Goal: Task Accomplishment & Management: Complete application form

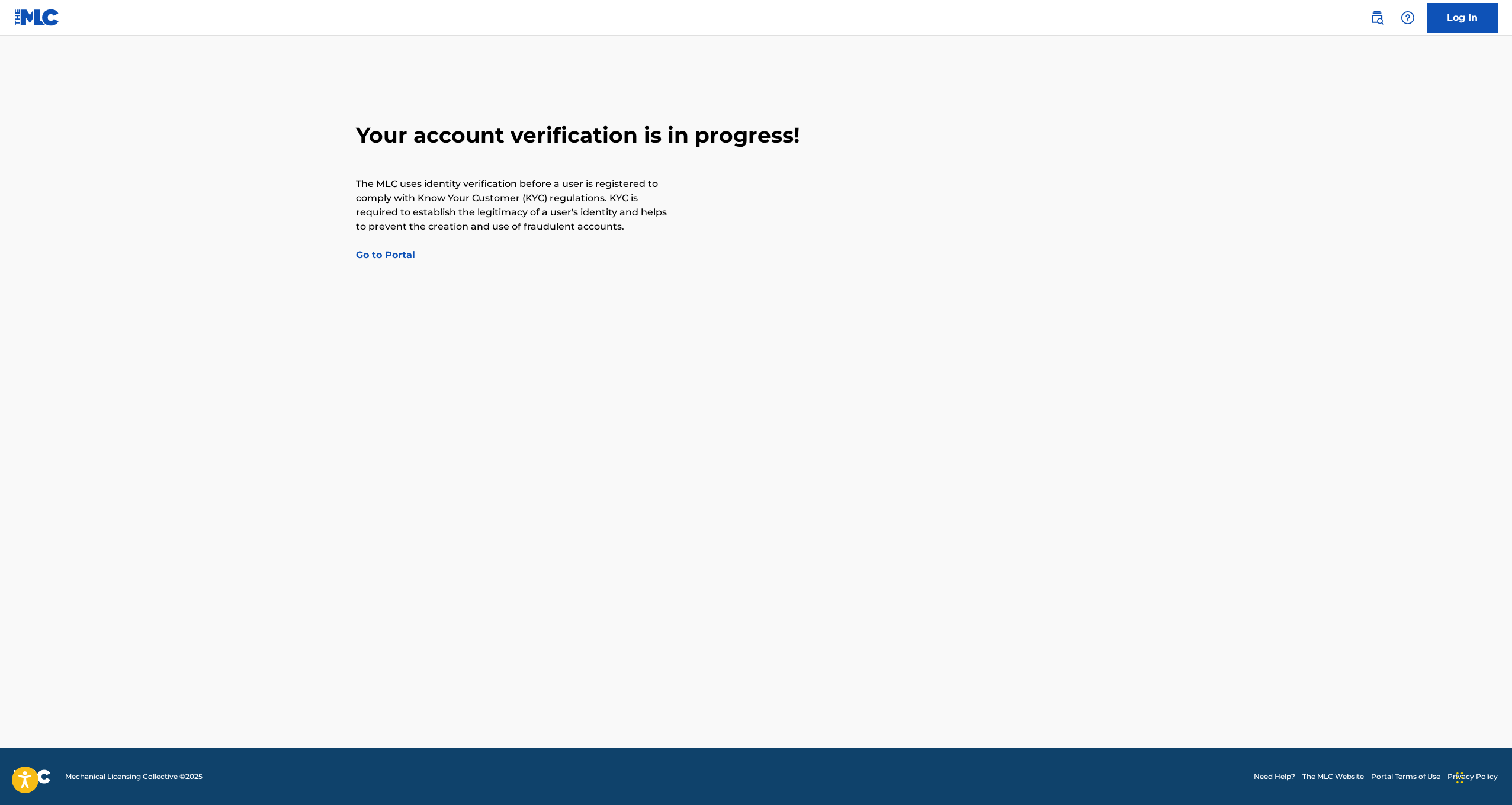
click at [369, 253] on link "Go to Portal" at bounding box center [385, 255] width 59 height 12
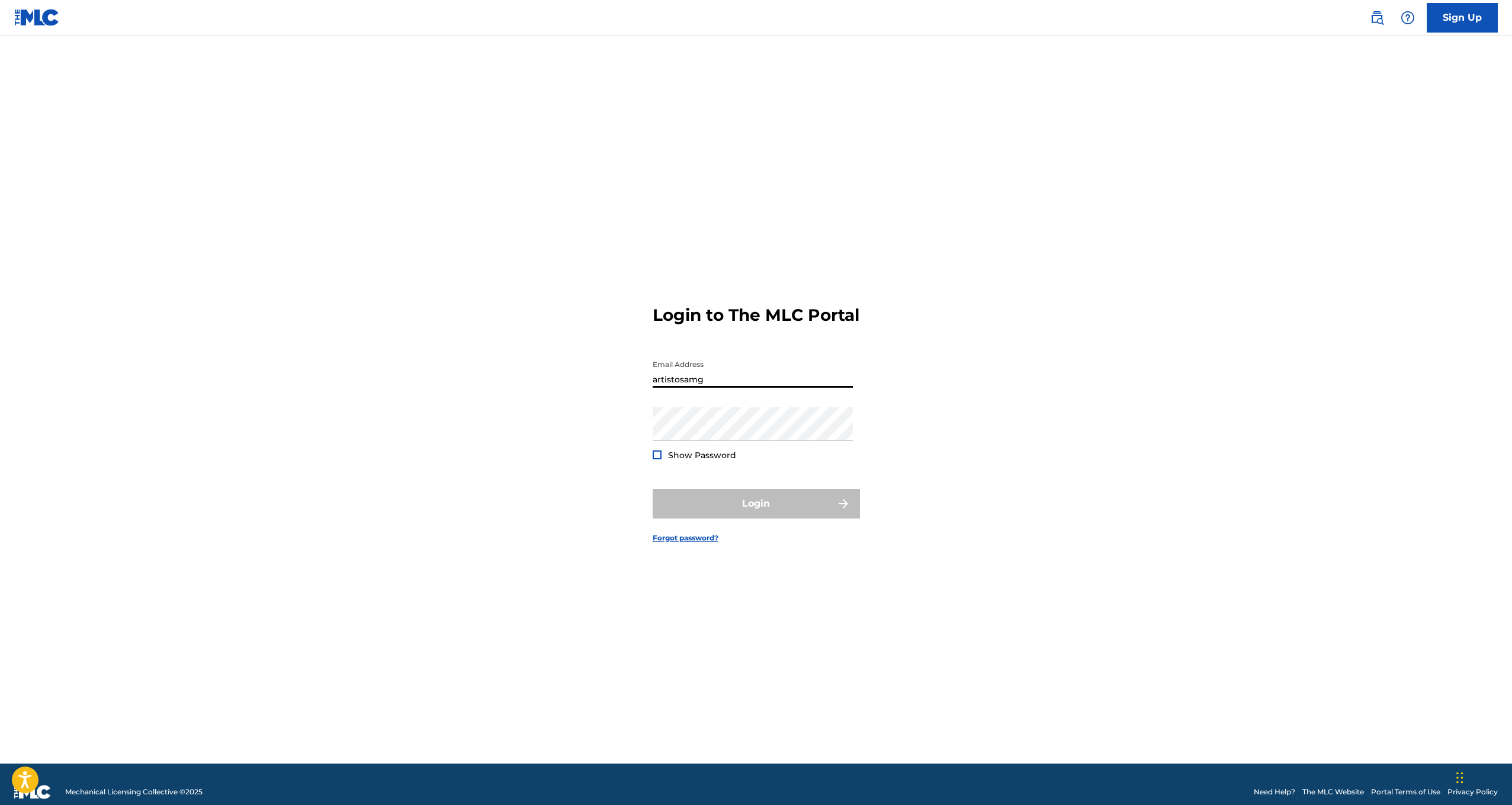
type input "artistosamgm"
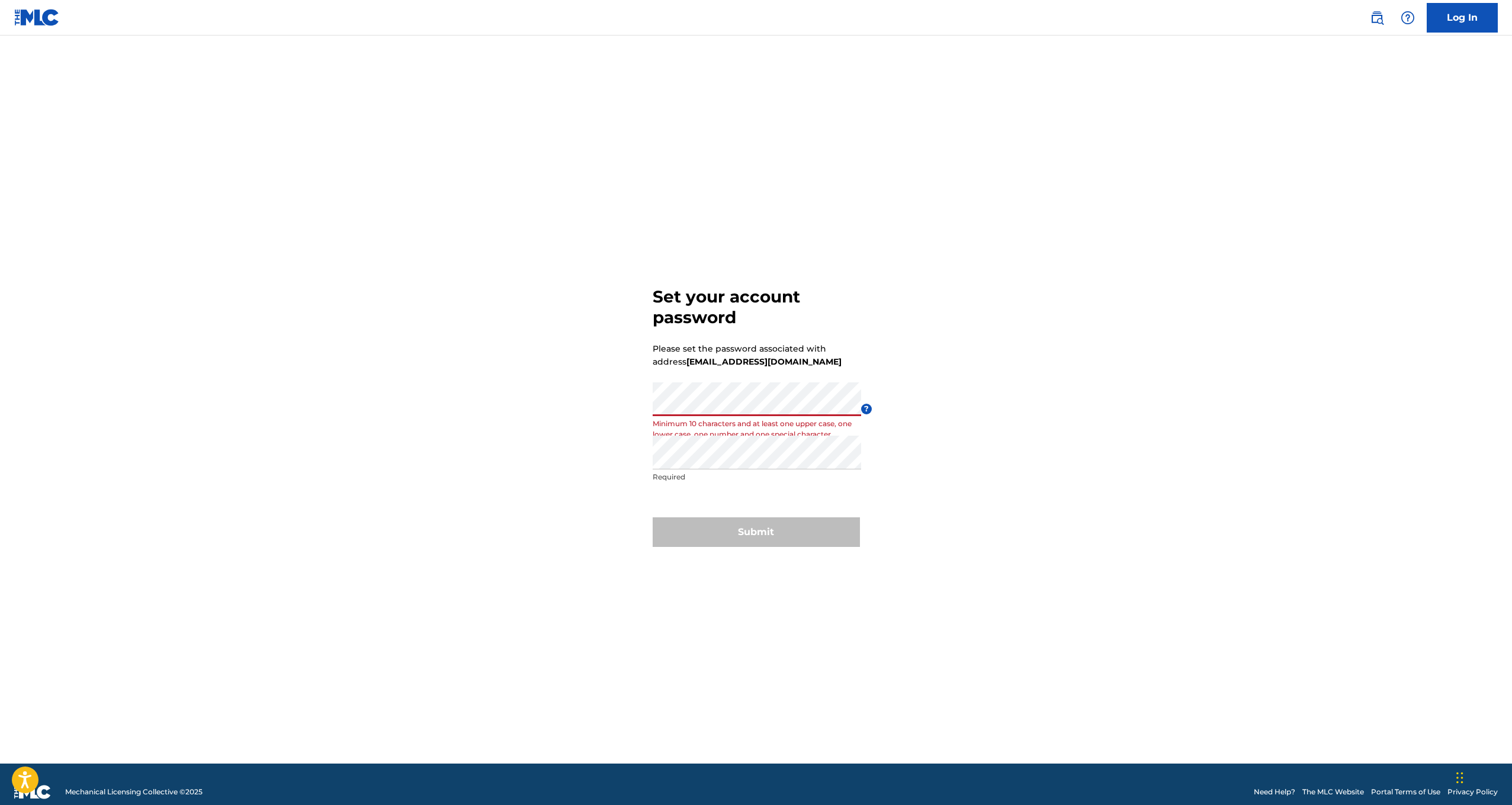
click at [559, 412] on div "Set your account password Please set the password associated with address [EMAI…" at bounding box center [756, 414] width 829 height 699
click at [820, 582] on form "Set your account password Please set the password associated with address [EMAI…" at bounding box center [756, 414] width 207 height 699
click at [448, 406] on div "Set your account password Please set the password associated with address [EMAI…" at bounding box center [756, 414] width 829 height 699
click at [183, 477] on main "Set your account password Please set the password associated with address [EMAI…" at bounding box center [756, 400] width 1512 height 728
click at [593, 687] on div "Set your account password Please set the password associated with address [EMAI…" at bounding box center [756, 414] width 829 height 699
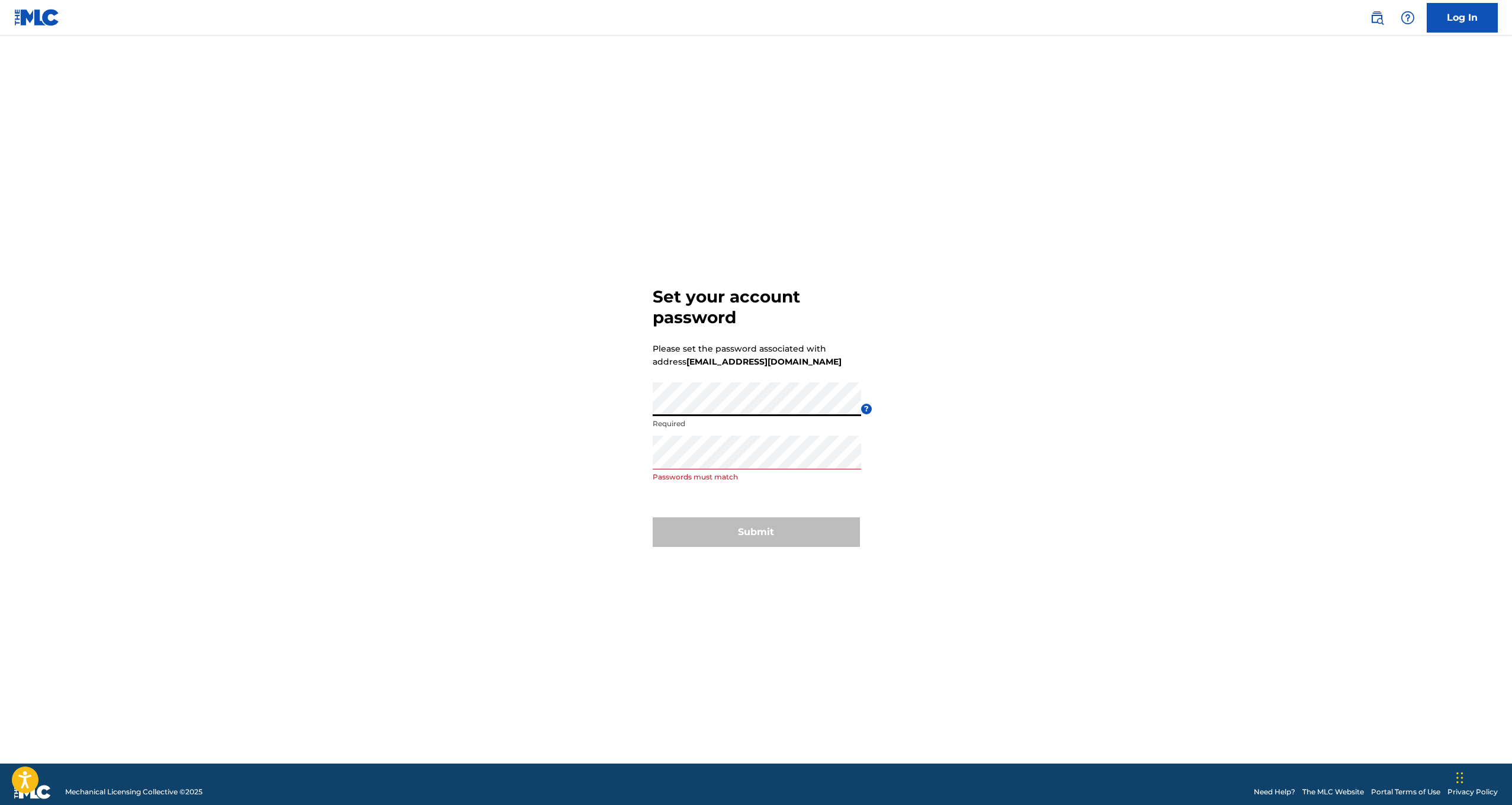
click at [590, 409] on div "Set your account password Please set the password associated with address [EMAI…" at bounding box center [756, 414] width 829 height 699
click at [431, 494] on div "Set your account password Please set the password associated with address [EMAI…" at bounding box center [756, 414] width 829 height 699
click at [437, 459] on div "Set your account password Please set the password associated with address [EMAI…" at bounding box center [756, 414] width 829 height 699
click at [568, 649] on div "Set your account password Please set the password associated with address [EMAI…" at bounding box center [756, 414] width 829 height 699
click at [739, 521] on button "Submit" at bounding box center [756, 532] width 207 height 30
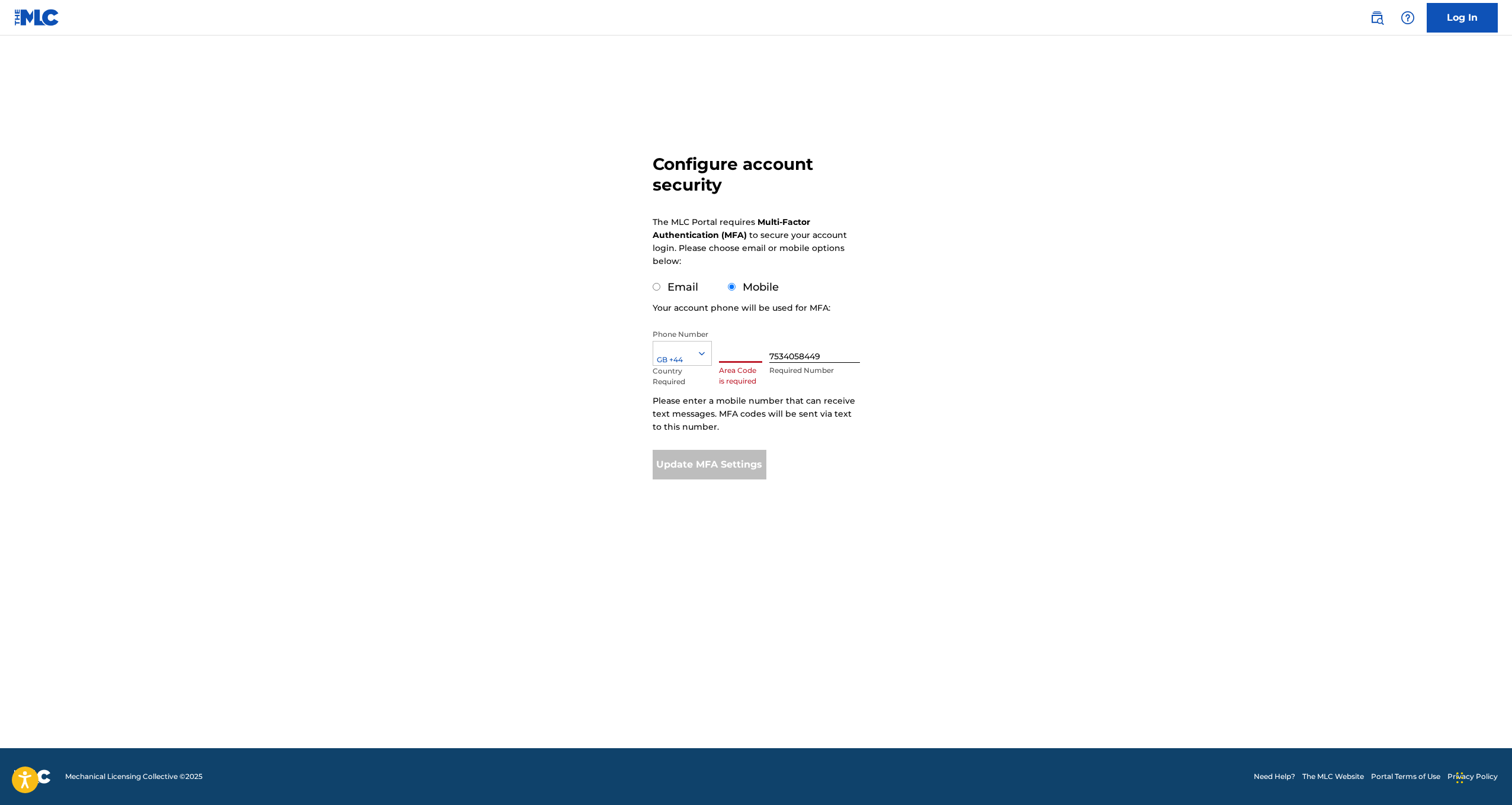
click at [729, 353] on input "text" at bounding box center [741, 346] width 44 height 34
click at [671, 356] on div at bounding box center [682, 353] width 58 height 13
click at [562, 367] on div "Configure account security The MLC Portal requires Multi-Factor Authentication …" at bounding box center [756, 289] width 829 height 448
click at [705, 477] on div "Update MFA Settings" at bounding box center [710, 465] width 114 height 30
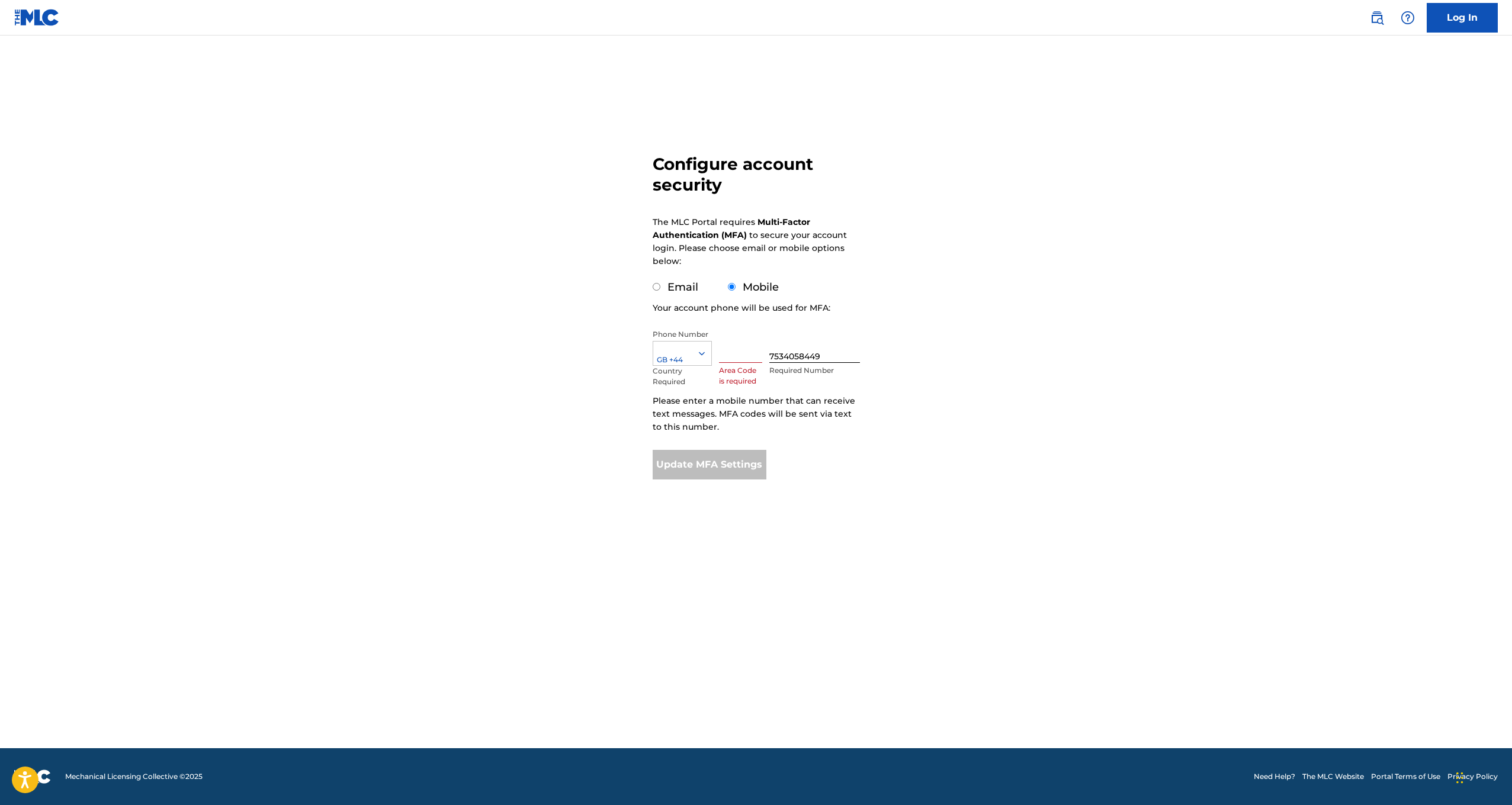
click at [661, 289] on div "Email" at bounding box center [675, 288] width 46 height 16
click at [656, 288] on input "Email" at bounding box center [656, 287] width 8 height 8
radio input "true"
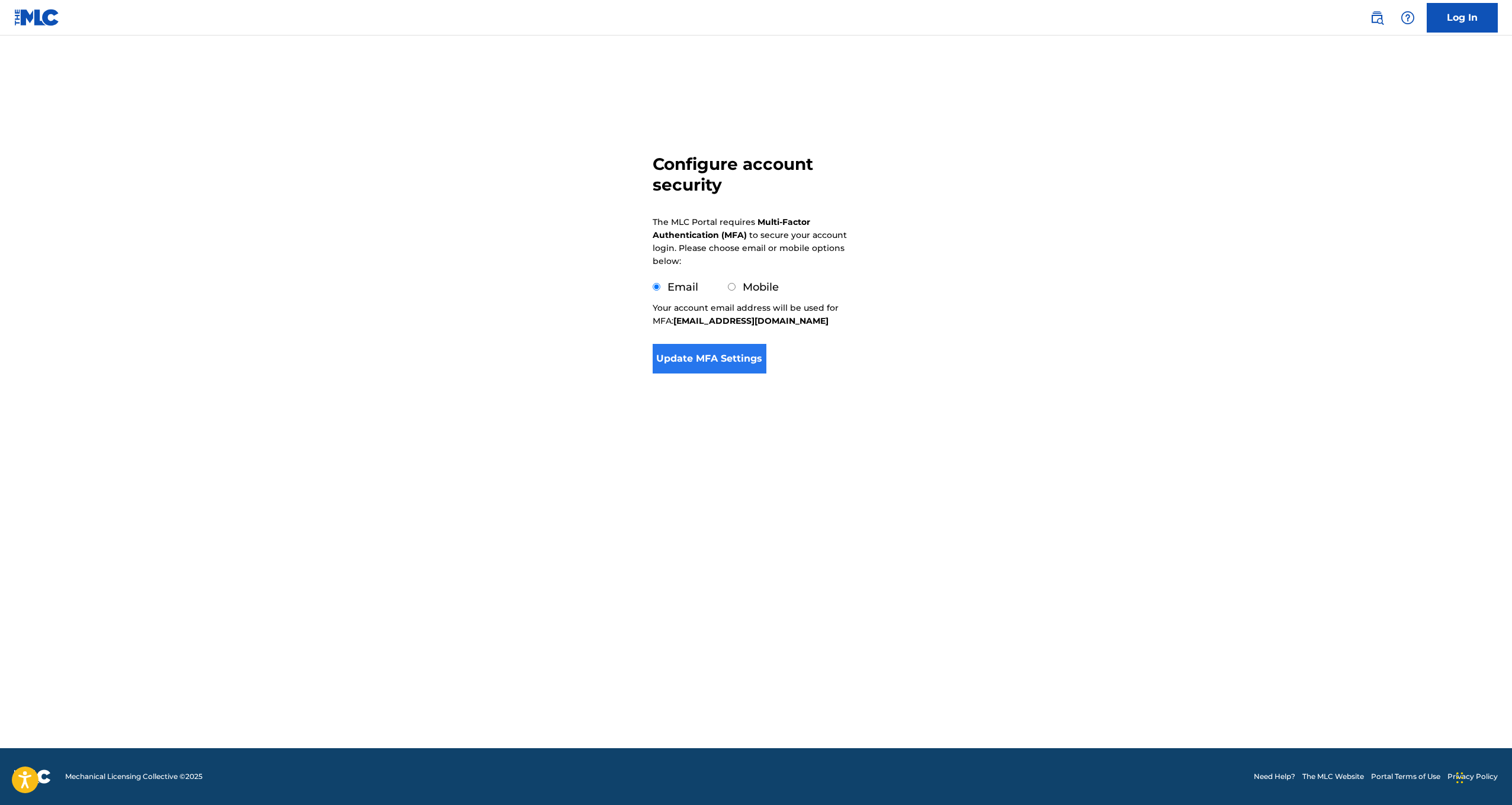
click at [693, 361] on button "Update MFA Settings" at bounding box center [710, 358] width 114 height 30
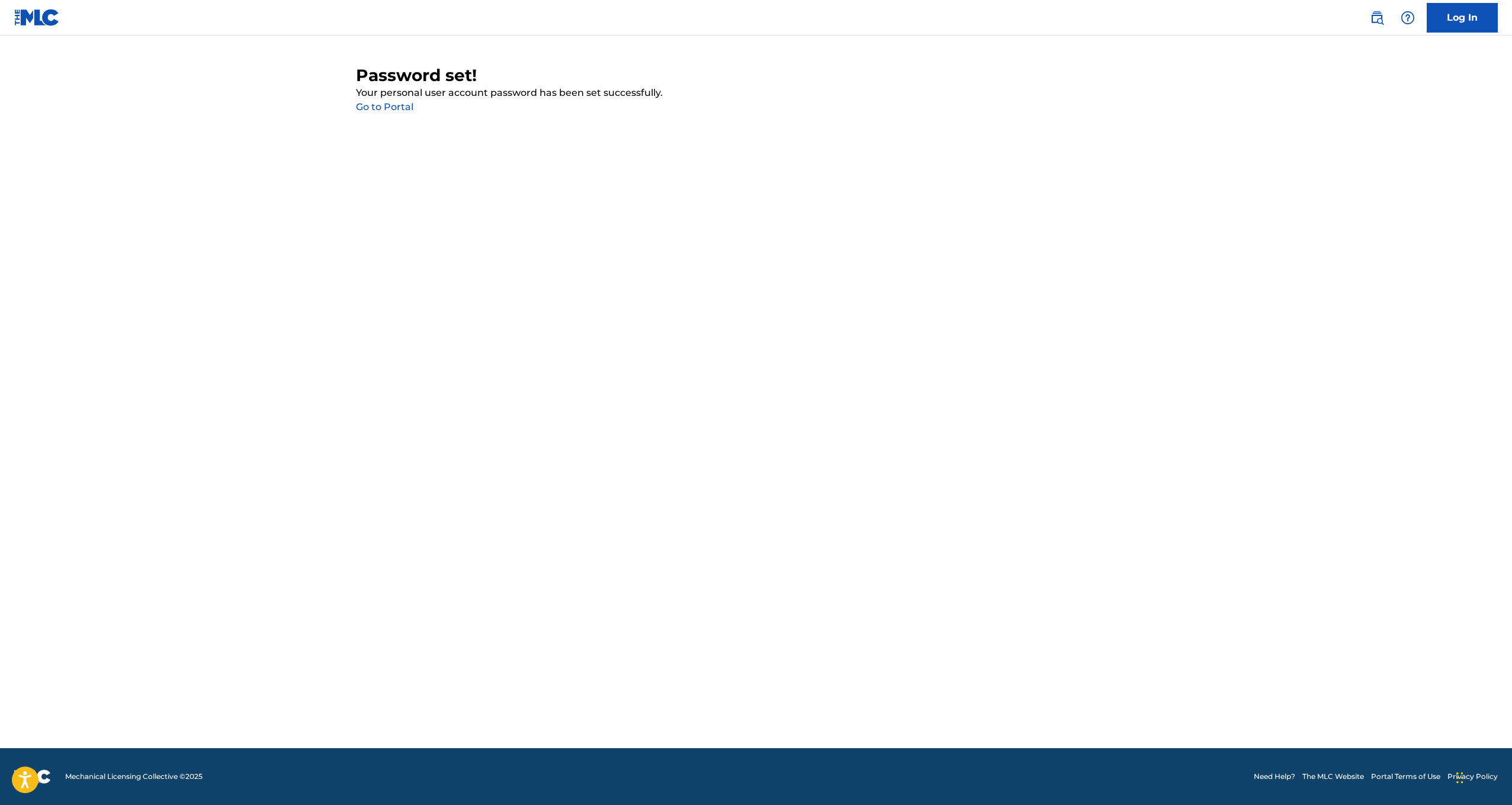
click at [374, 111] on link "Go to Portal" at bounding box center [384, 107] width 57 height 12
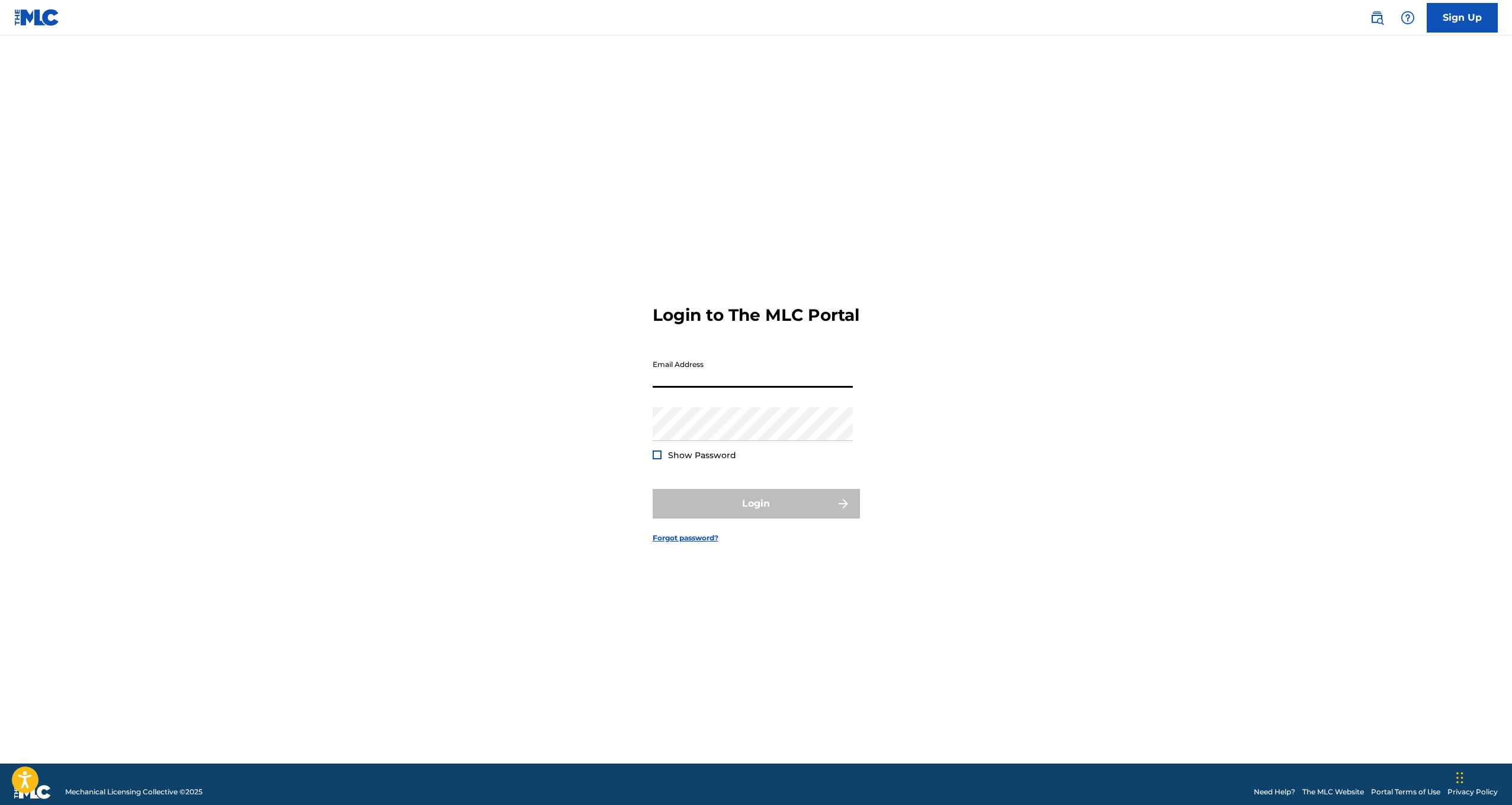
type input "[EMAIL_ADDRESS][DOMAIN_NAME]"
click at [756, 514] on button "Login" at bounding box center [756, 504] width 207 height 30
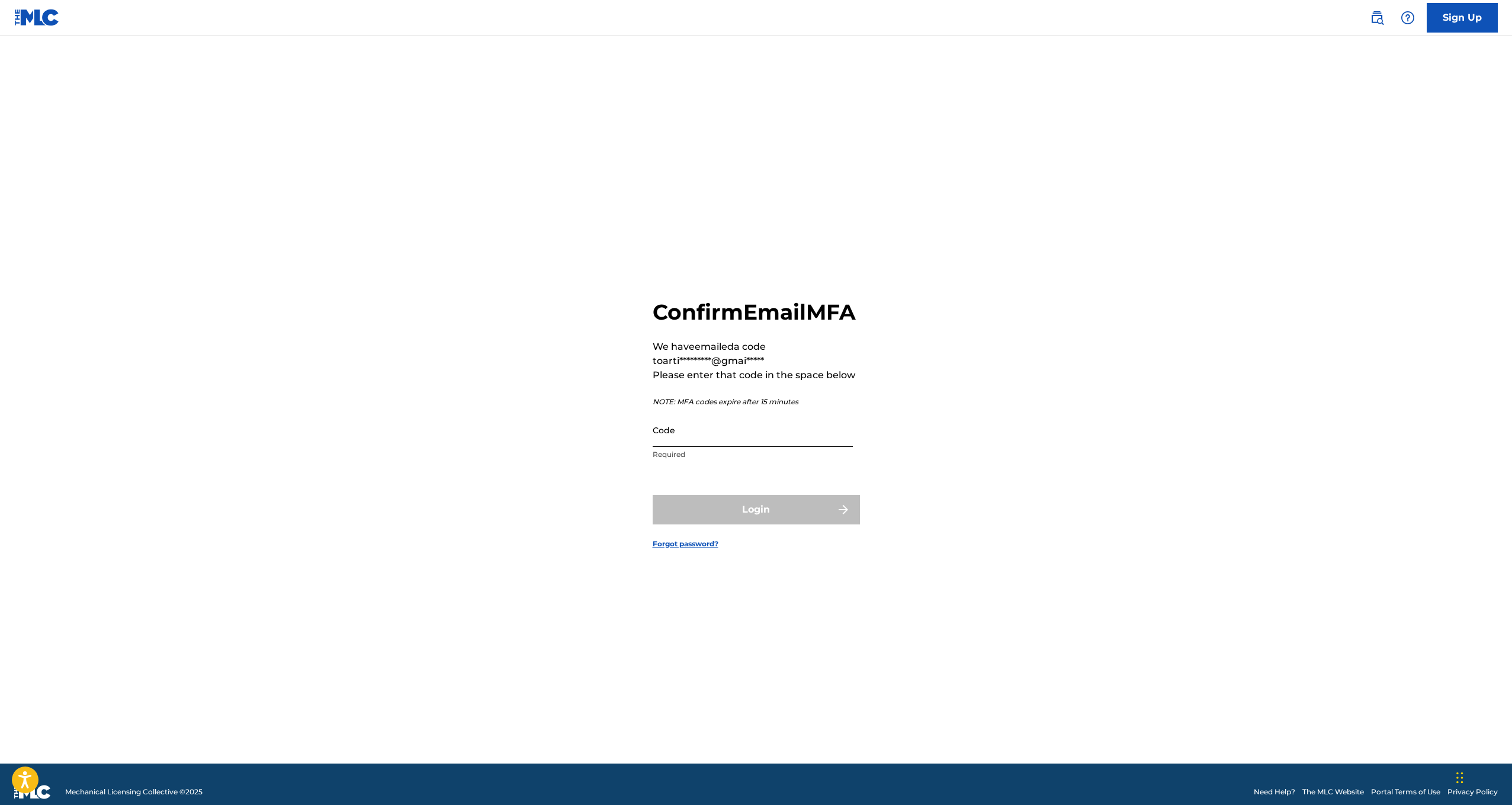
click at [786, 447] on input "Code" at bounding box center [752, 430] width 200 height 34
type input "731542"
click at [717, 536] on form "Confirm Email MFA We have emailed a code to arti*********@gmai***** Please ente…" at bounding box center [756, 414] width 207 height 699
click at [717, 522] on button "Login" at bounding box center [756, 509] width 207 height 30
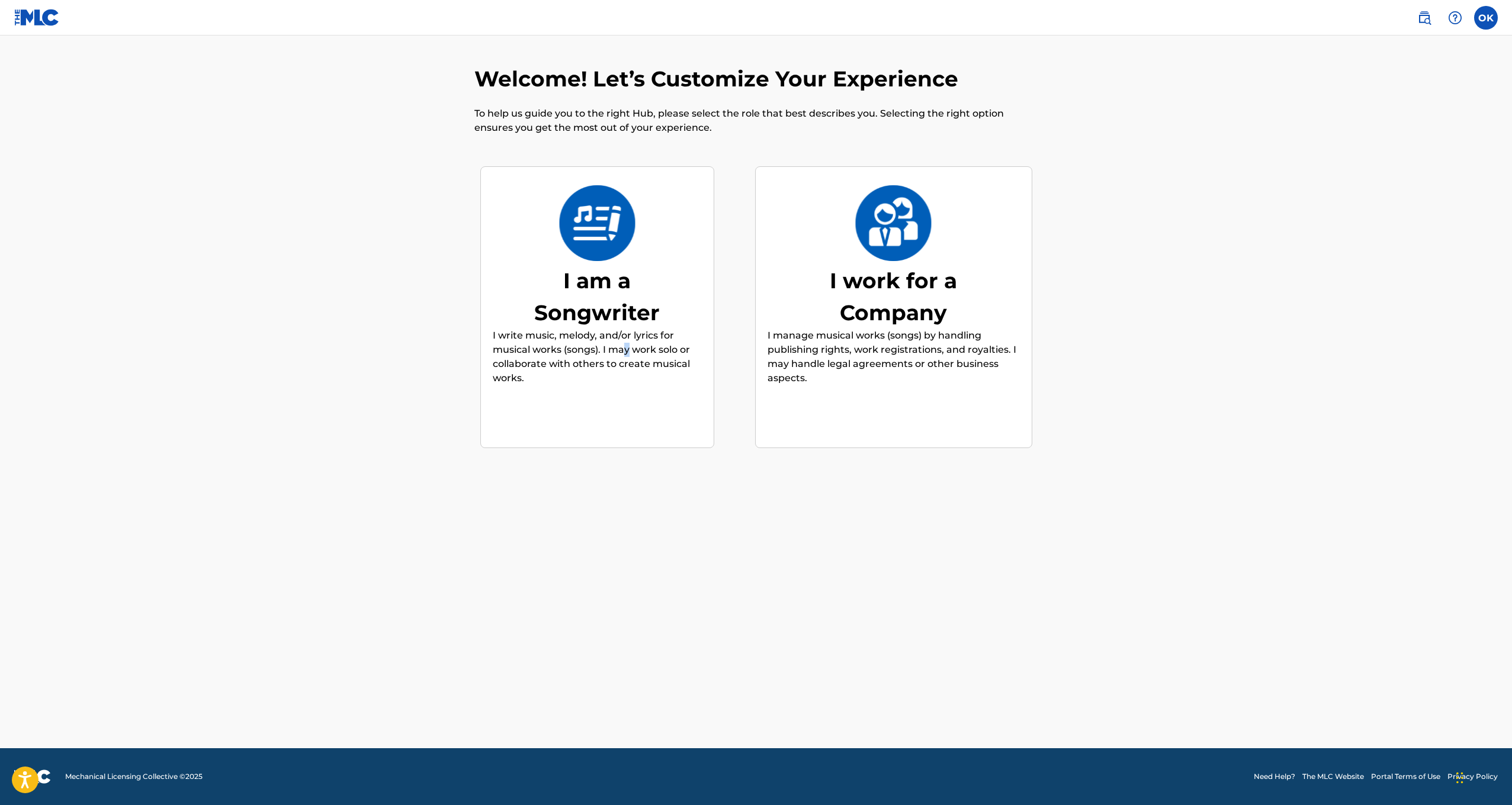
click at [625, 346] on p "I write music, melody, and/or lyrics for musical works (songs). I may work solo…" at bounding box center [597, 357] width 209 height 57
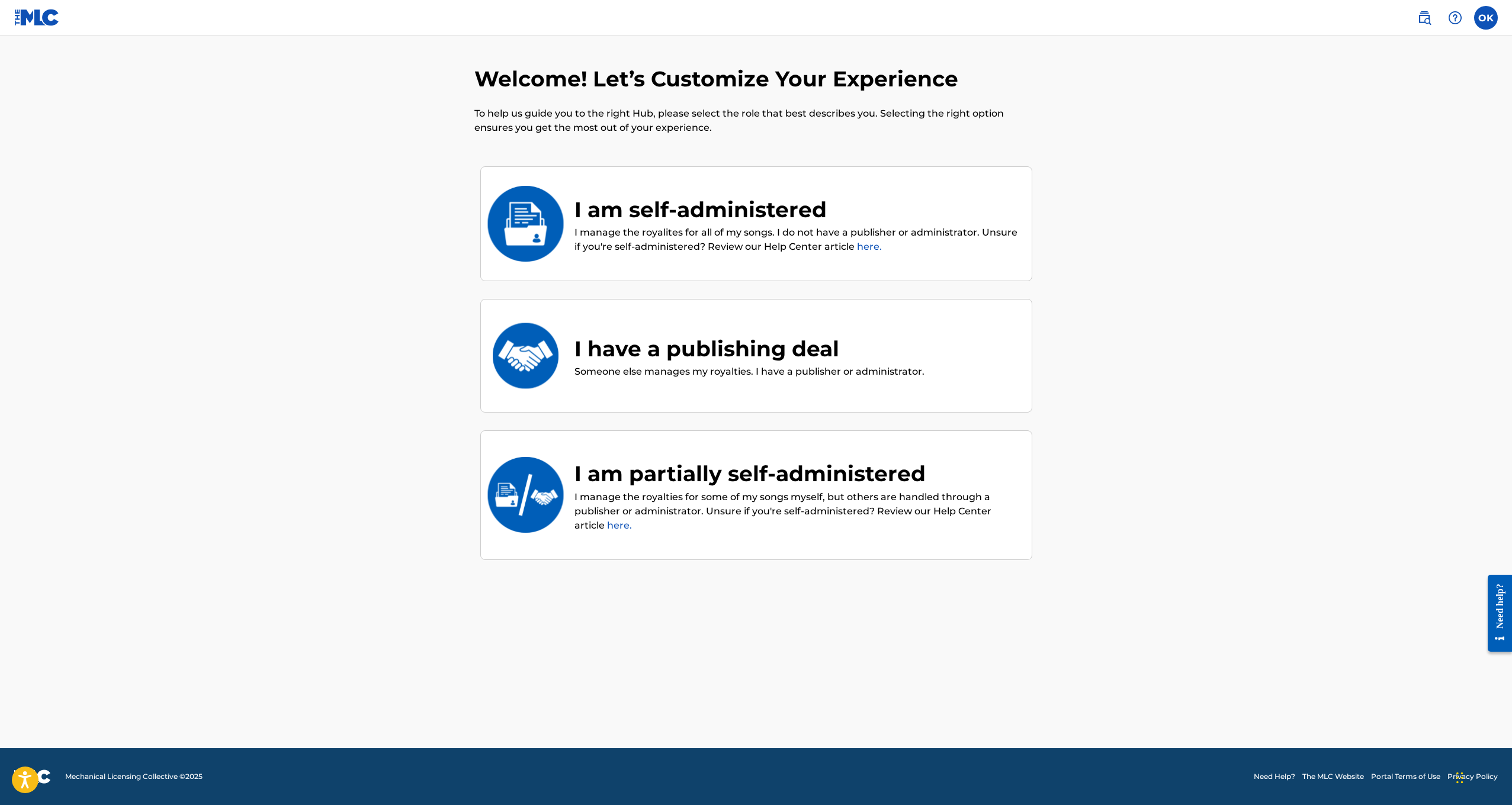
click at [682, 235] on p "I manage the royalites for all of my songs. I do not have a publisher or admini…" at bounding box center [797, 239] width 445 height 28
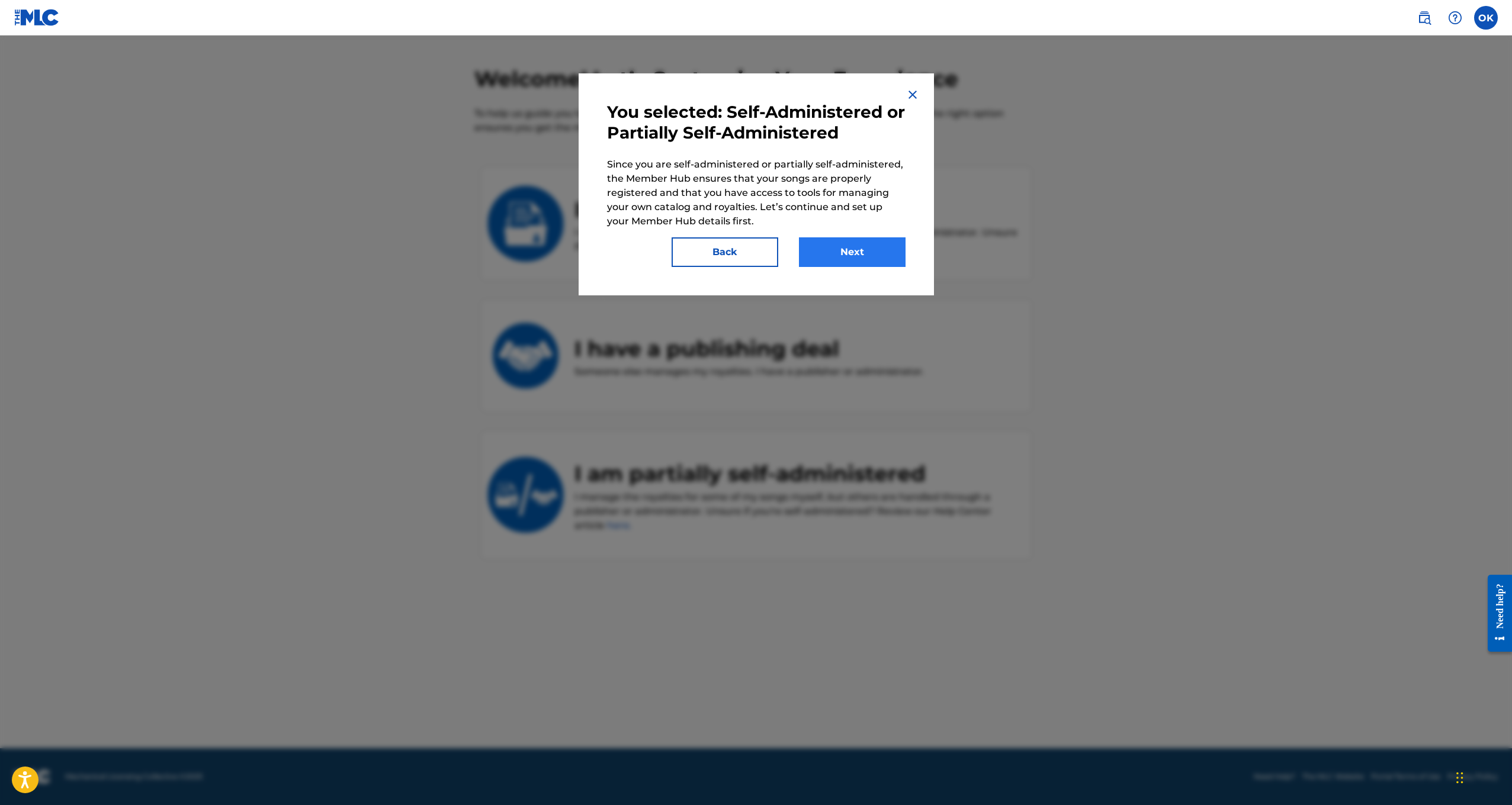
click at [843, 251] on button "Next" at bounding box center [852, 252] width 107 height 30
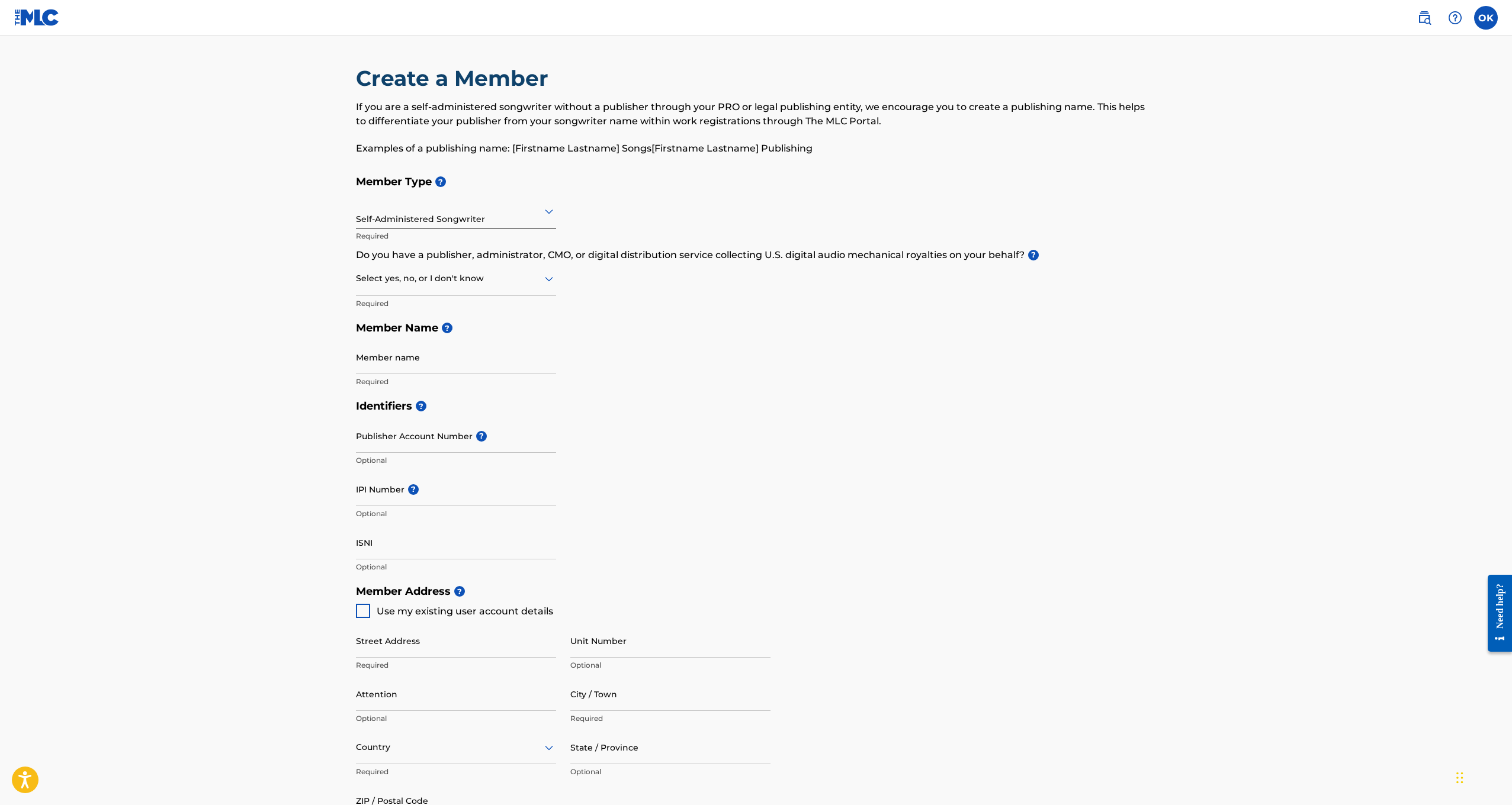
click at [435, 272] on div at bounding box center [455, 278] width 200 height 14
click at [617, 308] on div "Member Type ? Self-Administered Songwriter Required Do you have a publisher, ad…" at bounding box center [756, 281] width 801 height 225
click at [460, 286] on div "Select yes, no, or I don't know" at bounding box center [455, 279] width 200 height 34
click at [441, 303] on div "Yes" at bounding box center [455, 309] width 199 height 27
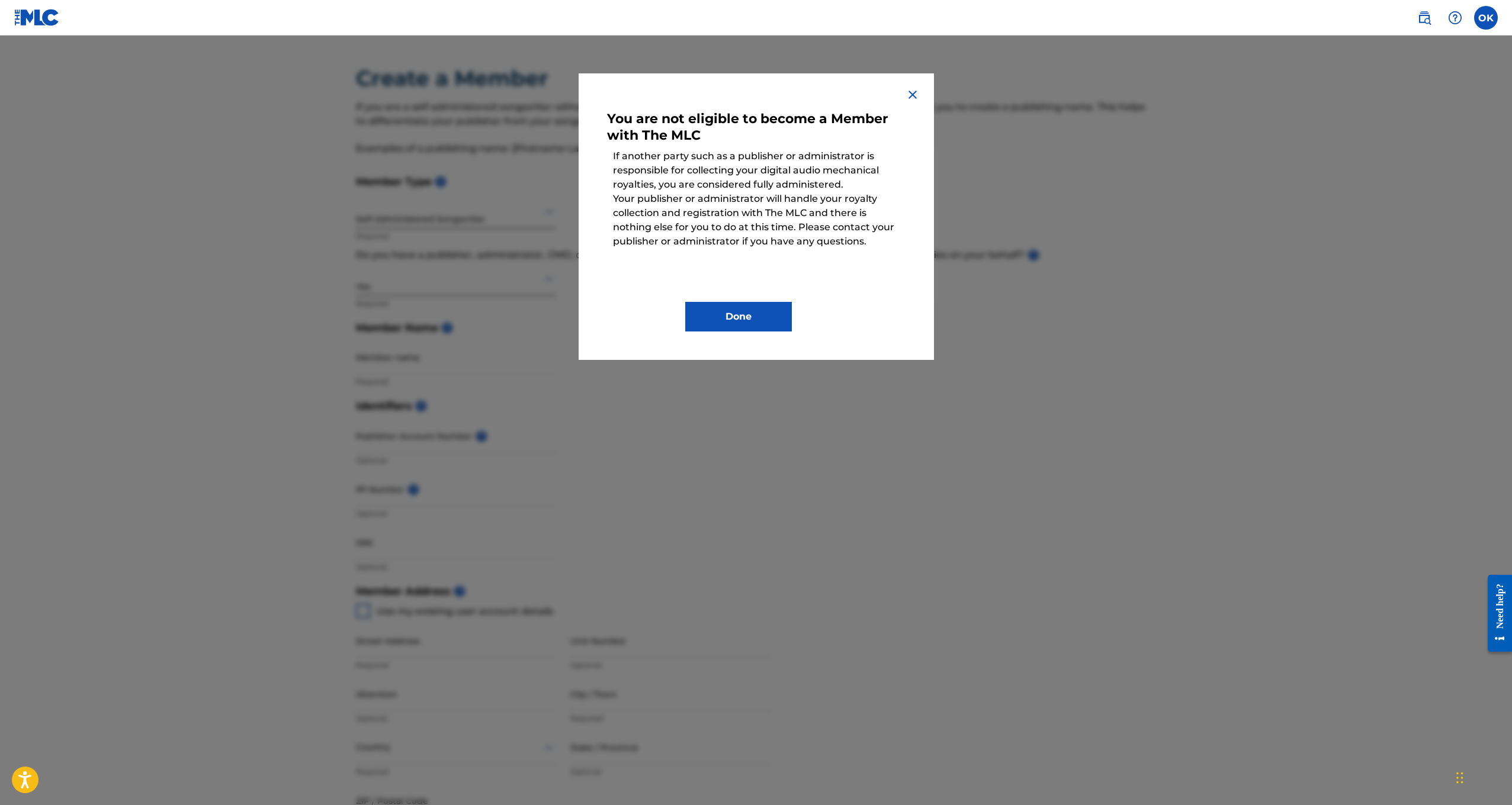
click at [914, 88] on img at bounding box center [913, 95] width 14 height 14
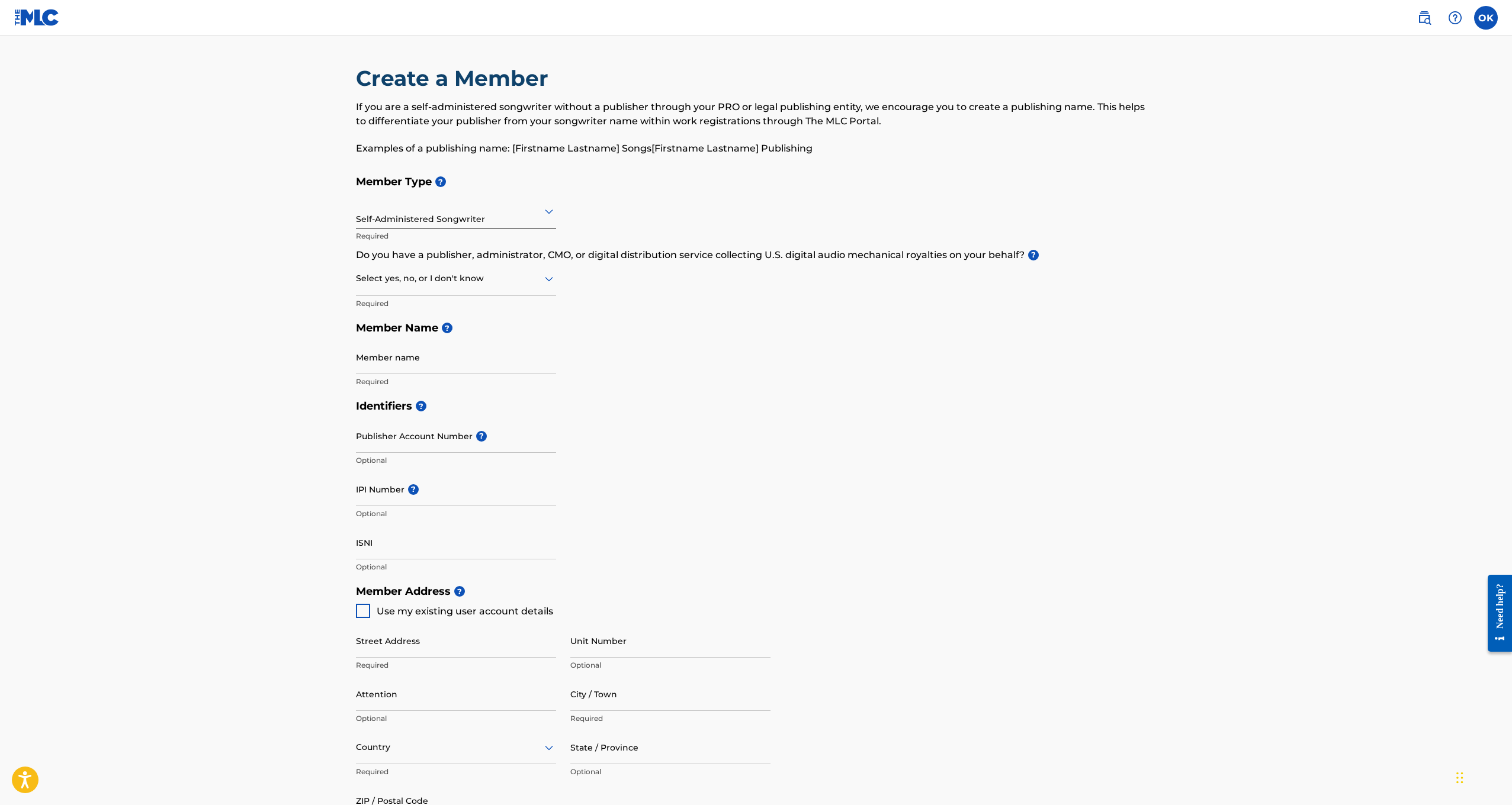
click at [414, 286] on div "Select yes, no, or I don't know" at bounding box center [455, 279] width 200 height 34
click at [403, 363] on div "I don't know" at bounding box center [455, 362] width 199 height 27
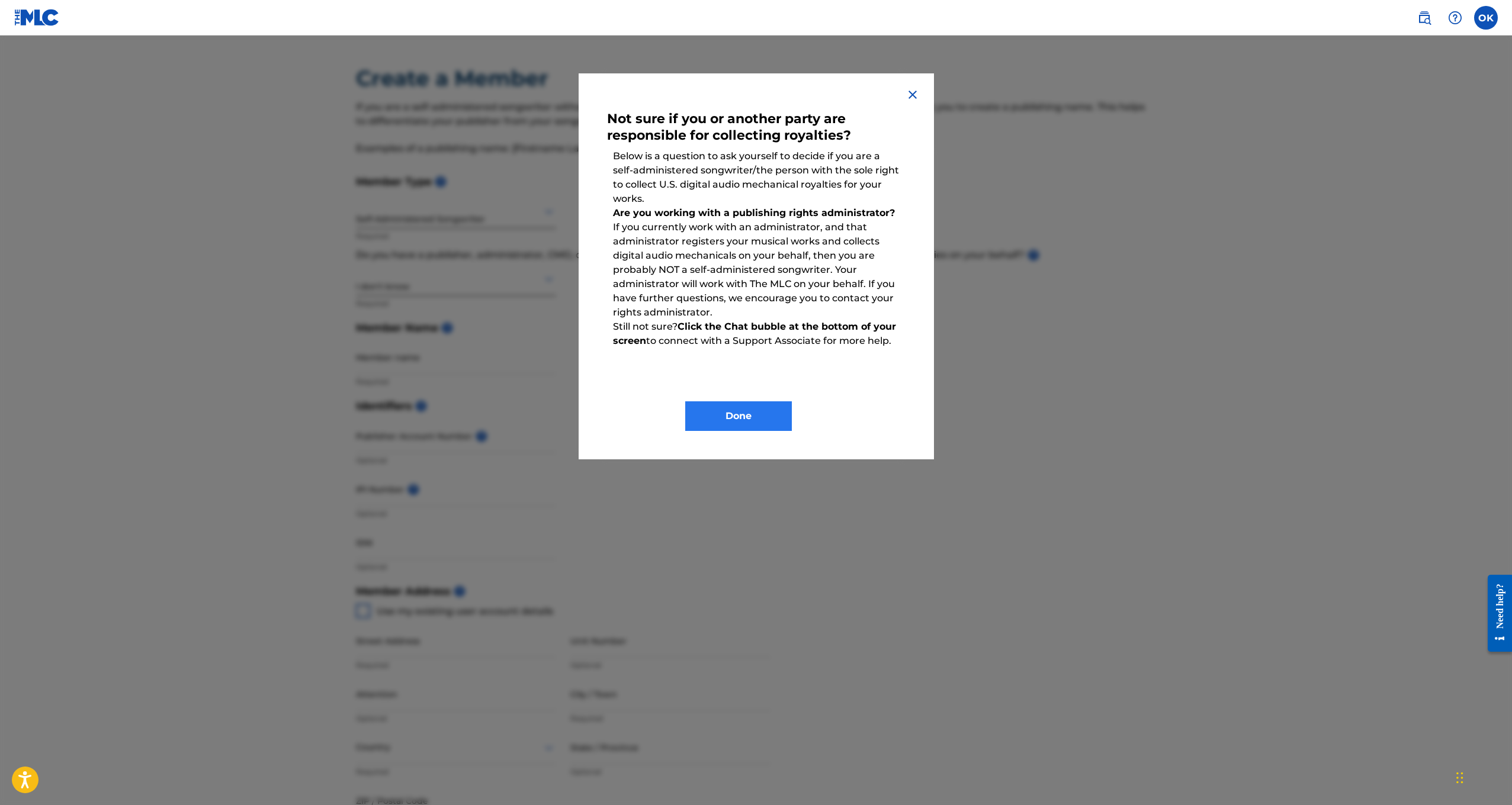
click at [700, 420] on button "Done" at bounding box center [739, 416] width 107 height 30
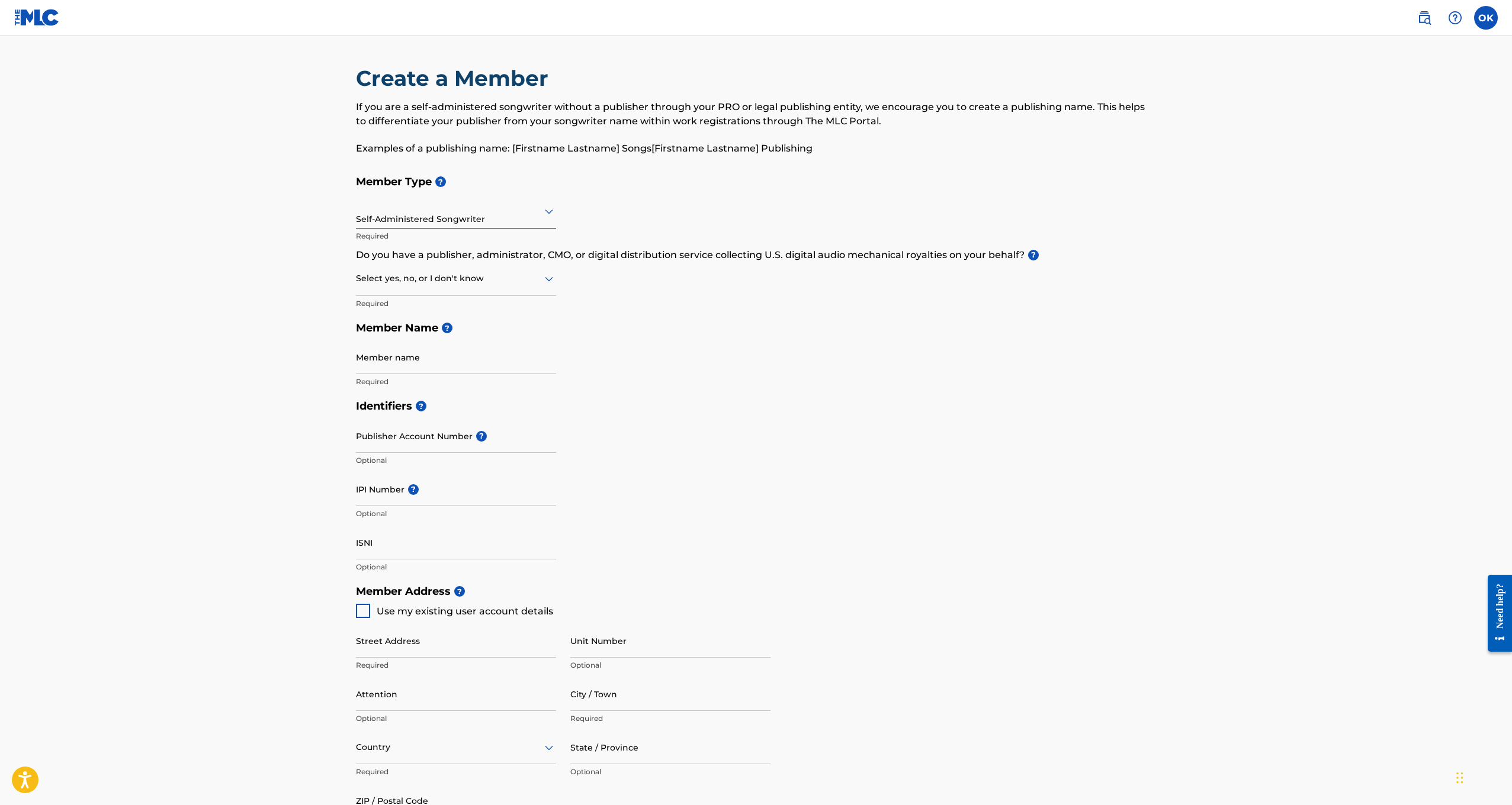
click at [502, 284] on div at bounding box center [455, 278] width 200 height 14
click at [1031, 262] on div "Member Type ? Self-Administered Songwriter Required Do you have a publisher, ad…" at bounding box center [756, 281] width 801 height 225
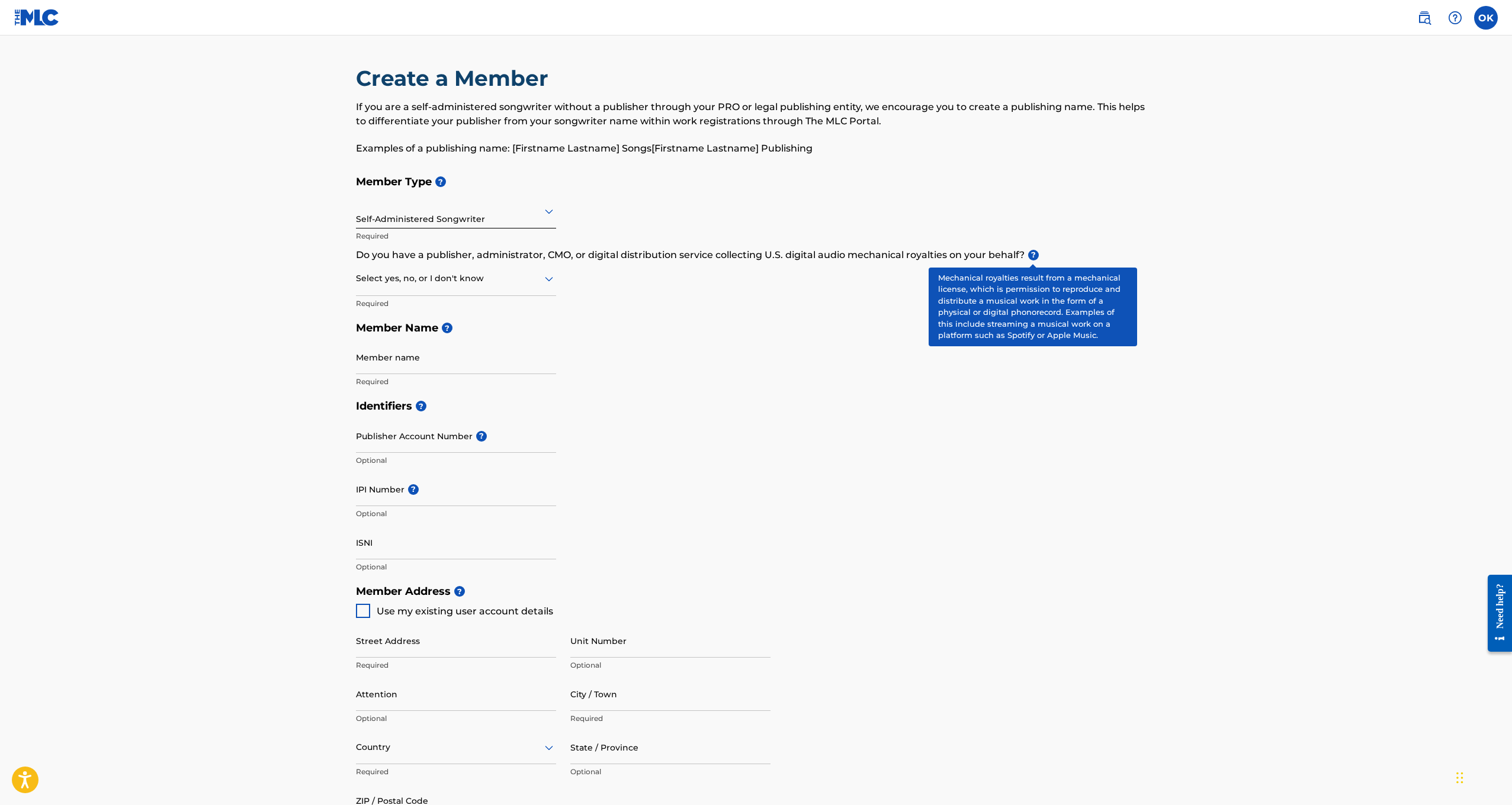
click at [1032, 257] on span "?" at bounding box center [1034, 255] width 11 height 11
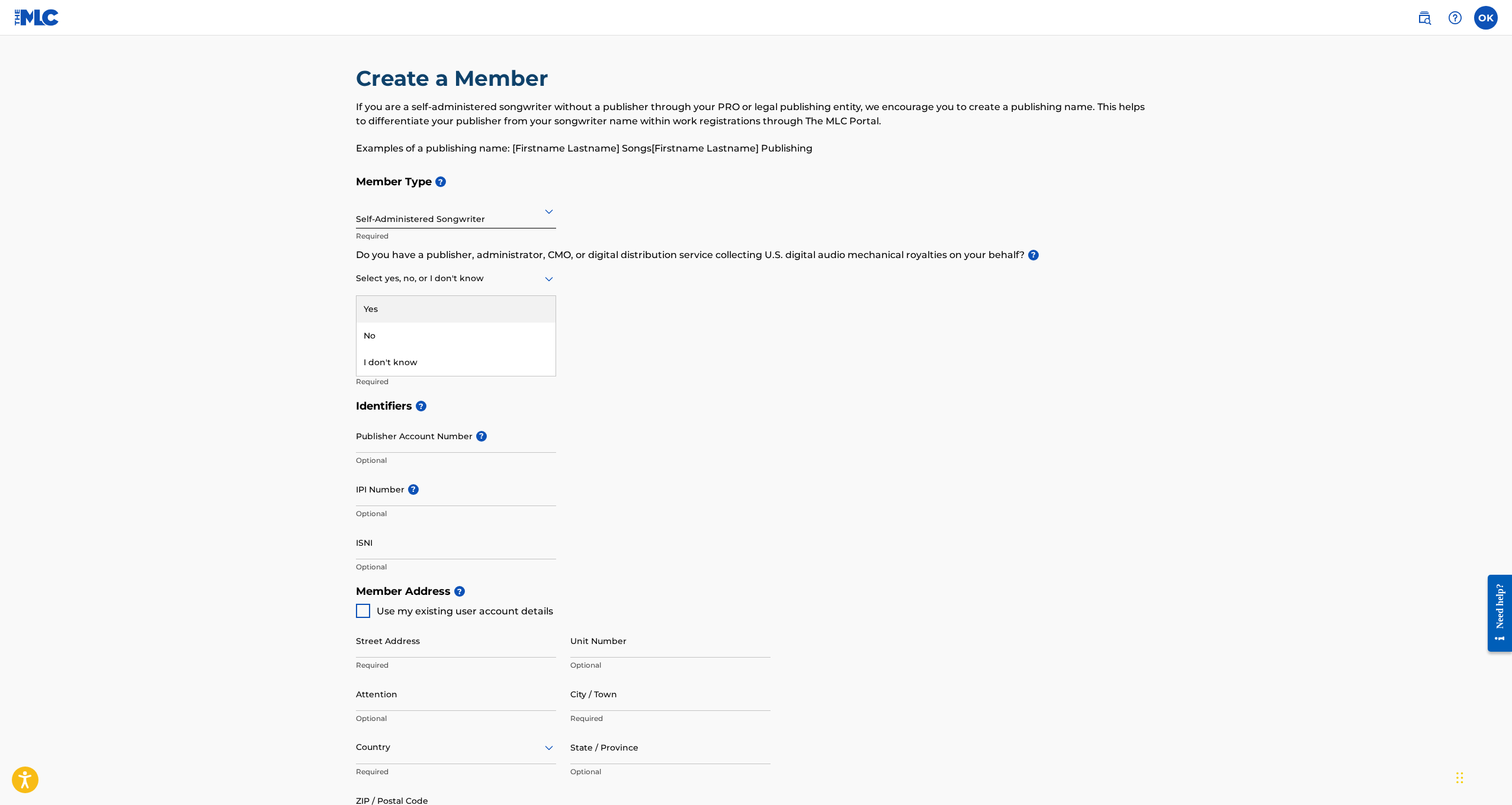
click at [497, 280] on div at bounding box center [455, 278] width 200 height 14
click at [400, 330] on div "No" at bounding box center [455, 336] width 199 height 27
click at [405, 366] on input "Osamudi" at bounding box center [455, 357] width 200 height 34
type input "Osamudiame Konyeha"
click at [287, 452] on main "Create a Member If you are a self-administered songwriter without a publisher t…" at bounding box center [756, 567] width 1512 height 1064
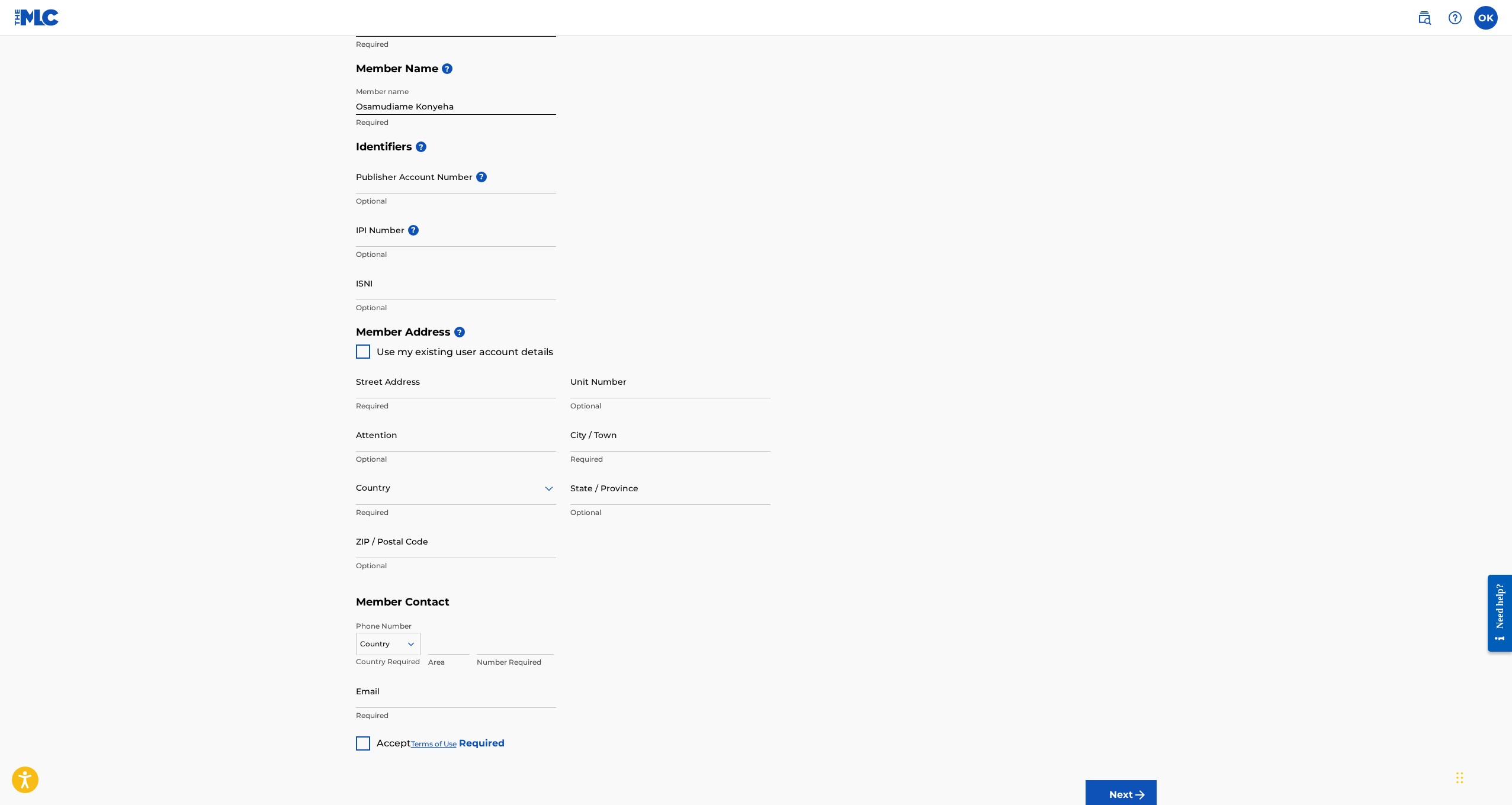
scroll to position [260, 0]
click at [366, 358] on div "Street Address Required Unit Number Optional Attention Optional City / Town Req…" at bounding box center [563, 470] width 415 height 225
click at [364, 353] on div at bounding box center [363, 351] width 14 height 14
type input "[STREET_ADDRESS]"
type input "Guildford"
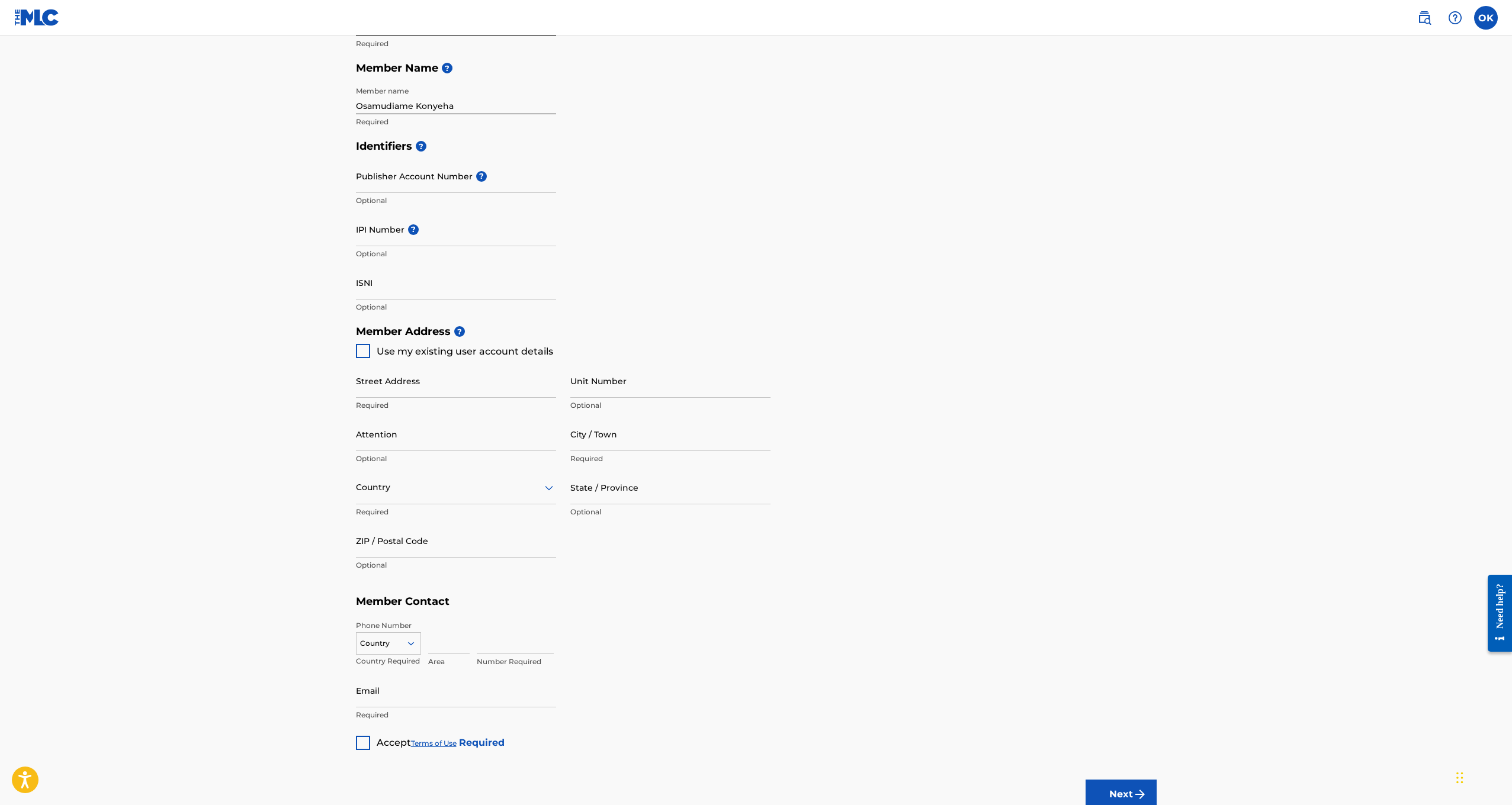
type input "GU2 7QU"
type input "7534058449"
type input "[EMAIL_ADDRESS][DOMAIN_NAME]"
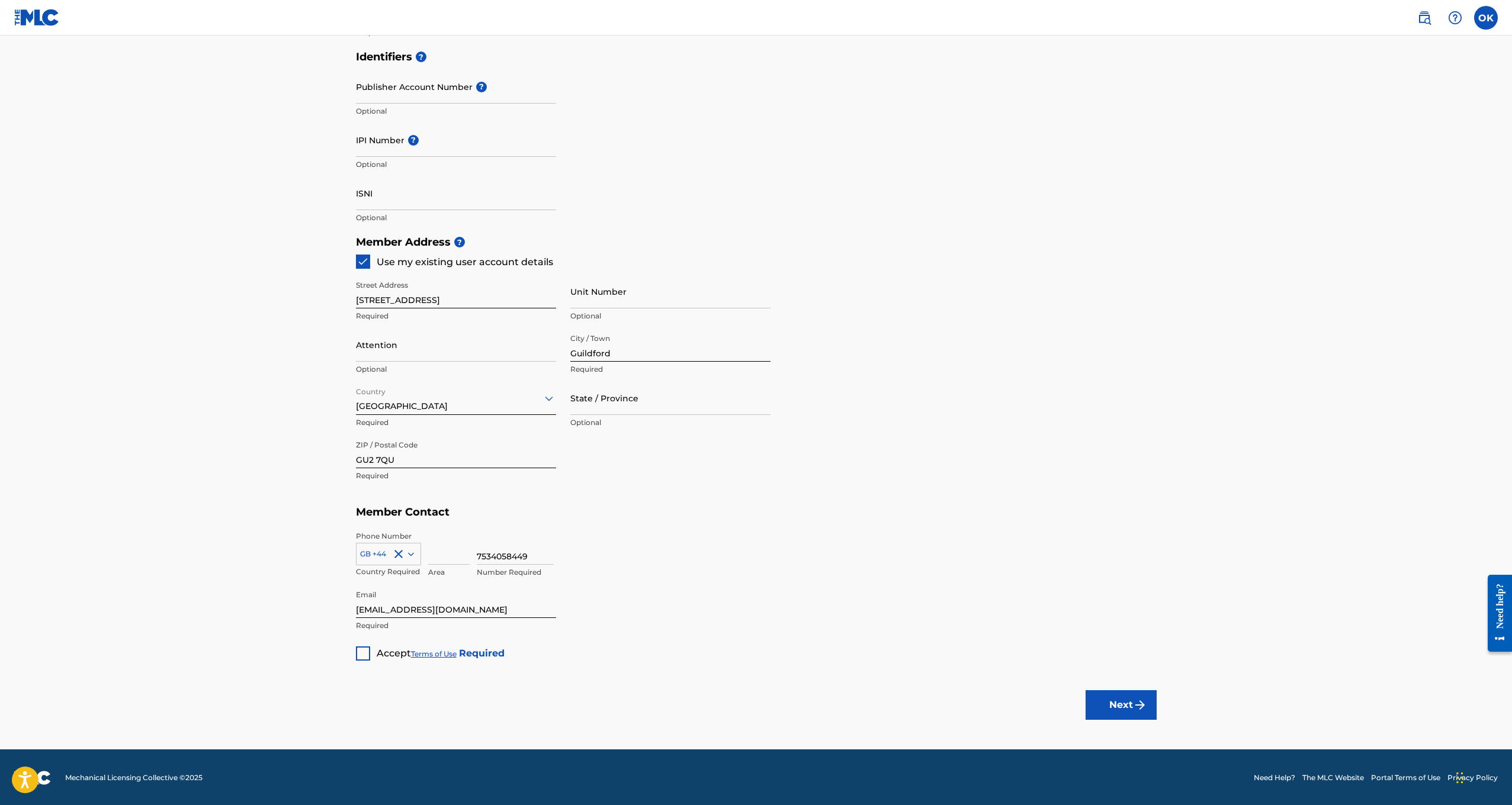
scroll to position [349, 0]
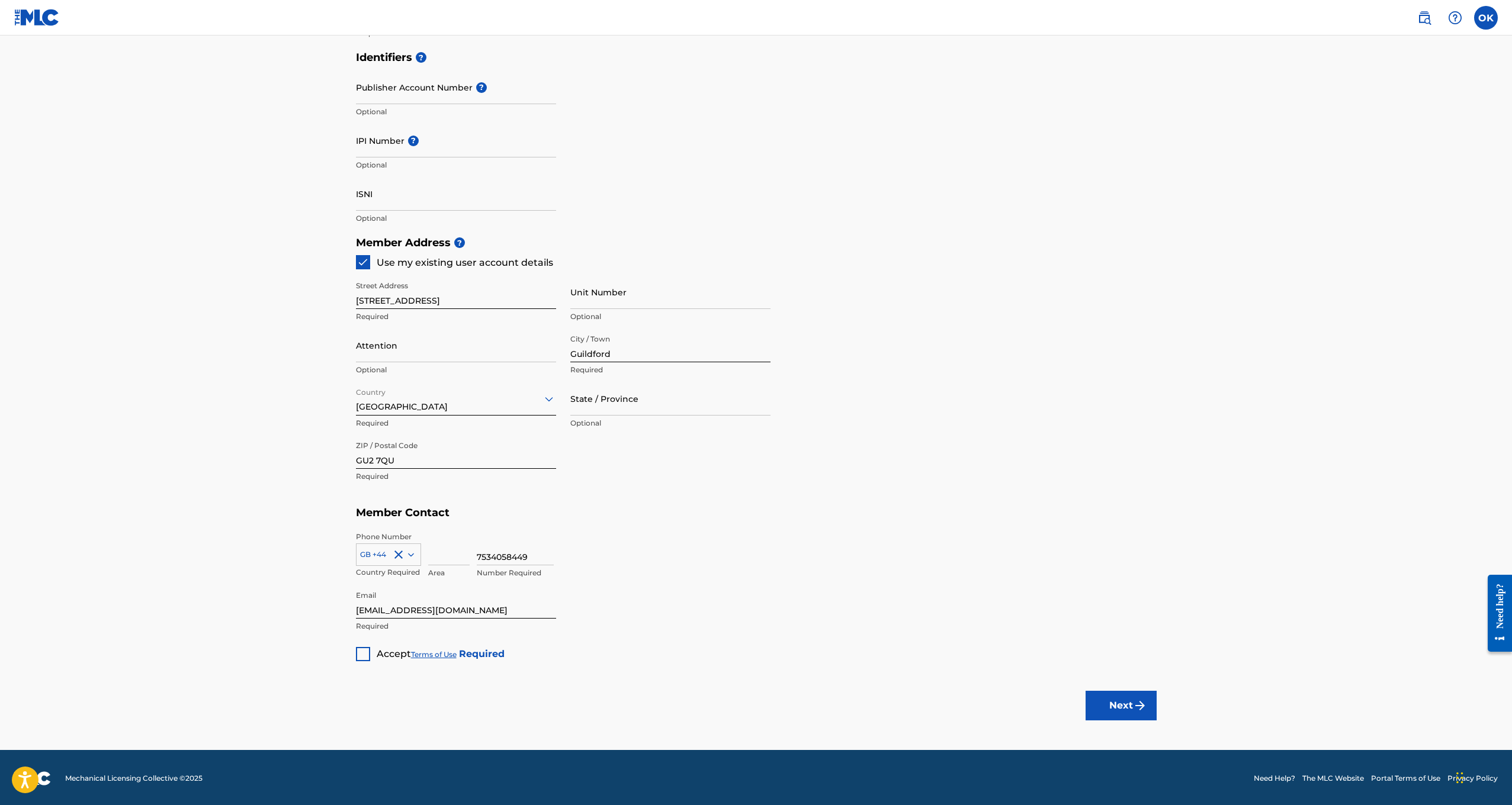
click at [360, 650] on div at bounding box center [363, 655] width 14 height 14
click at [1117, 707] on button "Next" at bounding box center [1121, 705] width 71 height 30
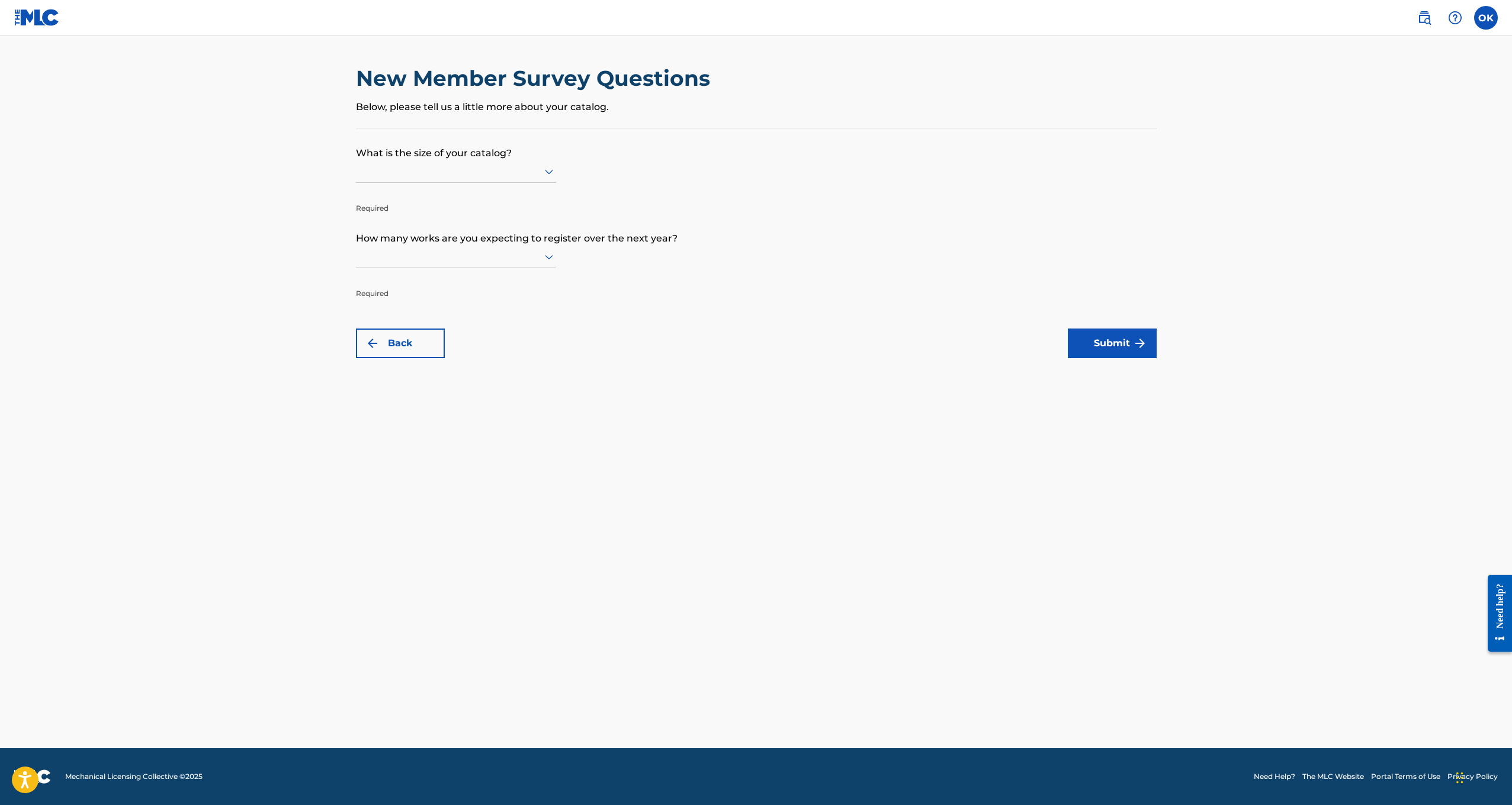
click at [442, 125] on div "New Member Survey Questions Below, please tell us a little more about your cata…" at bounding box center [756, 96] width 801 height 63
click at [442, 113] on p "Below, please tell us a little more about your catalog." at bounding box center [756, 107] width 801 height 14
click at [428, 183] on div at bounding box center [455, 171] width 200 height 22
click at [406, 207] on div "Up to 100" at bounding box center [455, 196] width 199 height 27
click at [415, 264] on div at bounding box center [455, 257] width 200 height 14
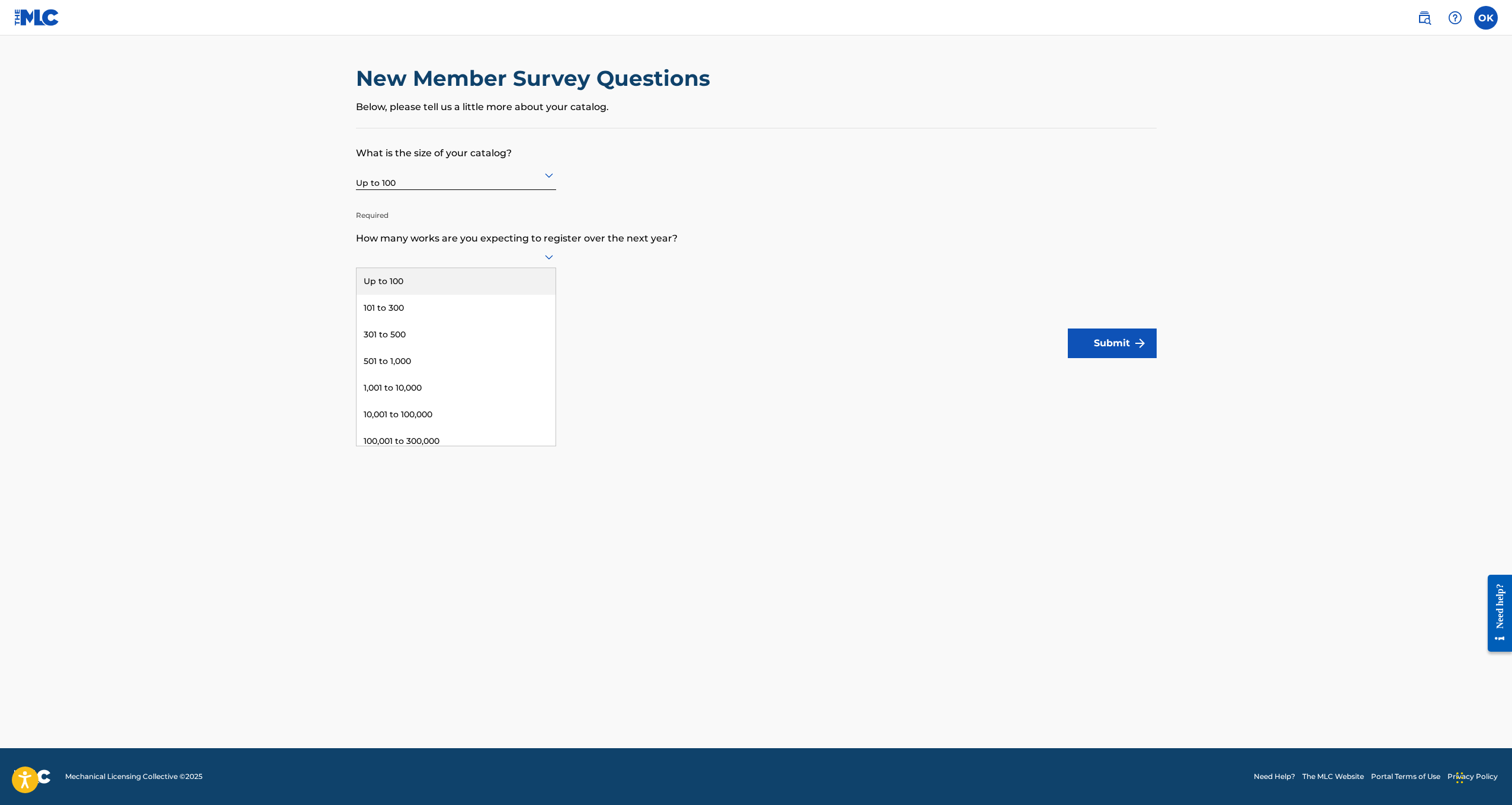
click at [413, 292] on div "Up to 100" at bounding box center [455, 281] width 199 height 27
click at [1121, 341] on button "Submit" at bounding box center [1112, 343] width 89 height 30
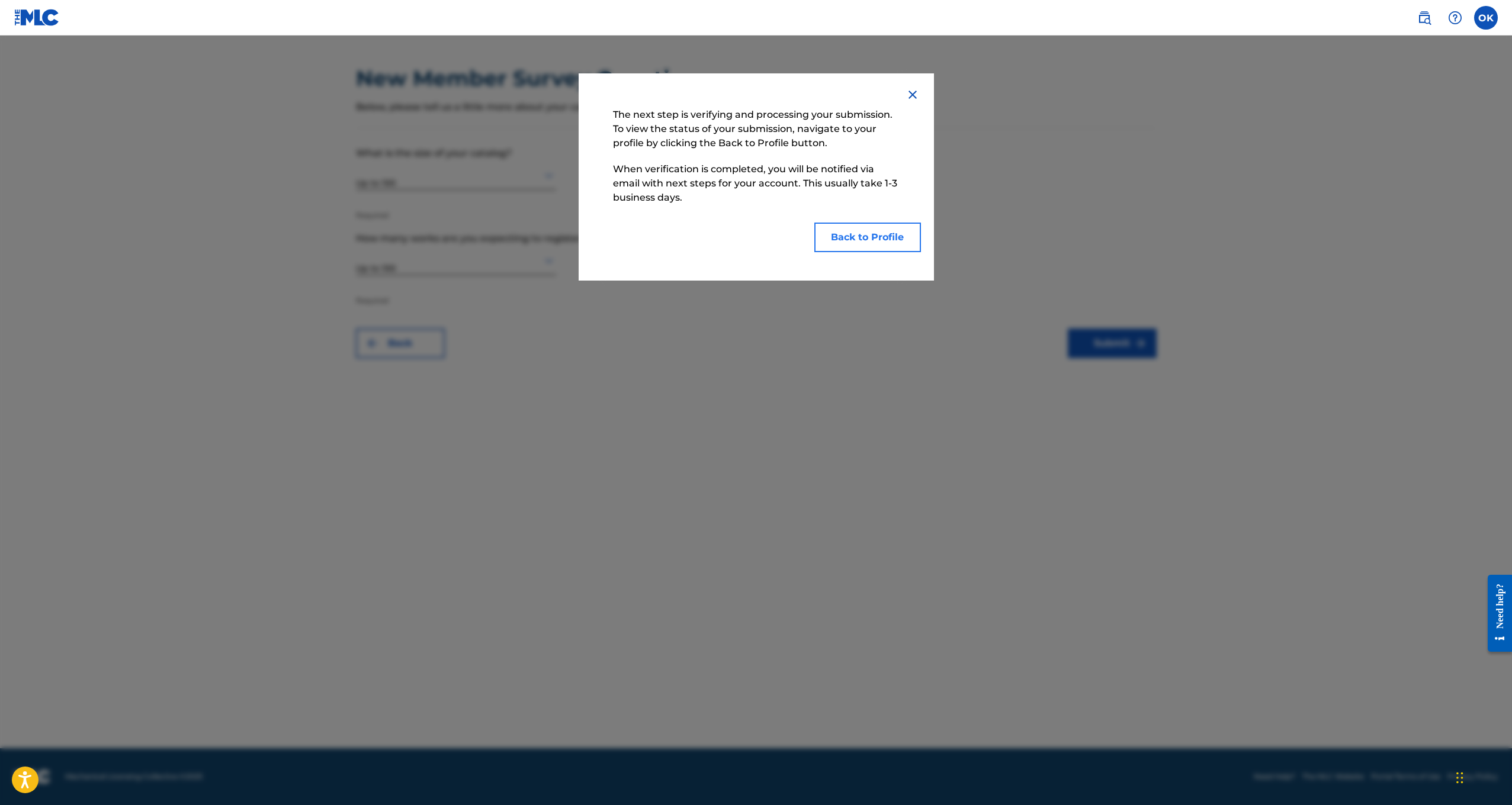
click at [863, 233] on button "Back to Profile" at bounding box center [868, 237] width 107 height 30
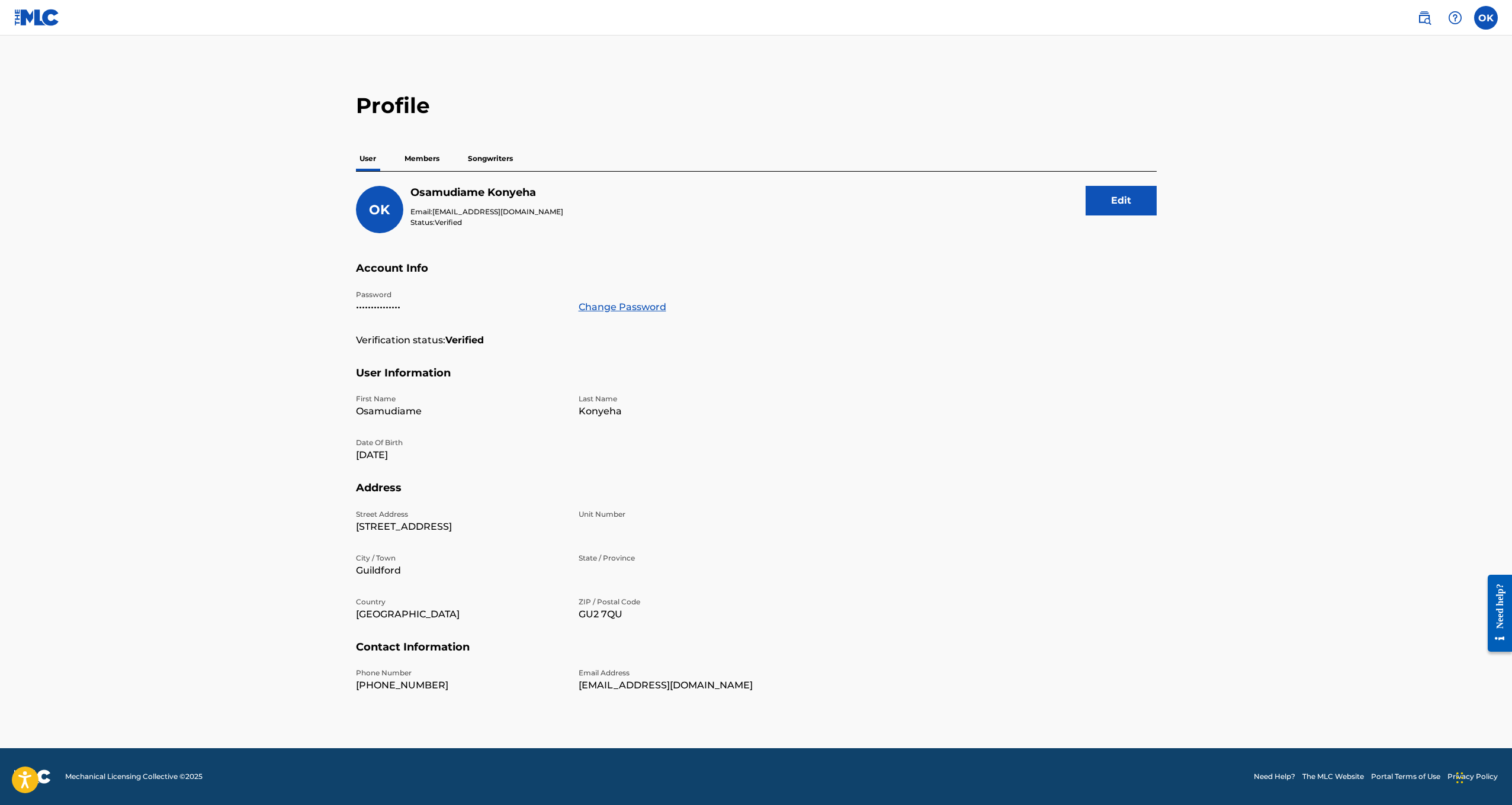
click at [423, 158] on p "Members" at bounding box center [422, 158] width 42 height 25
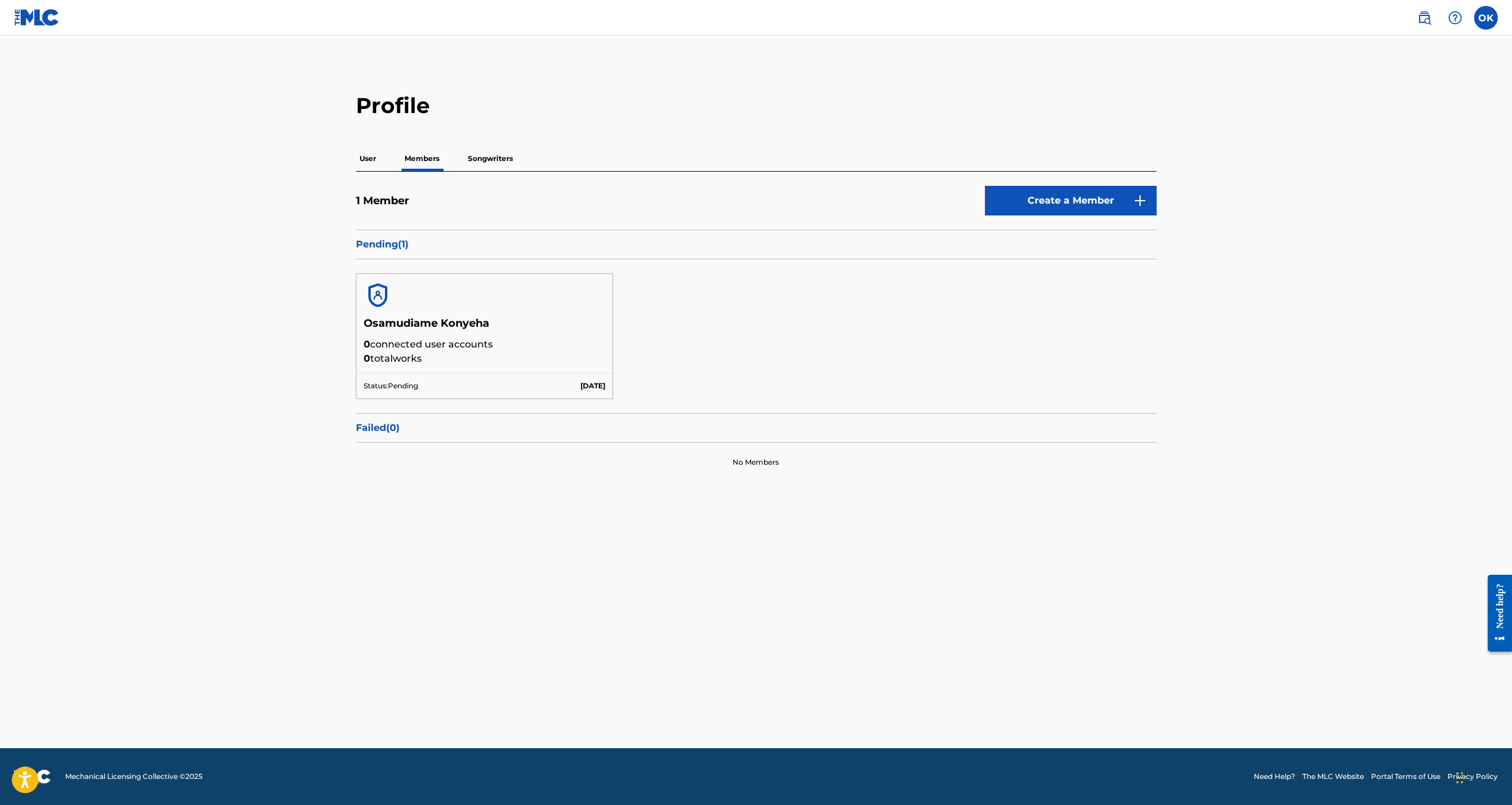
click at [477, 158] on p "Songwriters" at bounding box center [490, 158] width 52 height 25
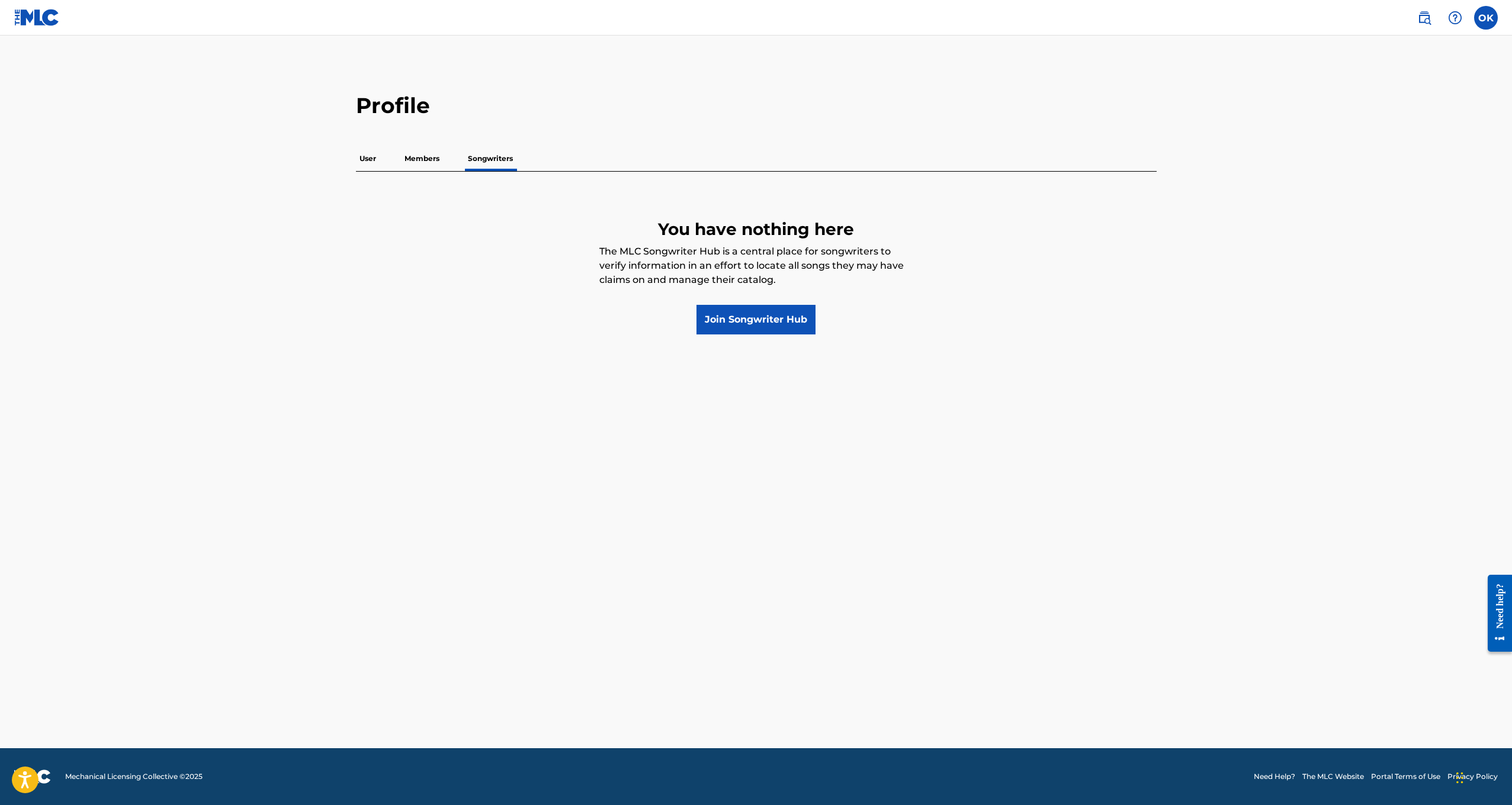
click at [423, 168] on p "Members" at bounding box center [422, 158] width 42 height 25
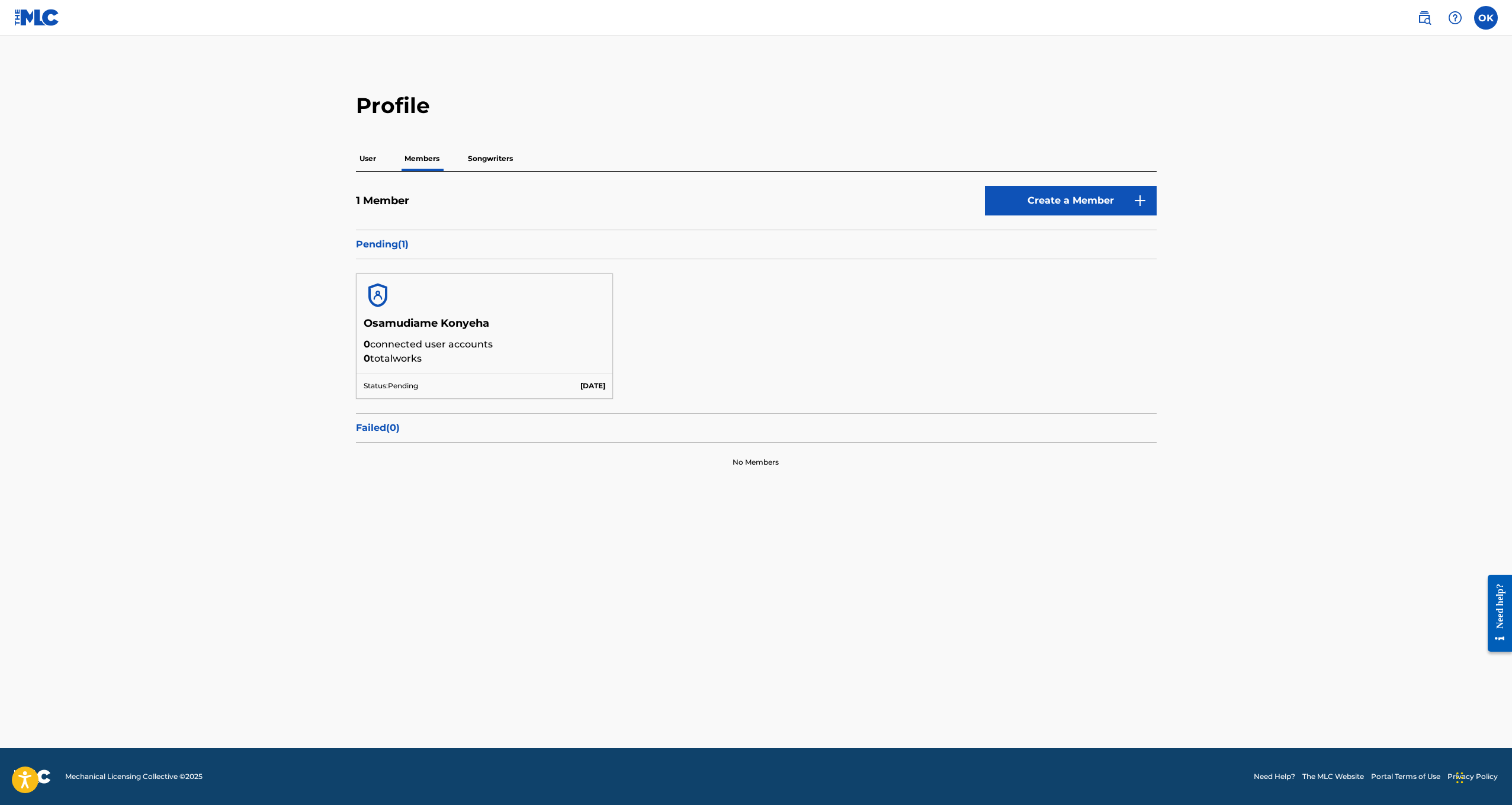
click at [372, 159] on p "User" at bounding box center [367, 158] width 24 height 25
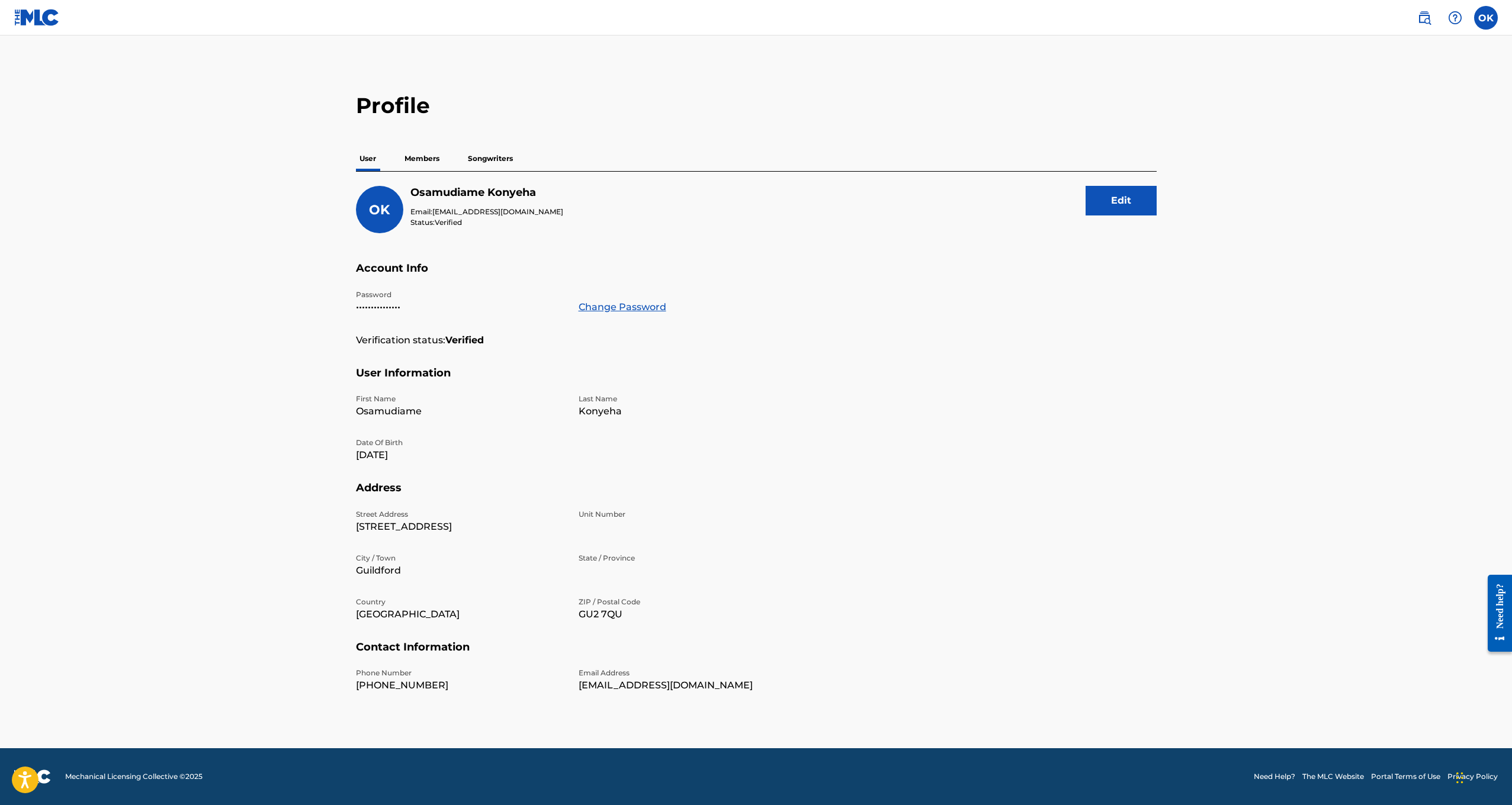
click at [408, 160] on p "Members" at bounding box center [422, 158] width 42 height 25
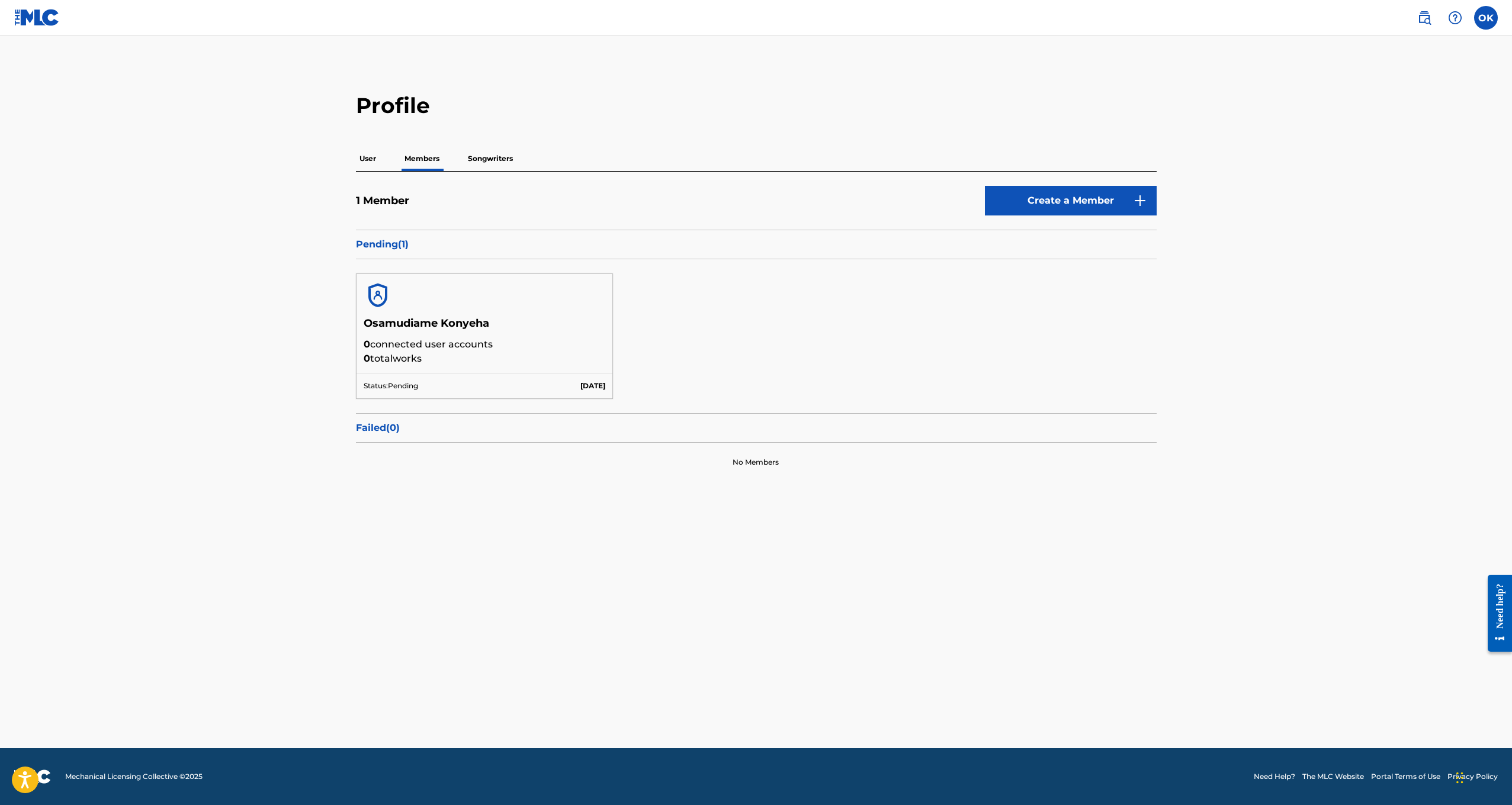
click at [479, 324] on h5 "Osamudiame Konyeha" at bounding box center [484, 327] width 242 height 21
click at [474, 153] on p "Songwriters" at bounding box center [490, 158] width 52 height 25
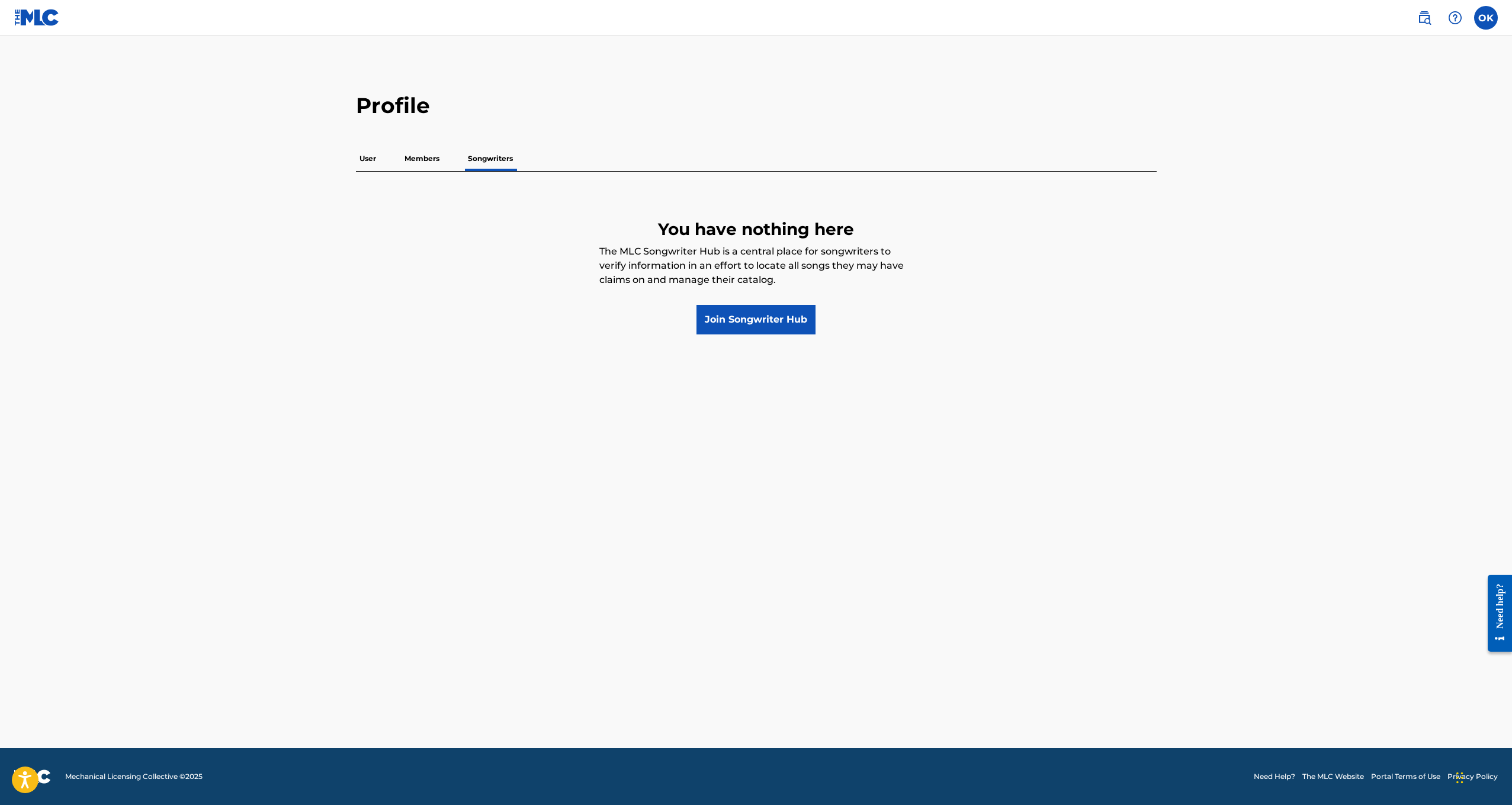
click at [38, 12] on img at bounding box center [37, 17] width 46 height 17
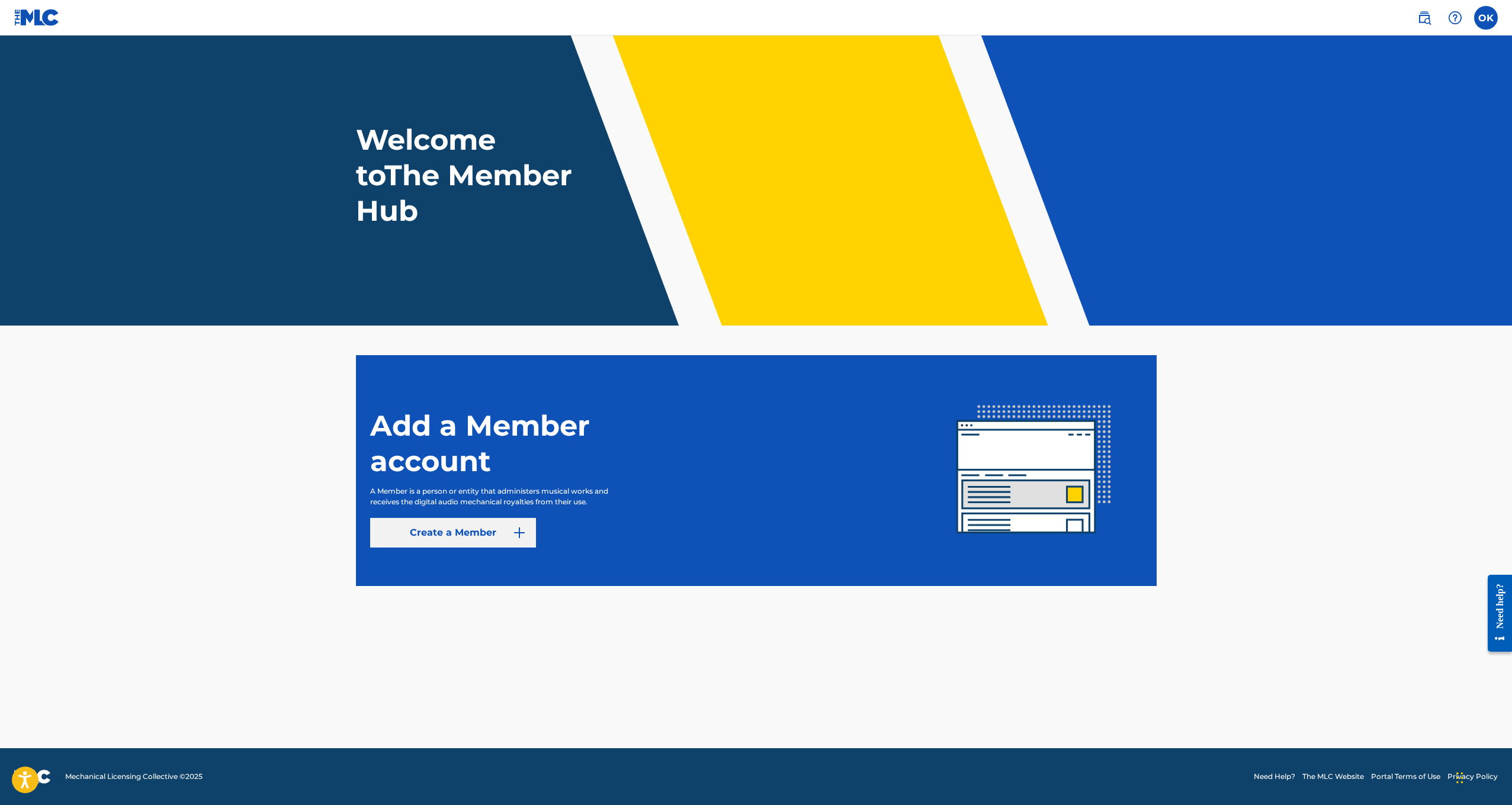
click at [452, 536] on link "Create a Member" at bounding box center [452, 533] width 166 height 30
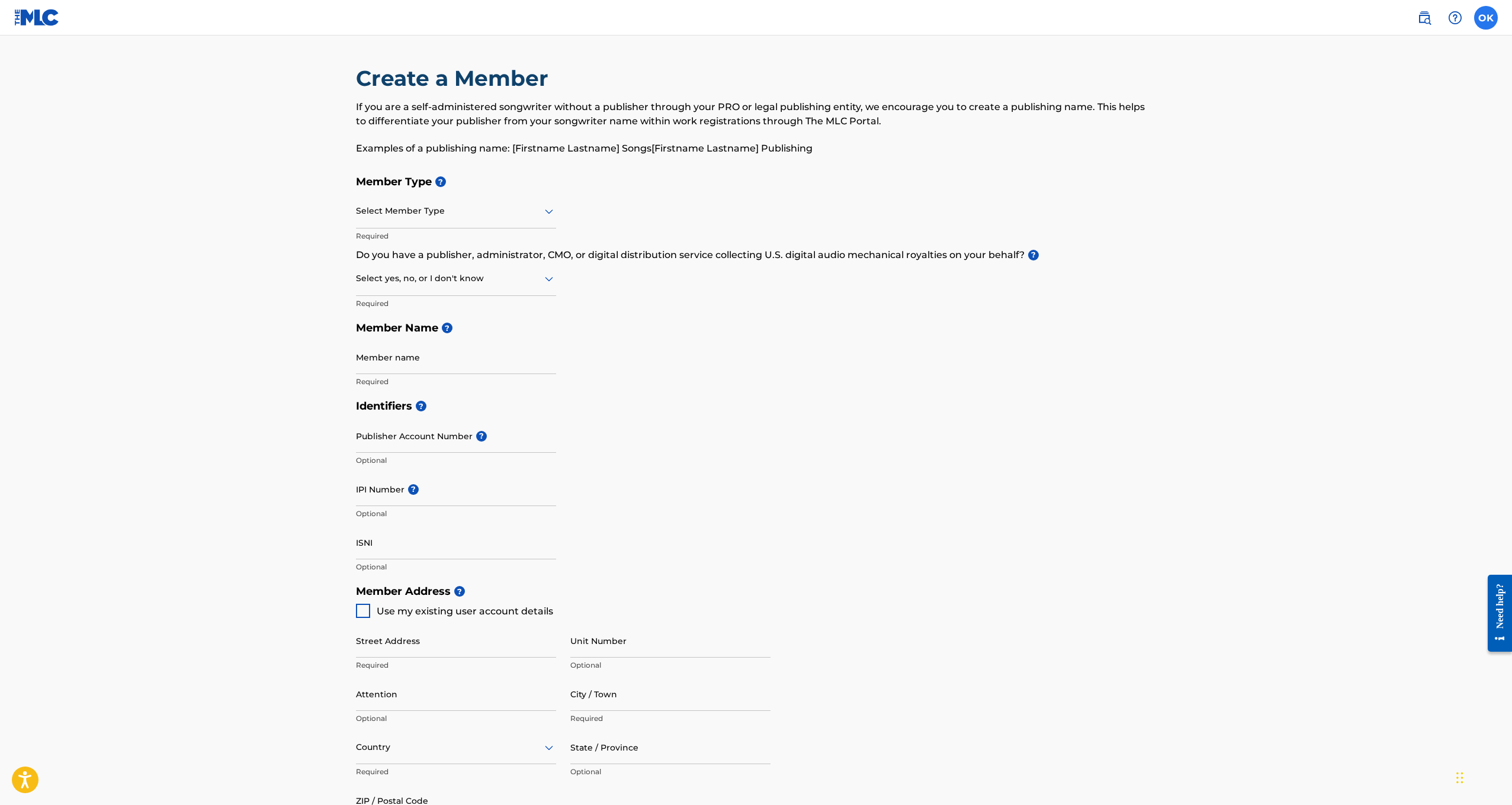
click at [1483, 22] on label at bounding box center [1486, 17] width 24 height 24
click at [1486, 18] on input "OK Osamudiame Konyeha [EMAIL_ADDRESS][DOMAIN_NAME] Notification Preferences Pro…" at bounding box center [1486, 18] width 0 height 0
click at [1383, 73] on h3 "OK" at bounding box center [1375, 75] width 27 height 21
click at [1486, 18] on input "OK Osamudiame Konyeha [EMAIL_ADDRESS][DOMAIN_NAME] Notification Preferences Pro…" at bounding box center [1486, 18] width 0 height 0
click at [1423, 24] on img at bounding box center [1425, 18] width 14 height 14
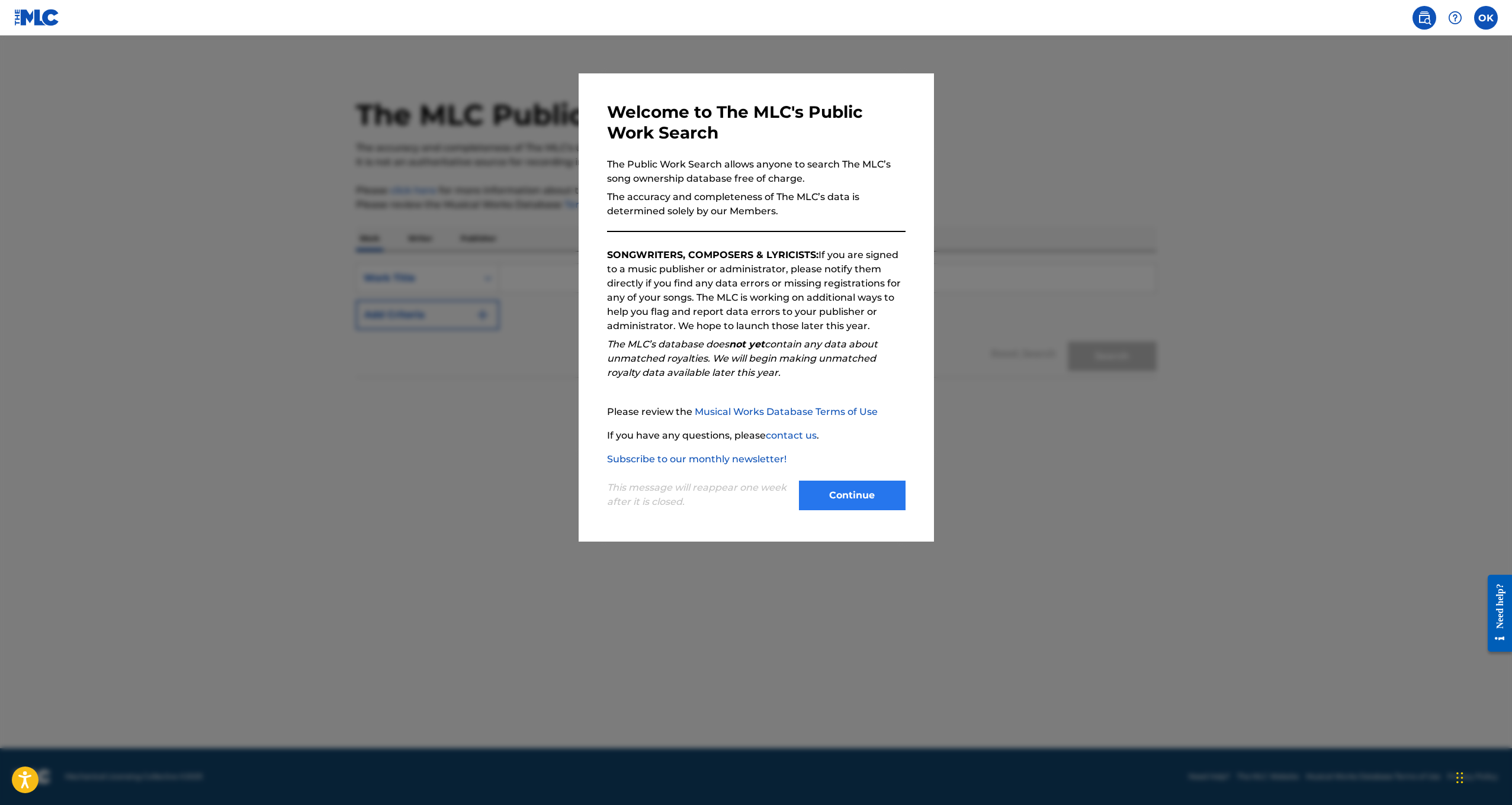
click at [858, 494] on button "Continue" at bounding box center [852, 495] width 107 height 30
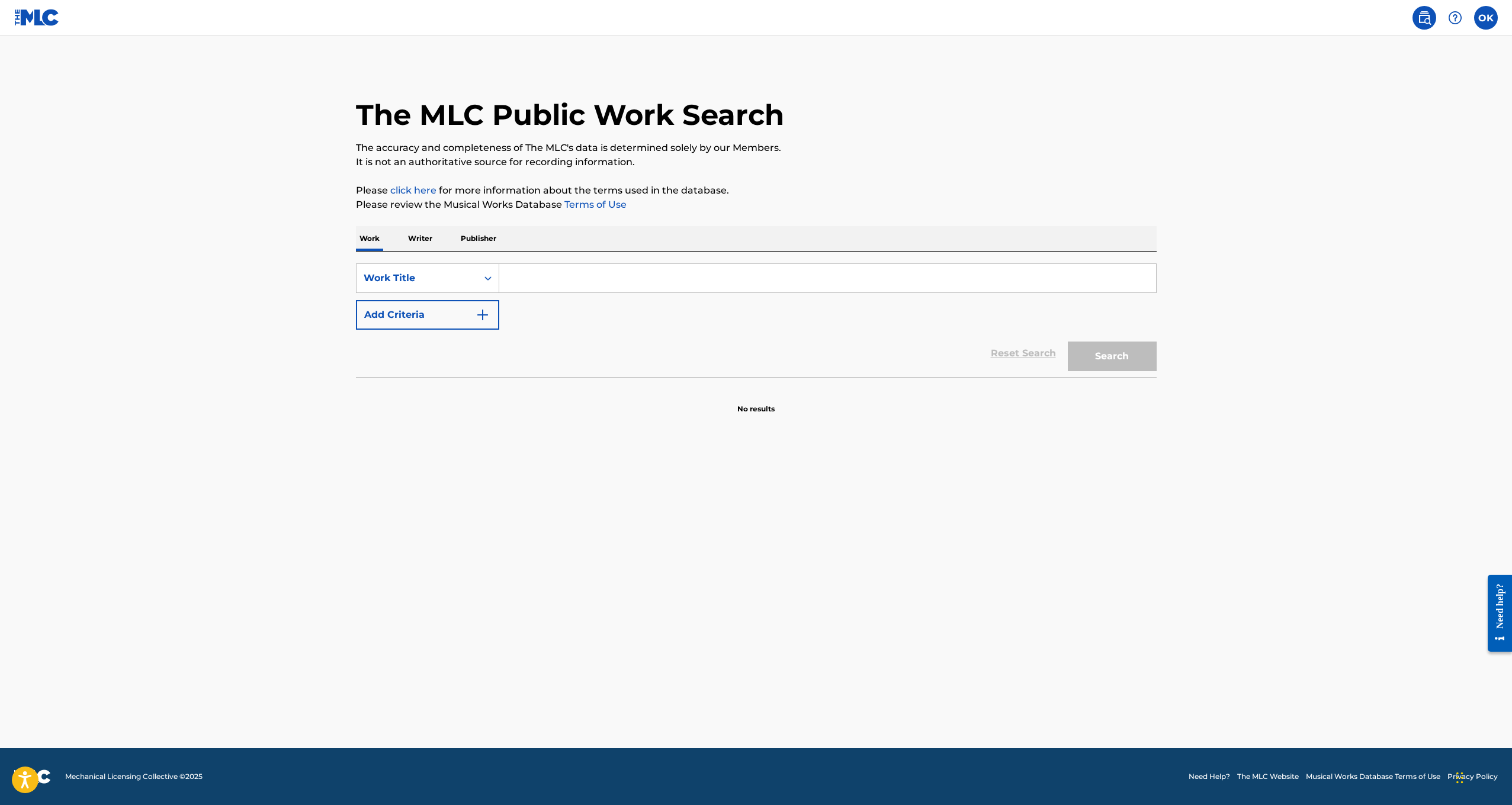
click at [1510, 17] on nav "OK OK [PERSON_NAME] [EMAIL_ADDRESS][DOMAIN_NAME] Notification Preferences Profi…" at bounding box center [756, 17] width 1512 height 35
click at [1487, 17] on label at bounding box center [1486, 17] width 24 height 24
click at [1486, 18] on input "OK Osamudiame Konyeha [EMAIL_ADDRESS][DOMAIN_NAME] Notification Preferences Pro…" at bounding box center [1486, 18] width 0 height 0
click at [1409, 74] on p "Osamudiame Konyeha" at bounding box center [1445, 70] width 90 height 14
click at [1486, 18] on input "OK Osamudiame Konyeha [EMAIL_ADDRESS][DOMAIN_NAME] Notification Preferences Pro…" at bounding box center [1486, 18] width 0 height 0
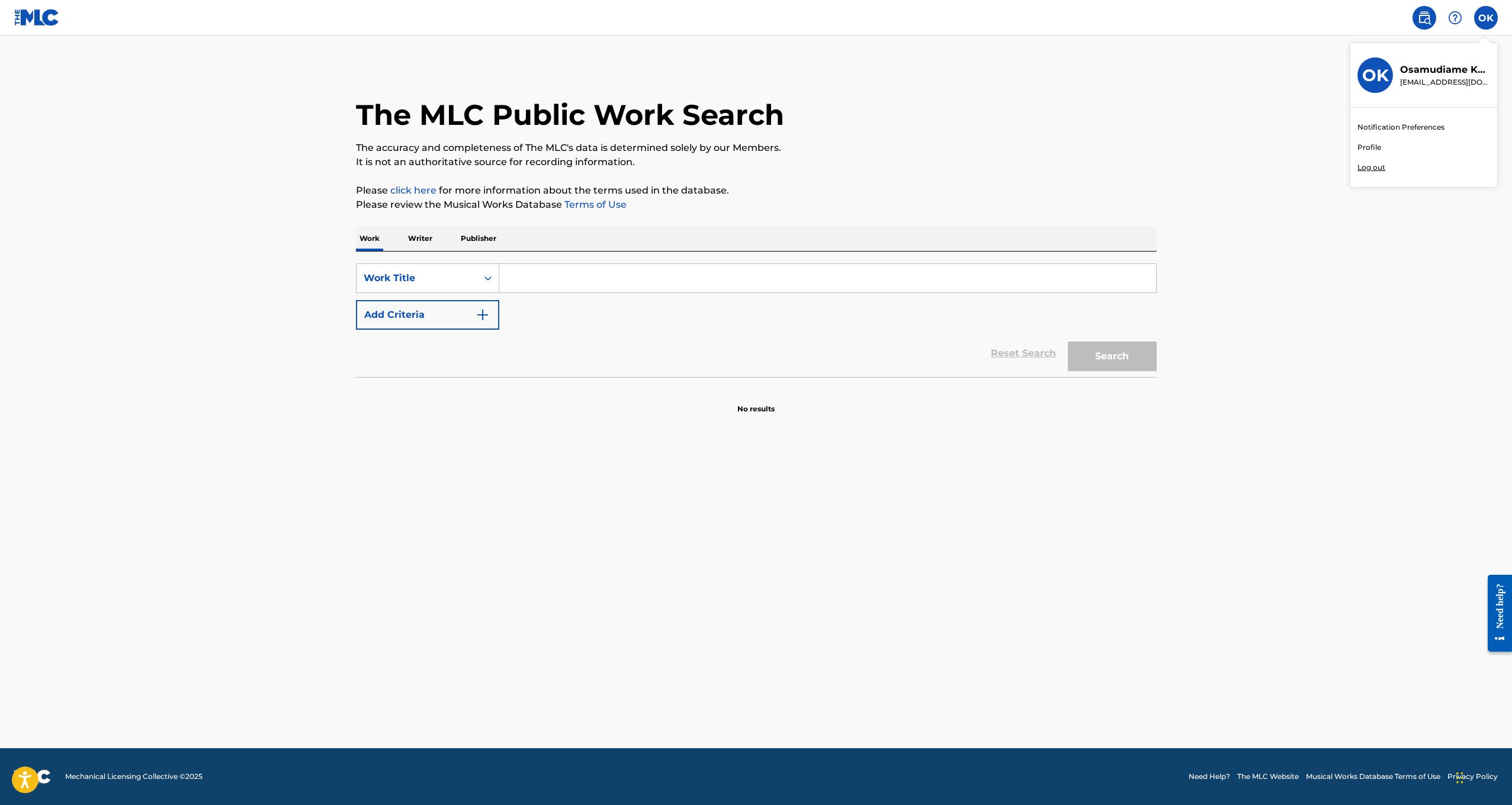
click at [1387, 73] on h3 "OK" at bounding box center [1375, 75] width 27 height 21
click at [1486, 18] on input "OK Osamudiame Konyeha [EMAIL_ADDRESS][DOMAIN_NAME] Notification Preferences Pro…" at bounding box center [1486, 18] width 0 height 0
click at [1364, 142] on div "Notification Preferences Profile Log out" at bounding box center [1423, 147] width 147 height 79
click at [1486, 18] on input "OK Osamudiame Konyeha [EMAIL_ADDRESS][DOMAIN_NAME] Notification Preferences Pro…" at bounding box center [1486, 18] width 0 height 0
click at [1364, 143] on link "Profile" at bounding box center [1369, 147] width 24 height 11
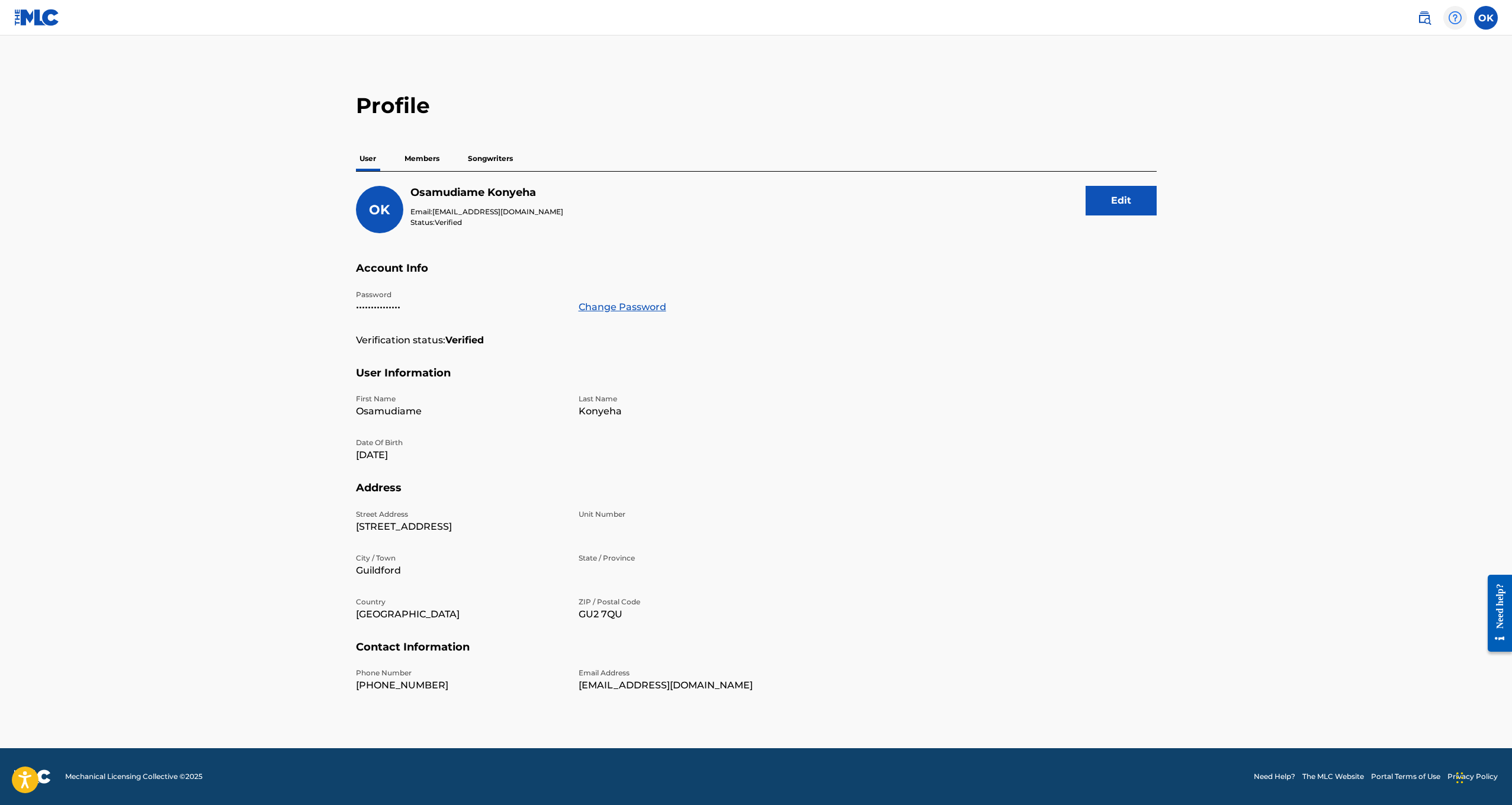
click at [1455, 14] on img at bounding box center [1456, 18] width 14 height 14
click at [1414, 14] on link at bounding box center [1424, 17] width 24 height 24
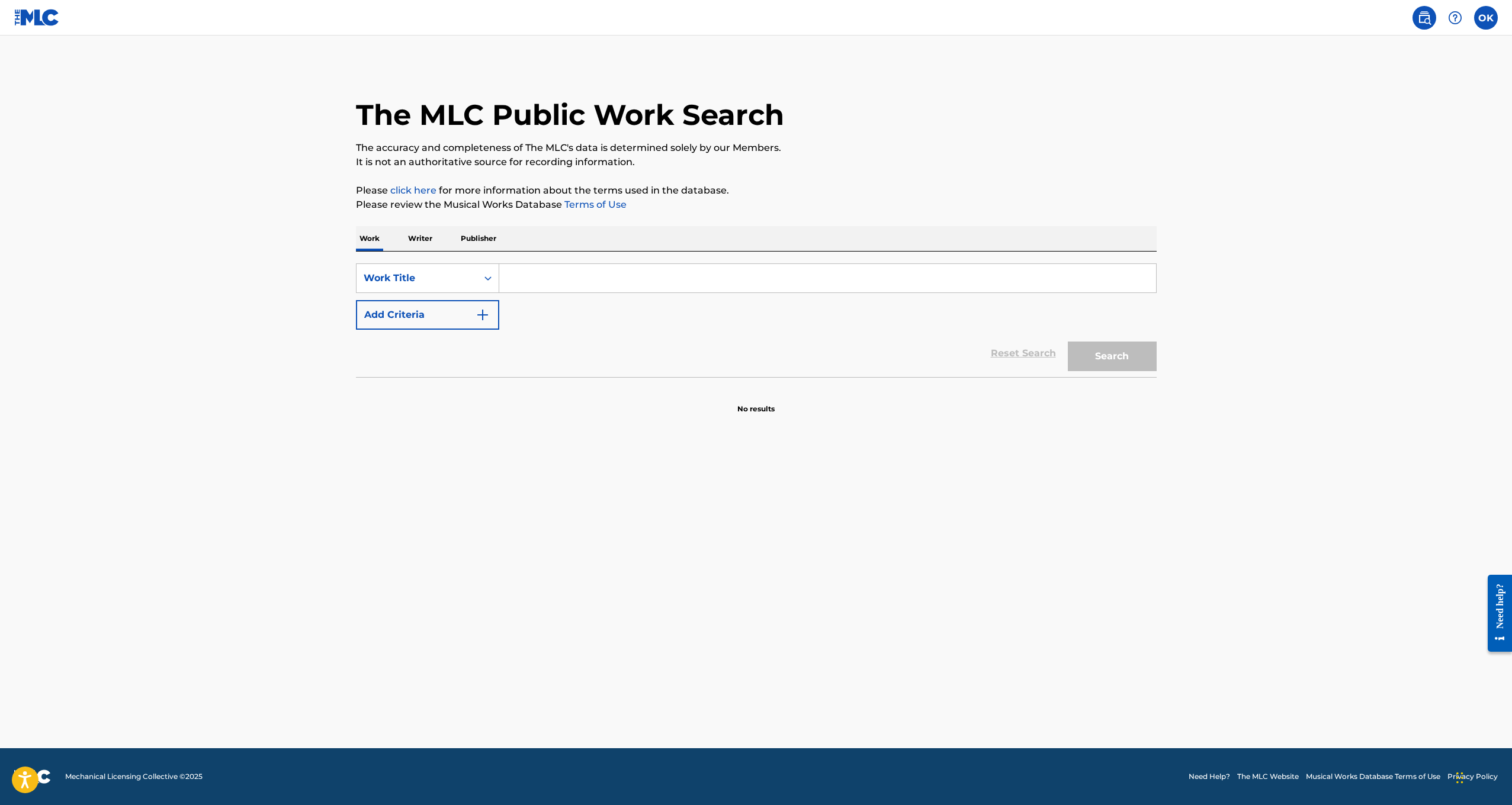
click at [431, 242] on p "Writer" at bounding box center [420, 238] width 31 height 25
click at [645, 297] on form "SearchWithCriteriab1acd110-9ede-454f-9609-79660c1c0de4 Writer Name Reset Search…" at bounding box center [756, 306] width 801 height 84
click at [641, 282] on input "Search Form" at bounding box center [828, 277] width 657 height 28
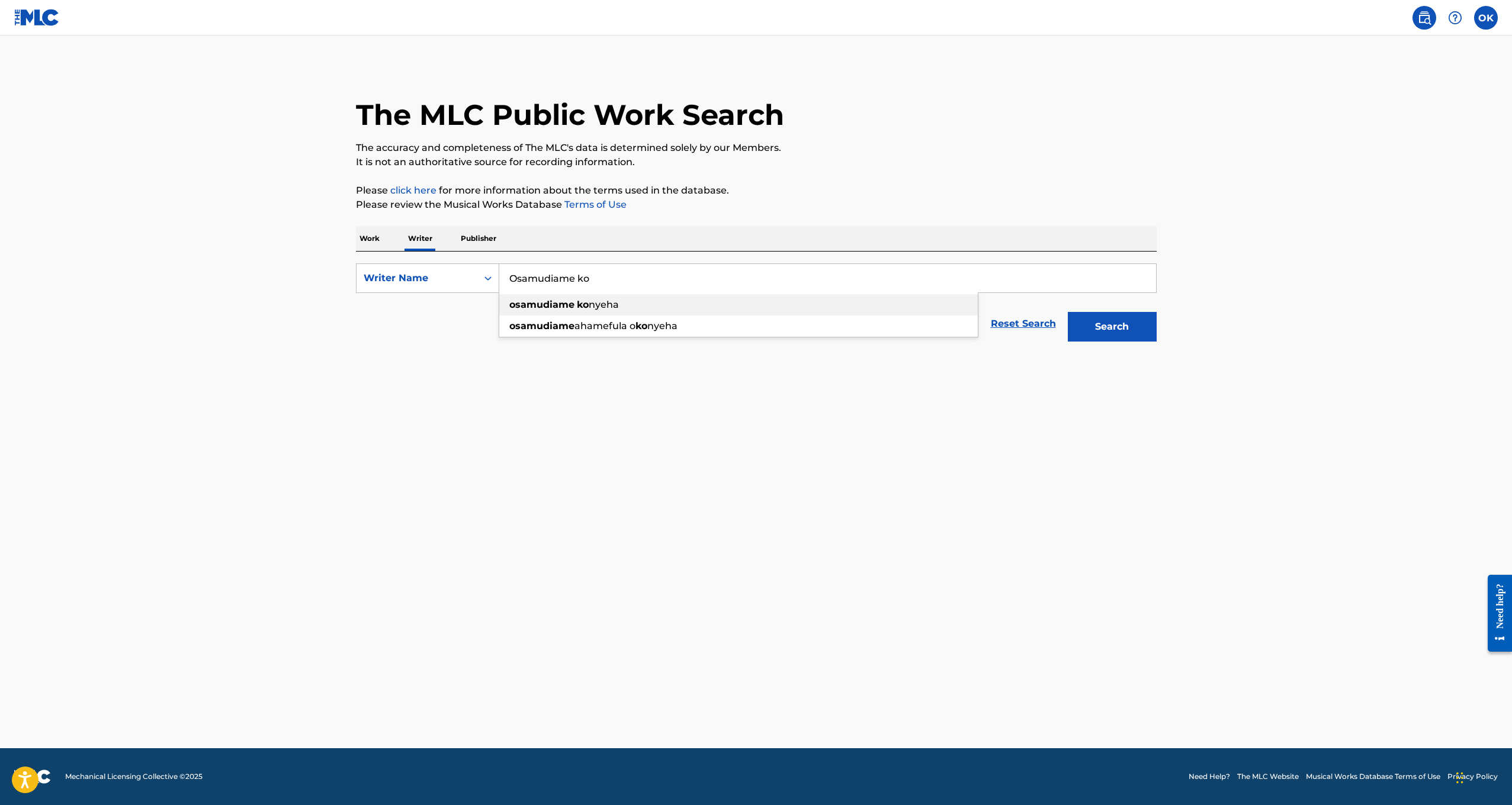
click at [539, 300] on strong "osamudiame" at bounding box center [542, 305] width 65 height 12
type input "osamudiame konyeha"
click at [1103, 332] on button "Search" at bounding box center [1112, 327] width 89 height 30
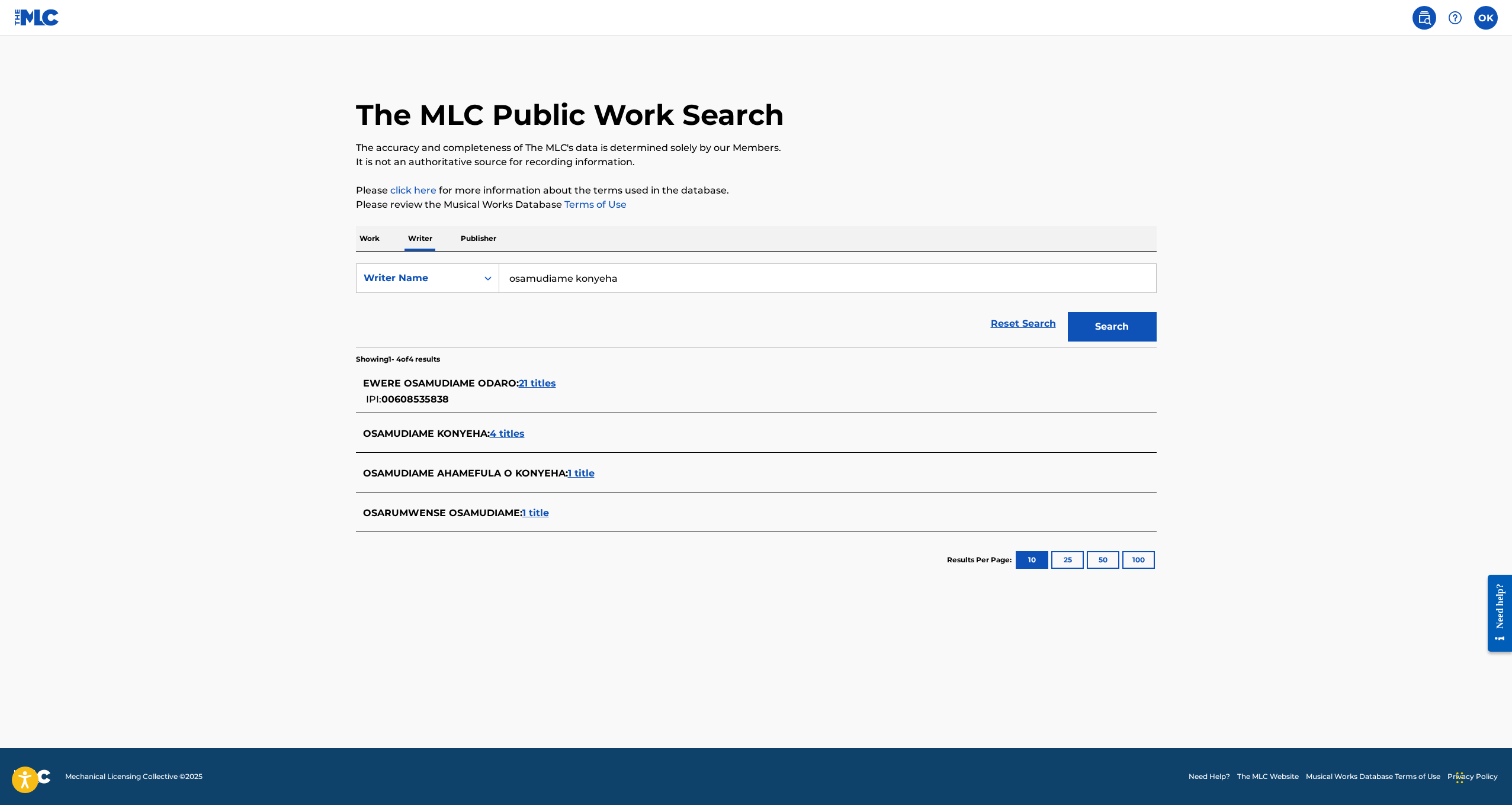
click at [502, 431] on span "4 titles" at bounding box center [507, 434] width 35 height 12
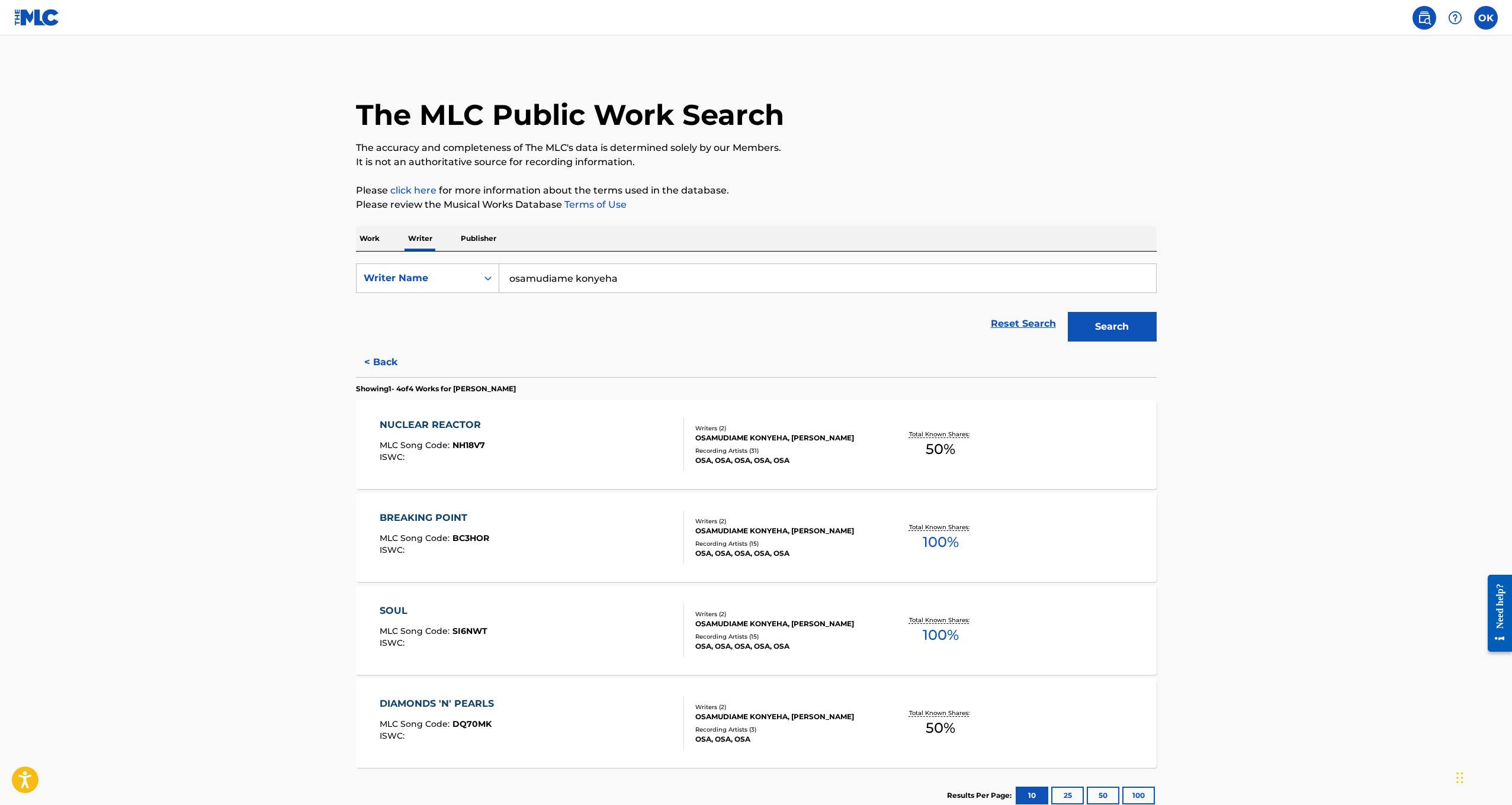
click at [25, 14] on img at bounding box center [37, 17] width 46 height 17
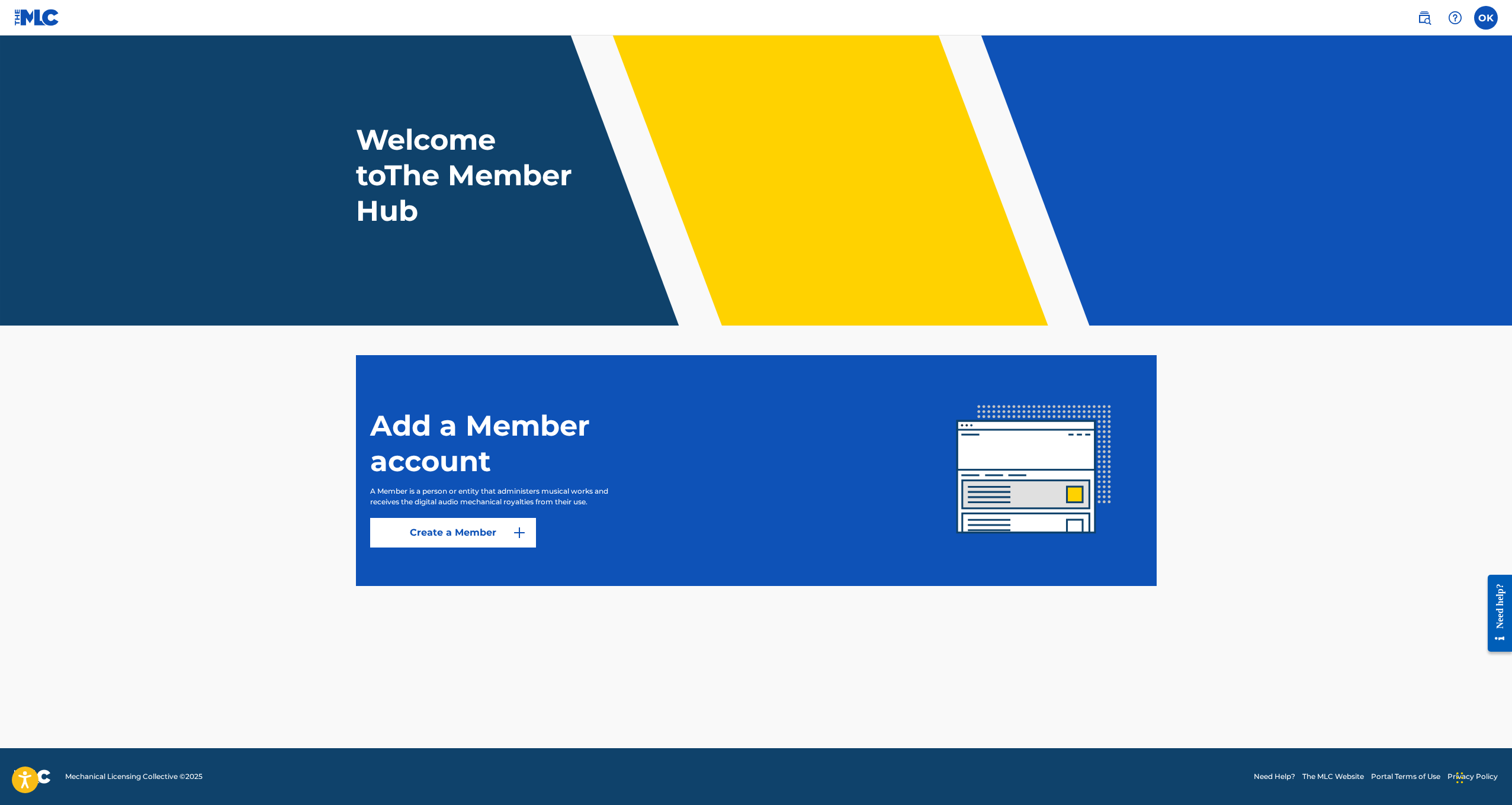
click at [384, 168] on h1 "Welcome to The Member Hub" at bounding box center [466, 176] width 221 height 107
click at [520, 524] on link "Create a Member" at bounding box center [452, 533] width 166 height 30
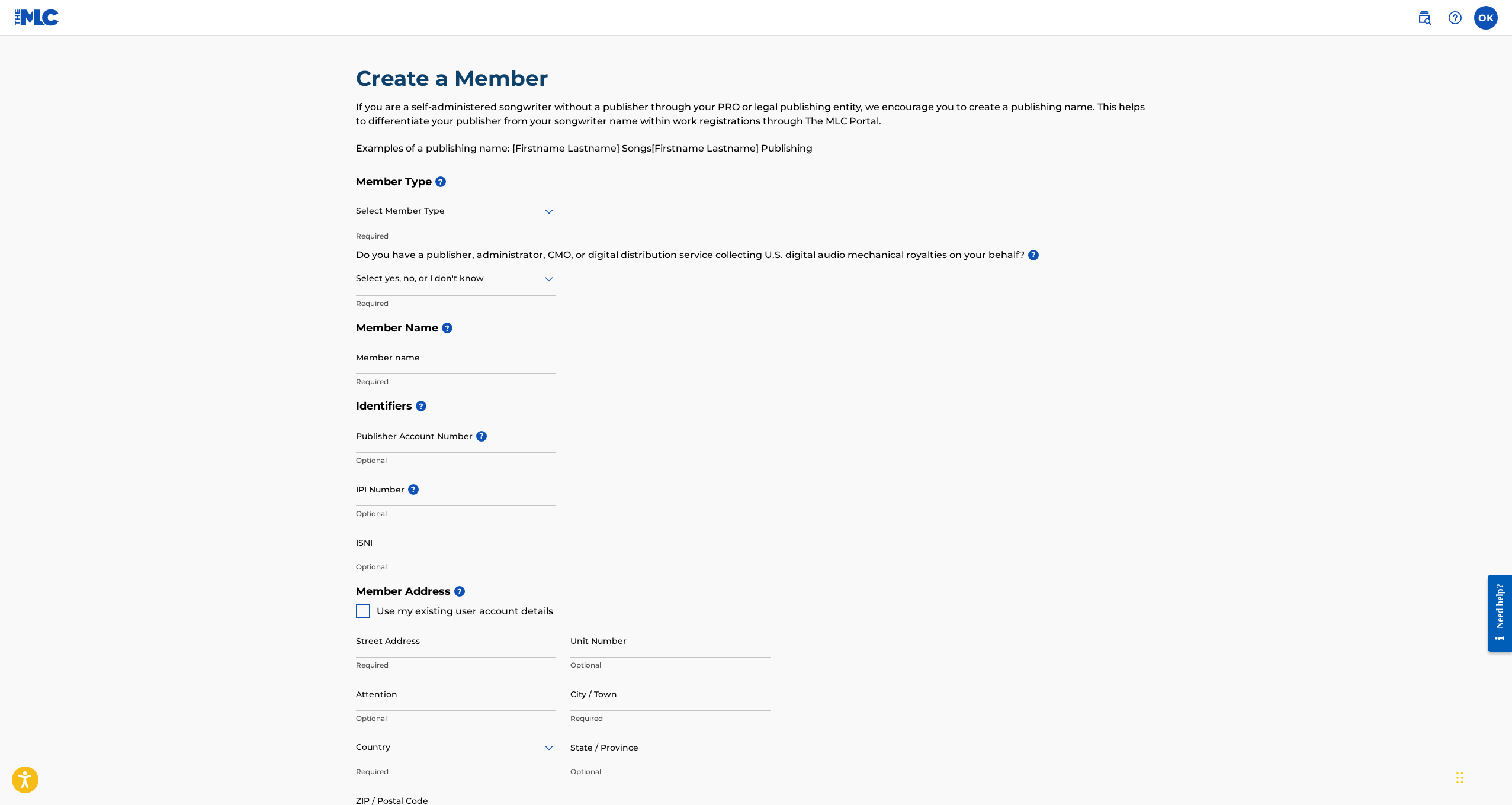
click at [1485, 30] on nav "OK OK [PERSON_NAME] [EMAIL_ADDRESS][DOMAIN_NAME] Notification Preferences Profi…" at bounding box center [756, 17] width 1512 height 35
click at [1487, 18] on label at bounding box center [1486, 17] width 24 height 24
click at [1486, 18] on input "OK Osamudiame Konyeha [EMAIL_ADDRESS][DOMAIN_NAME] Notification Preferences Pro…" at bounding box center [1486, 18] width 0 height 0
click at [1369, 144] on link "Profile" at bounding box center [1369, 147] width 24 height 11
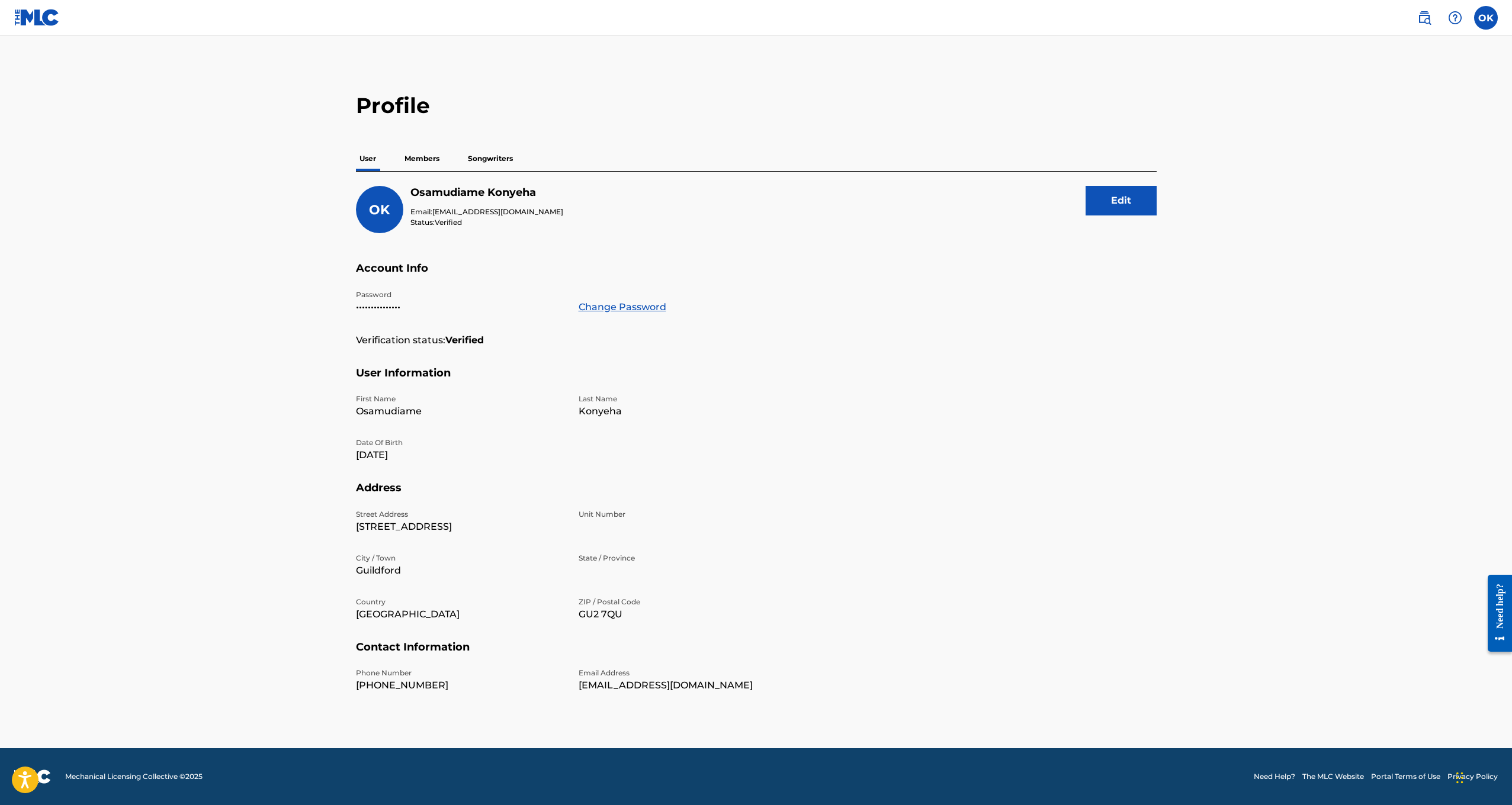
click at [427, 169] on p "Members" at bounding box center [422, 158] width 42 height 25
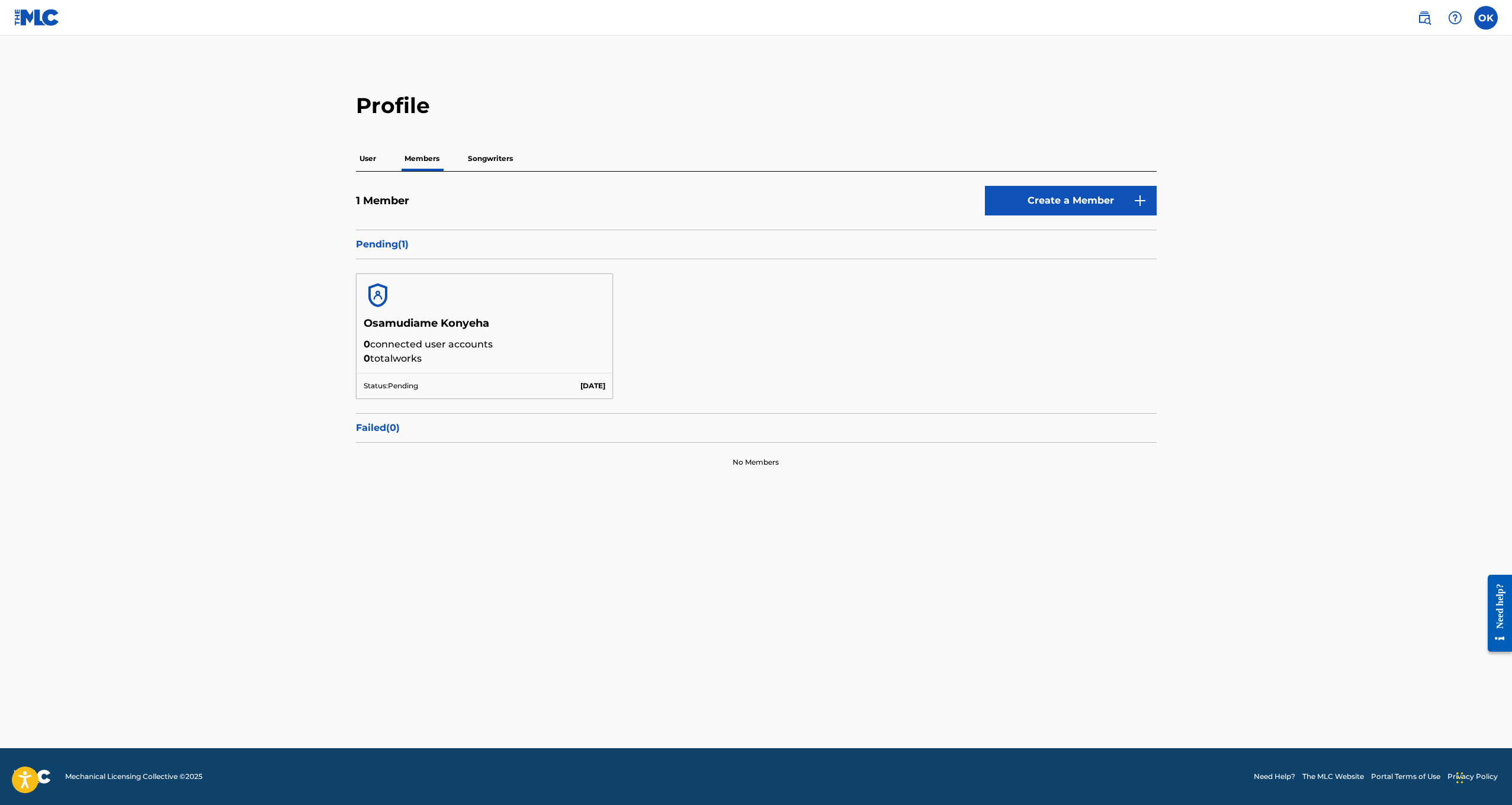
click at [463, 292] on div at bounding box center [484, 295] width 257 height 43
click at [392, 348] on p "0 connected user accounts" at bounding box center [484, 345] width 242 height 14
click at [391, 374] on div "Status: Pending [DATE]" at bounding box center [484, 385] width 257 height 25
click at [580, 387] on p "[DATE]" at bounding box center [593, 386] width 25 height 11
click at [371, 308] on img at bounding box center [377, 295] width 28 height 28
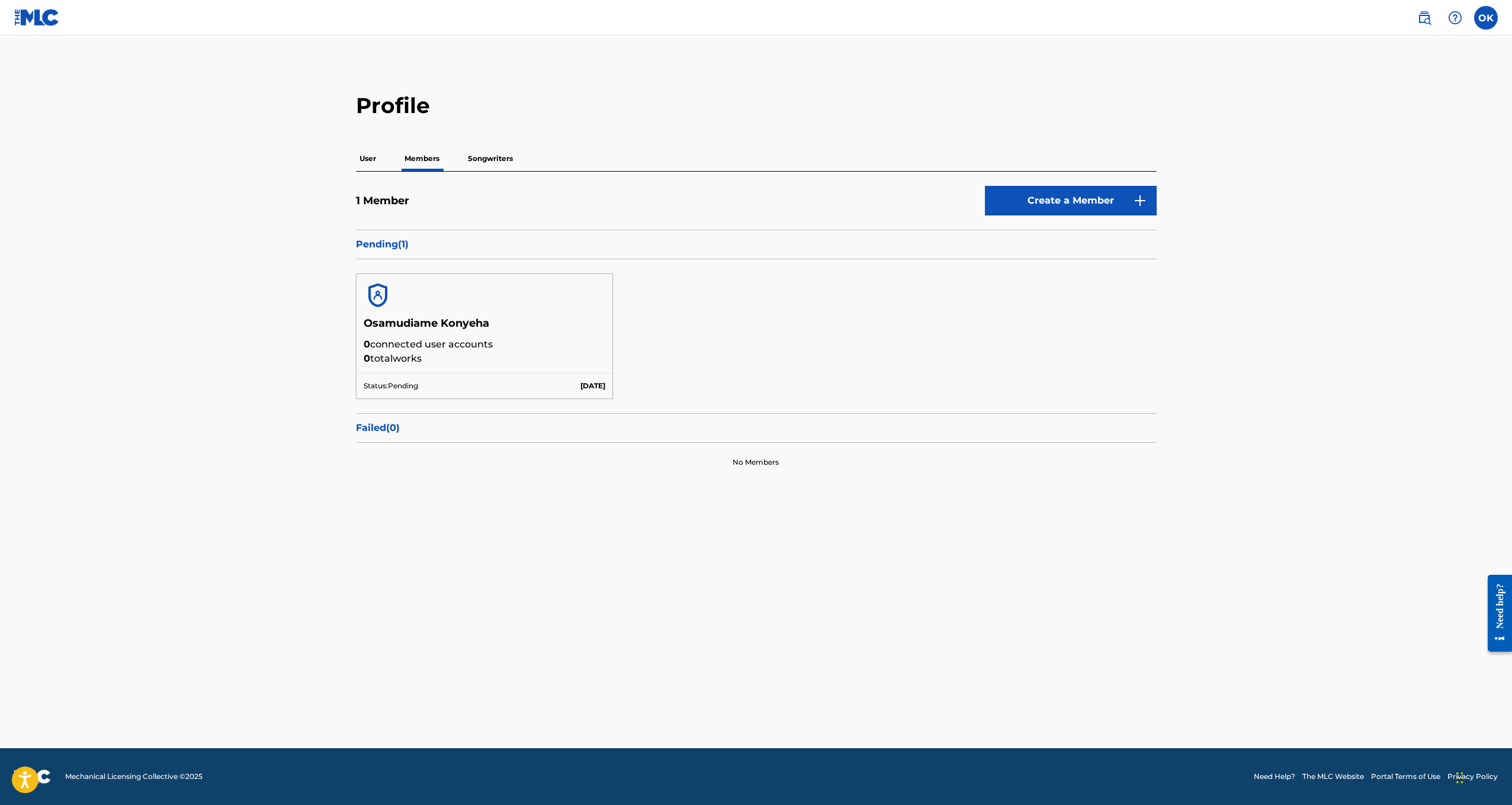
click at [375, 297] on img at bounding box center [377, 295] width 28 height 28
click at [468, 164] on p "Songwriters" at bounding box center [490, 158] width 52 height 25
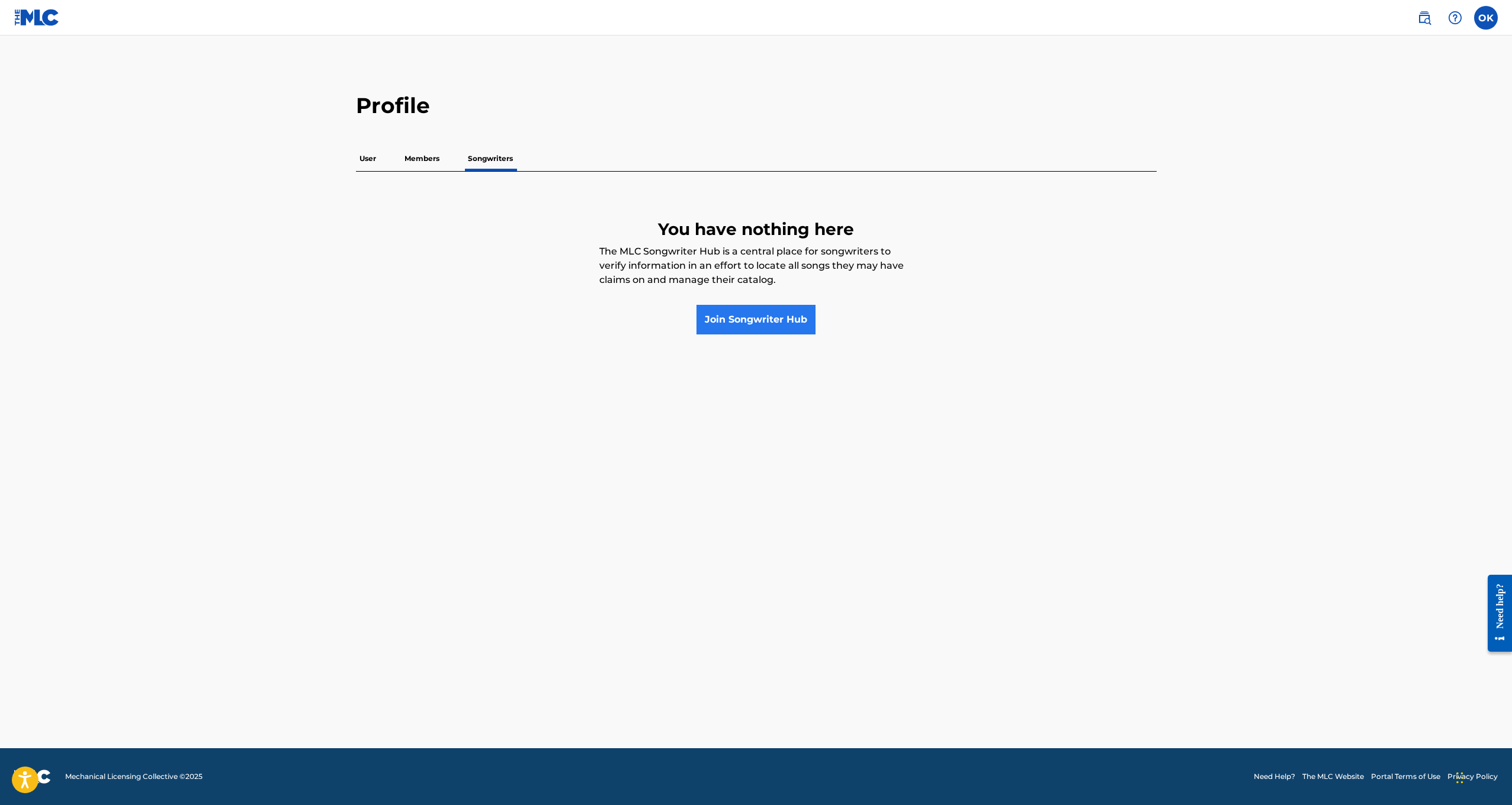
click at [782, 328] on link "Join Songwriter Hub" at bounding box center [756, 319] width 119 height 30
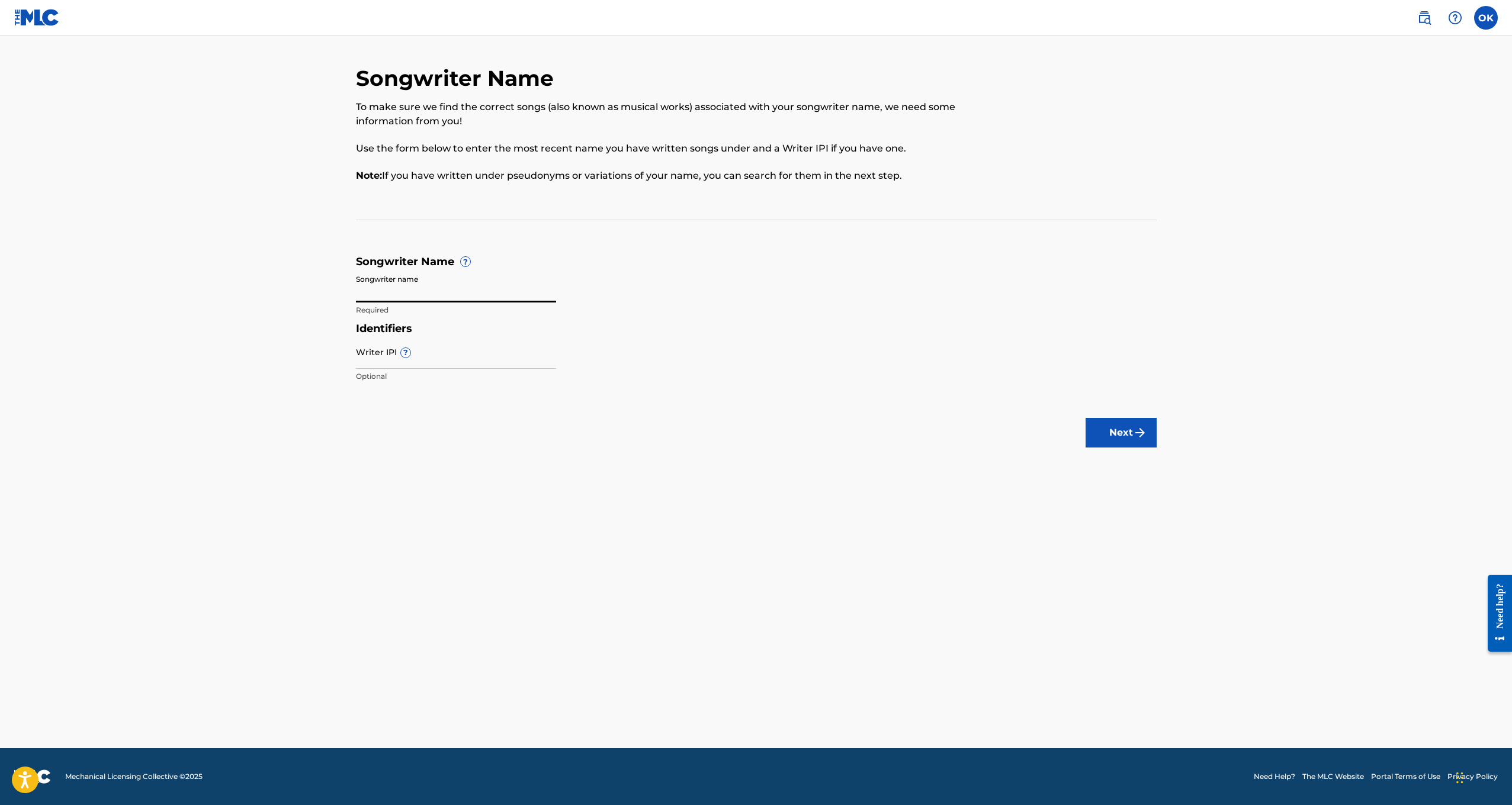
click at [391, 283] on input "Songwriter name" at bounding box center [455, 285] width 200 height 34
type input "Osamudiame Konyeha"
click at [1101, 431] on button "Next" at bounding box center [1121, 433] width 71 height 30
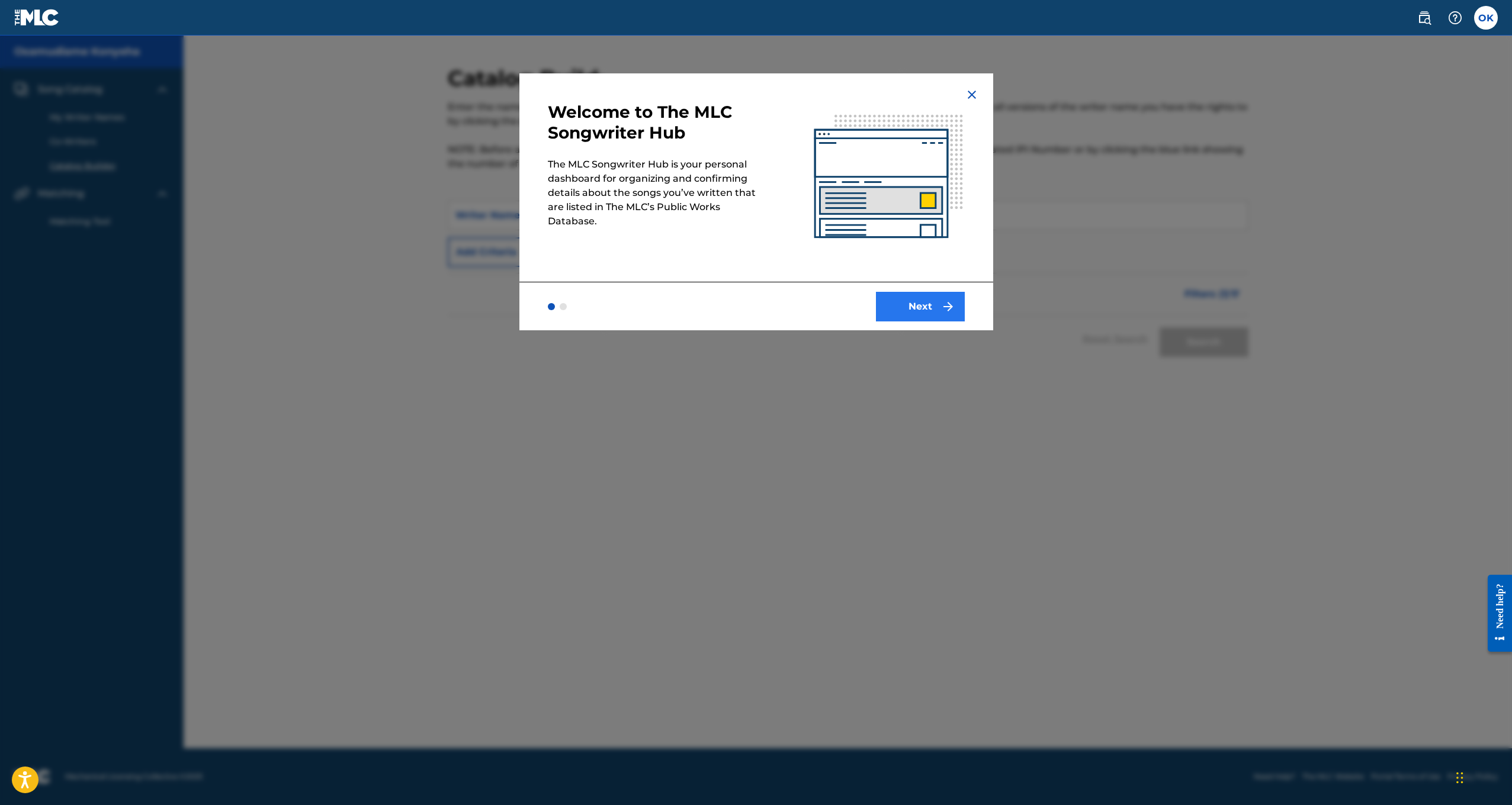
click at [911, 313] on button "Next" at bounding box center [920, 306] width 89 height 30
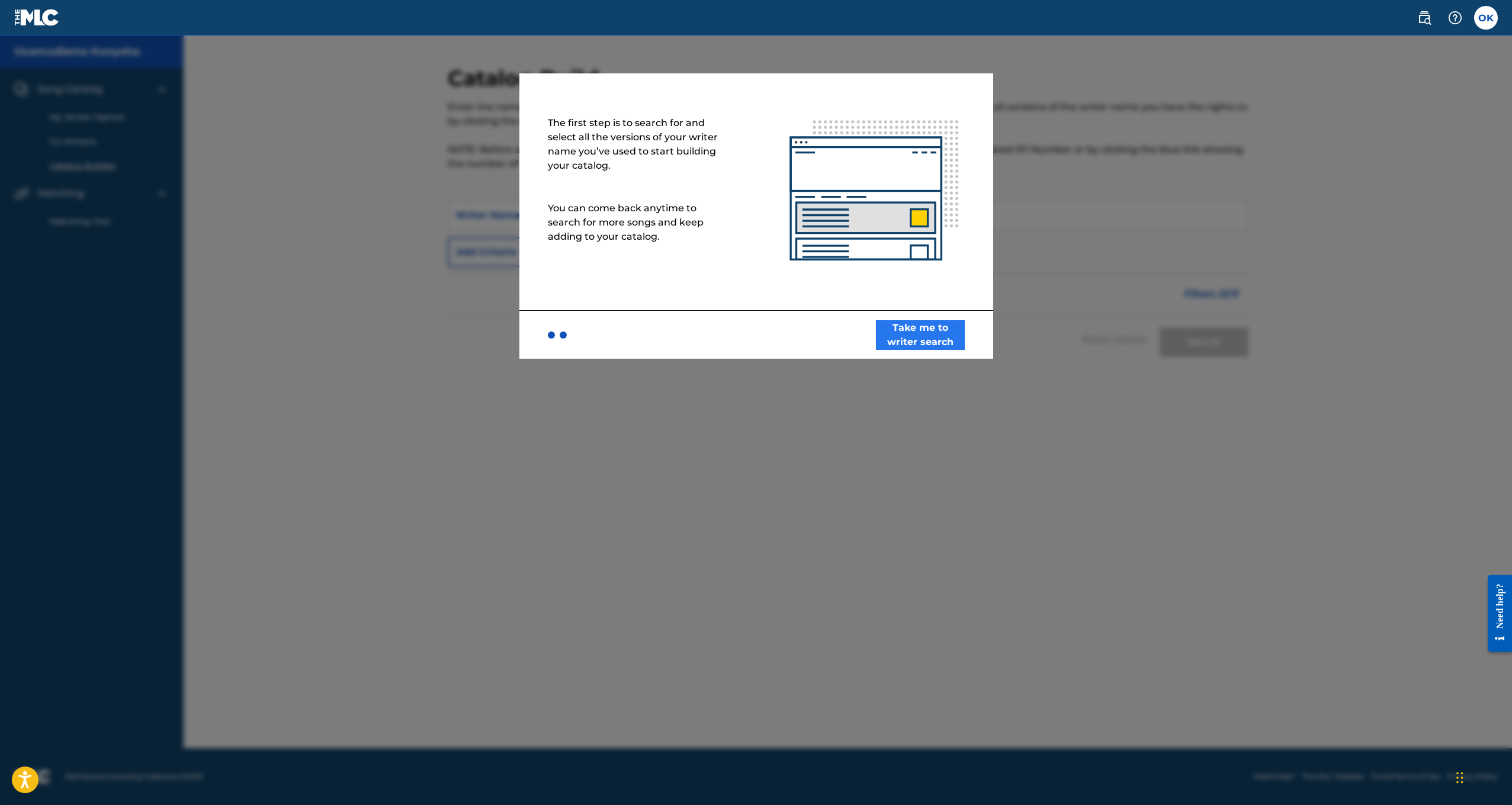
click at [911, 313] on div "Take me to writer search" at bounding box center [757, 334] width 474 height 48
click at [915, 341] on button "Take me to writer search" at bounding box center [920, 335] width 89 height 30
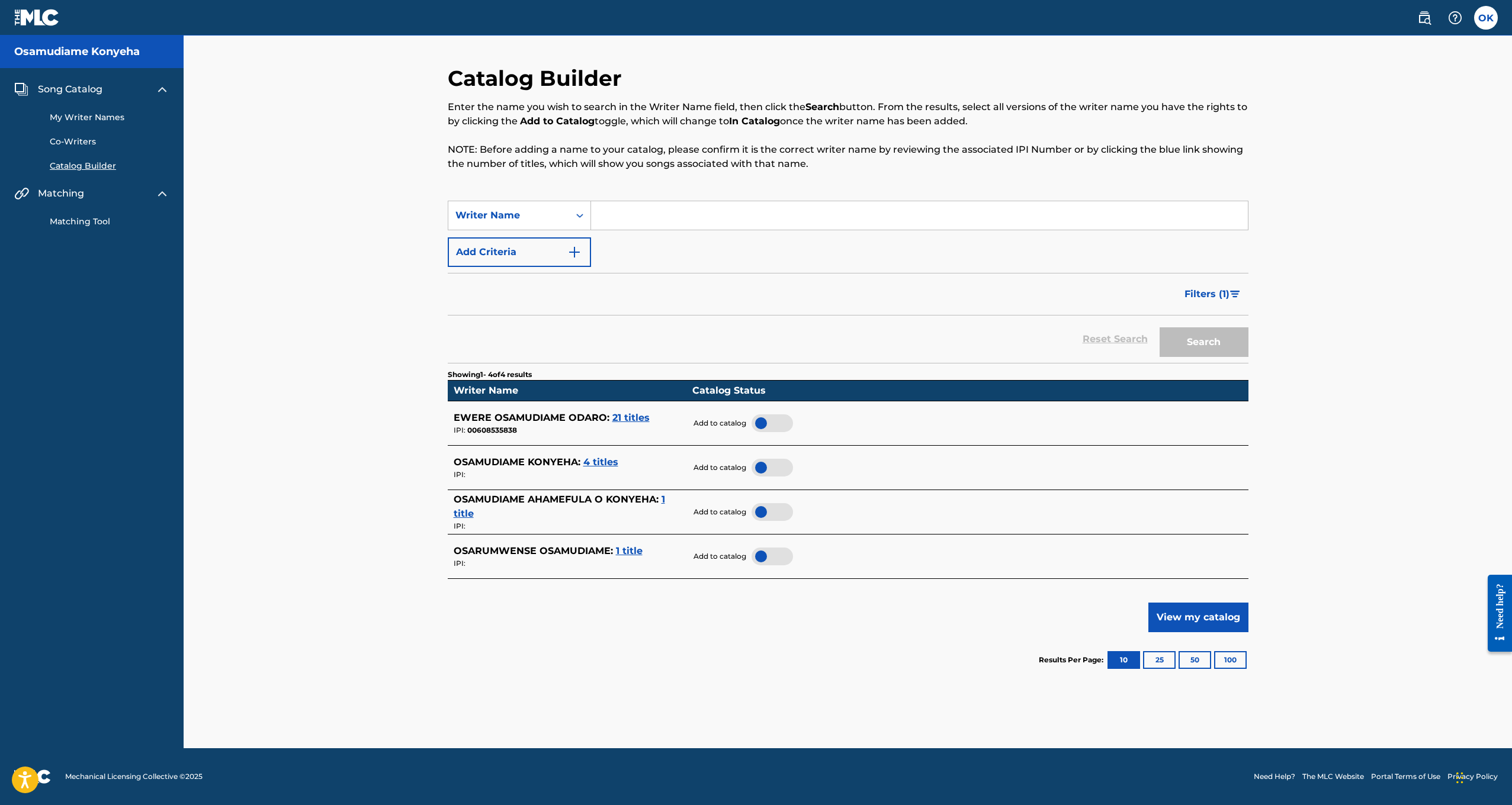
click at [766, 461] on div at bounding box center [772, 468] width 41 height 18
click at [766, 506] on div at bounding box center [772, 512] width 41 height 18
click at [1188, 611] on button "View my catalog" at bounding box center [1198, 617] width 100 height 30
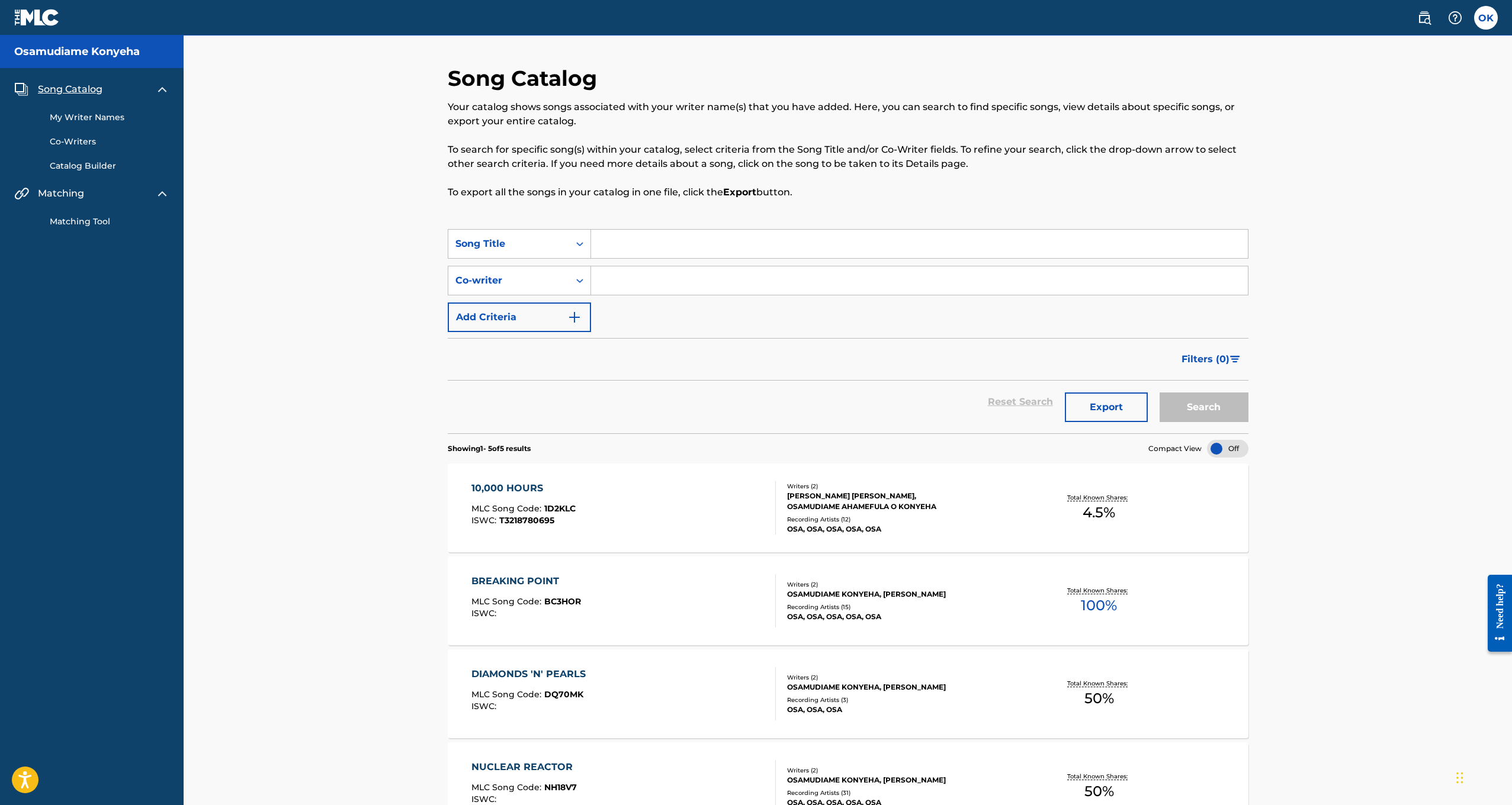
click at [924, 505] on div "[PERSON_NAME] [PERSON_NAME], OSAMUDIAME AHAMEFULA O KONYEHA" at bounding box center [876, 501] width 179 height 22
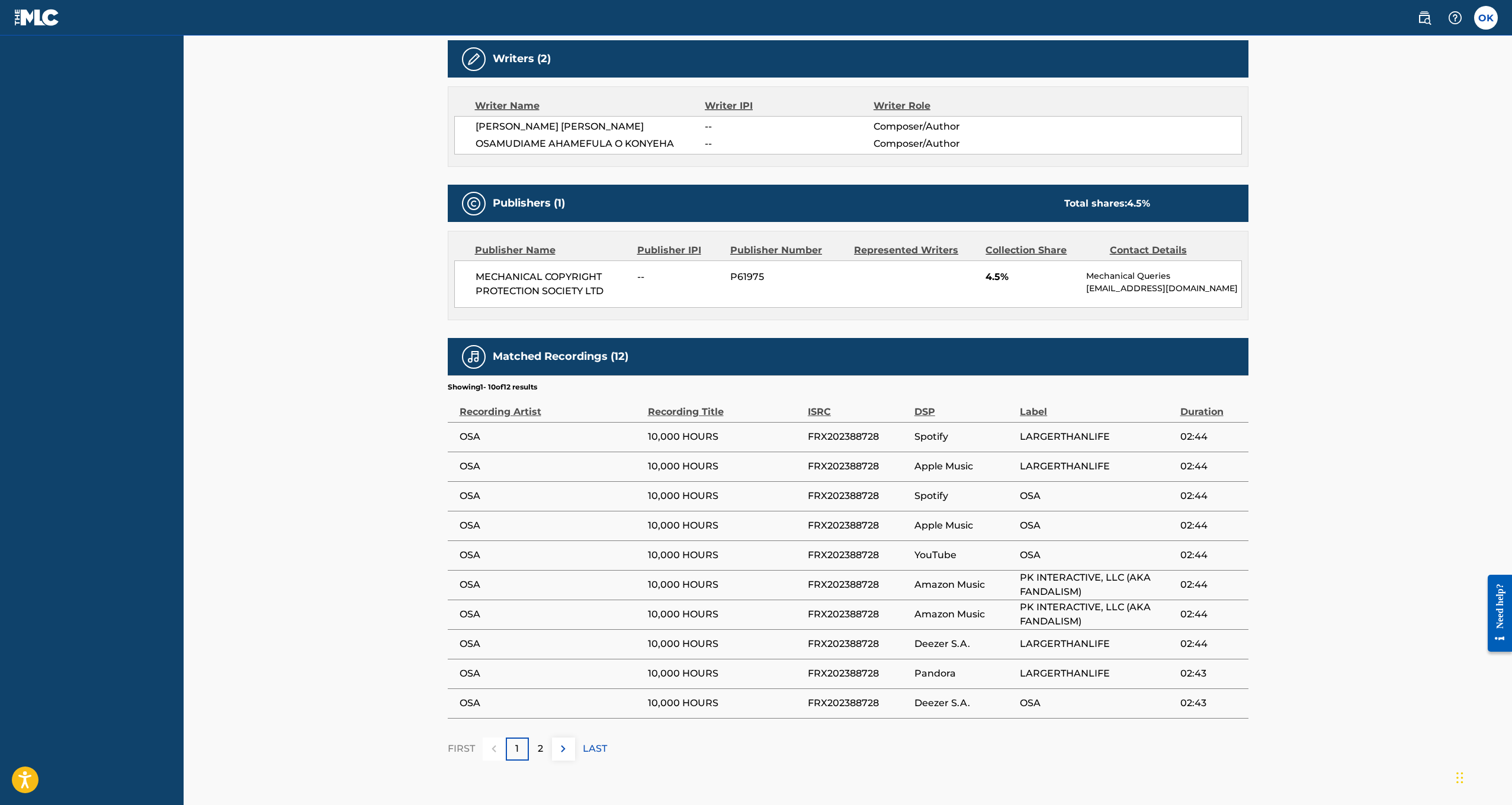
scroll to position [366, 0]
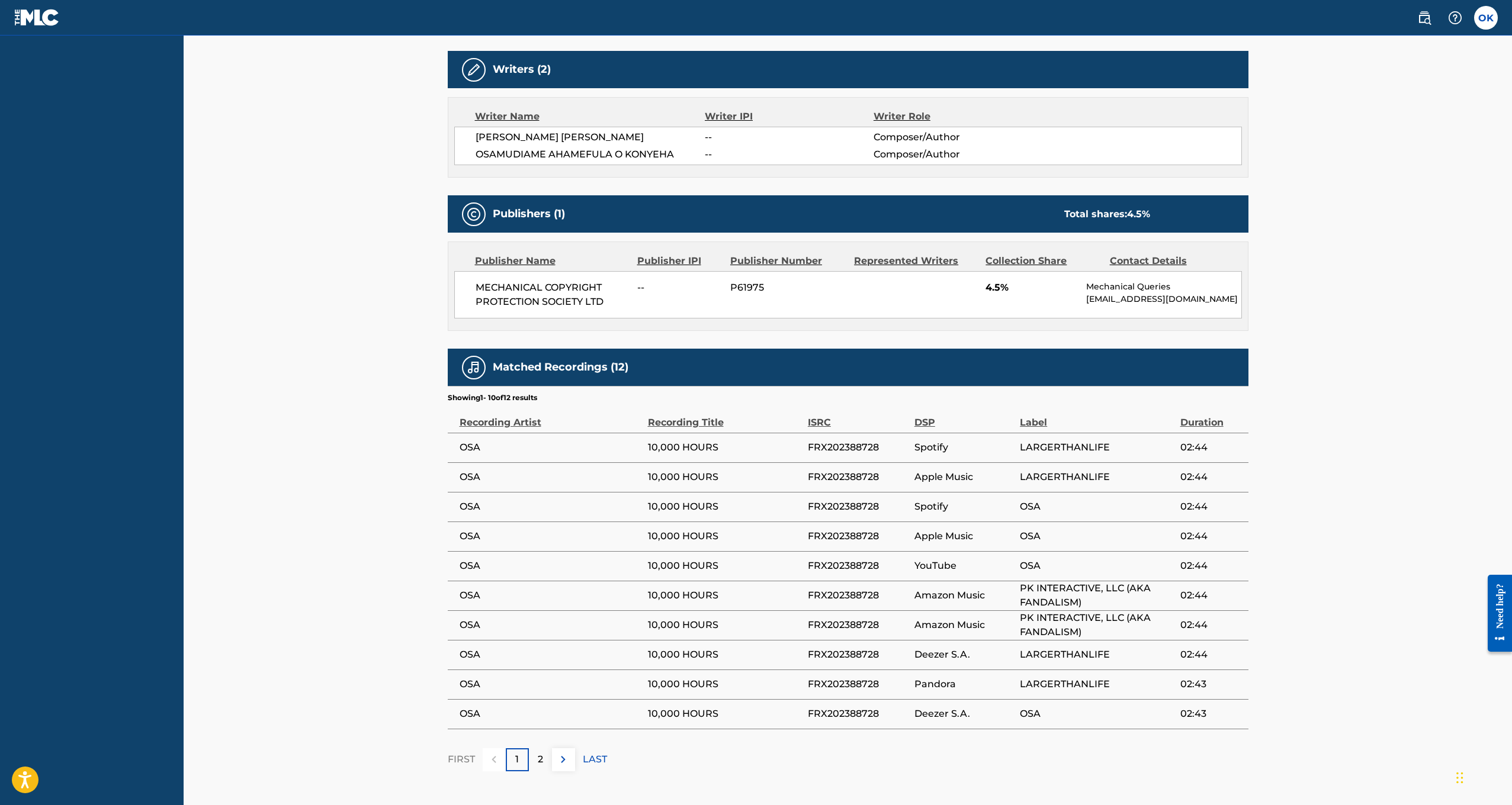
click at [1019, 257] on div "Collection Share" at bounding box center [1043, 262] width 115 height 14
click at [979, 300] on div "MECHANICAL COPYRIGHT PROTECTION SOCIETY LTD -- P61975 4.5% Mechanical Queries […" at bounding box center [849, 295] width 788 height 48
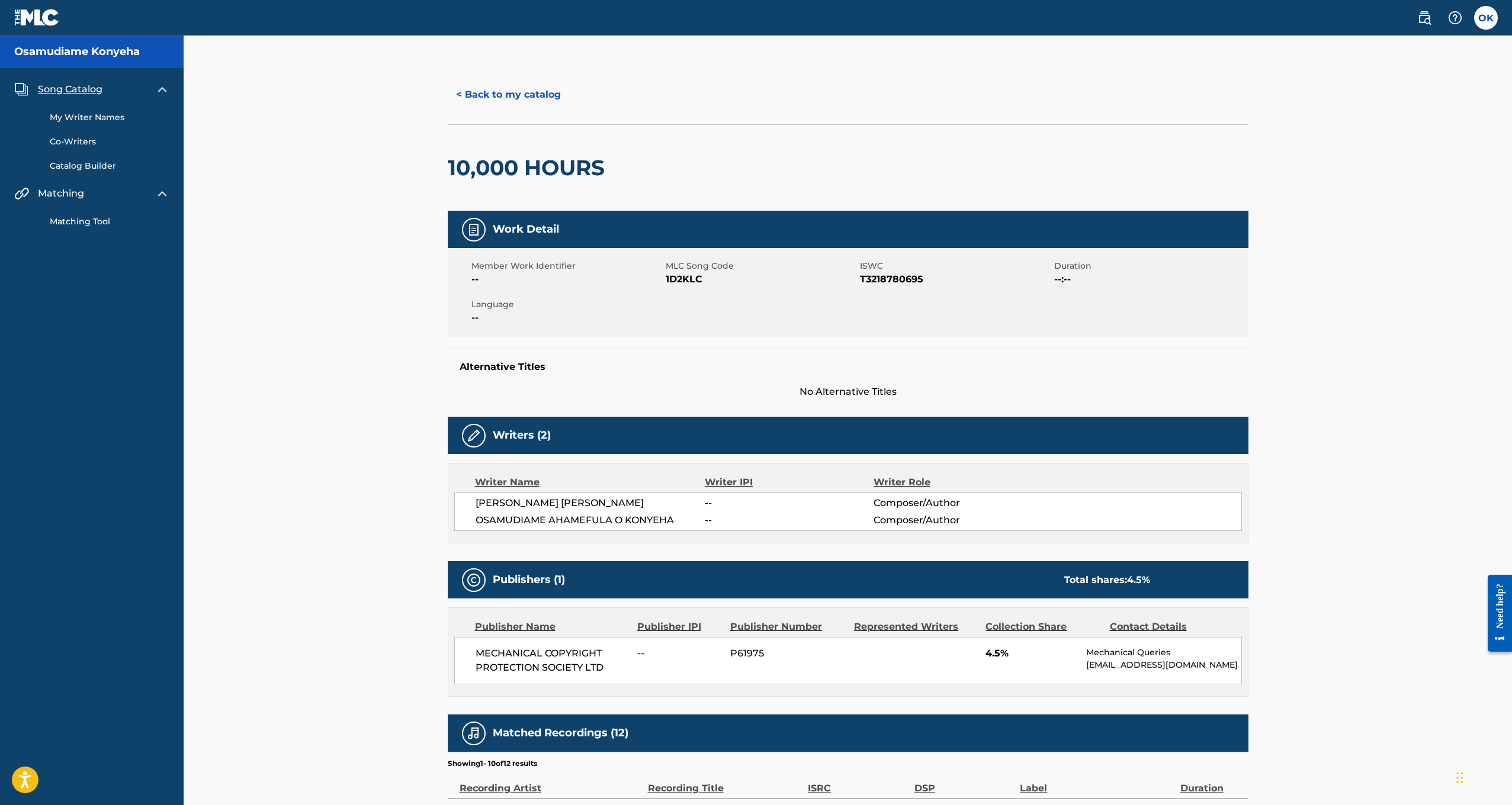
scroll to position [0, 0]
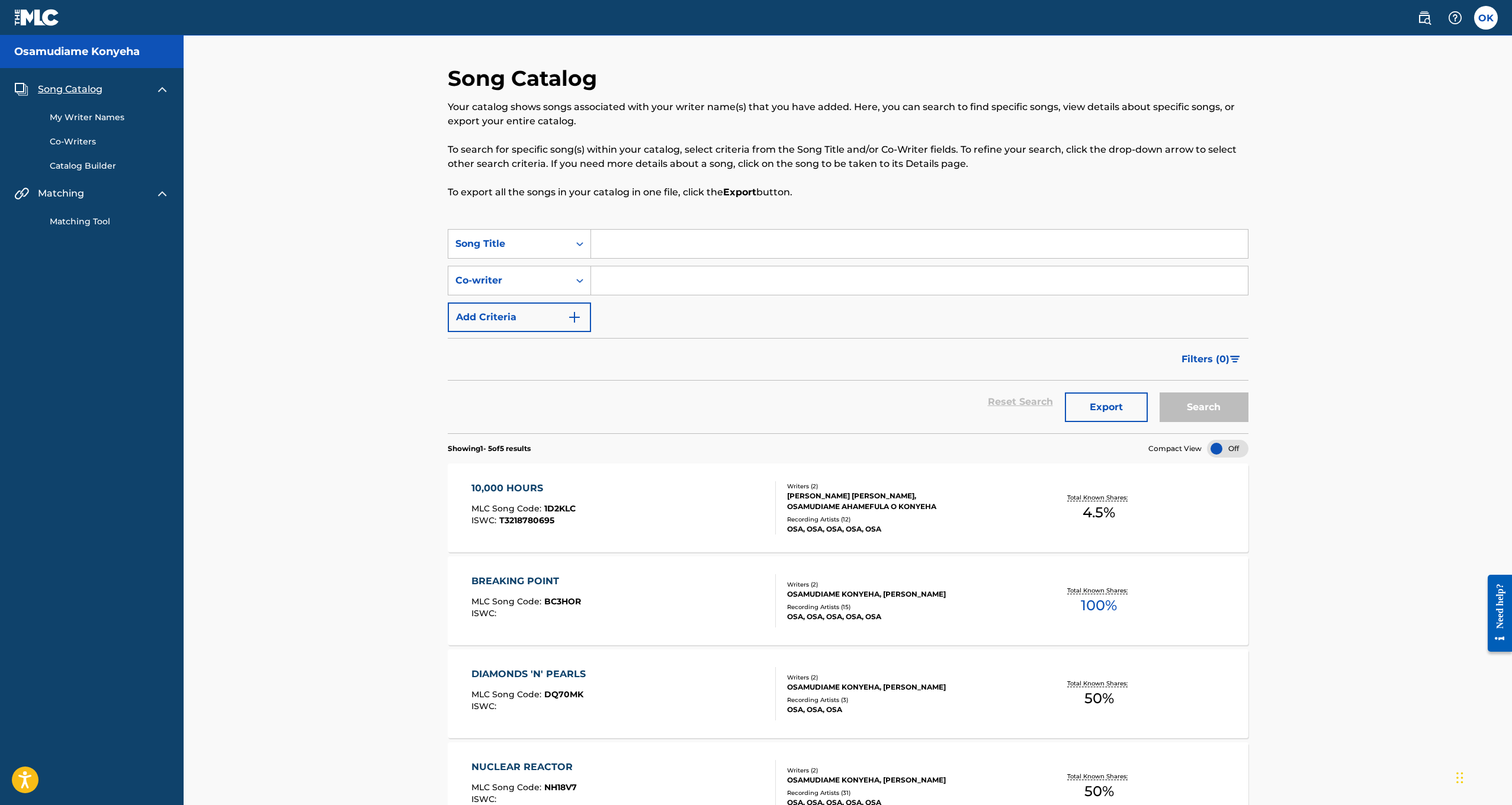
click at [87, 120] on link "My Writer Names" at bounding box center [110, 117] width 120 height 12
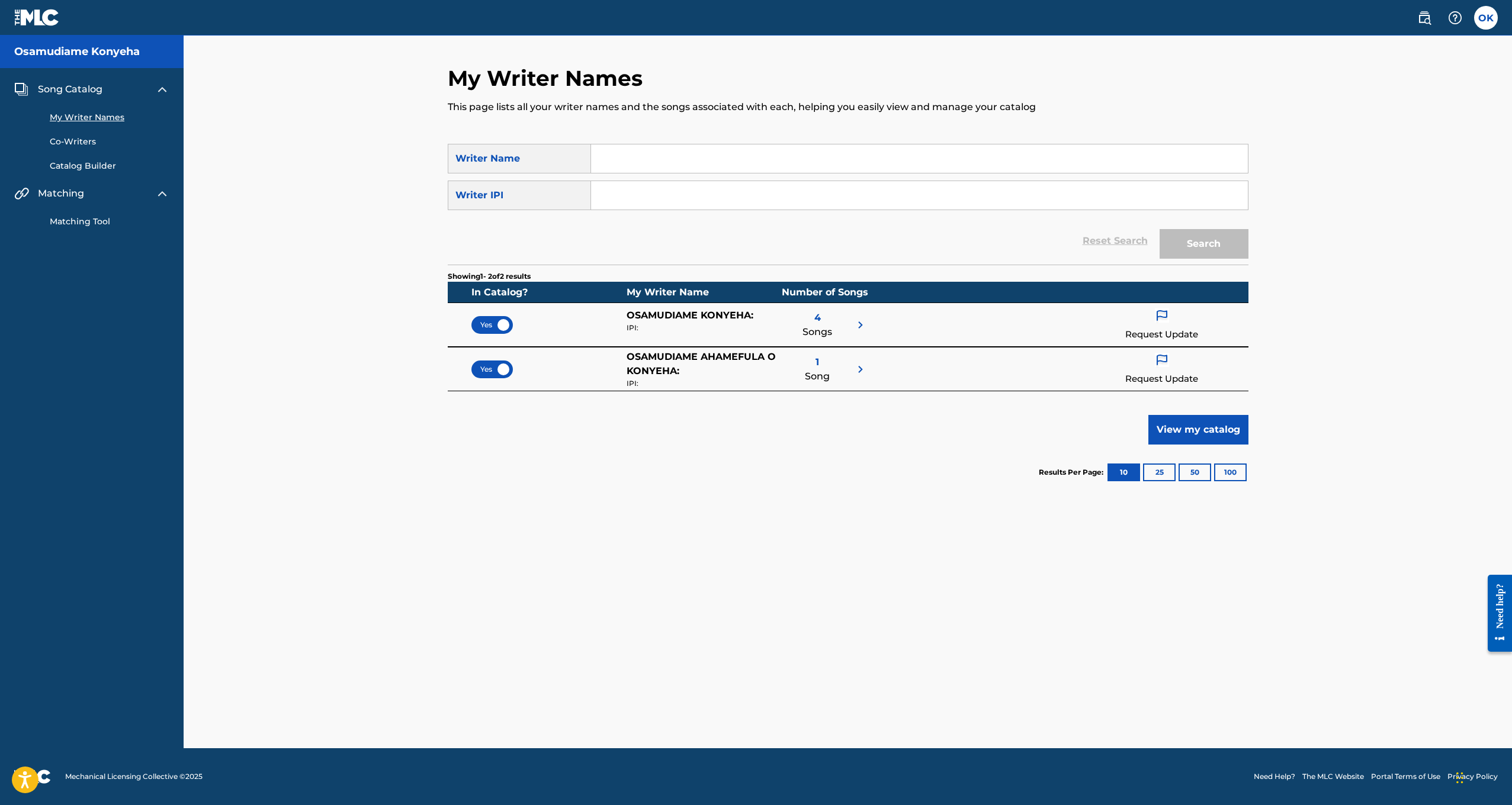
click at [64, 140] on link "Co-Writers" at bounding box center [110, 142] width 120 height 12
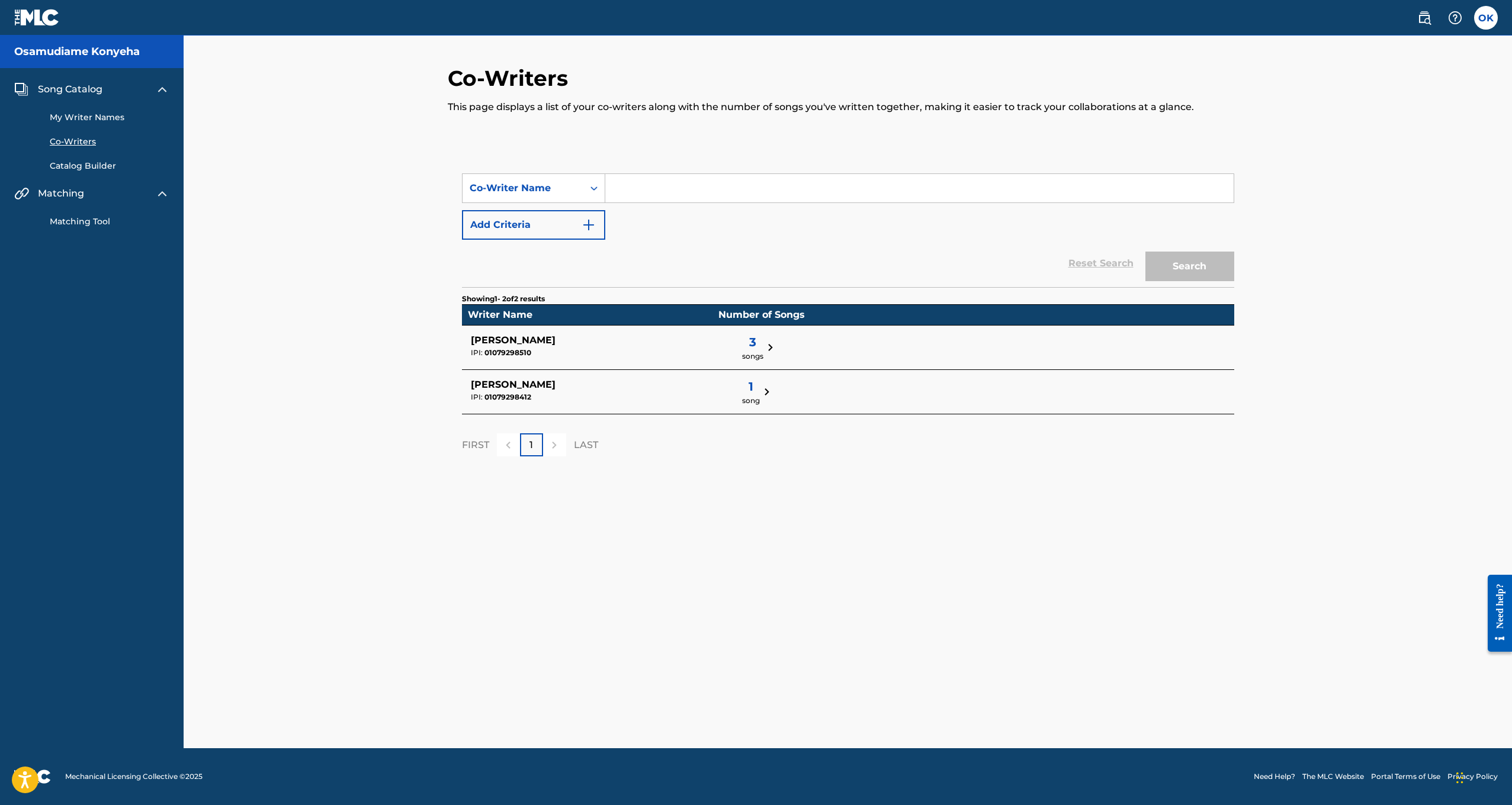
click at [69, 167] on link "Catalog Builder" at bounding box center [110, 165] width 120 height 12
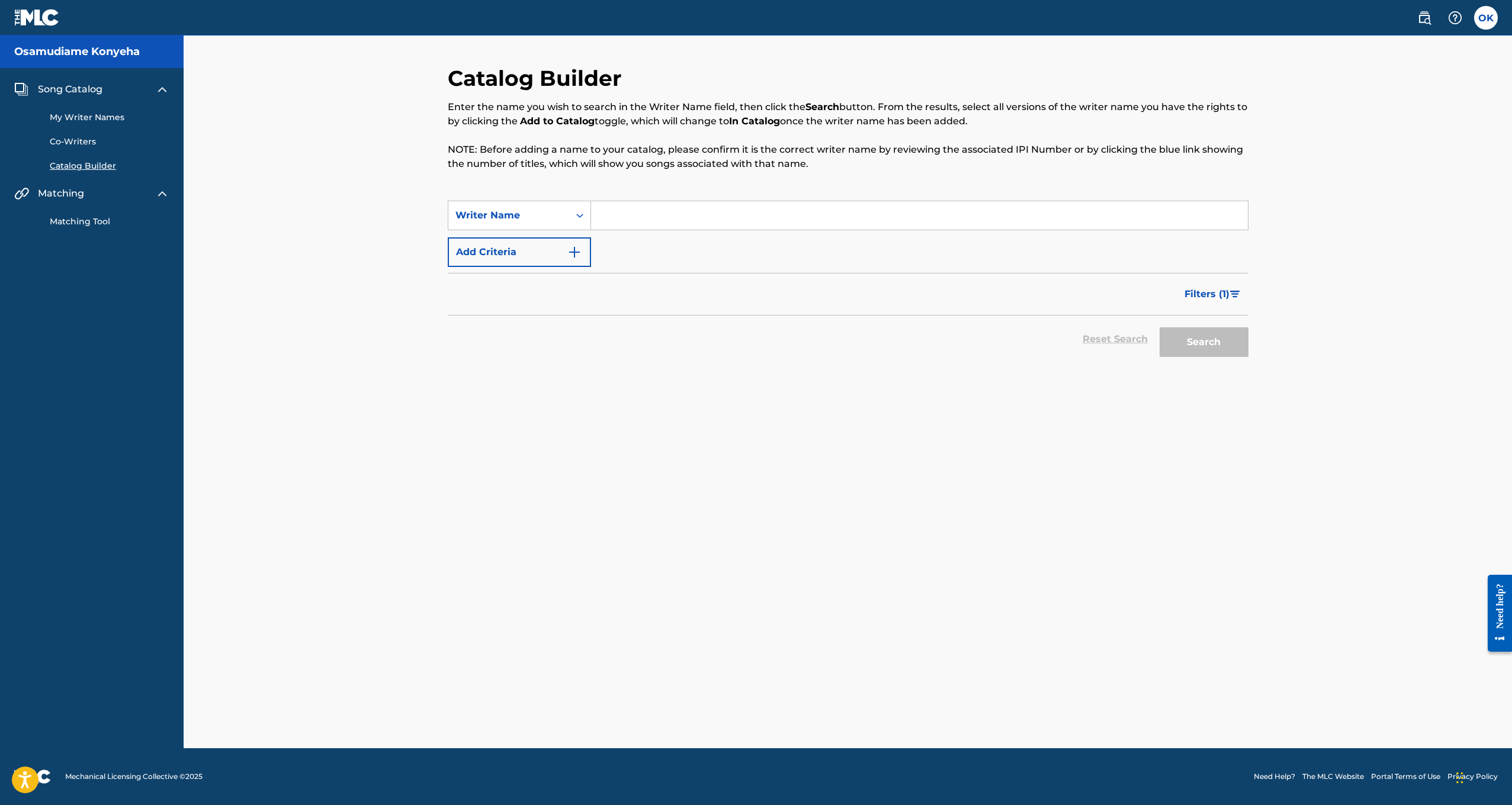
click at [79, 222] on link "Matching Tool" at bounding box center [110, 221] width 120 height 12
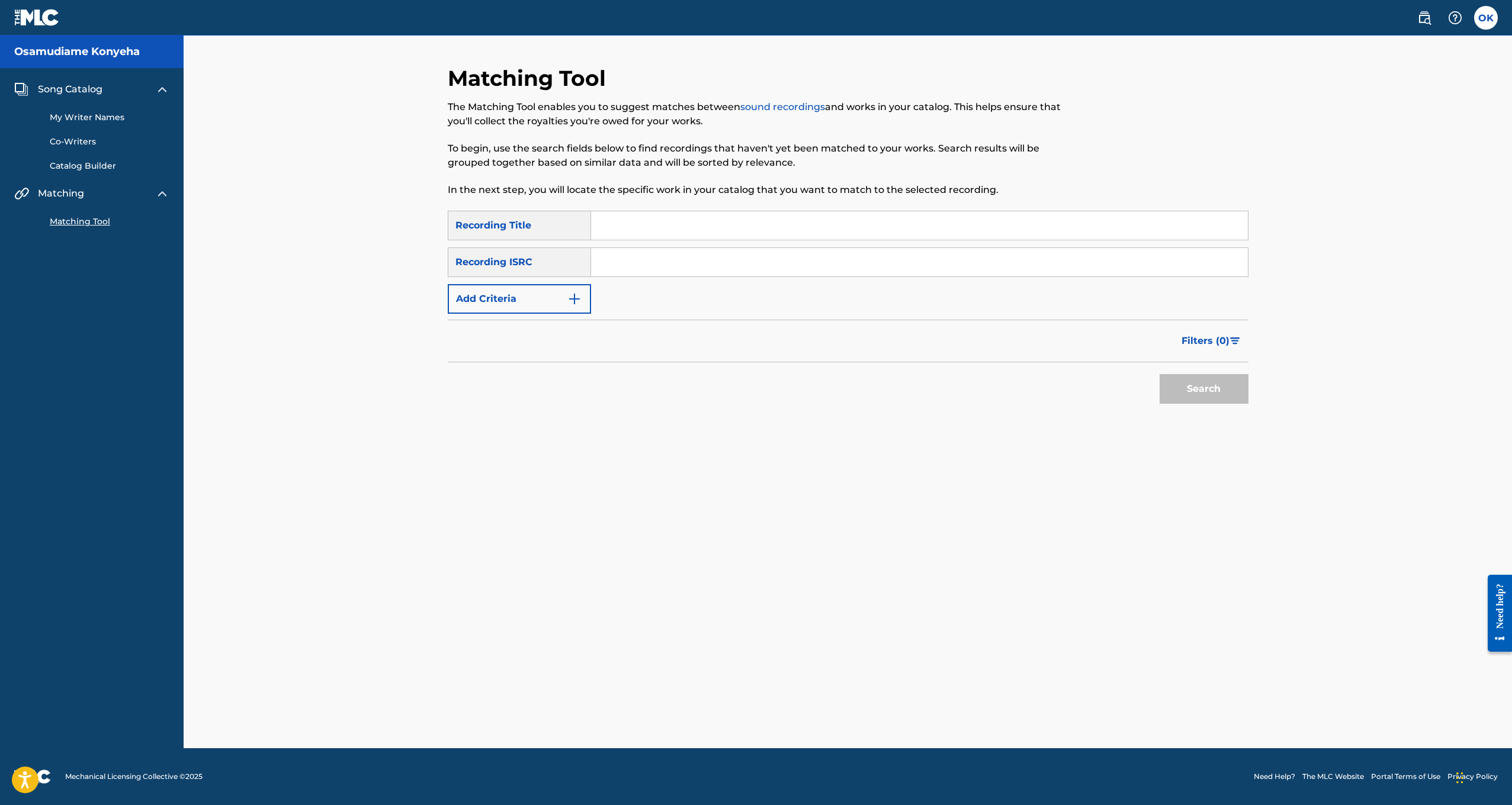
click at [621, 224] on input "Search Form" at bounding box center [919, 225] width 657 height 28
click at [1203, 389] on button "Search" at bounding box center [1203, 389] width 89 height 30
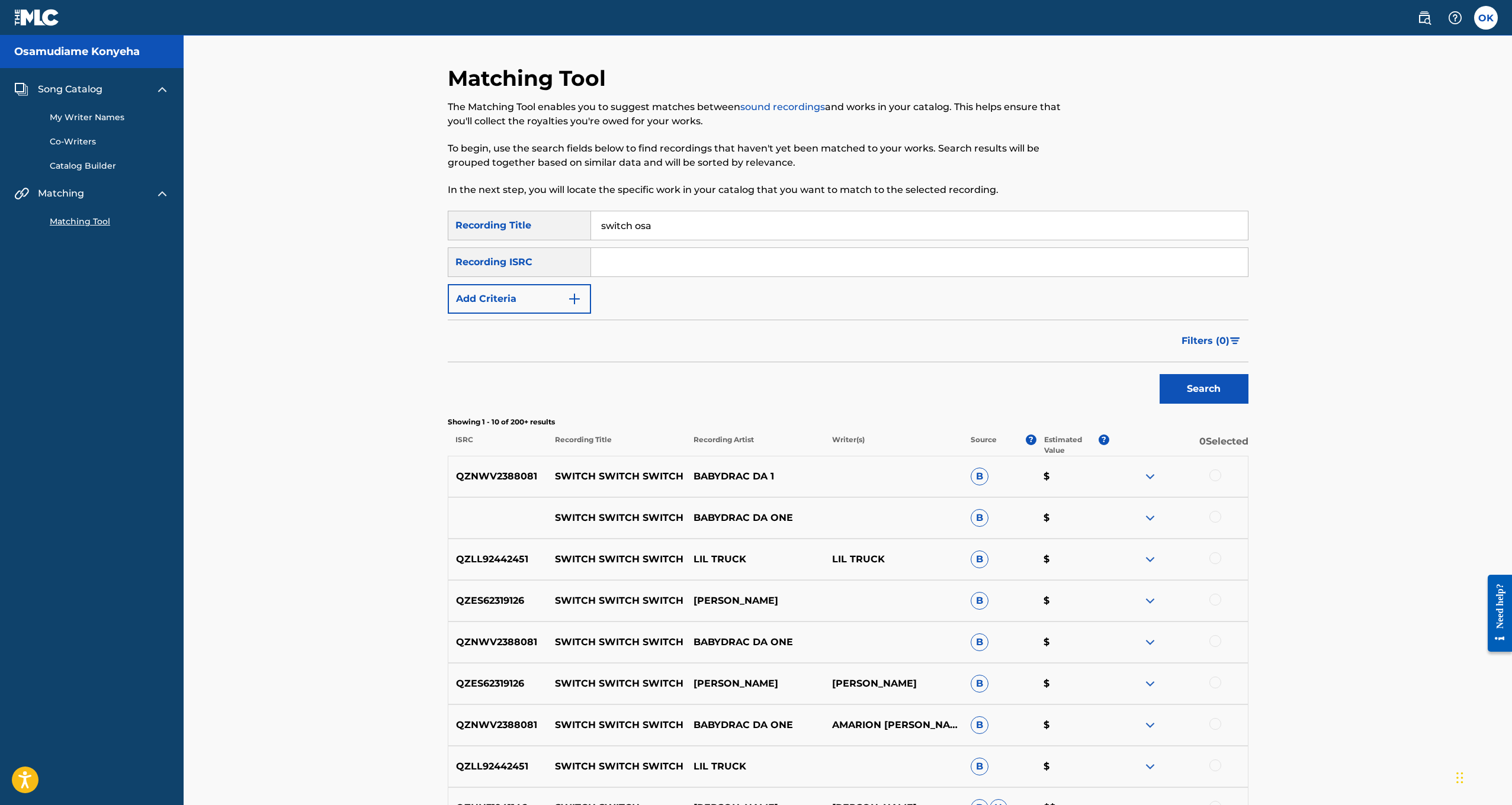
click at [1203, 389] on button "Search" at bounding box center [1203, 389] width 89 height 30
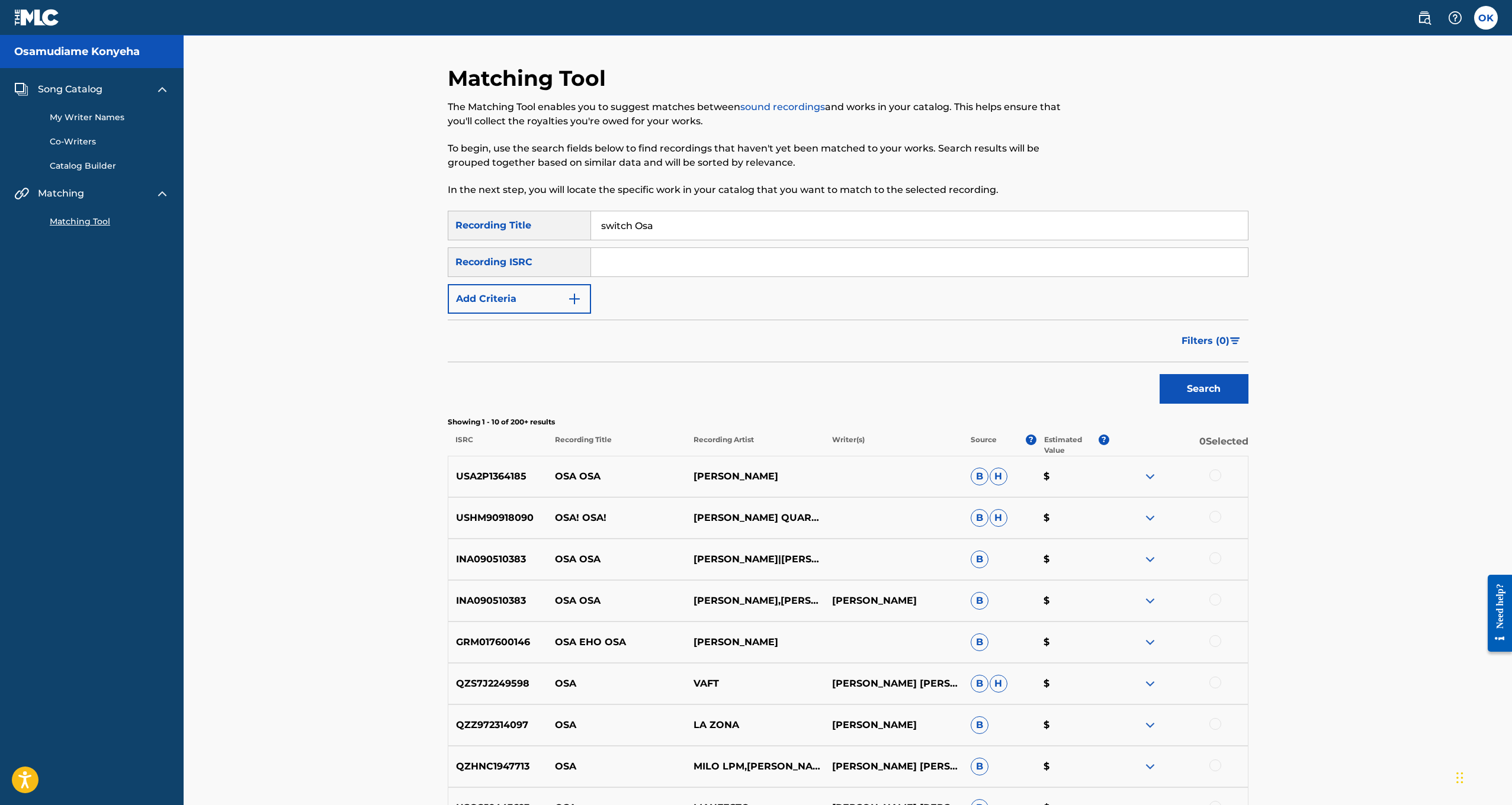
click at [667, 228] on input "switch Osa" at bounding box center [919, 225] width 657 height 28
click at [1203, 389] on button "Search" at bounding box center [1203, 389] width 89 height 30
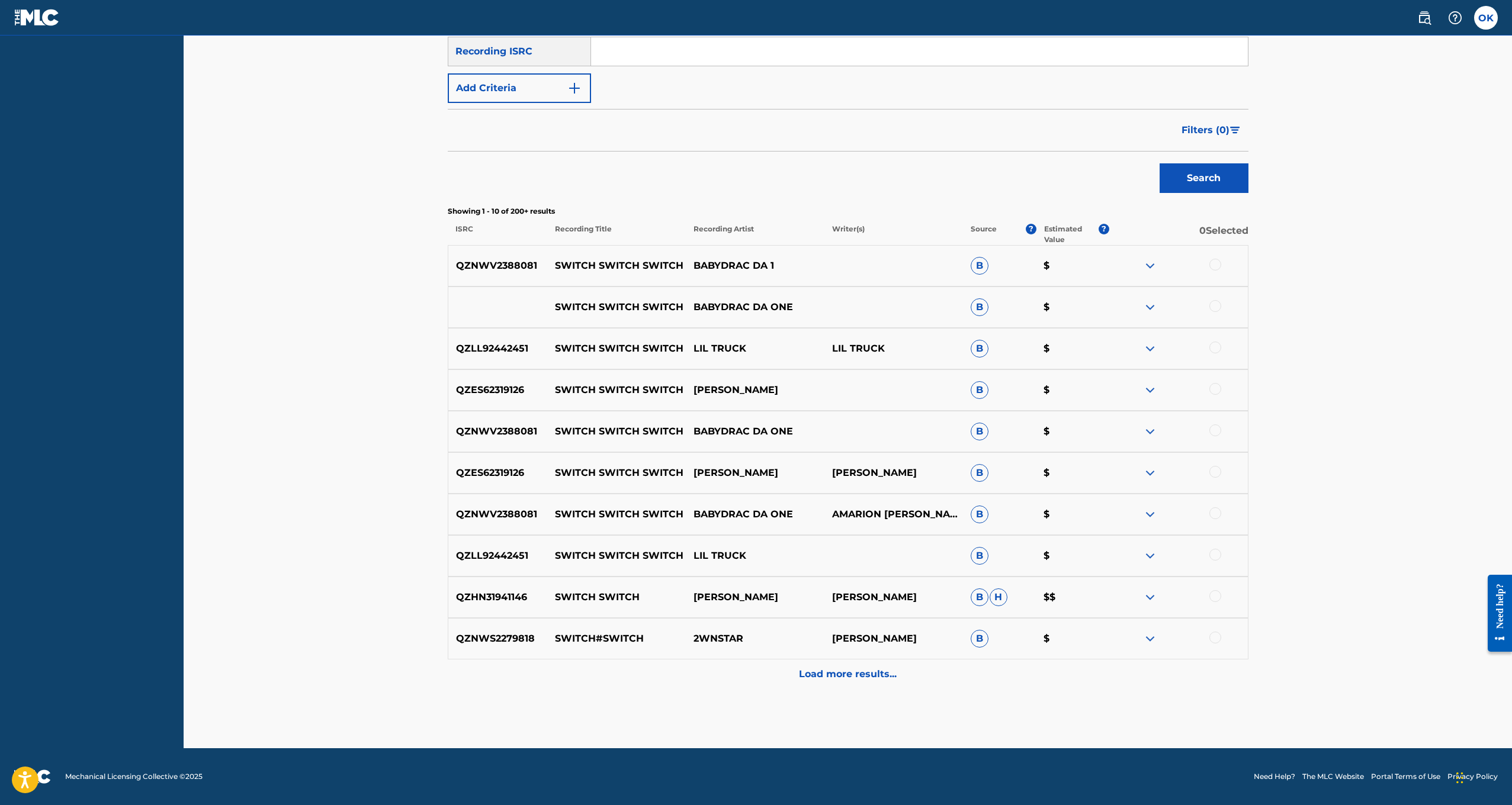
scroll to position [211, 0]
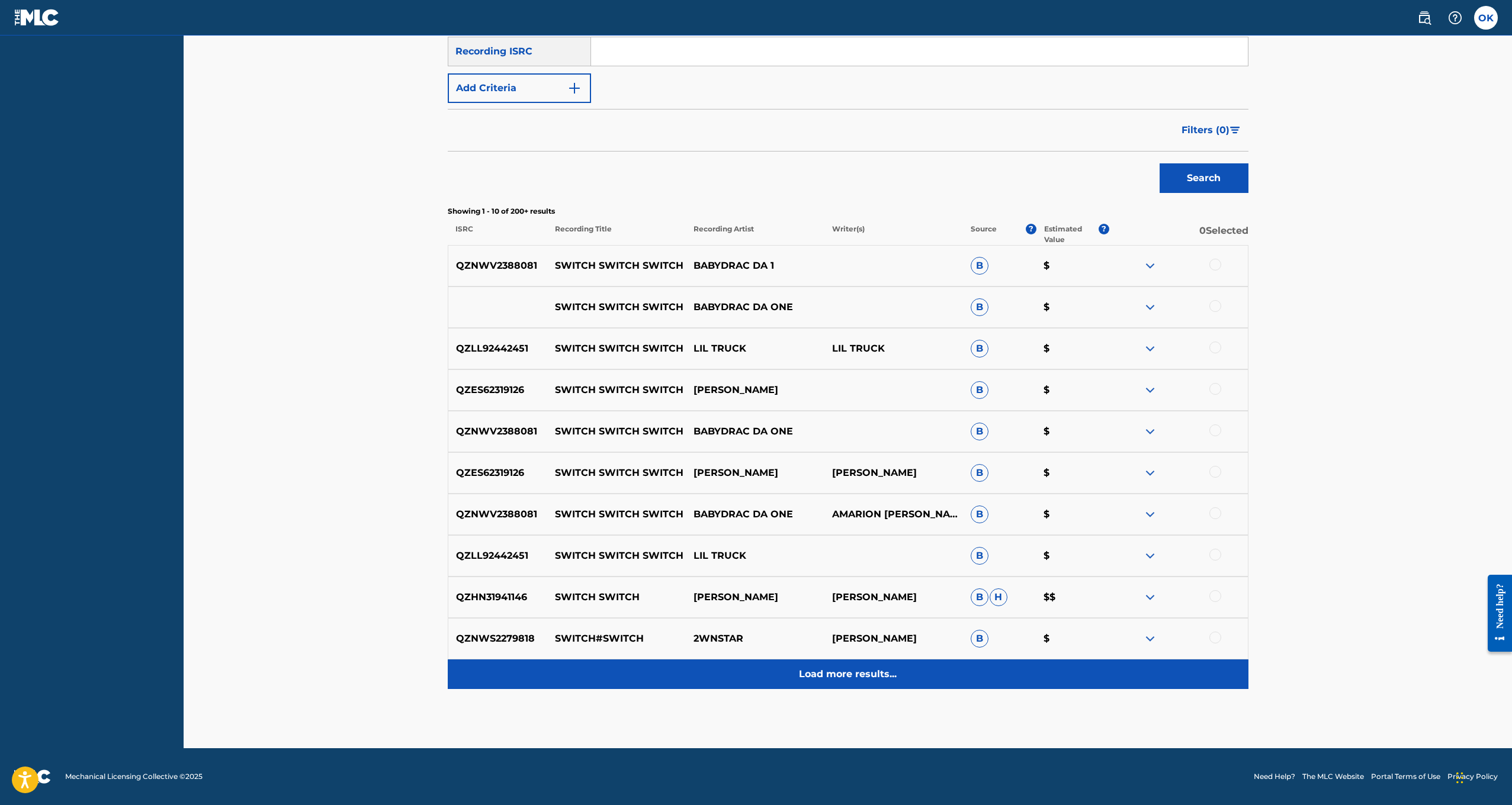
type input "switch\"
click at [830, 675] on p "Load more results..." at bounding box center [847, 675] width 98 height 14
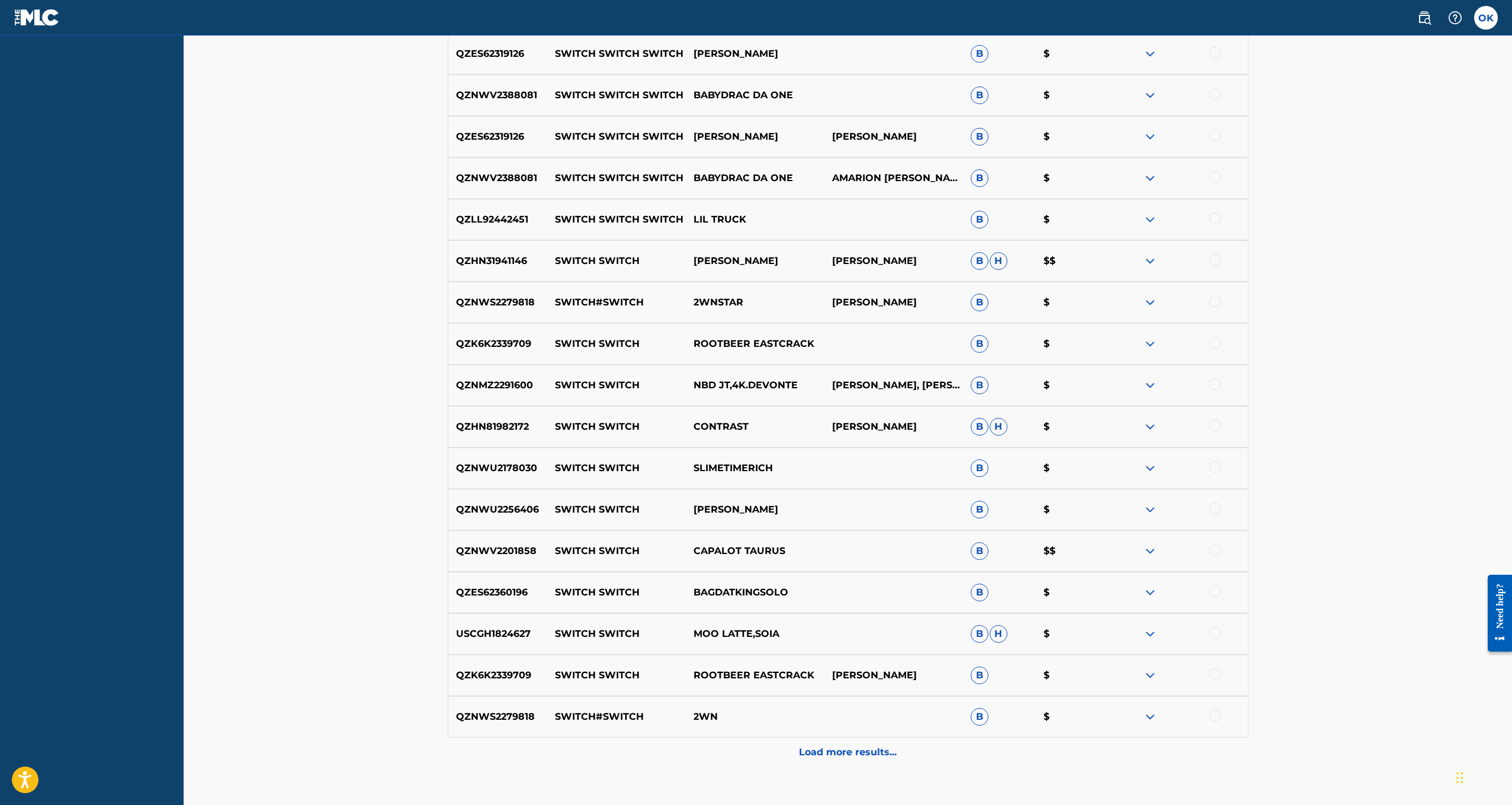
scroll to position [574, 0]
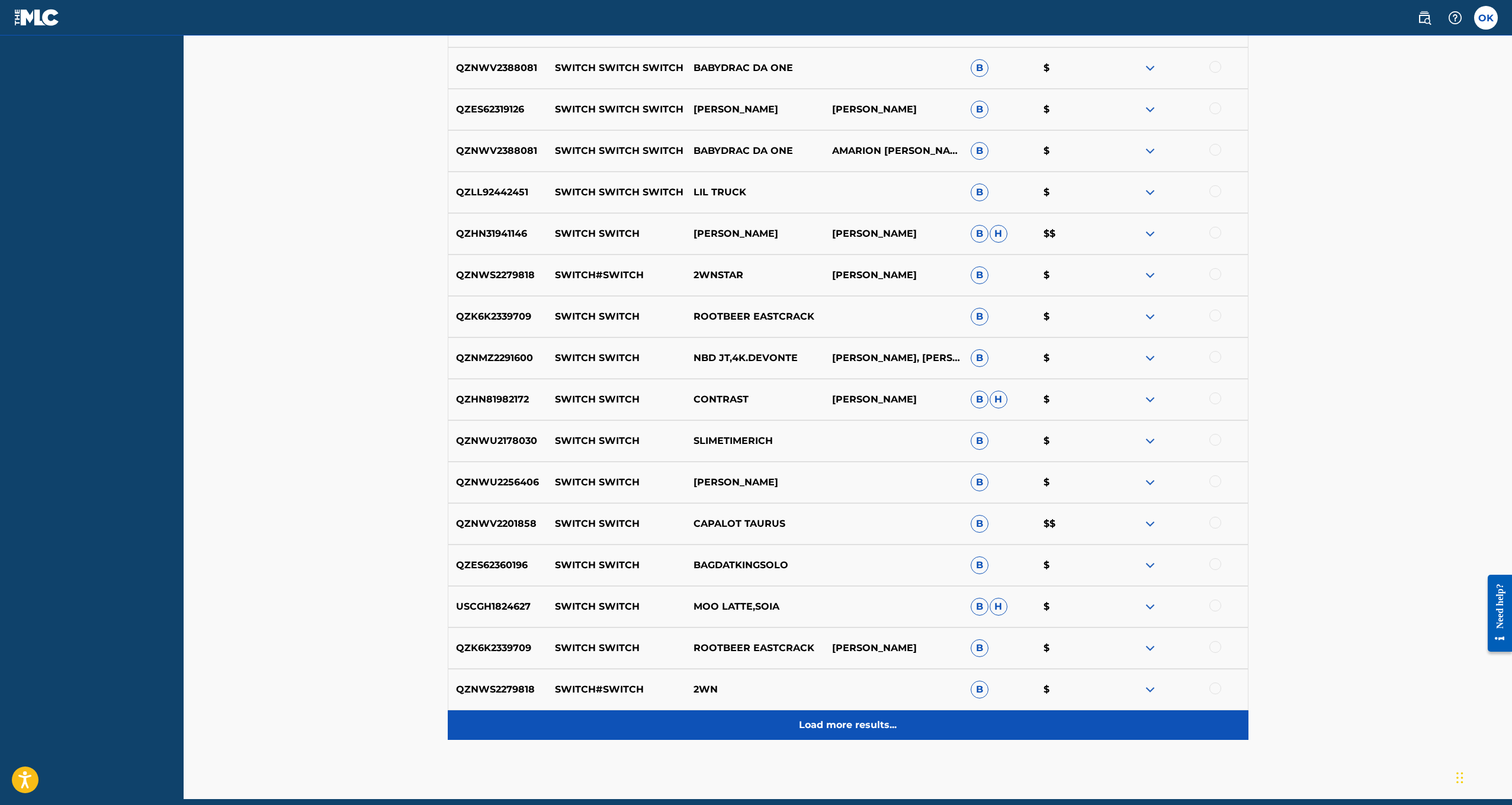
click at [856, 733] on div "Load more results..." at bounding box center [849, 725] width 801 height 30
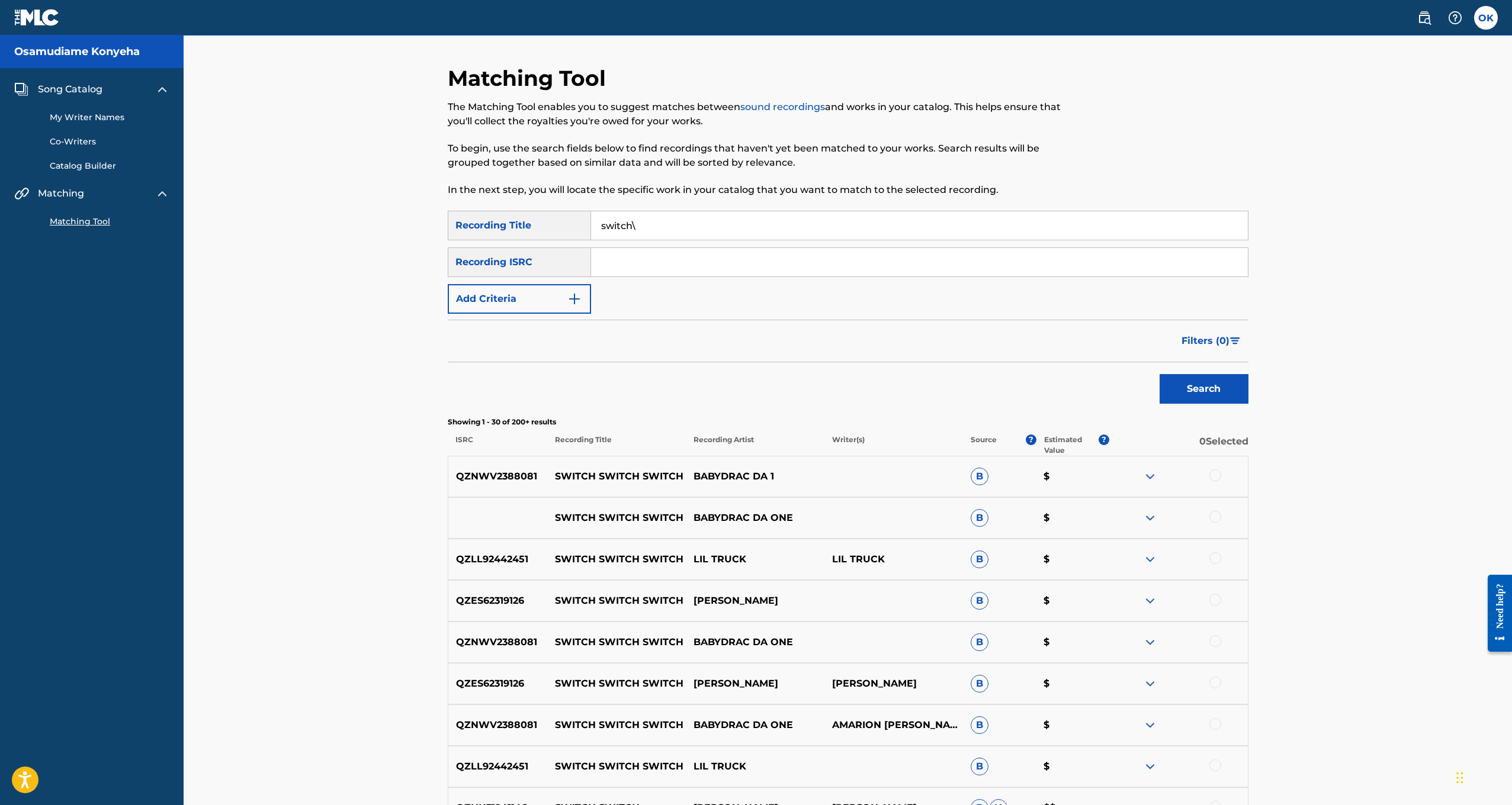
scroll to position [0, 0]
drag, startPoint x: 658, startPoint y: 217, endPoint x: 418, endPoint y: 218, distance: 240.0
drag, startPoint x: 650, startPoint y: 235, endPoint x: 489, endPoint y: 231, distance: 161.0
click at [489, 231] on div "SearchWithCriteriaa9bad5da-b13f-4b9f-a9d0-5dfb6ad76852 Recording Title switch\" at bounding box center [849, 225] width 801 height 30
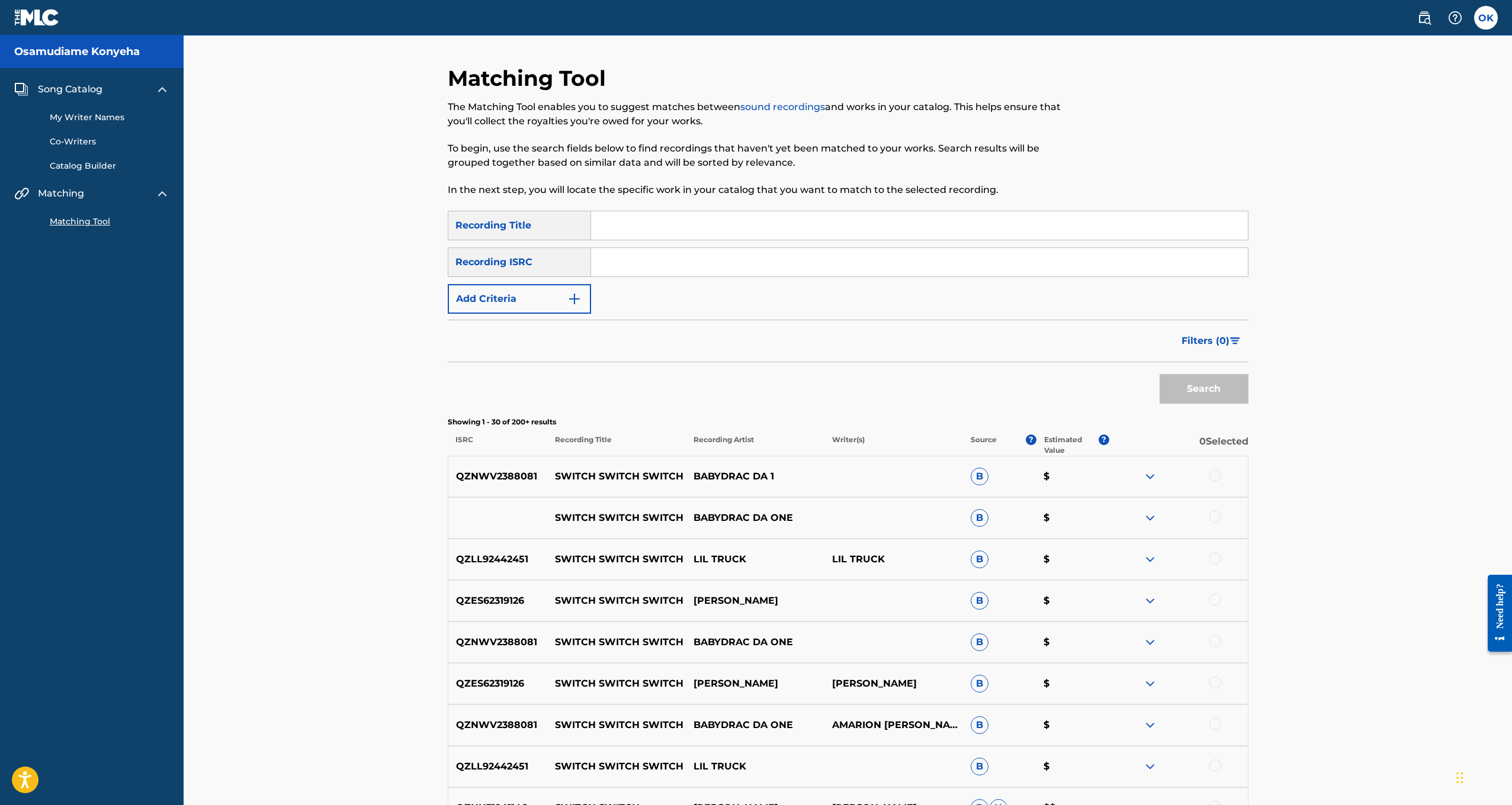
click at [626, 255] on input "Search Form" at bounding box center [919, 262] width 657 height 28
type input "198675520869"
click at [1186, 385] on button "Search" at bounding box center [1203, 389] width 89 height 30
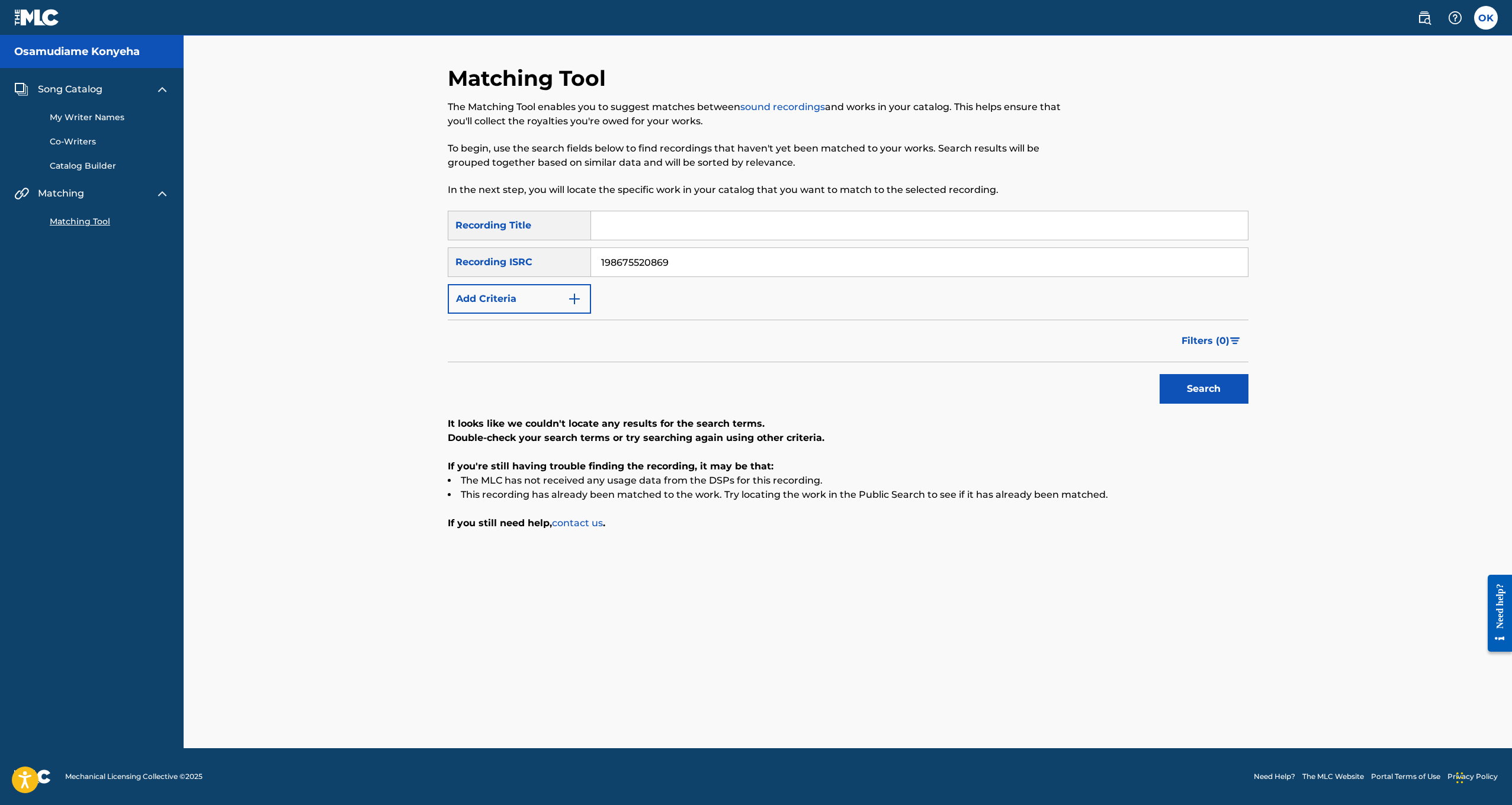
drag, startPoint x: 692, startPoint y: 264, endPoint x: 520, endPoint y: 264, distance: 172.0
click at [520, 264] on div "SearchWithCriteria5ef05cba-6104-4574-ac9b-80ab37f70285 Recording ISRC 198675520…" at bounding box center [849, 262] width 801 height 30
type input "QZNWT2440968"
click at [1200, 387] on button "Search" at bounding box center [1203, 389] width 89 height 30
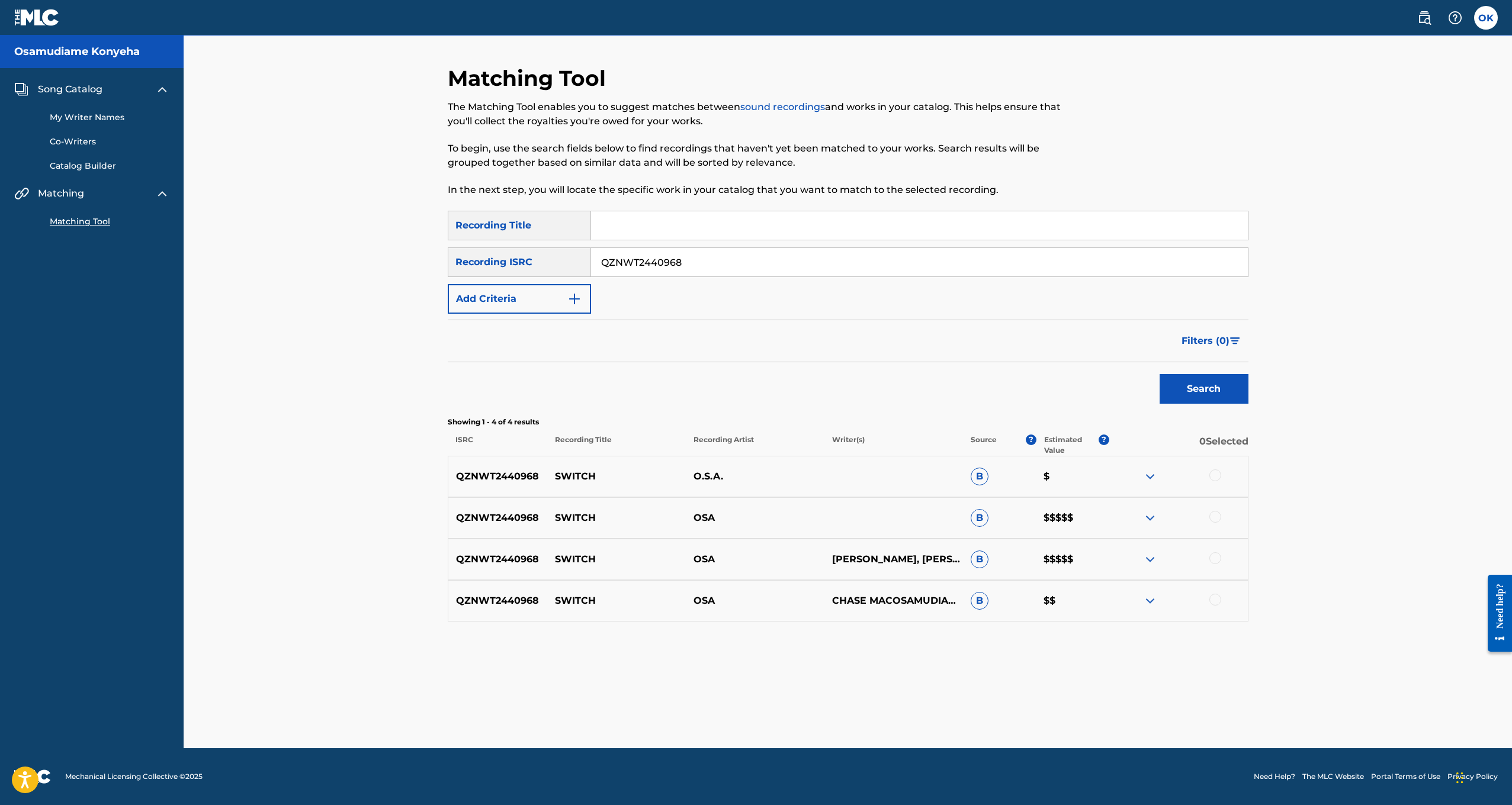
click at [1143, 515] on div at bounding box center [1179, 518] width 139 height 14
click at [1146, 521] on img at bounding box center [1151, 518] width 14 height 14
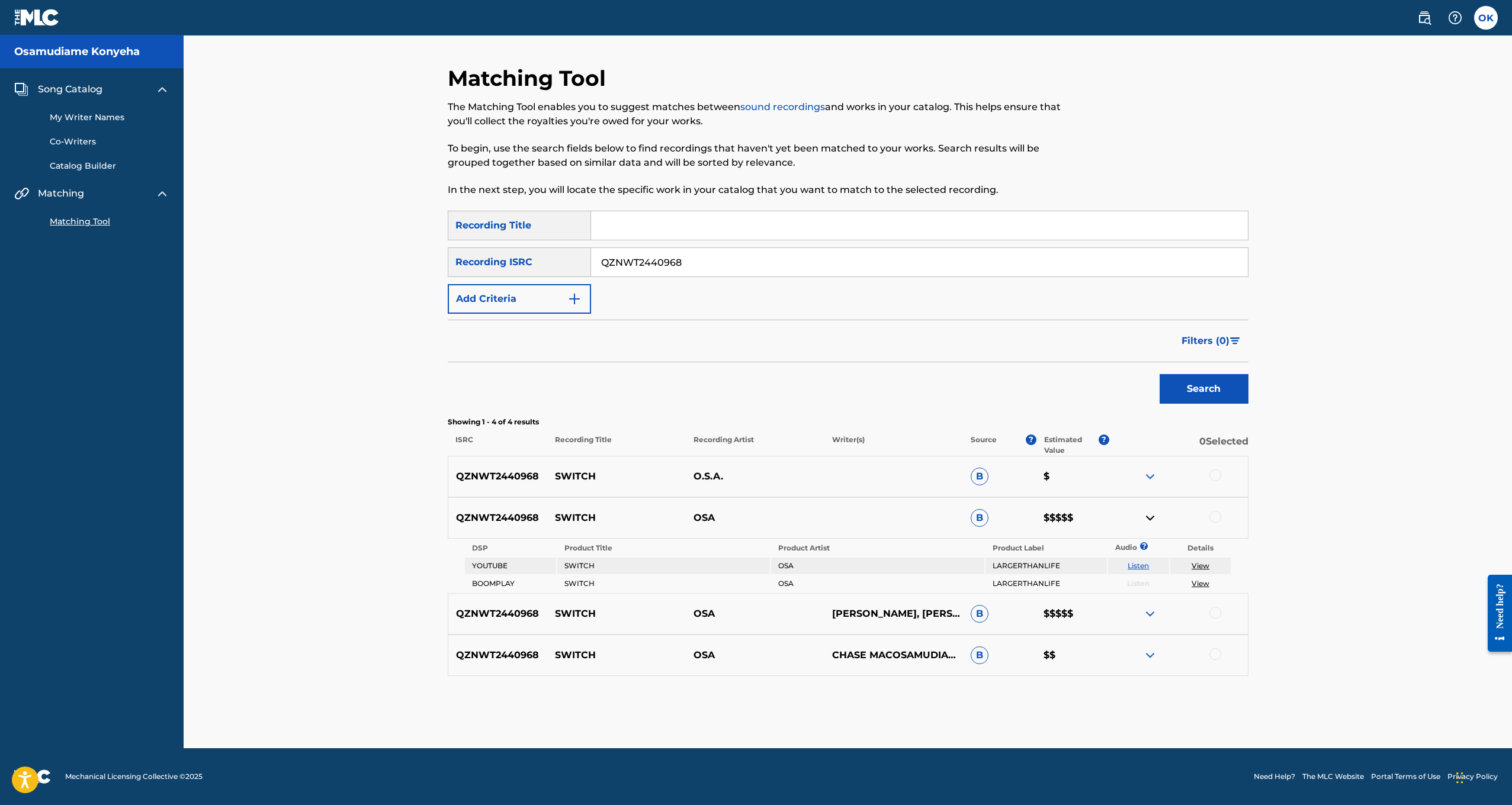
click at [1151, 512] on img at bounding box center [1151, 518] width 14 height 14
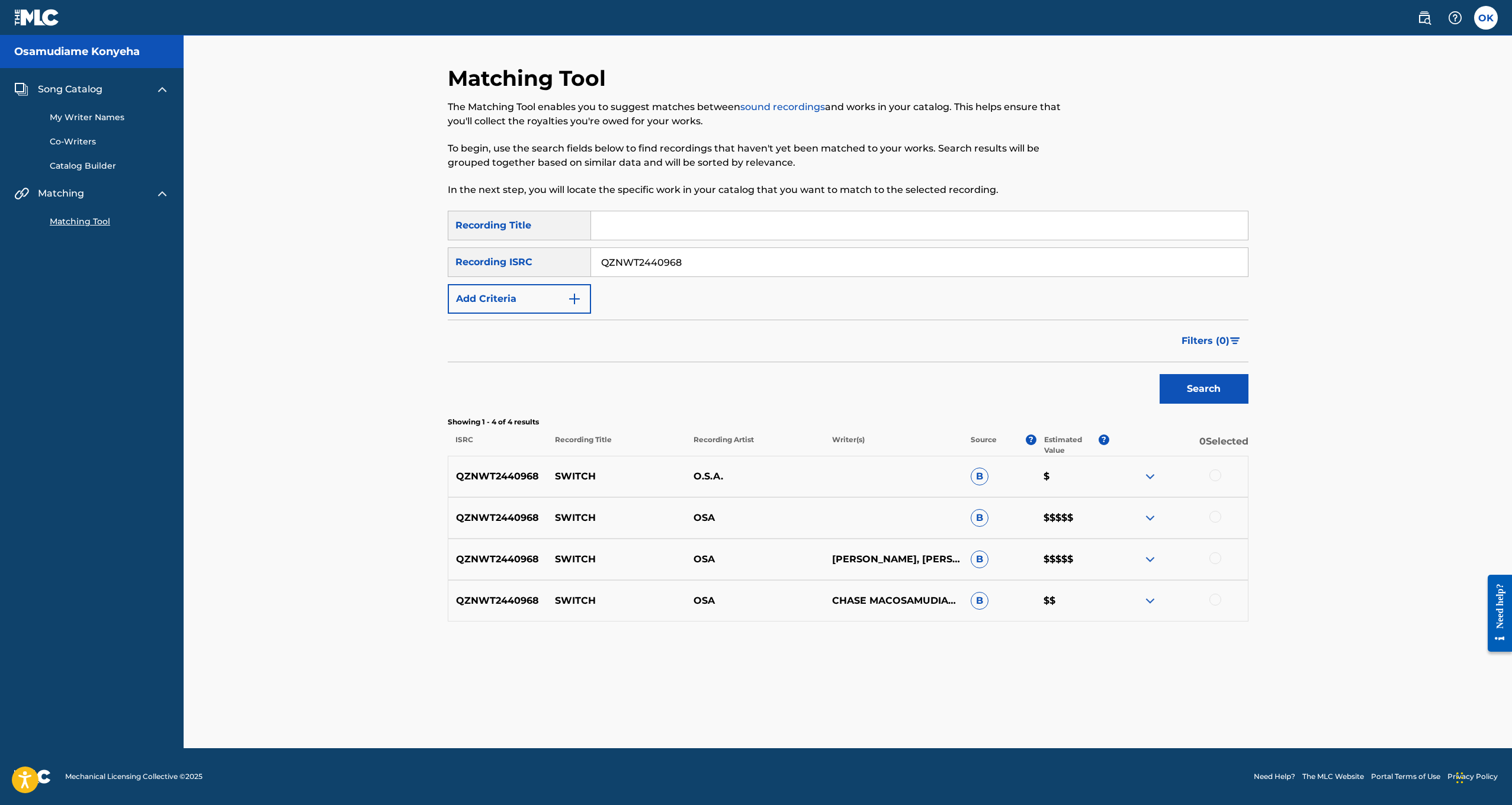
click at [1212, 444] on p "0 Selected" at bounding box center [1179, 445] width 139 height 22
click at [1181, 482] on div at bounding box center [1179, 477] width 139 height 14
click at [711, 481] on p "O.S.A." at bounding box center [755, 477] width 139 height 14
click at [704, 559] on p "OSA" at bounding box center [755, 560] width 139 height 14
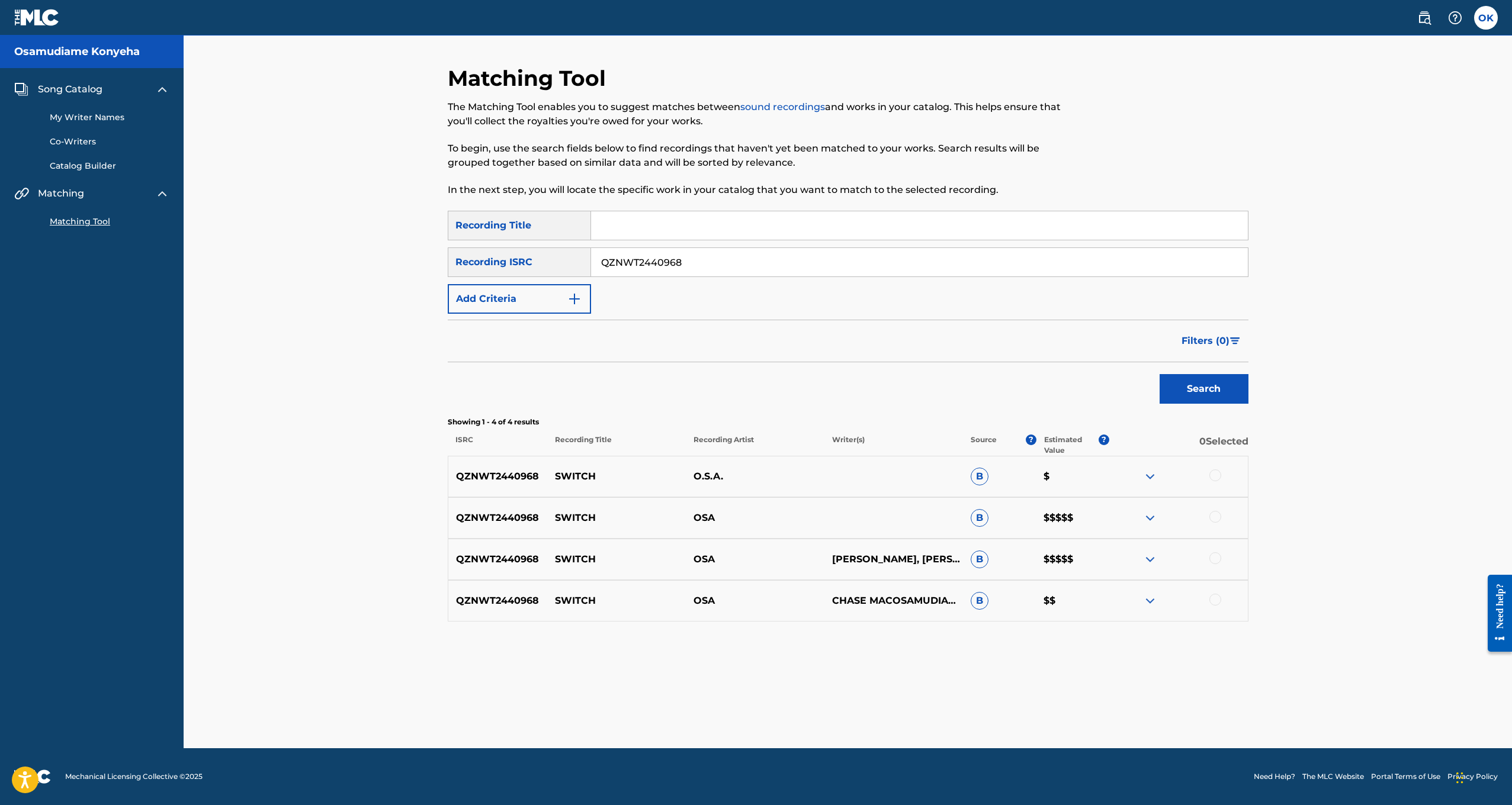
click at [979, 564] on span "B" at bounding box center [979, 559] width 18 height 18
drag, startPoint x: 981, startPoint y: 560, endPoint x: 1001, endPoint y: 560, distance: 20.0
click at [1001, 560] on p "B" at bounding box center [1000, 559] width 74 height 18
click at [525, 486] on div "QZNWT2440968 SWITCH O.S.A. B $" at bounding box center [849, 476] width 801 height 41
click at [540, 474] on p "QZNWT2440968" at bounding box center [498, 477] width 100 height 14
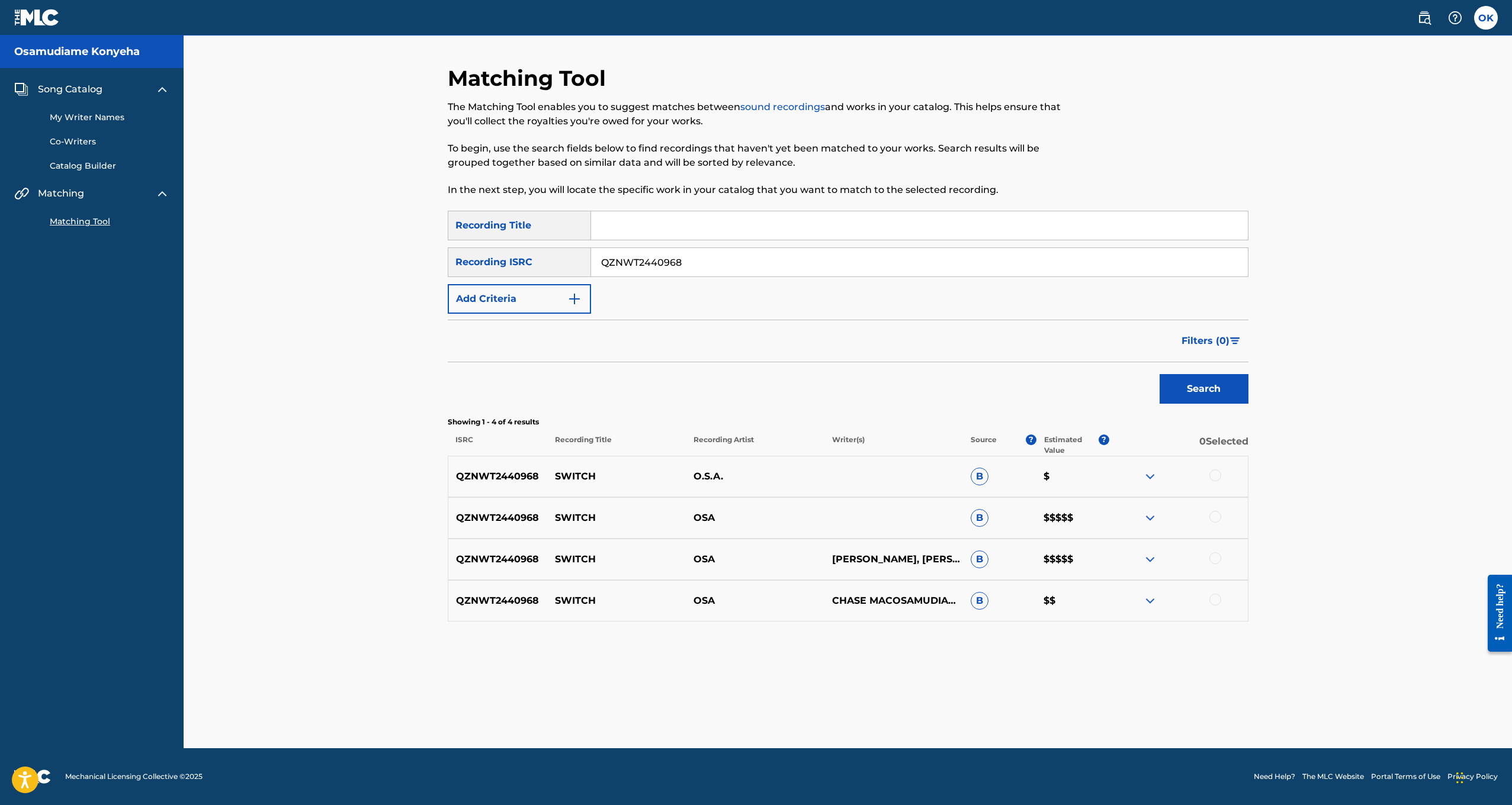
click at [543, 474] on p "QZNWT2440968" at bounding box center [498, 477] width 100 height 14
click at [981, 470] on span "B" at bounding box center [979, 476] width 18 height 18
drag, startPoint x: 833, startPoint y: 595, endPoint x: 875, endPoint y: 619, distance: 48.4
click at [875, 619] on div "QZNWT2440968 SWITCH OSA CHASE MACOSAMUDIAME KONYEHAGIOVANNI [PERSON_NAME] B $$" at bounding box center [849, 600] width 801 height 41
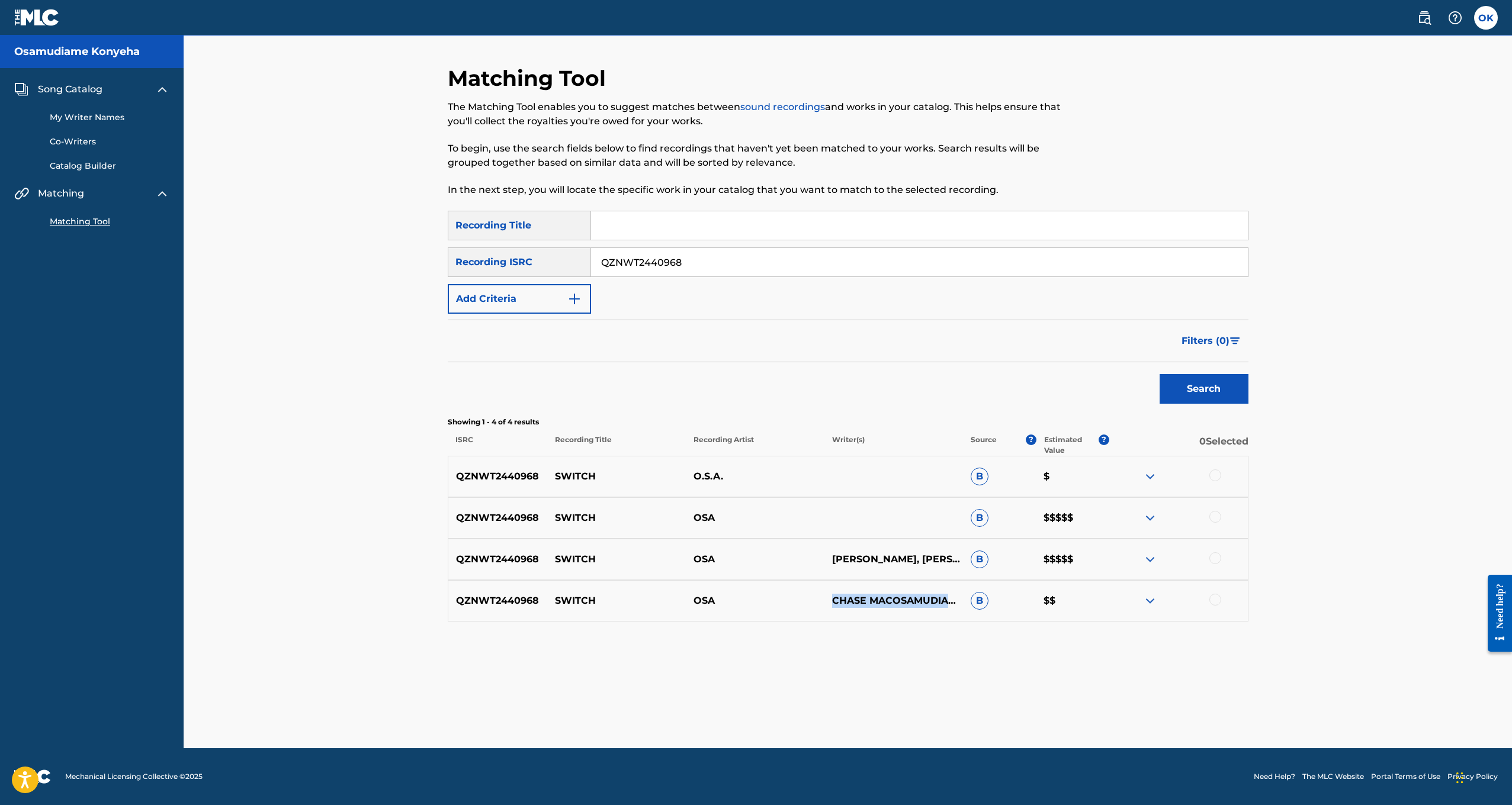
drag, startPoint x: 835, startPoint y: 576, endPoint x: 889, endPoint y: 632, distance: 77.8
click at [889, 632] on div "Matching Tool The Matching Tool enables you to suggest matches between sound re…" at bounding box center [849, 407] width 801 height 684
copy p "CHASE MACOSAMUDIAME KONYEHAGIOVANNI [PERSON_NAME]"
drag, startPoint x: 731, startPoint y: 254, endPoint x: 734, endPoint y: 263, distance: 9.5
click at [733, 265] on input "QZNWT2440968" at bounding box center [919, 262] width 657 height 28
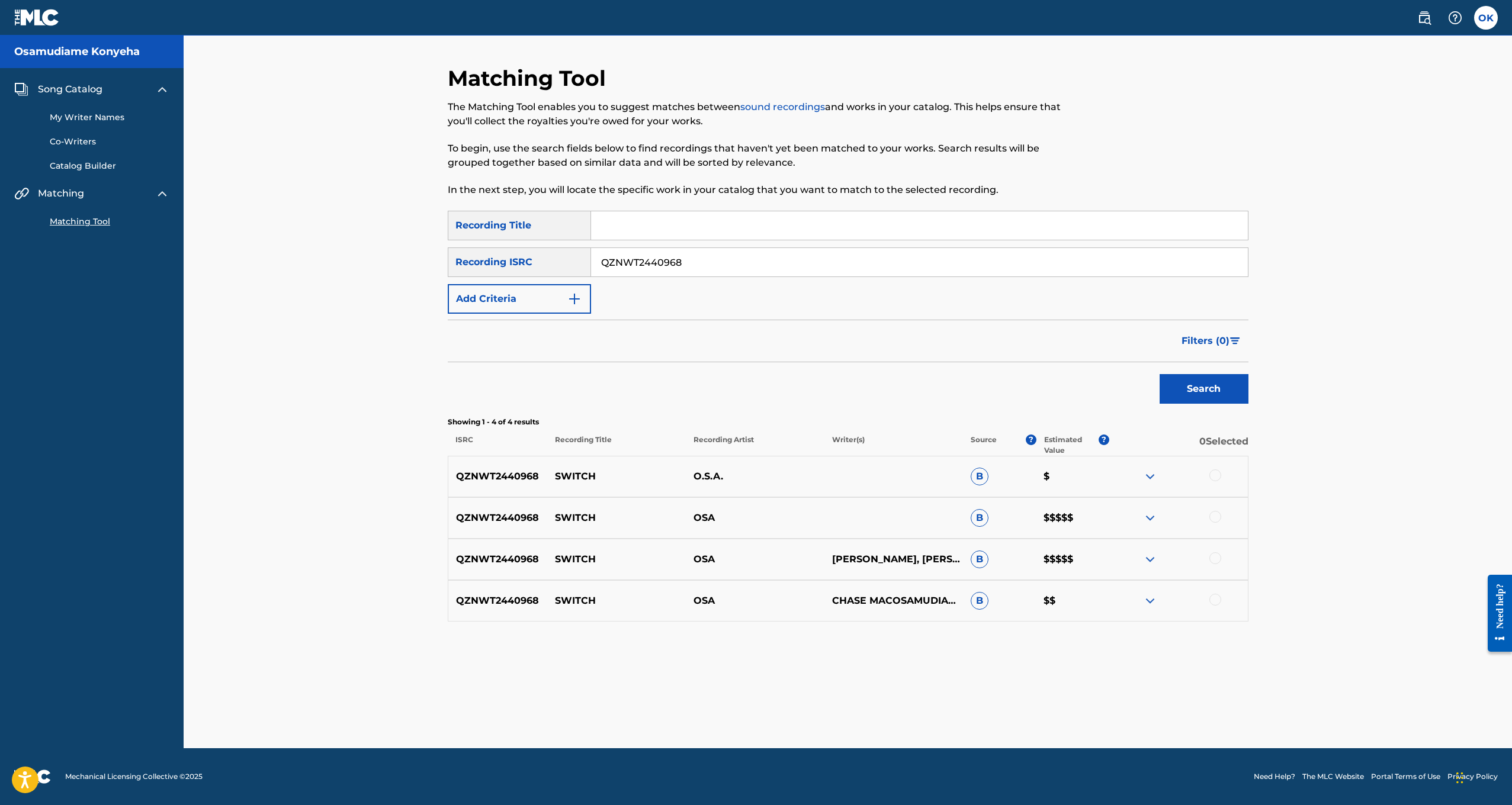
click at [1214, 476] on div at bounding box center [1215, 475] width 12 height 12
click at [1214, 517] on div at bounding box center [1215, 517] width 12 height 12
click at [1217, 564] on div at bounding box center [1179, 560] width 139 height 14
click at [1218, 561] on div at bounding box center [1215, 559] width 12 height 12
click at [1215, 602] on div at bounding box center [1215, 600] width 12 height 12
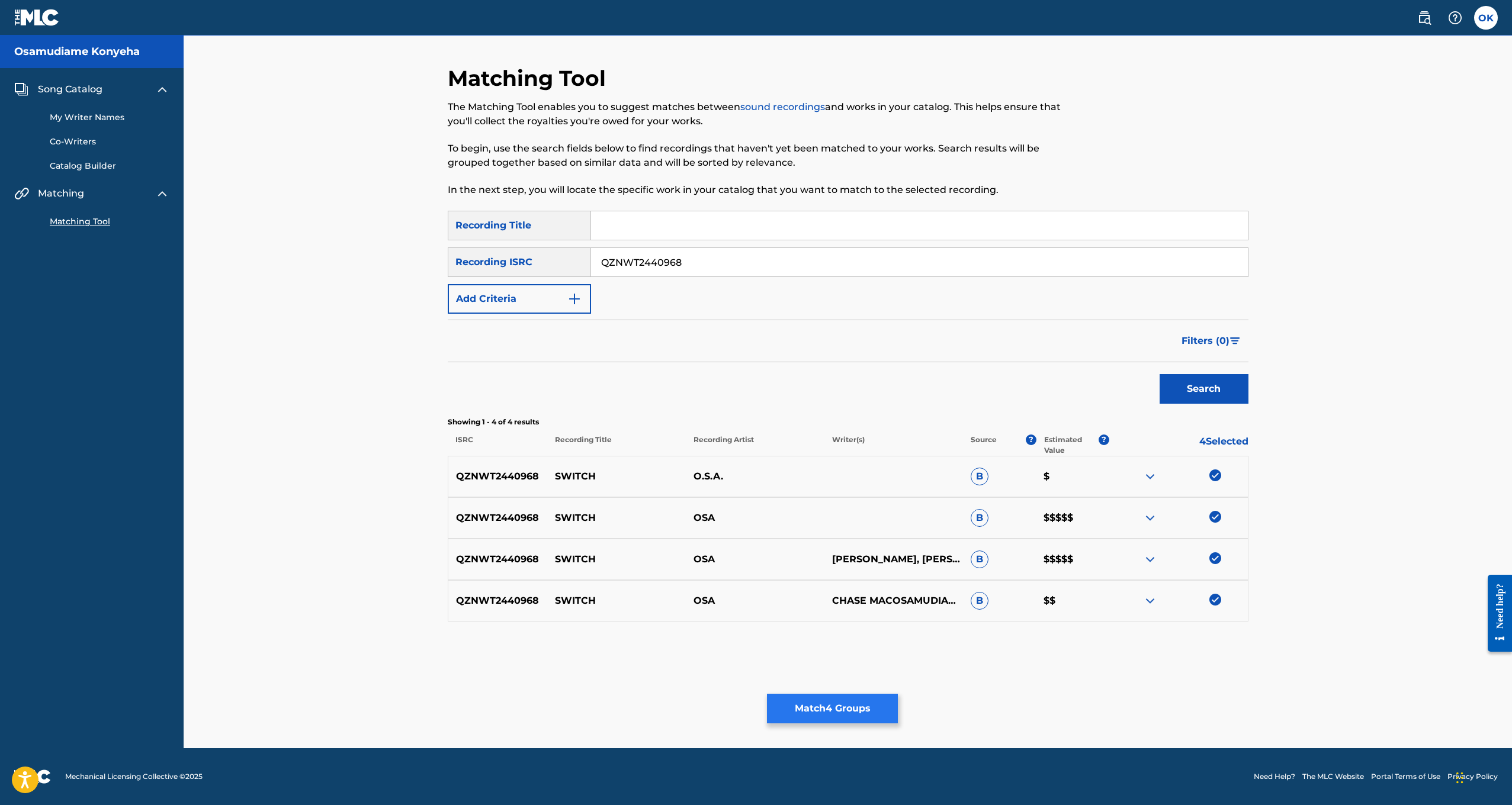
click at [848, 723] on button "Match 4 Groups" at bounding box center [832, 708] width 131 height 30
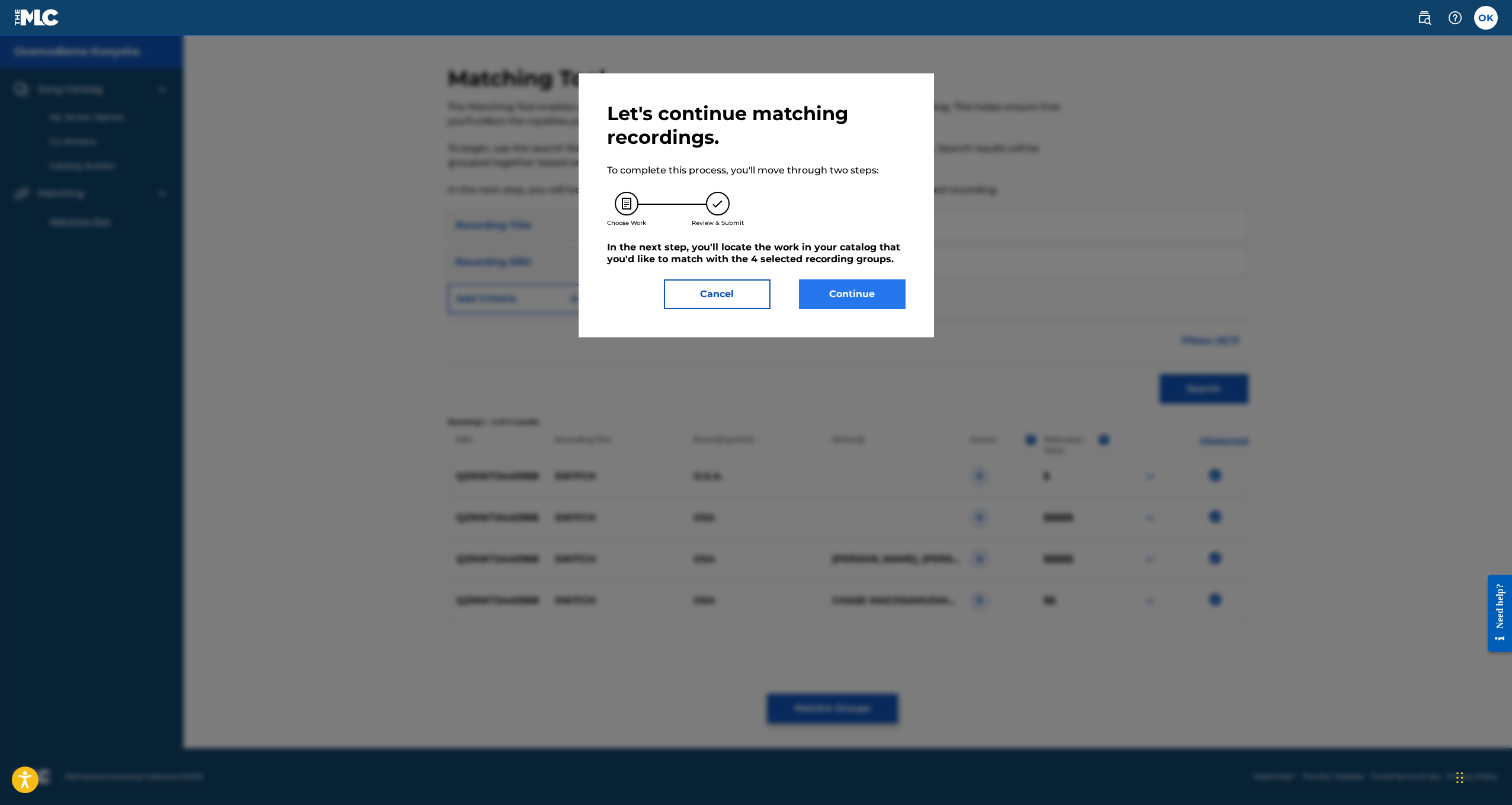
click at [822, 290] on button "Continue" at bounding box center [852, 294] width 107 height 30
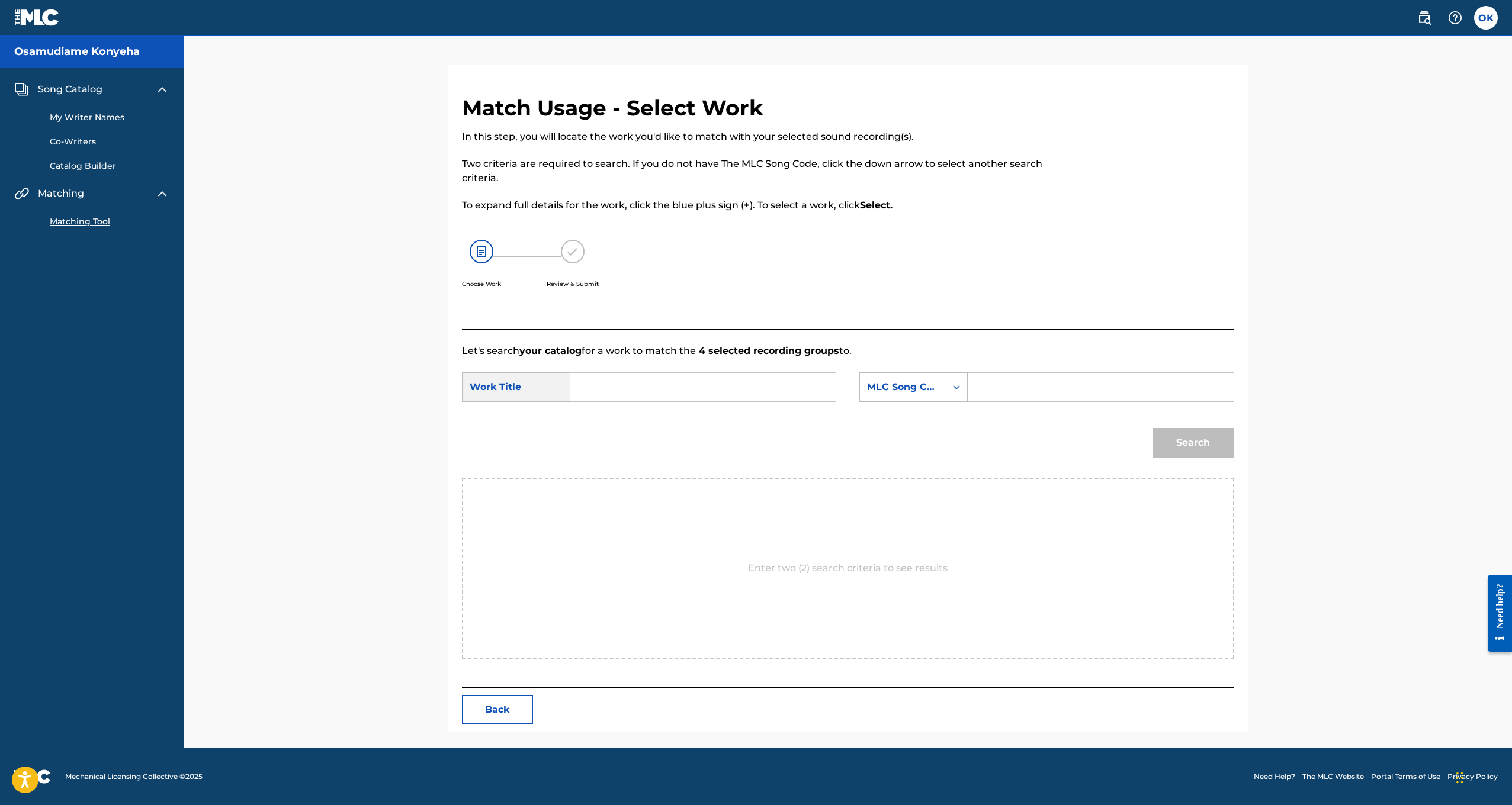
click at [622, 389] on input "Search Form" at bounding box center [703, 387] width 245 height 28
click at [654, 427] on div "Search" at bounding box center [848, 447] width 773 height 61
click at [621, 390] on input "Search Form" at bounding box center [703, 387] width 245 height 28
type input "Switch"
click at [924, 447] on div "Search" at bounding box center [848, 447] width 773 height 61
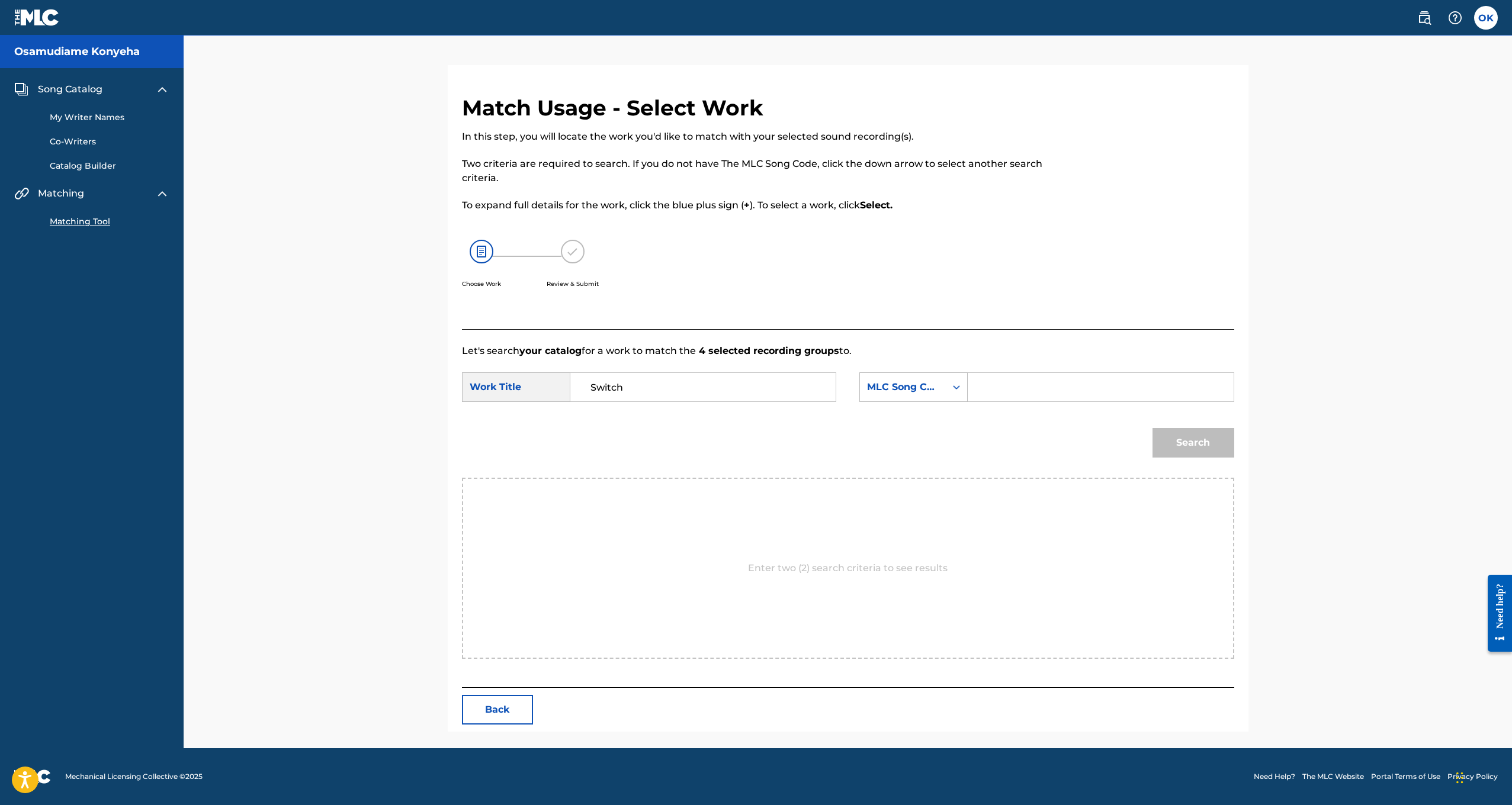
click at [1008, 382] on input "Search Form" at bounding box center [1100, 387] width 245 height 28
click at [916, 382] on div "MLC Song Code" at bounding box center [903, 387] width 72 height 14
click at [903, 425] on div "Writer Name" at bounding box center [914, 416] width 107 height 30
click at [981, 389] on input "Search Form" at bounding box center [1100, 387] width 245 height 28
type input "Osamudiame Konyeha"
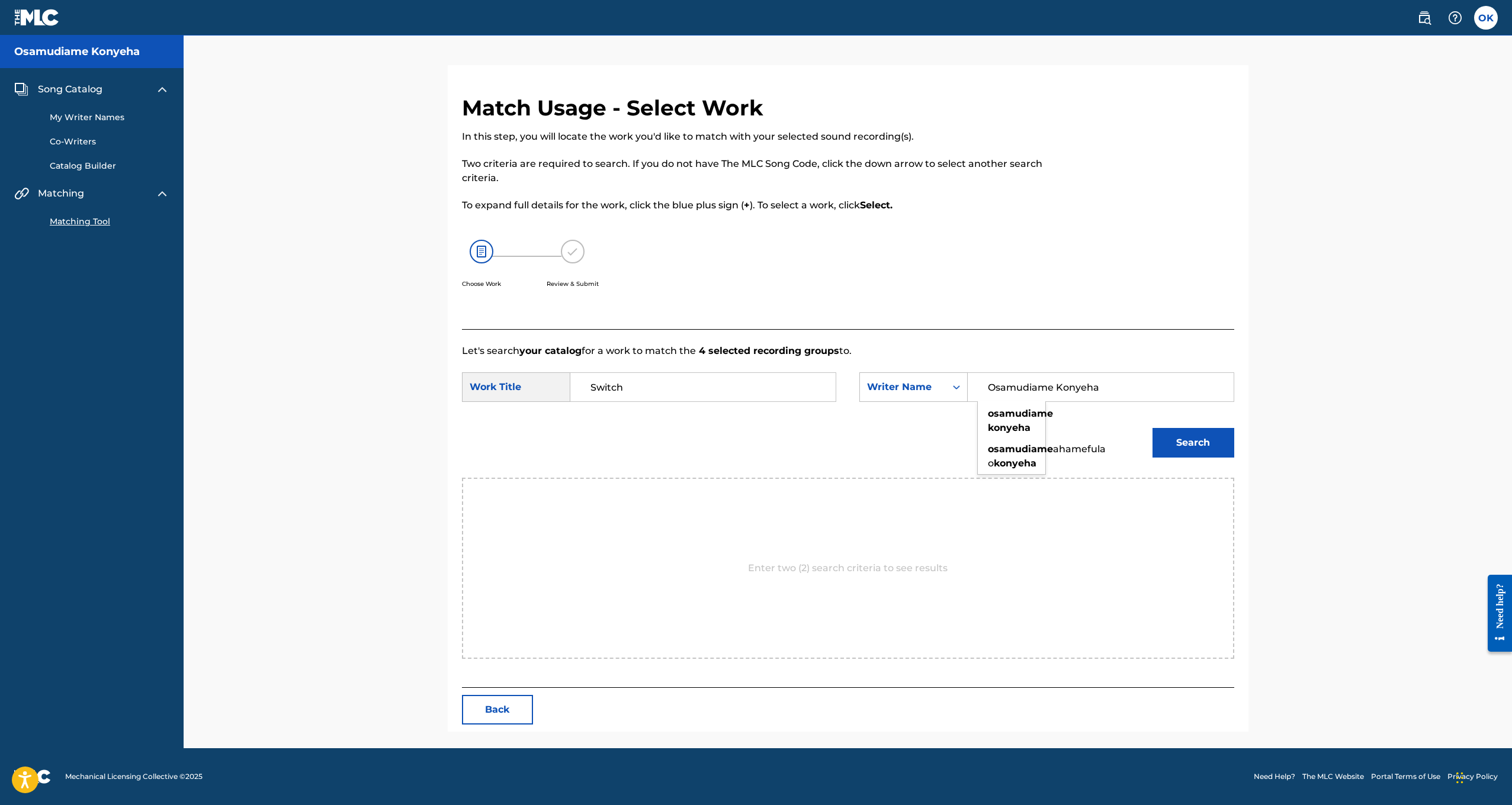
click at [1104, 420] on div "Search" at bounding box center [848, 447] width 773 height 61
click at [1165, 438] on button "Search" at bounding box center [1193, 442] width 82 height 30
click at [1075, 397] on input "Osamudiame Konyeha" at bounding box center [1100, 387] width 245 height 28
click at [660, 429] on div "Search" at bounding box center [848, 447] width 773 height 61
click at [52, 50] on h5 "Osamudiame Konyeha" at bounding box center [77, 51] width 126 height 14
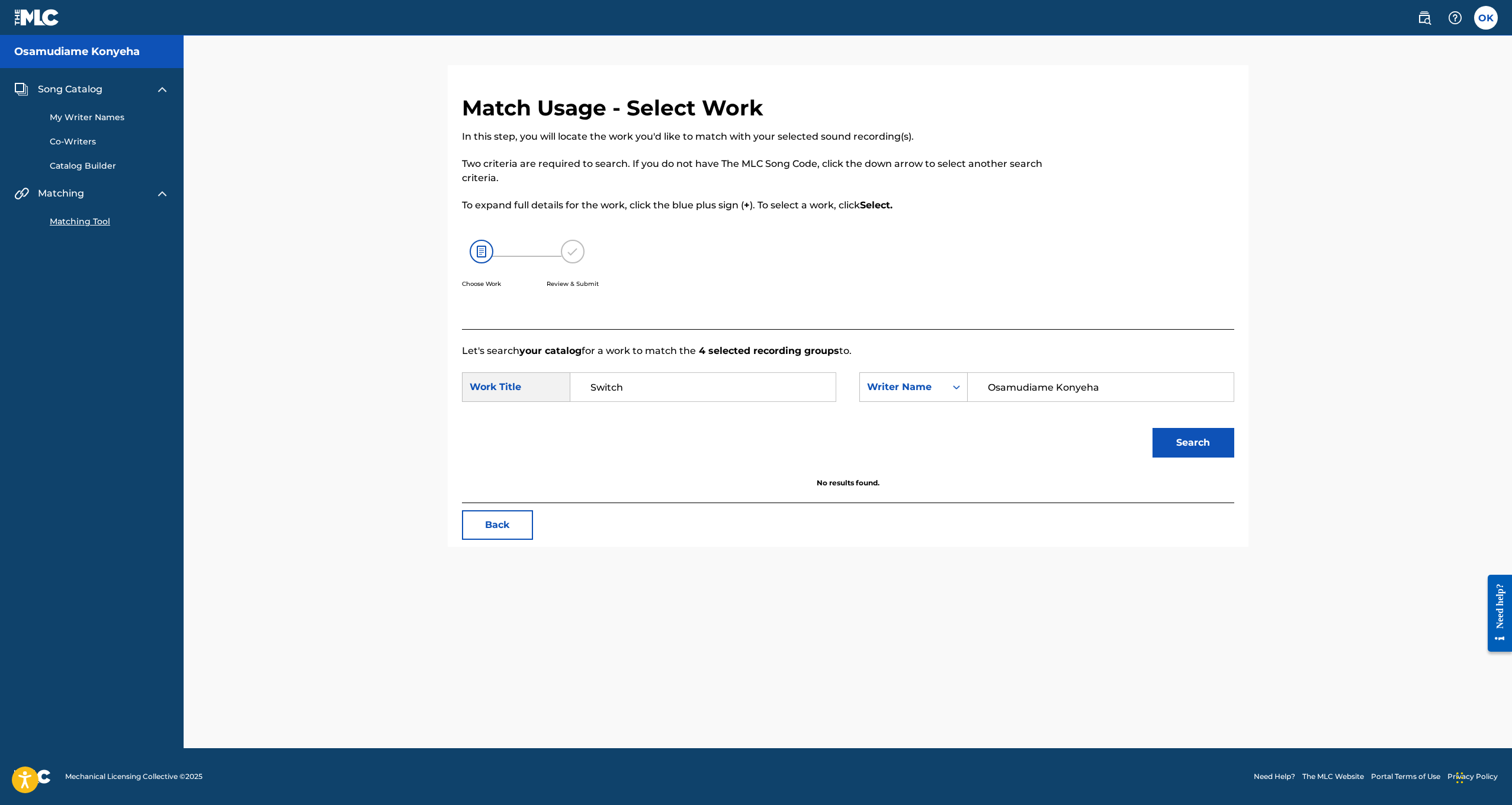
click at [79, 168] on link "Catalog Builder" at bounding box center [110, 165] width 120 height 12
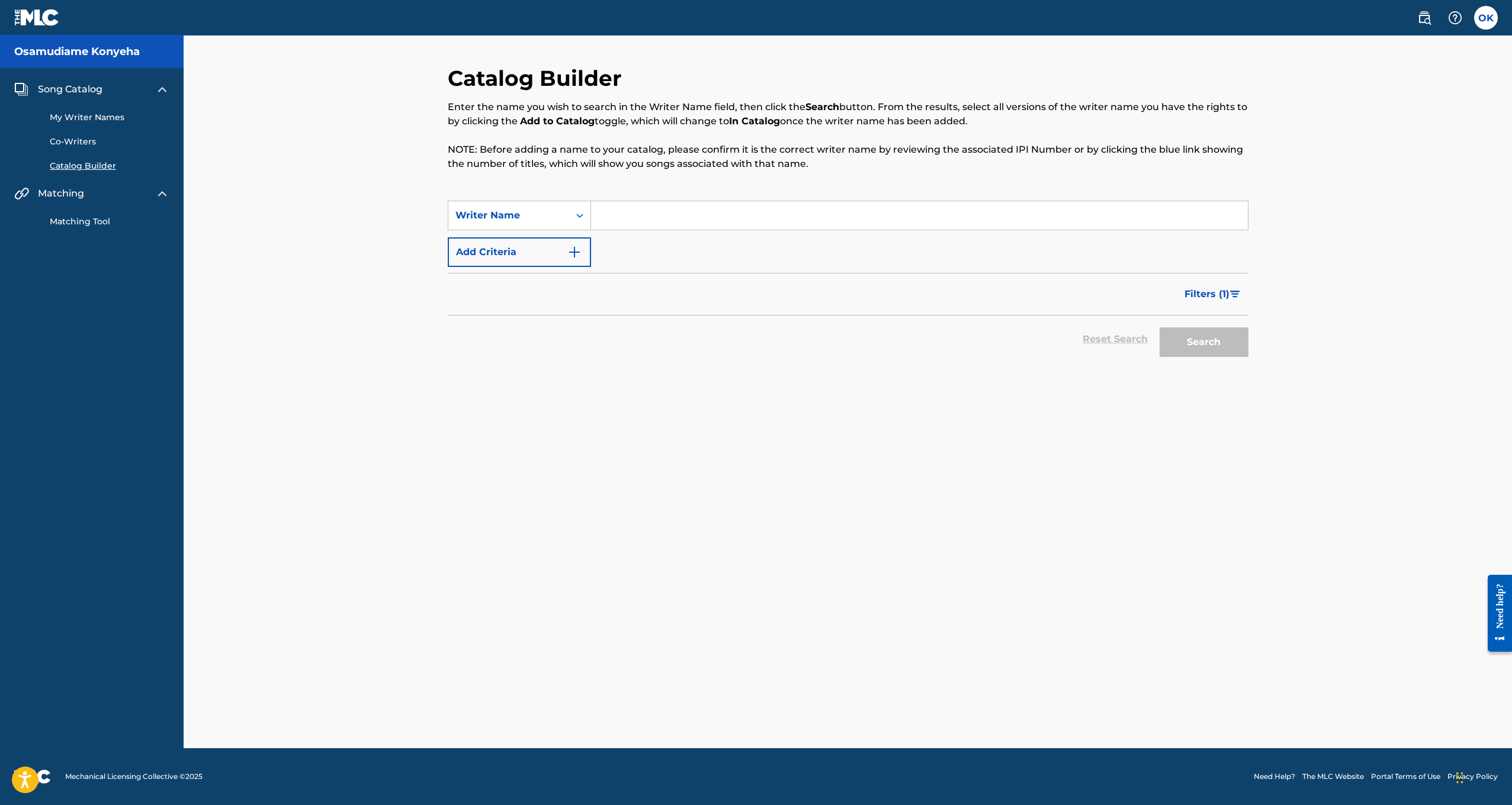
click at [703, 208] on input "Search Form" at bounding box center [919, 215] width 657 height 28
type input "OSA"
click at [1203, 343] on button "Search" at bounding box center [1203, 342] width 89 height 30
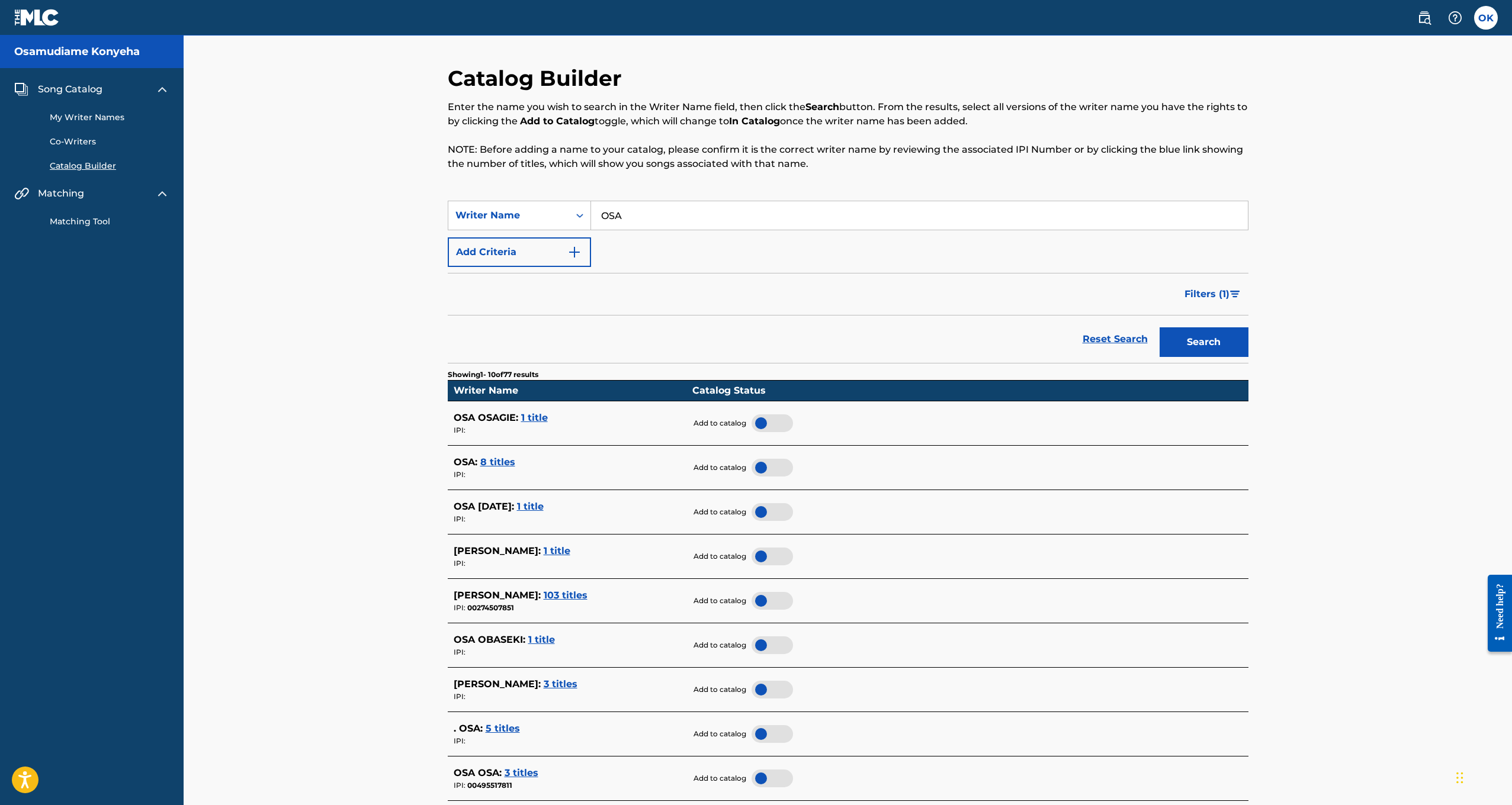
click at [487, 457] on span "8 titles" at bounding box center [498, 462] width 35 height 12
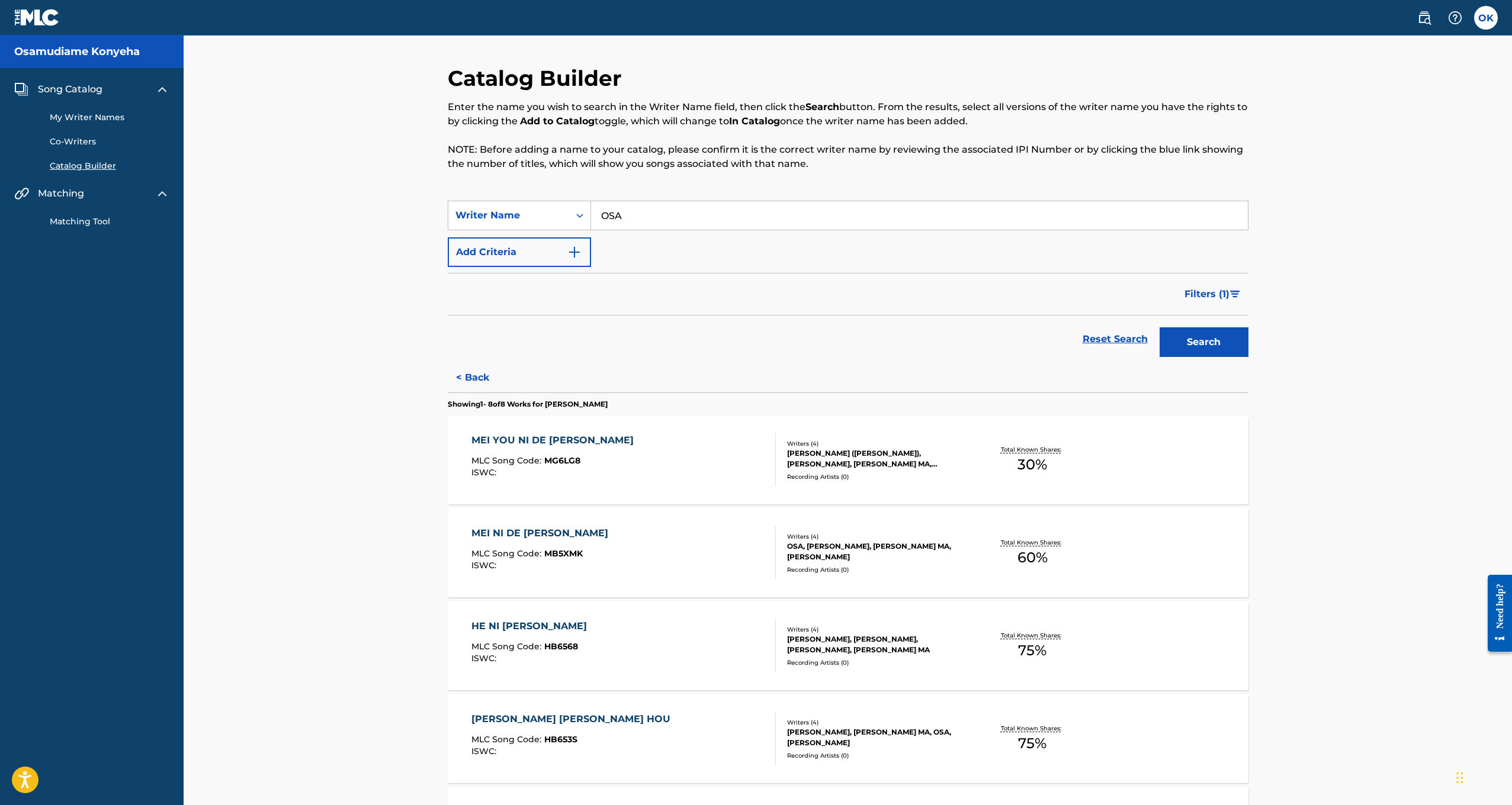
click at [680, 203] on input "OSA" at bounding box center [919, 215] width 657 height 28
click at [1250, 350] on div "Catalog Builder Enter the name you wish to search in the Writer Name field, the…" at bounding box center [848, 638] width 829 height 1146
click at [1296, 341] on div "Catalog Builder Enter the name you wish to search in the Writer Name field, the…" at bounding box center [848, 623] width 1328 height 1176
click at [1204, 343] on button "Search" at bounding box center [1203, 342] width 89 height 30
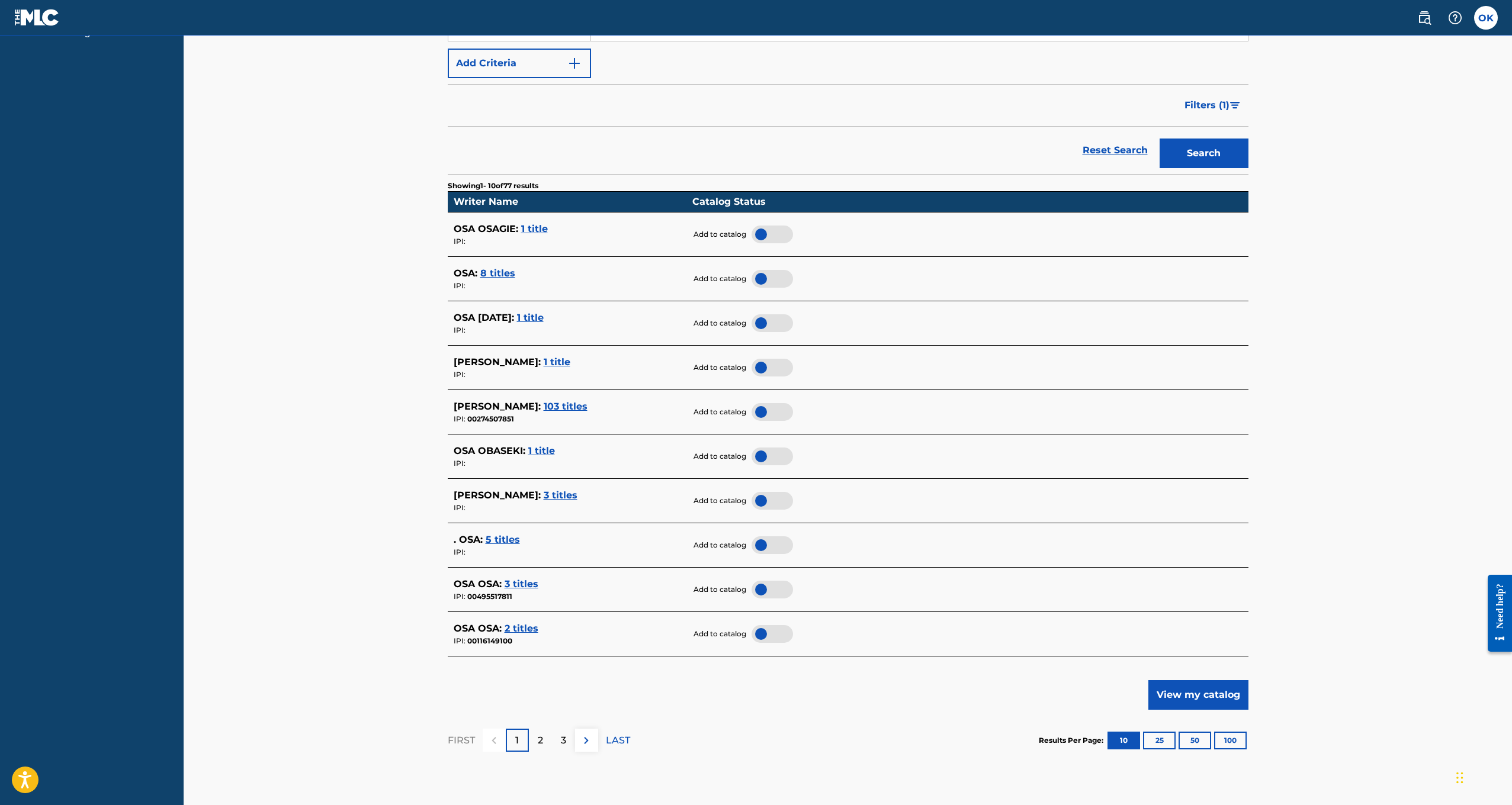
scroll to position [192, 0]
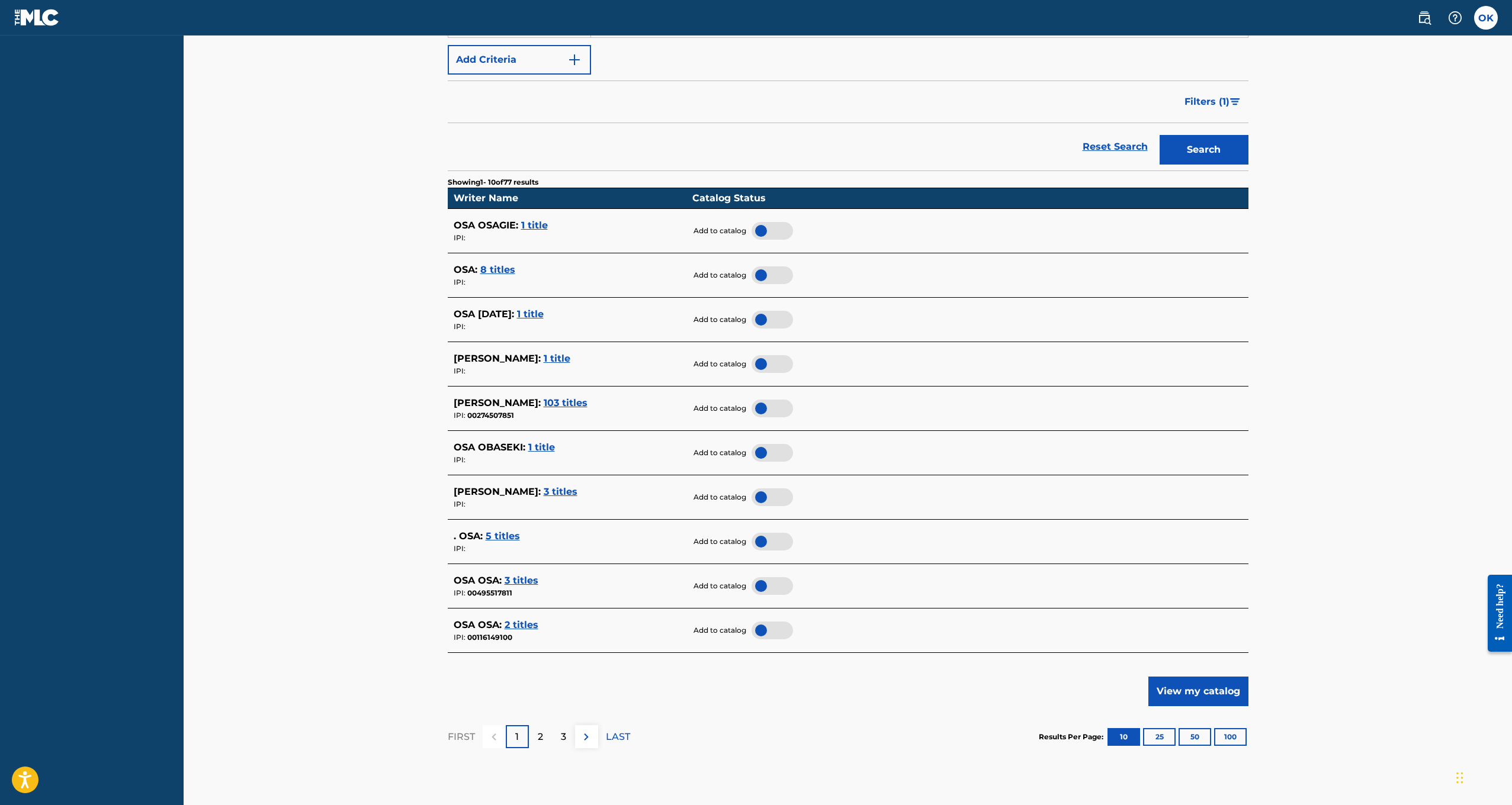
click at [320, 520] on div "Catalog Builder Enter the name you wish to search in the Writer Name field, the…" at bounding box center [848, 335] width 1328 height 983
click at [490, 530] on span "5 titles" at bounding box center [503, 536] width 35 height 12
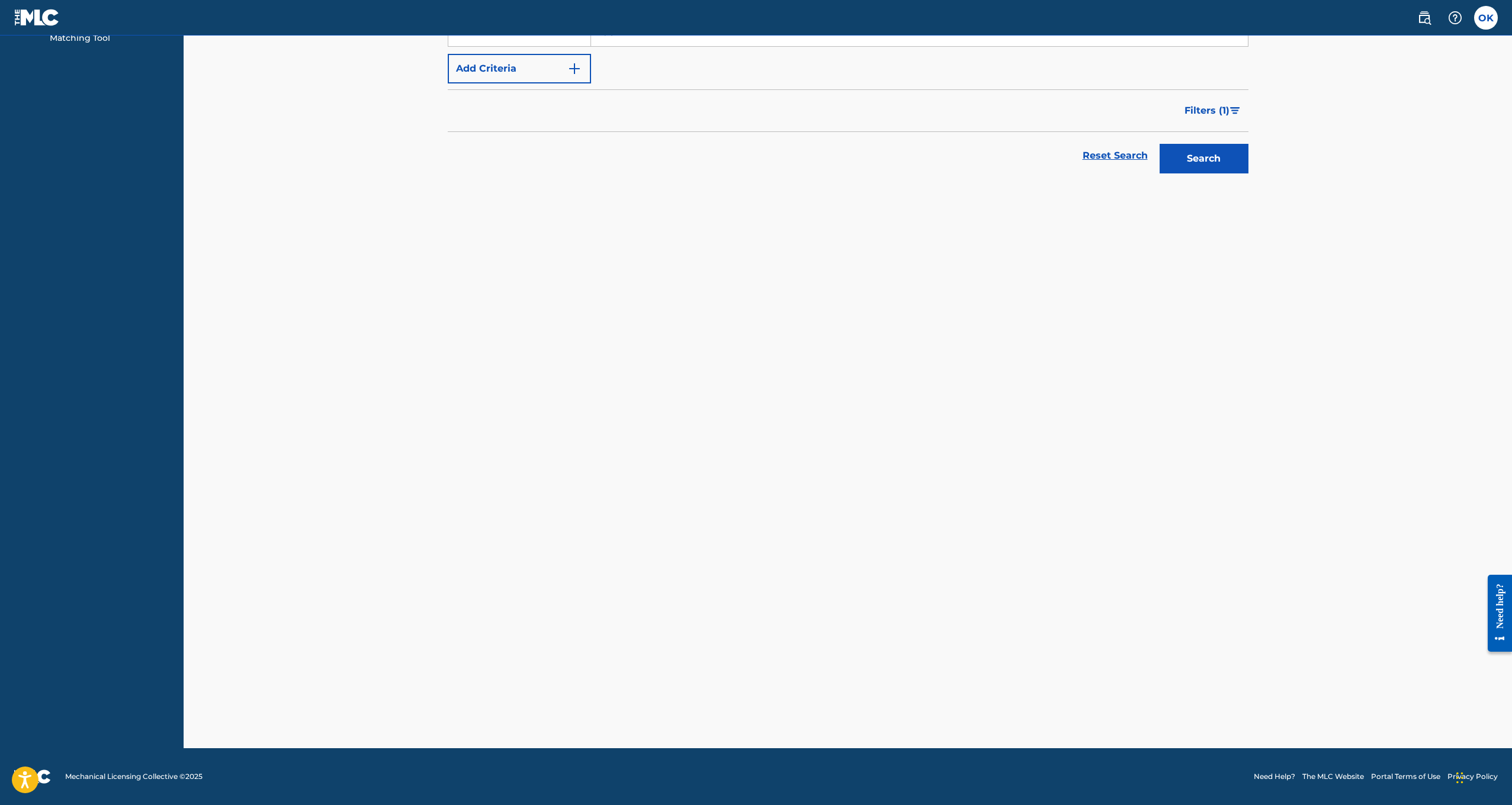
scroll to position [184, 0]
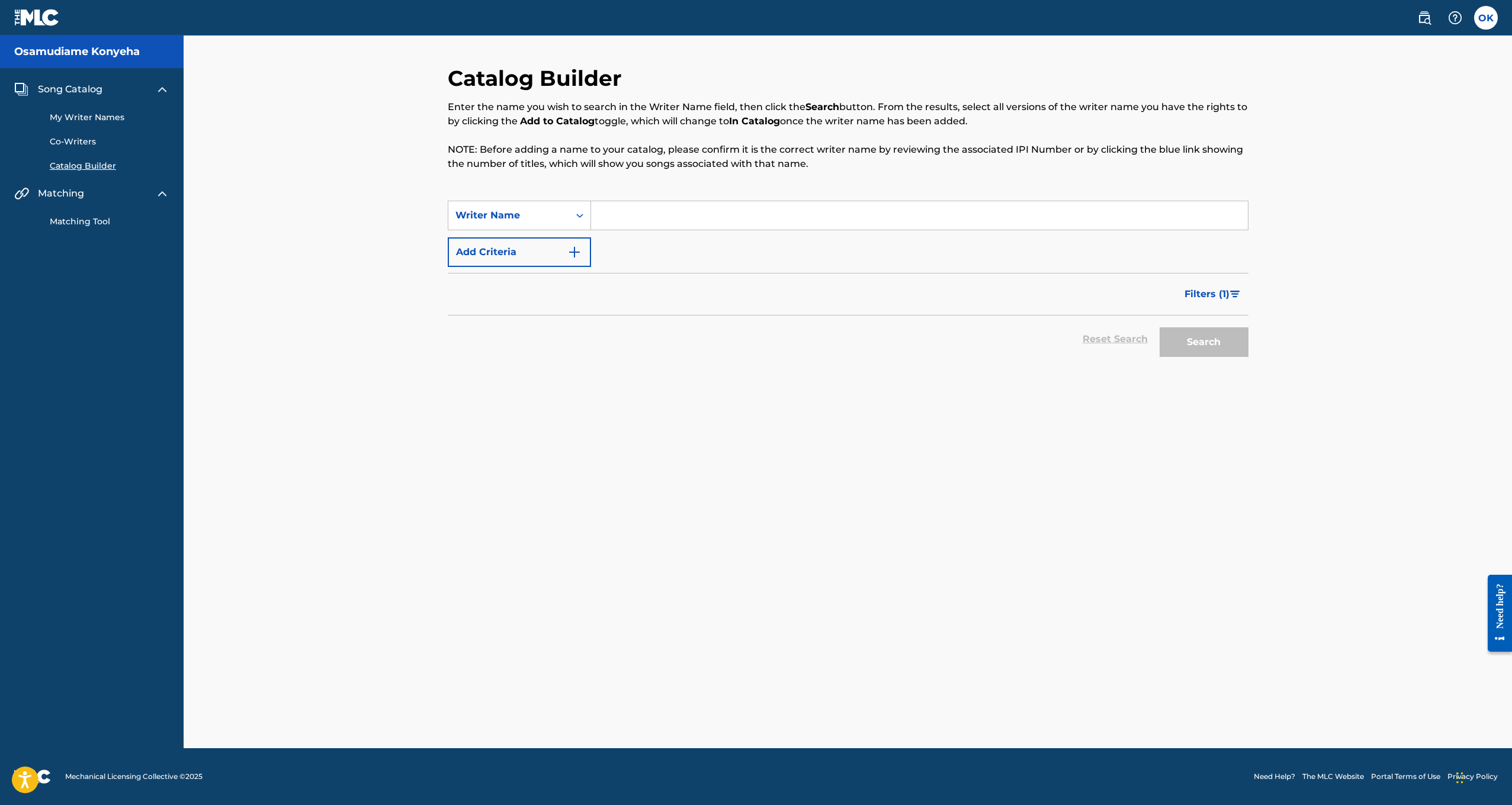
click at [664, 215] on input "Search Form" at bounding box center [919, 215] width 657 height 28
type input "OSA"
click at [1203, 343] on button "Search" at bounding box center [1203, 342] width 89 height 30
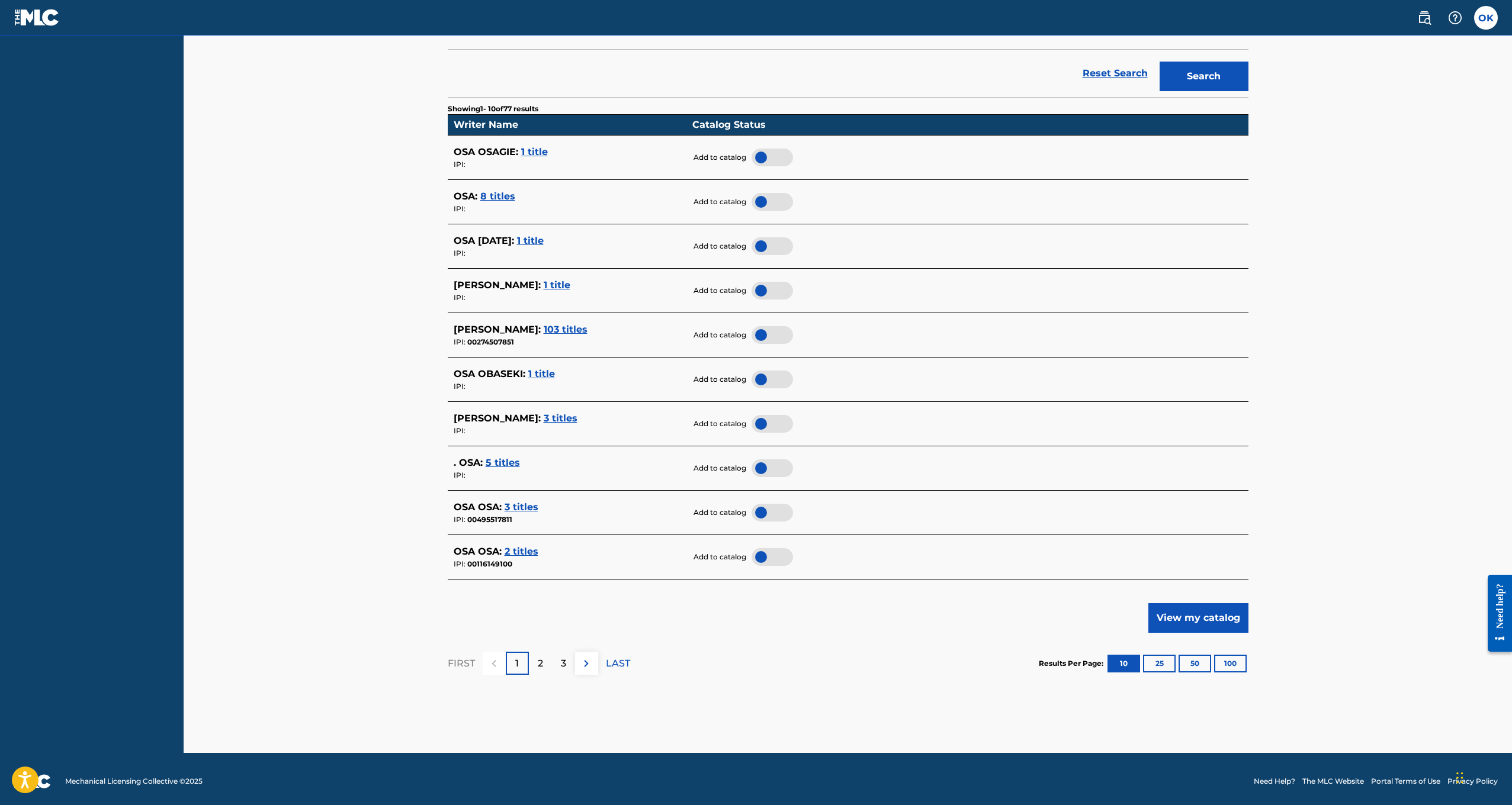
scroll to position [265, 0]
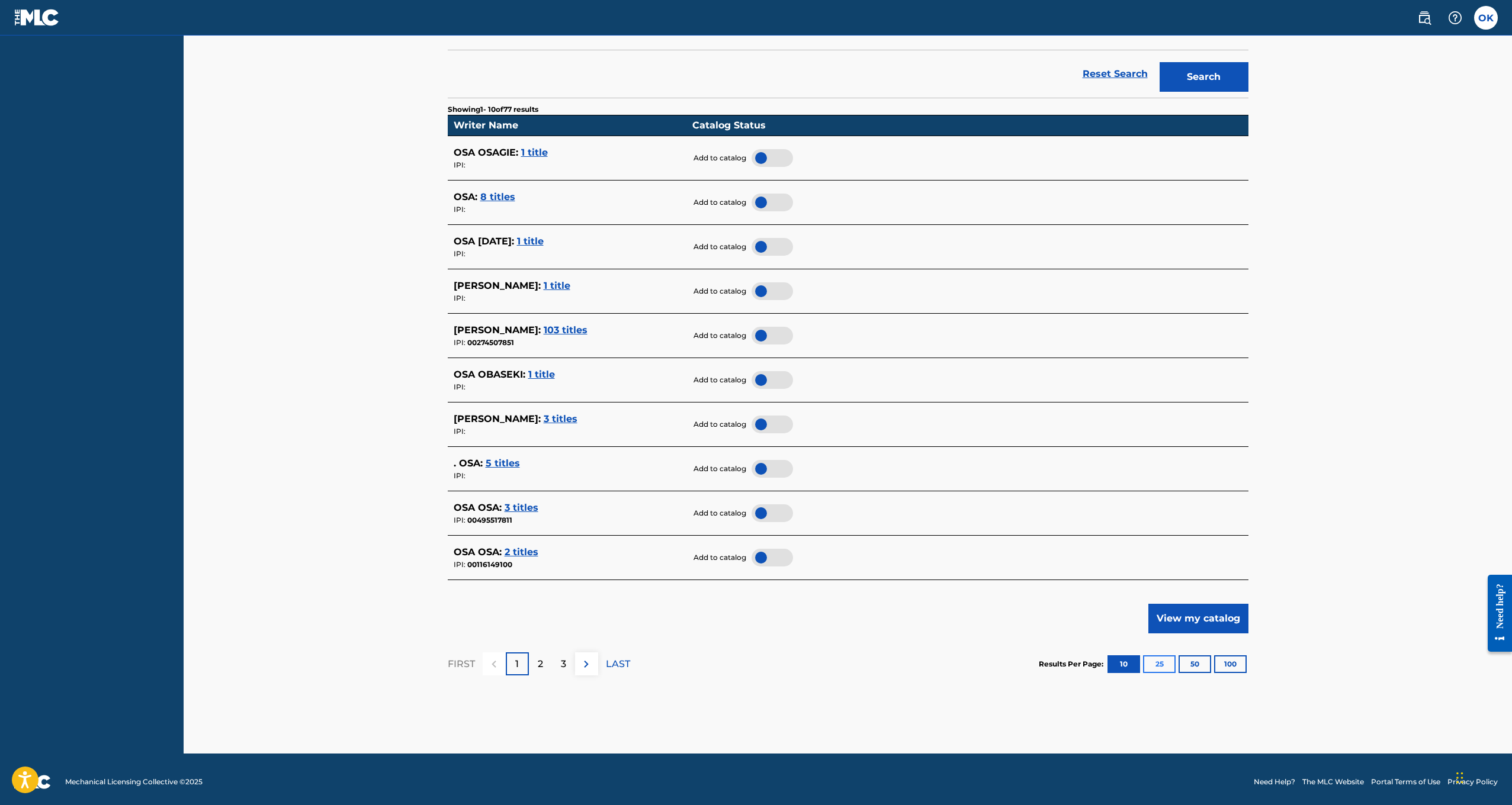
click at [1163, 658] on button "25" at bounding box center [1159, 664] width 33 height 18
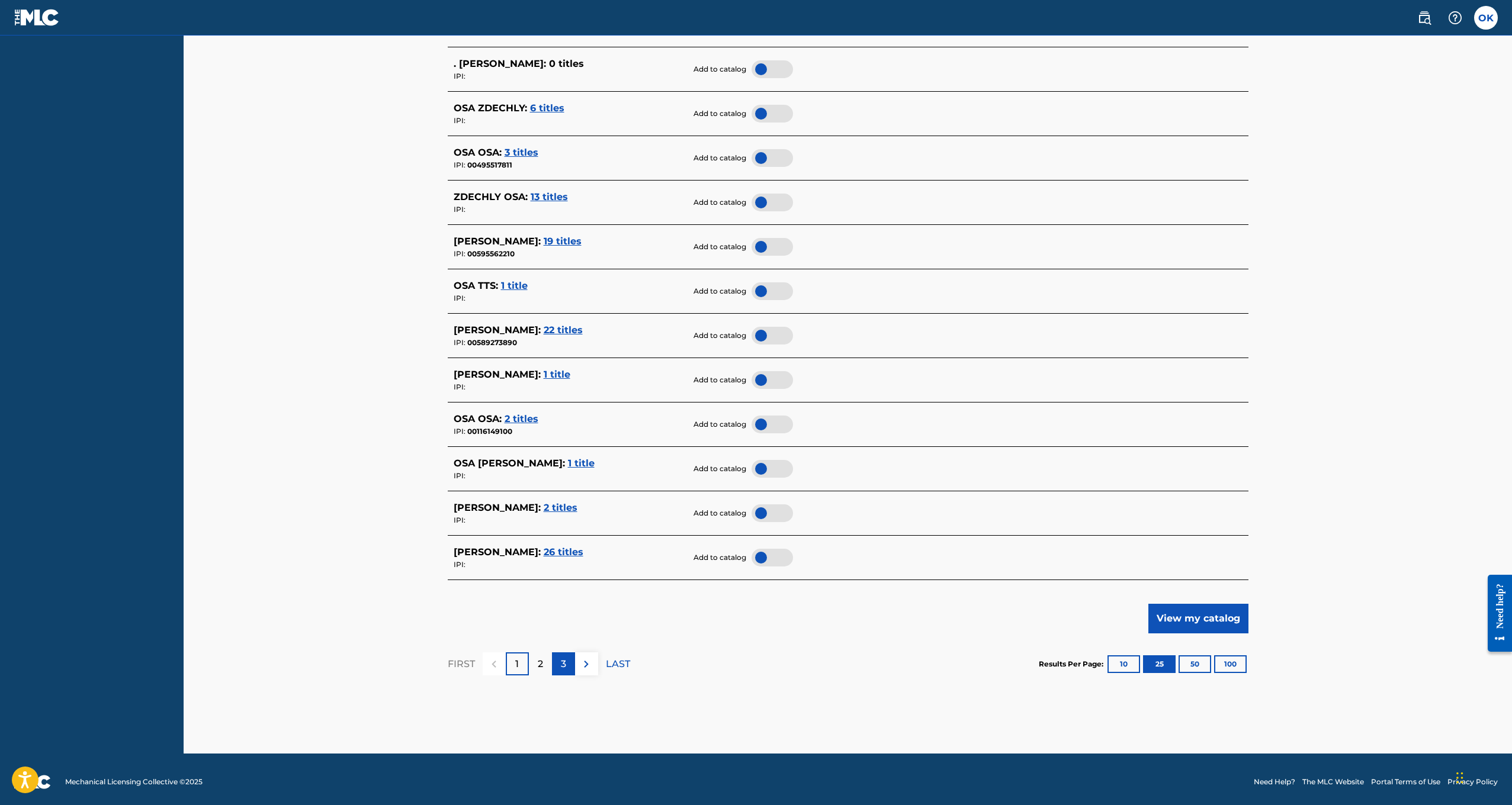
scroll to position [931, 0]
click at [582, 659] on img at bounding box center [586, 665] width 14 height 14
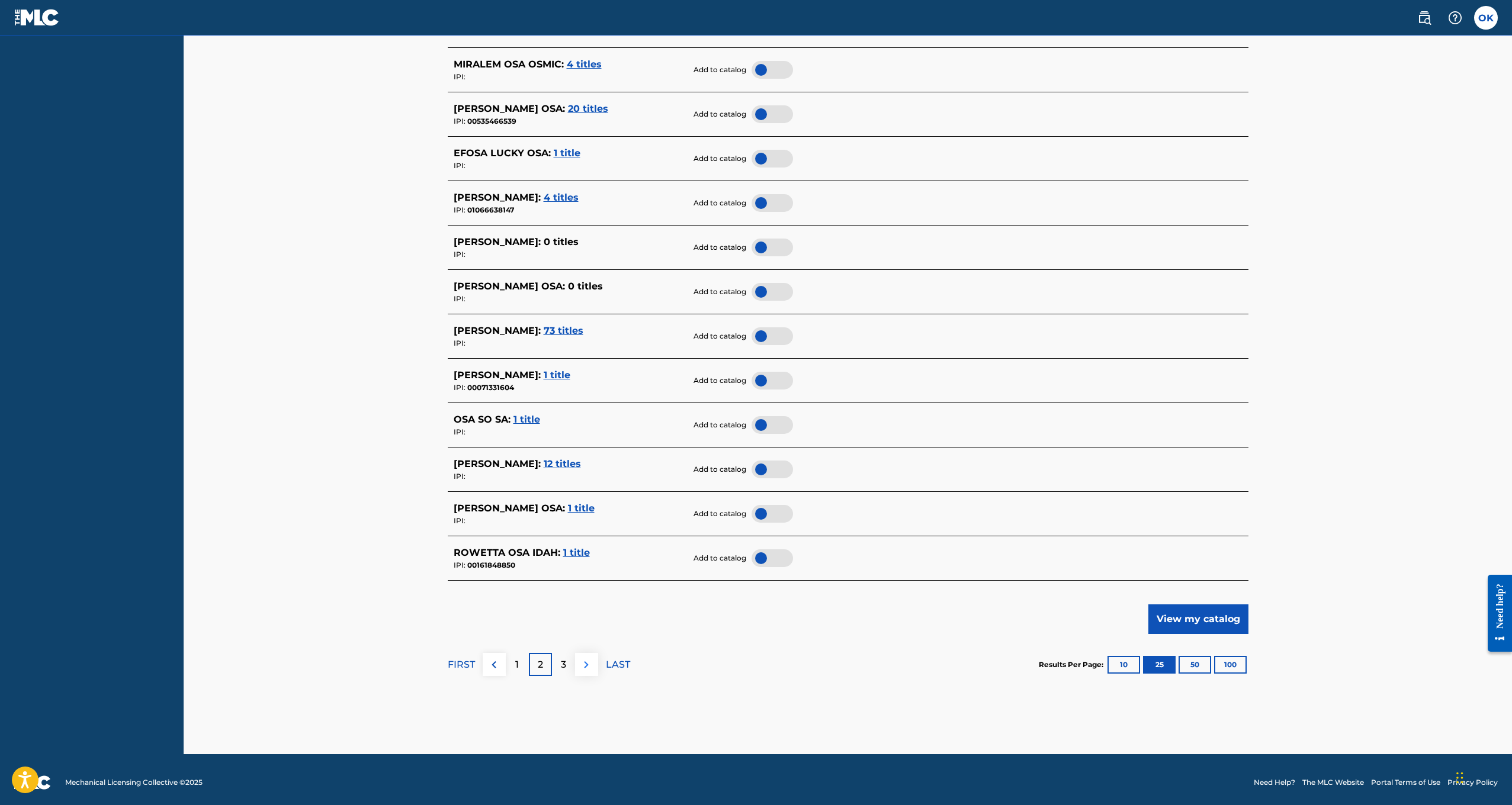
click at [581, 660] on img at bounding box center [586, 665] width 14 height 14
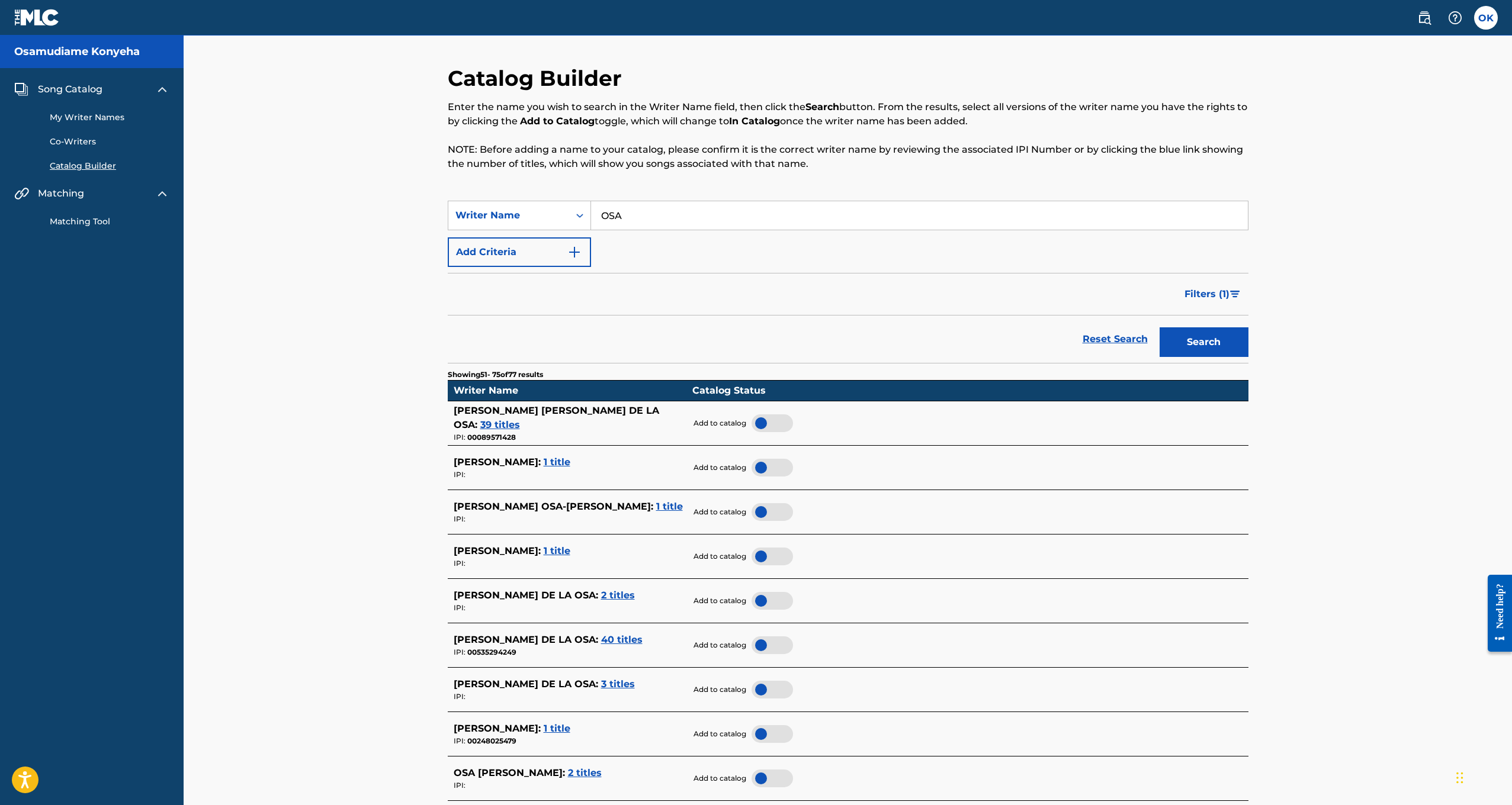
scroll to position [0, 0]
click at [1195, 292] on span "Filters ( 1 )" at bounding box center [1207, 294] width 45 height 14
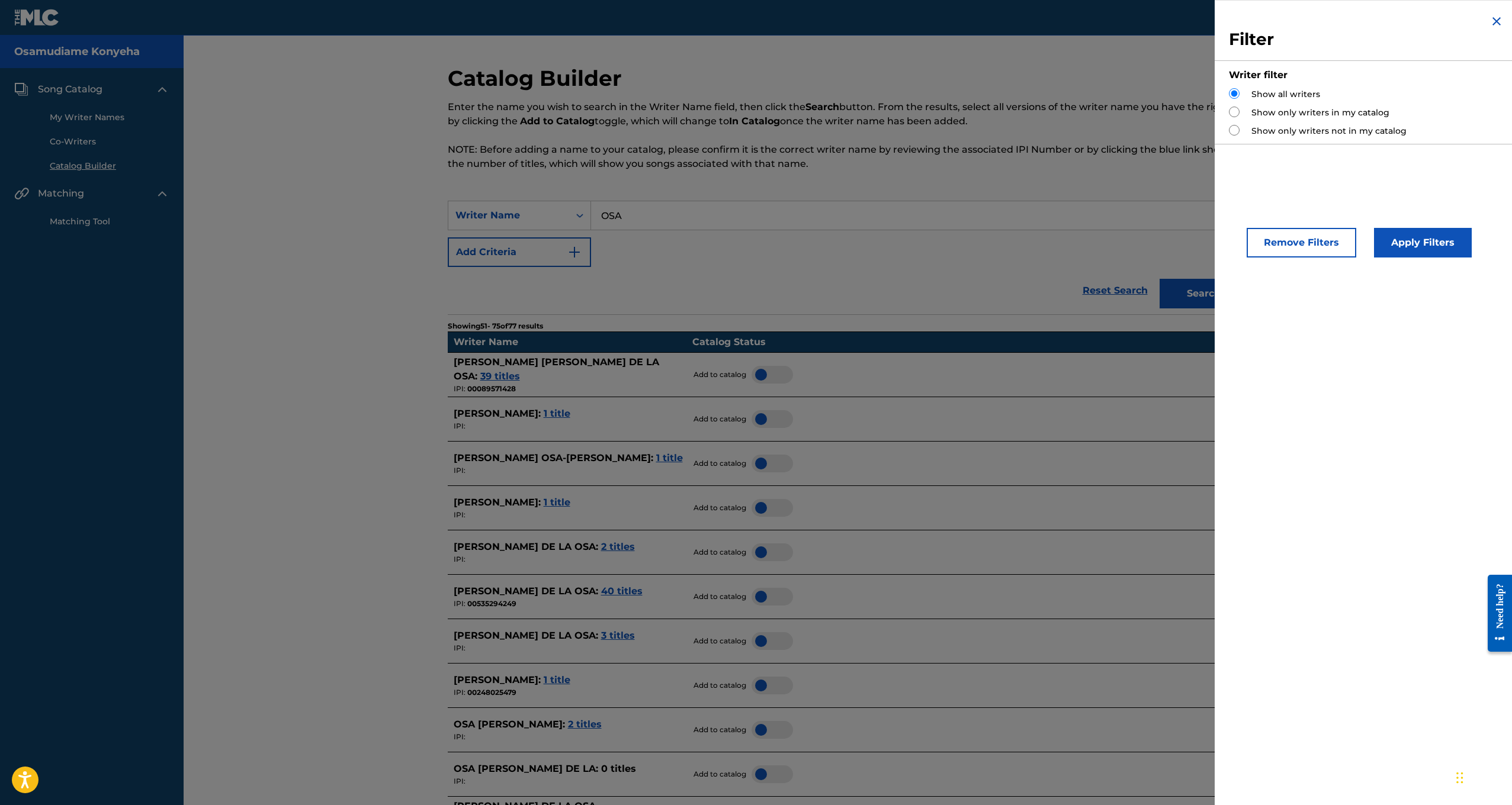
click at [1040, 181] on div "Catalog Builder Enter the name you wish to search in the Writer Name field, the…" at bounding box center [849, 133] width 801 height 136
click at [1498, 23] on img "Search Form" at bounding box center [1497, 22] width 14 height 14
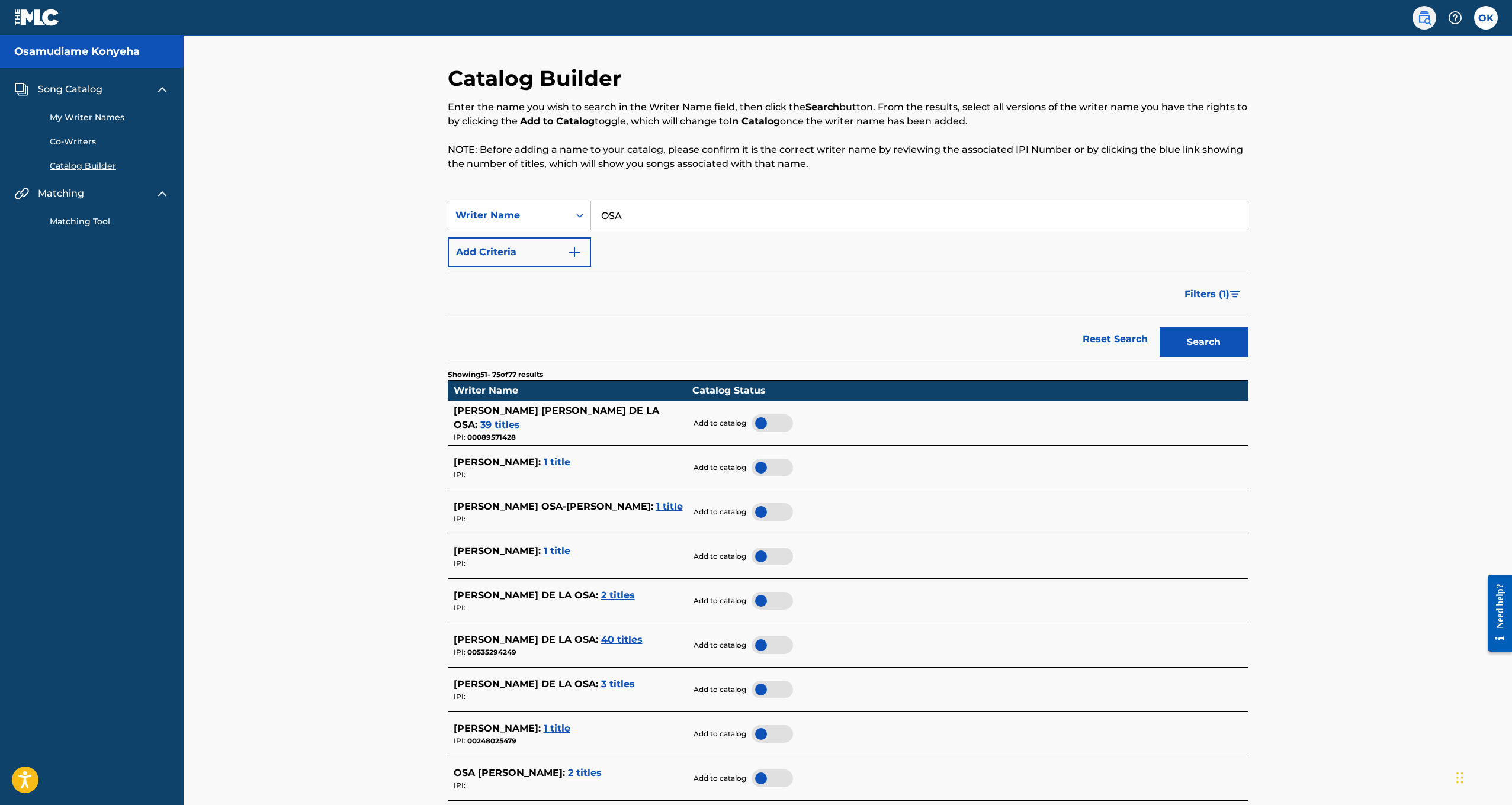
click at [1423, 17] on img at bounding box center [1425, 18] width 14 height 14
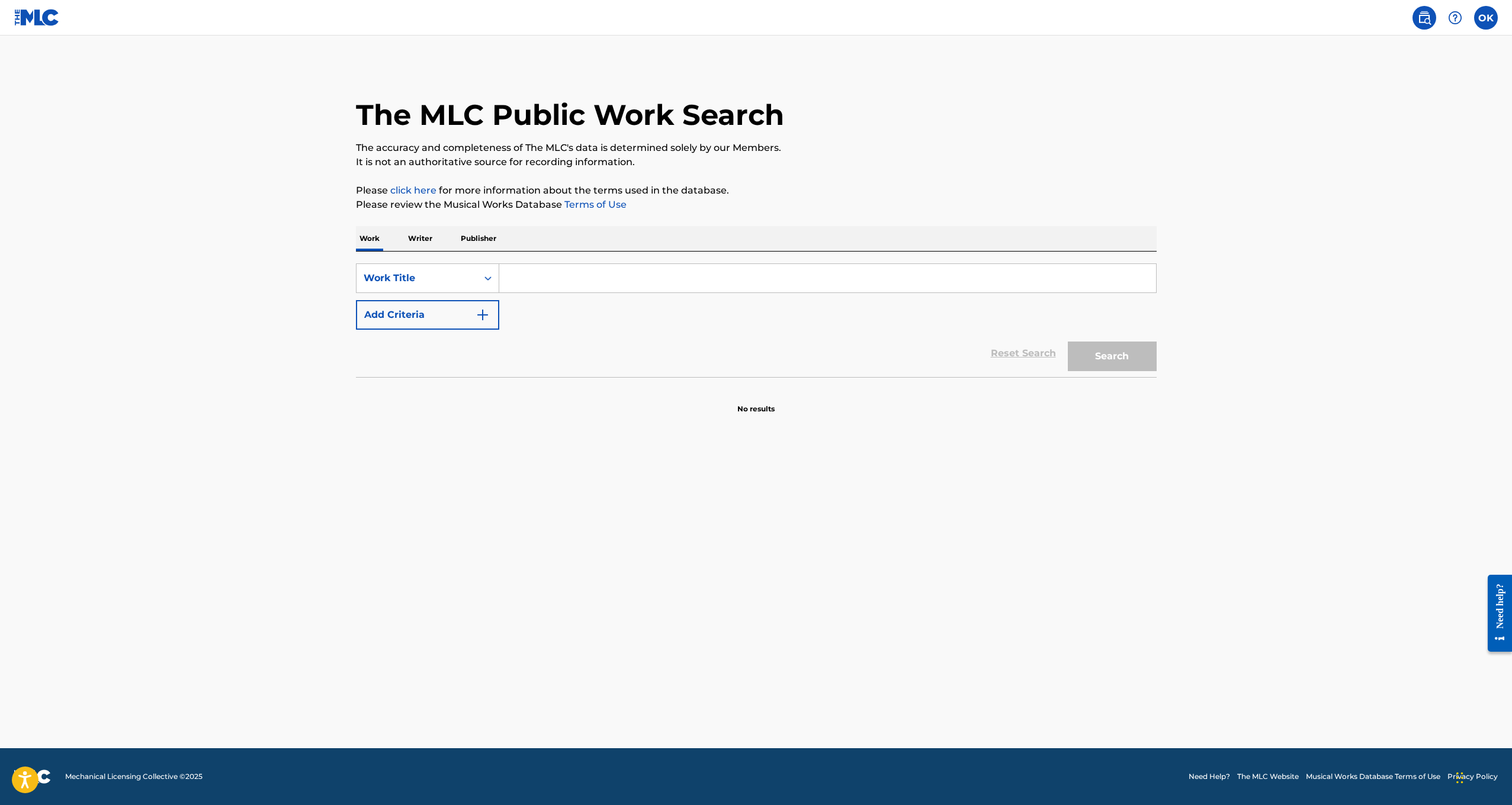
click at [411, 234] on p "Writer" at bounding box center [420, 238] width 31 height 25
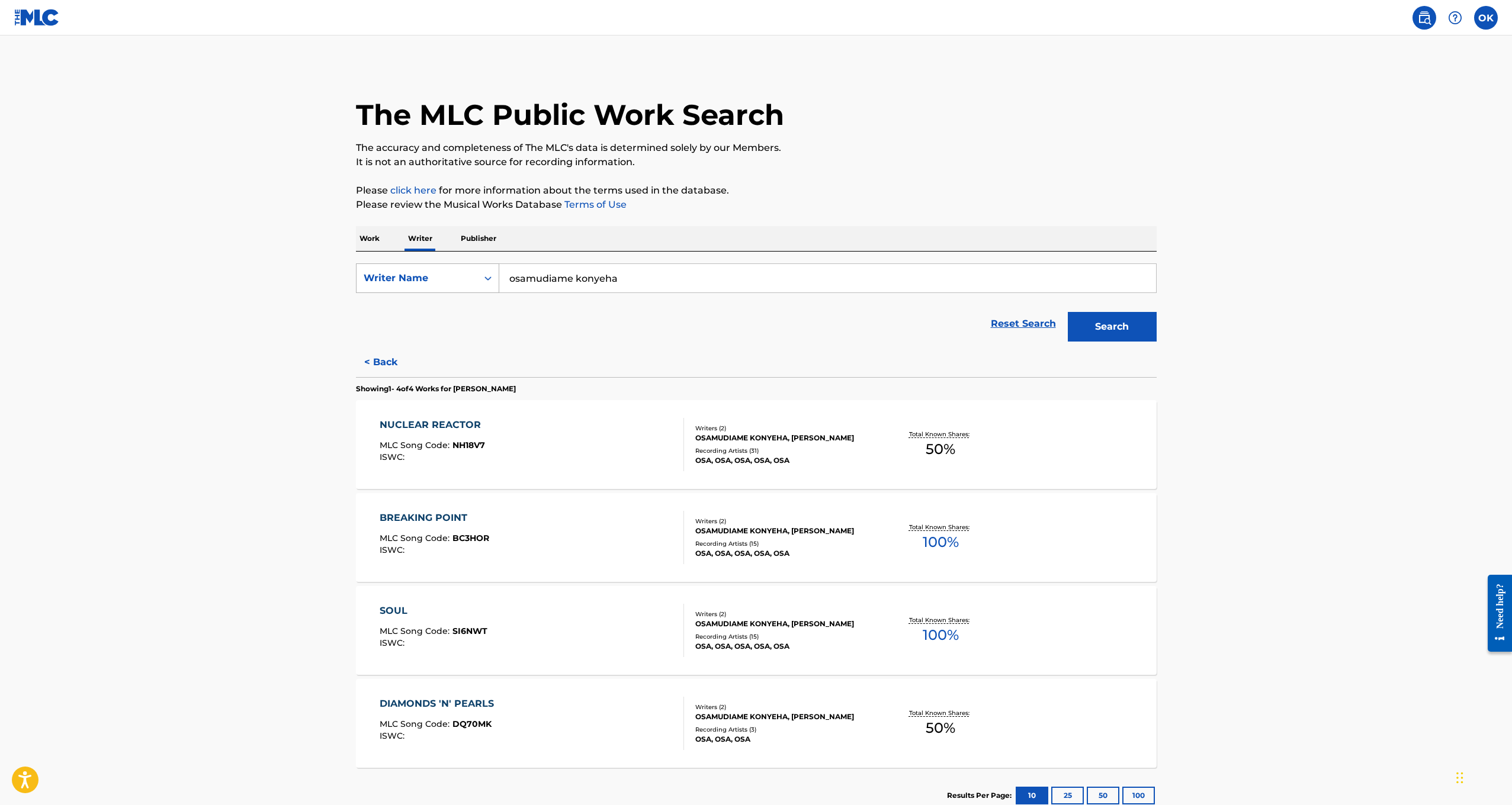
click at [422, 277] on div "Writer Name" at bounding box center [417, 278] width 107 height 14
click at [684, 332] on div "Reset Search Search" at bounding box center [756, 324] width 801 height 48
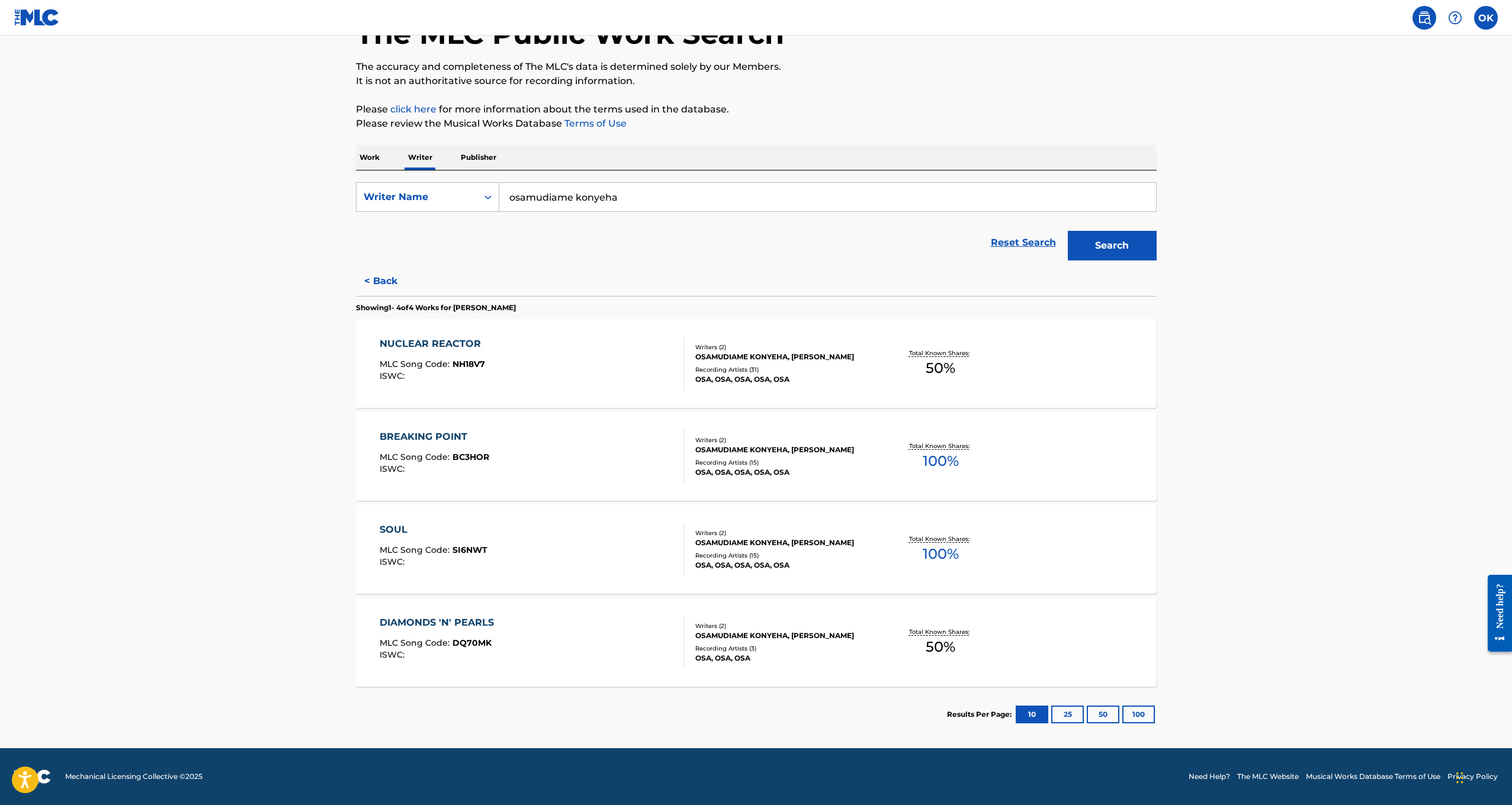
scroll to position [81, 0]
drag, startPoint x: 645, startPoint y: 198, endPoint x: 437, endPoint y: 200, distance: 208.0
click at [437, 200] on div "SearchWithCriteriab1acd110-9ede-454f-9609-79660c1c0de4 Writer Name [PERSON_NAME…" at bounding box center [756, 197] width 801 height 30
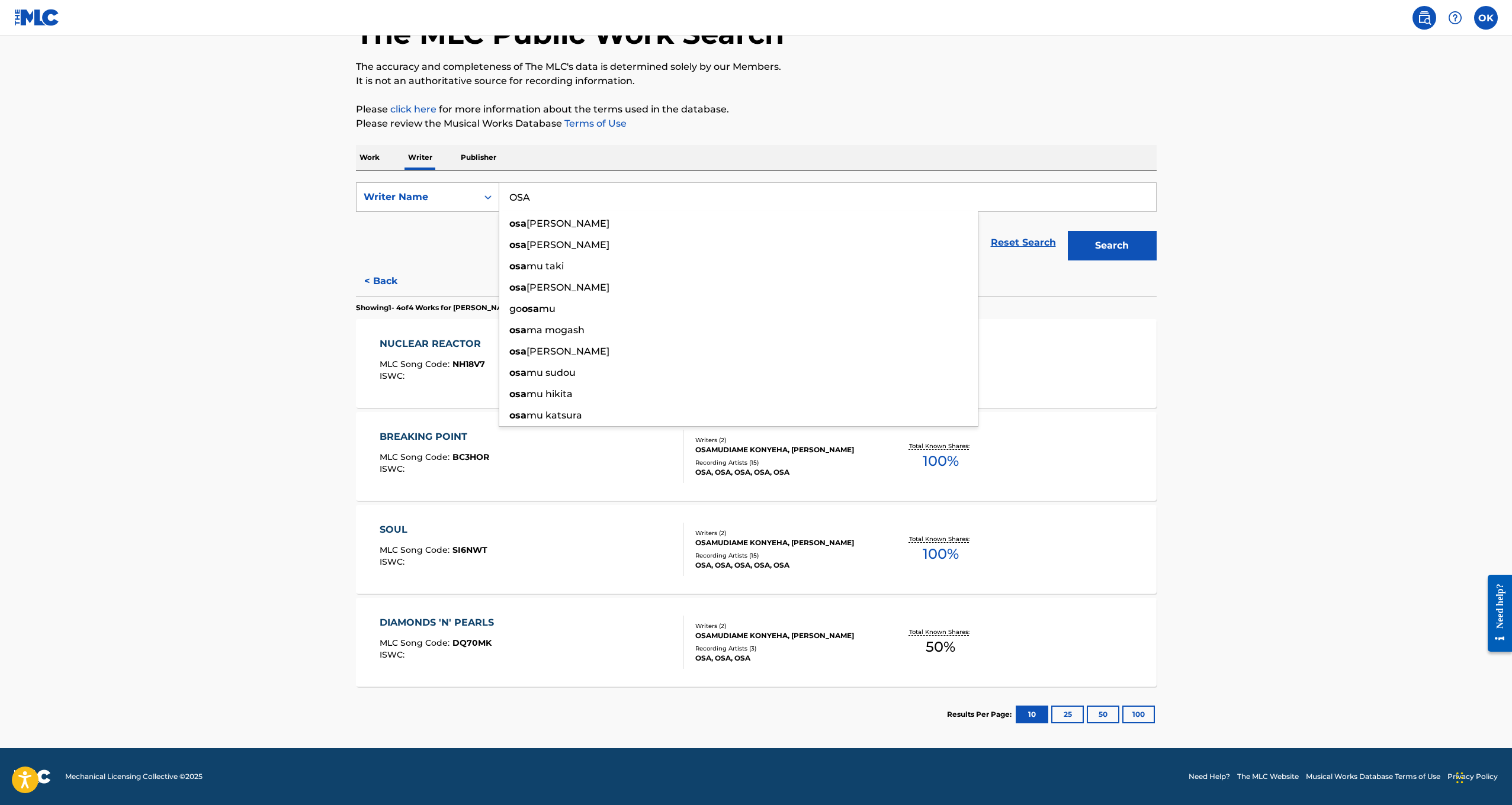
click at [1112, 246] on button "Search" at bounding box center [1112, 246] width 89 height 30
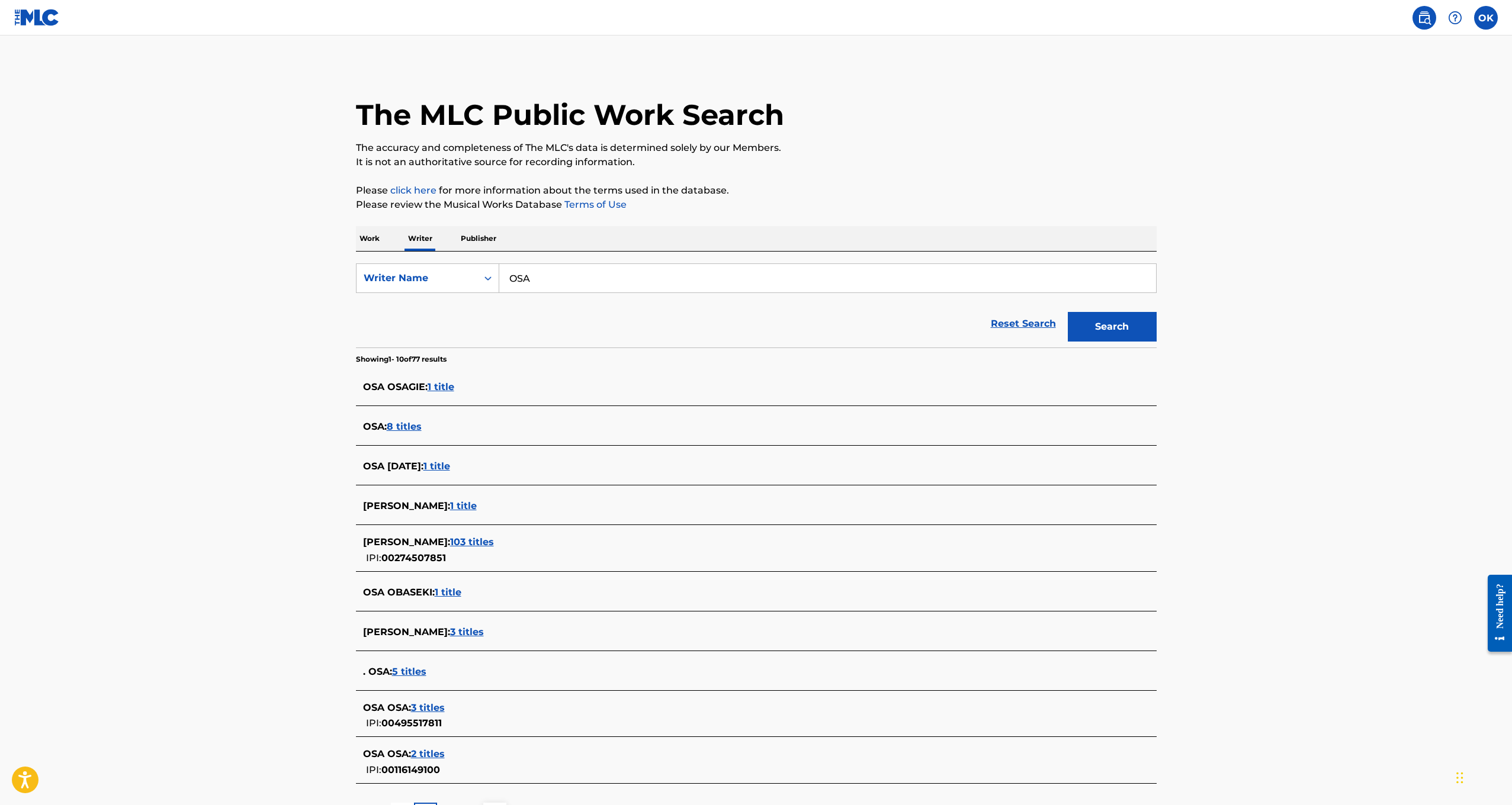
click at [407, 674] on span "5 titles" at bounding box center [409, 672] width 35 height 12
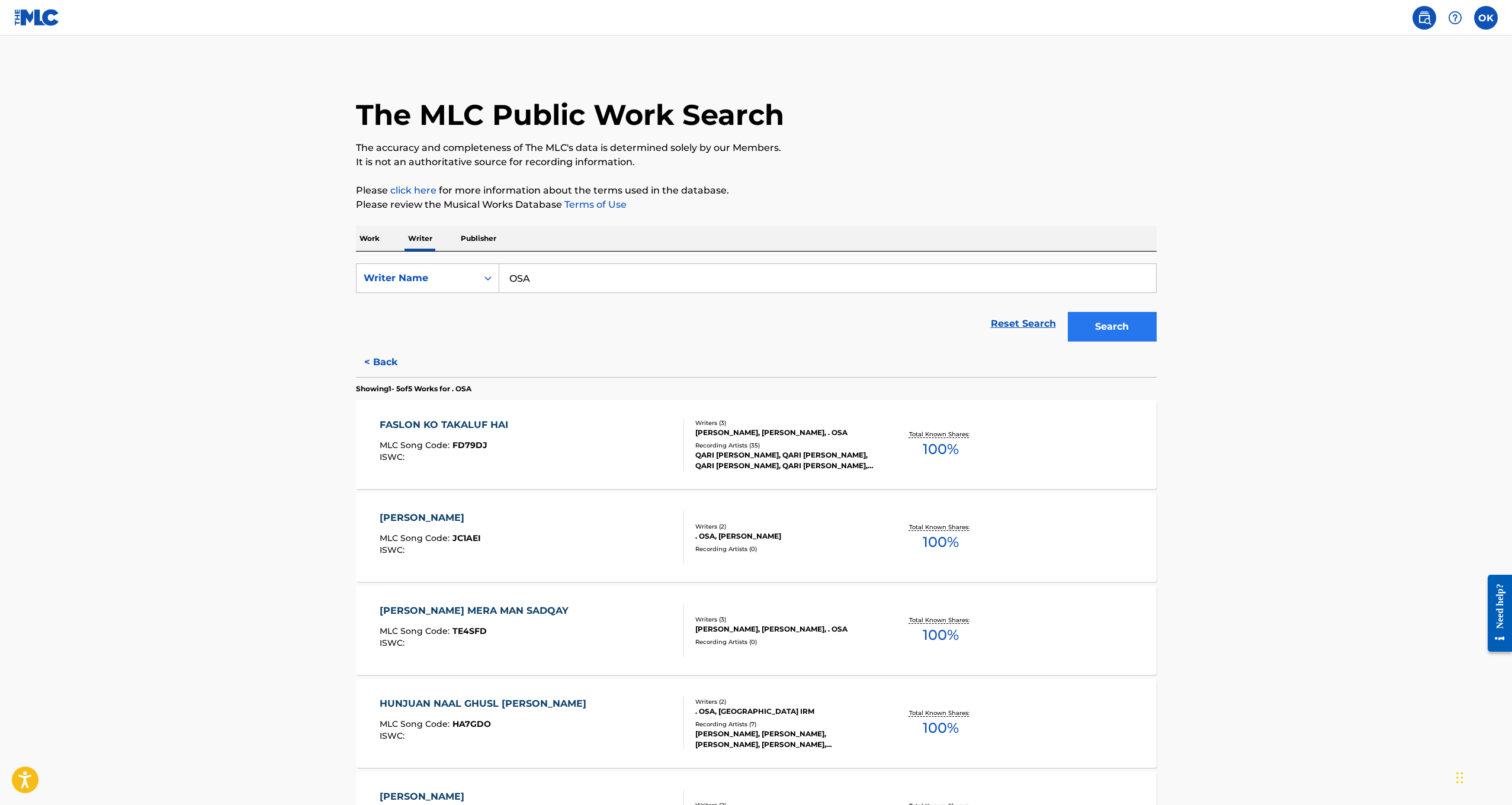
click at [1120, 315] on button "Search" at bounding box center [1112, 327] width 89 height 30
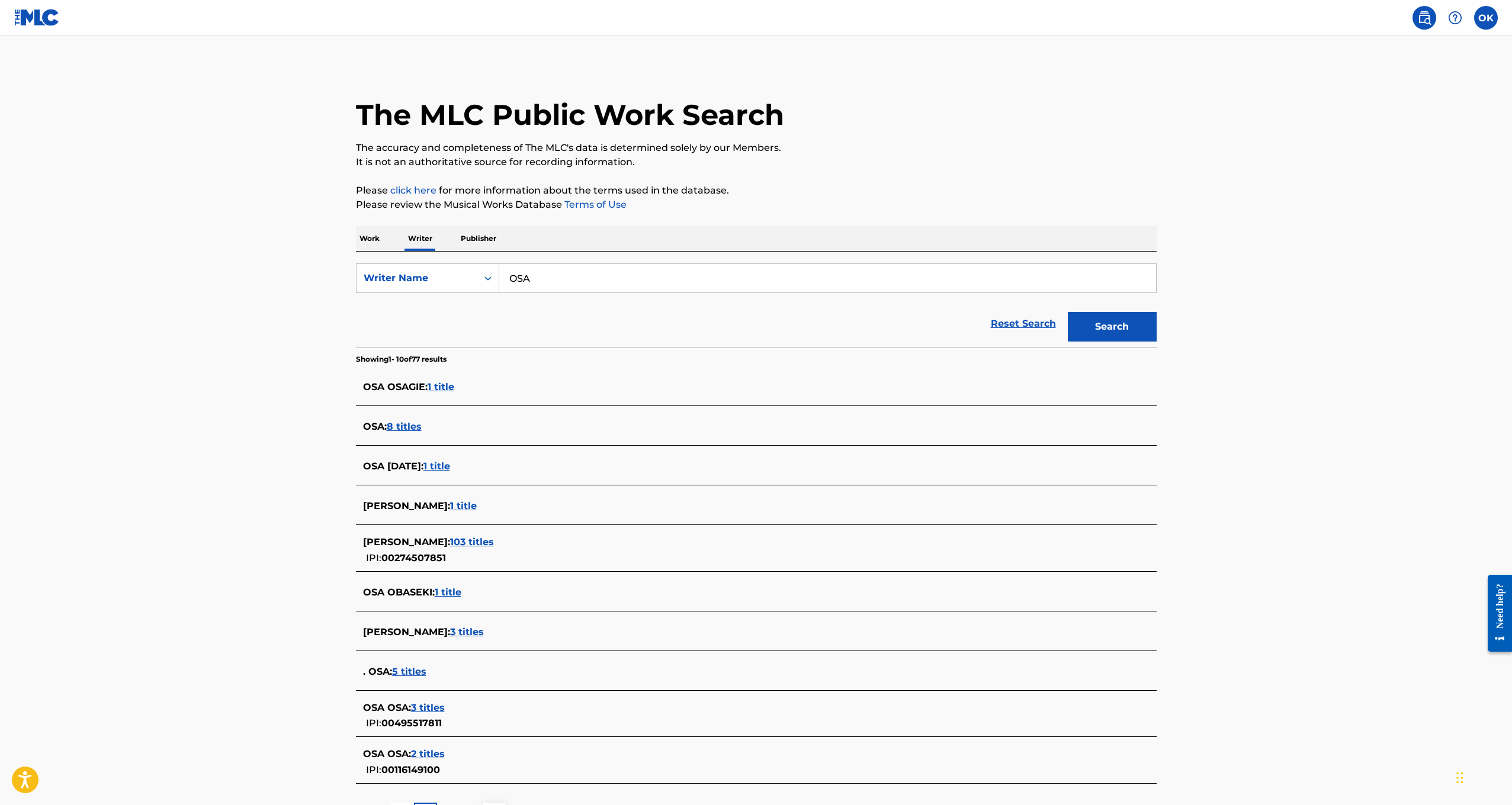
click at [415, 415] on div "OSA : 8 titles" at bounding box center [756, 428] width 801 height 28
click at [413, 426] on span "8 titles" at bounding box center [404, 427] width 35 height 12
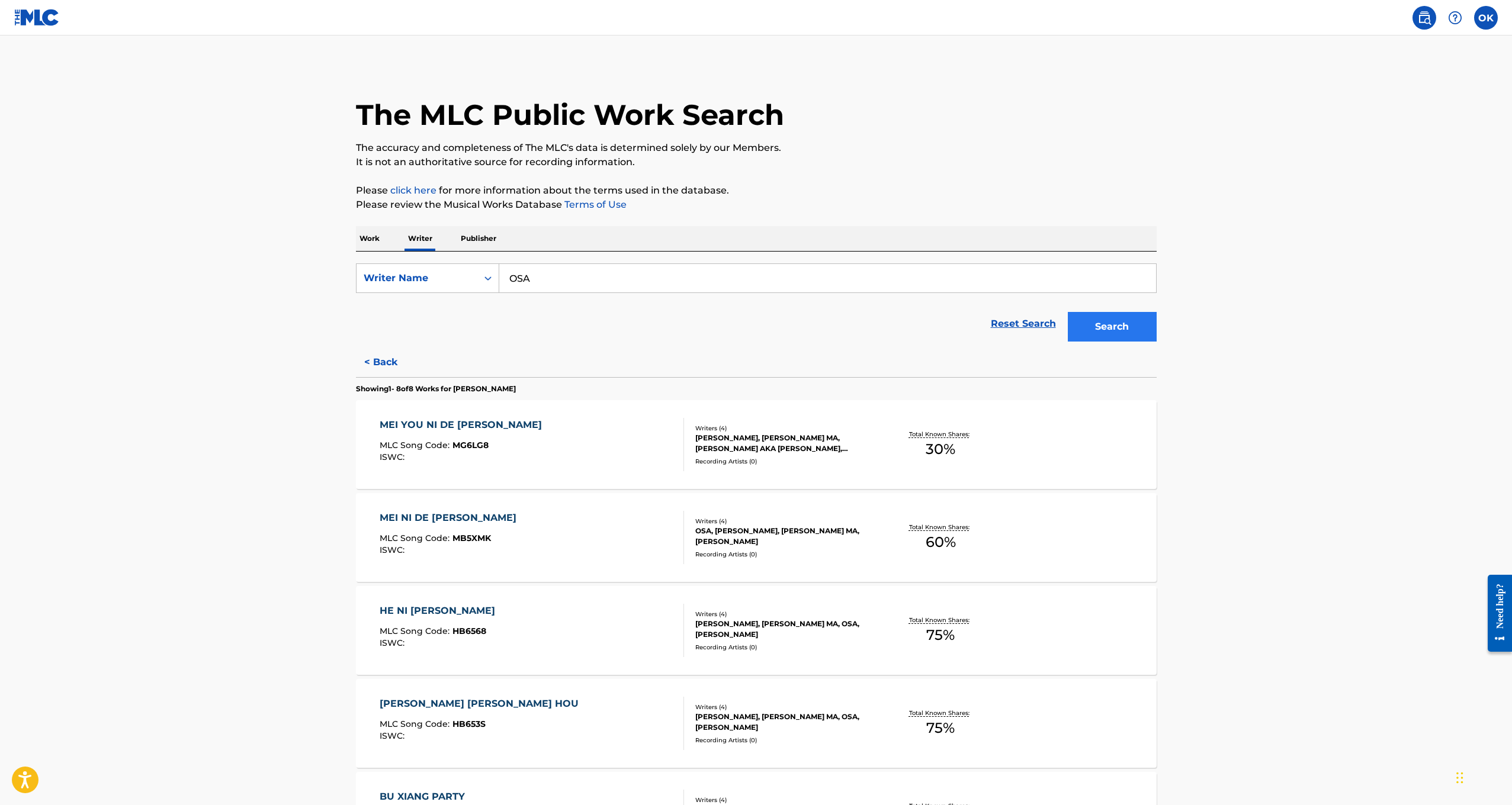
click at [1091, 322] on button "Search" at bounding box center [1112, 327] width 89 height 30
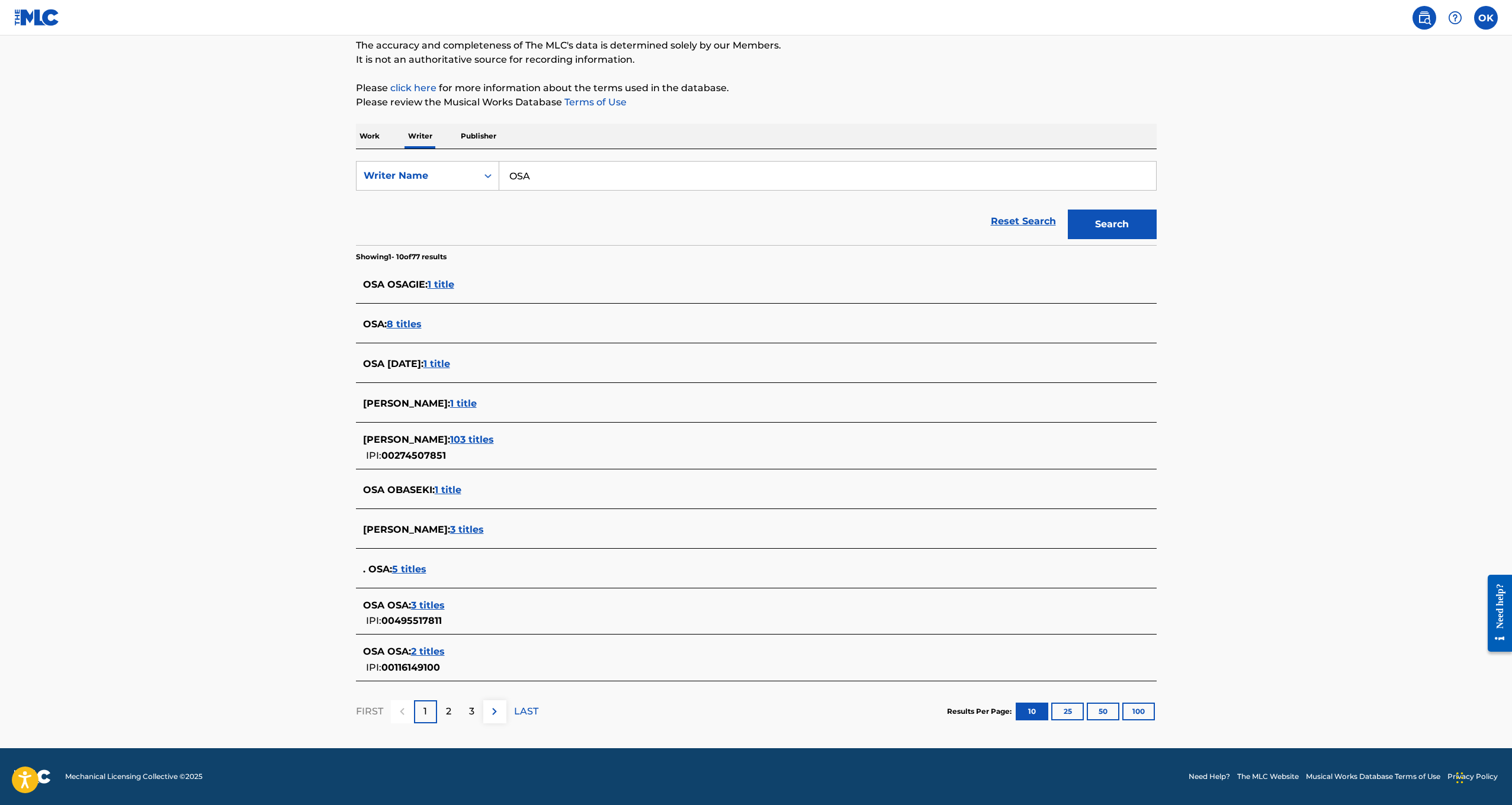
scroll to position [103, 0]
click at [502, 711] on button at bounding box center [495, 712] width 23 height 23
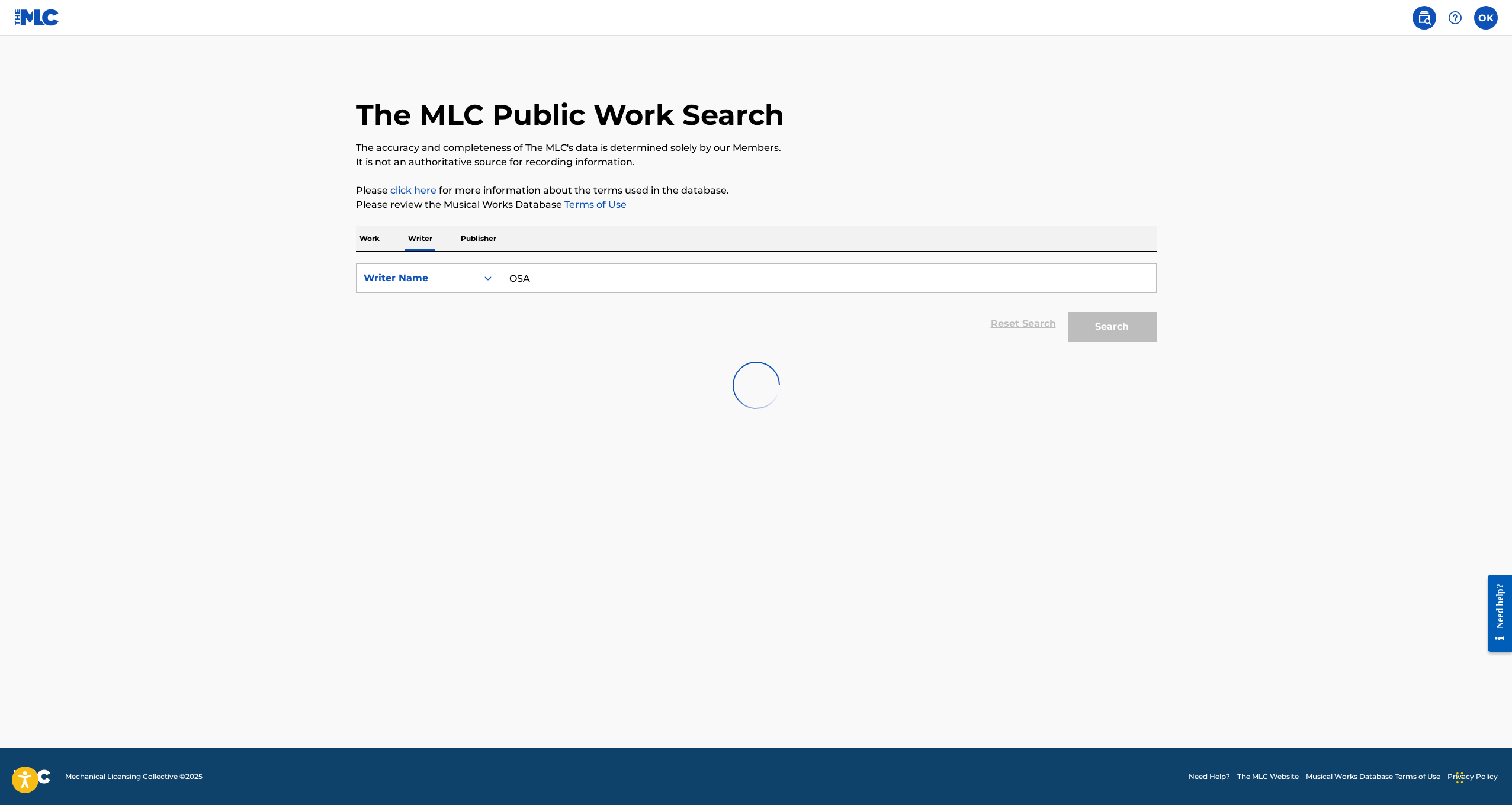
scroll to position [0, 0]
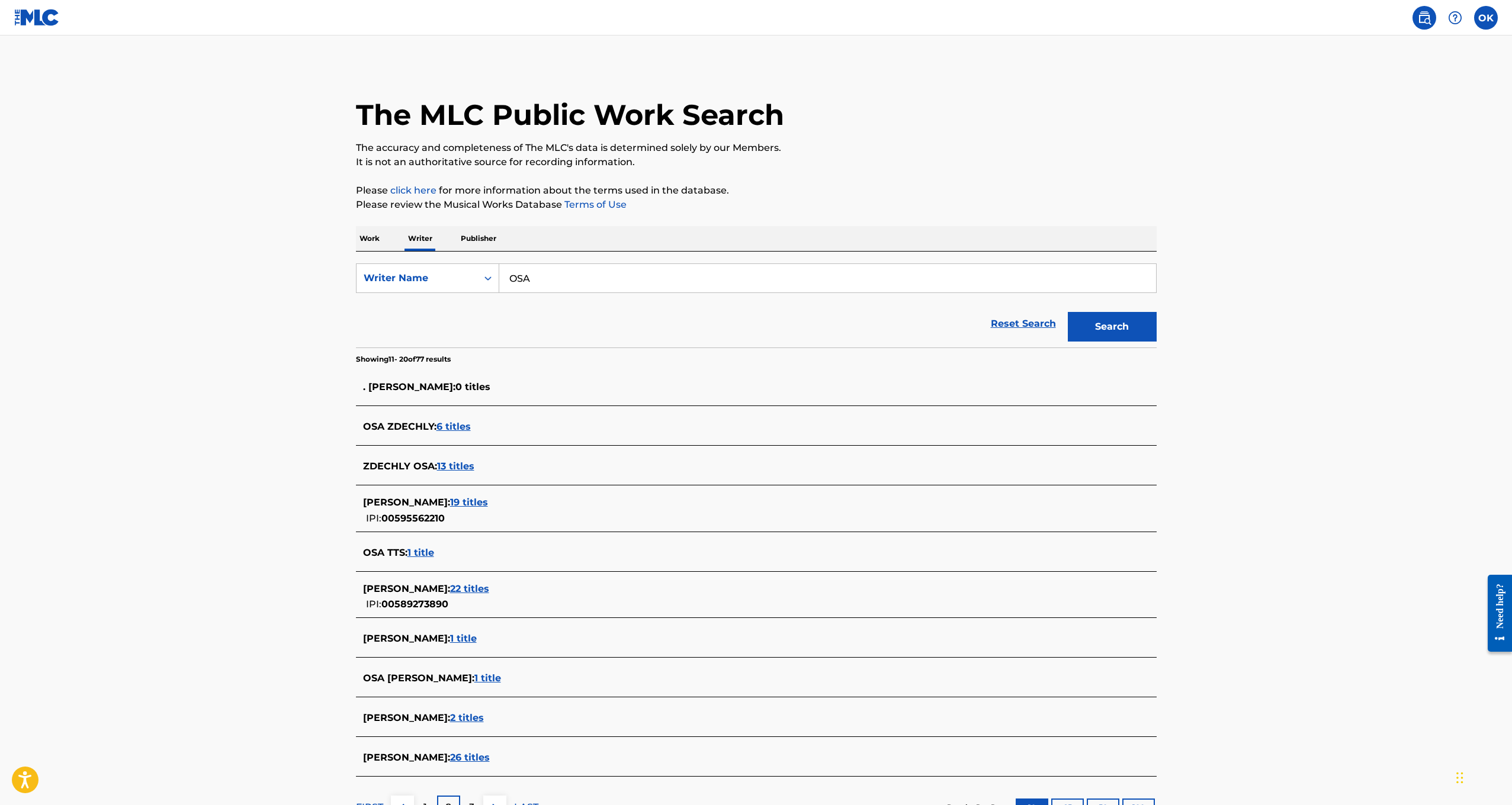
click at [559, 278] on input "OSA" at bounding box center [828, 277] width 657 height 28
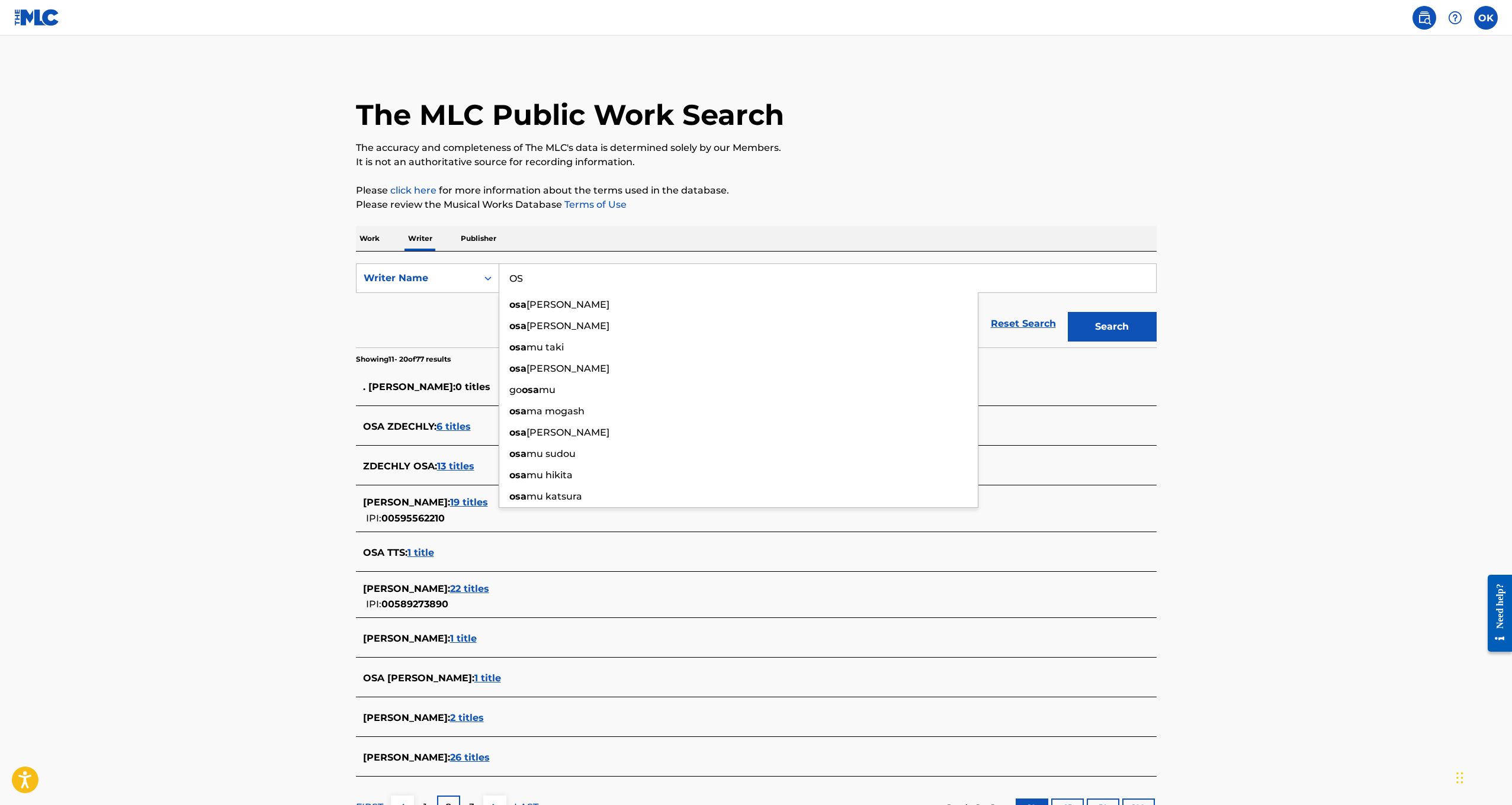
type input "O"
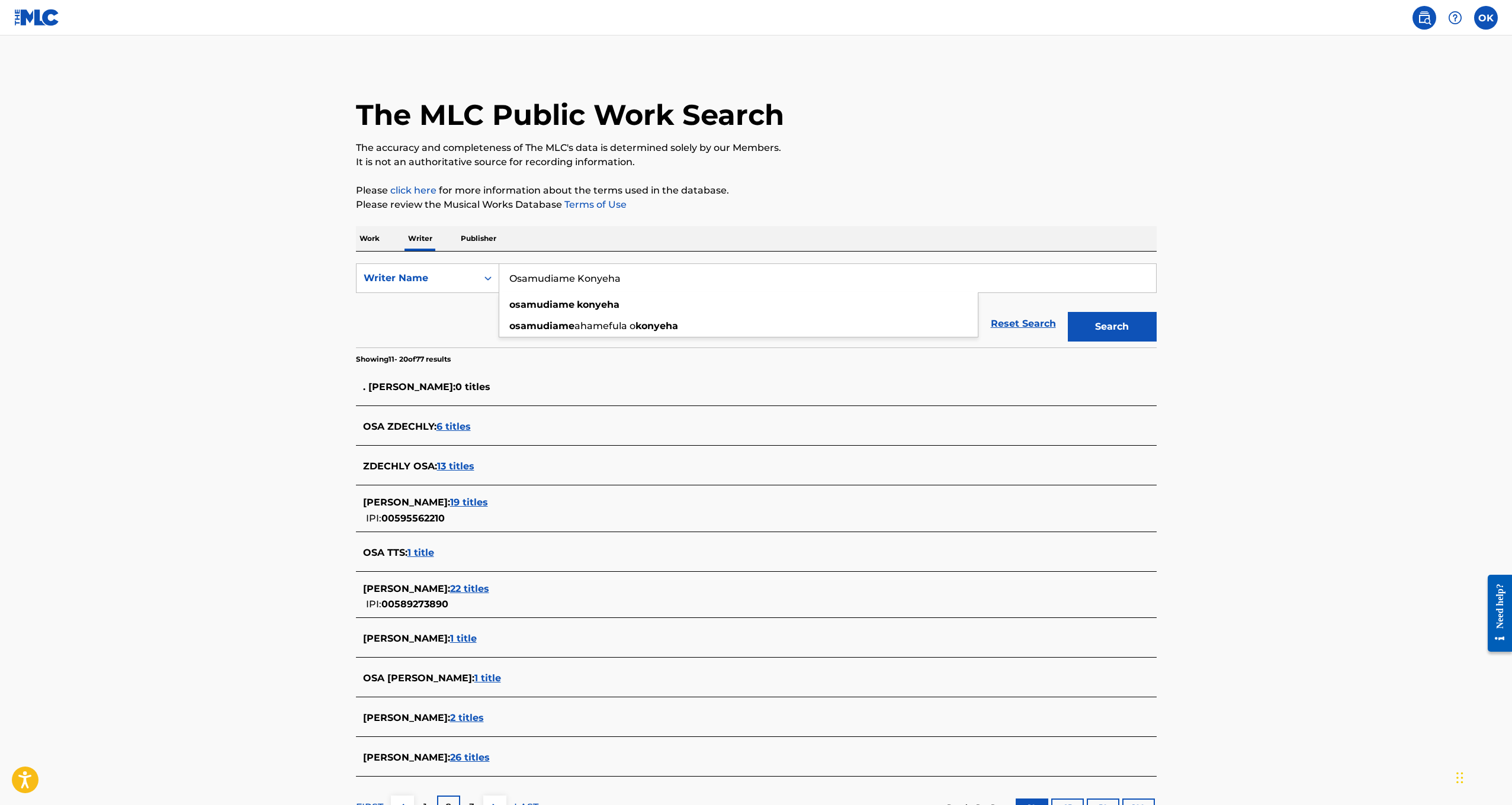
type input "Osamudiame Konyeha"
click at [1112, 327] on button "Search" at bounding box center [1112, 327] width 89 height 30
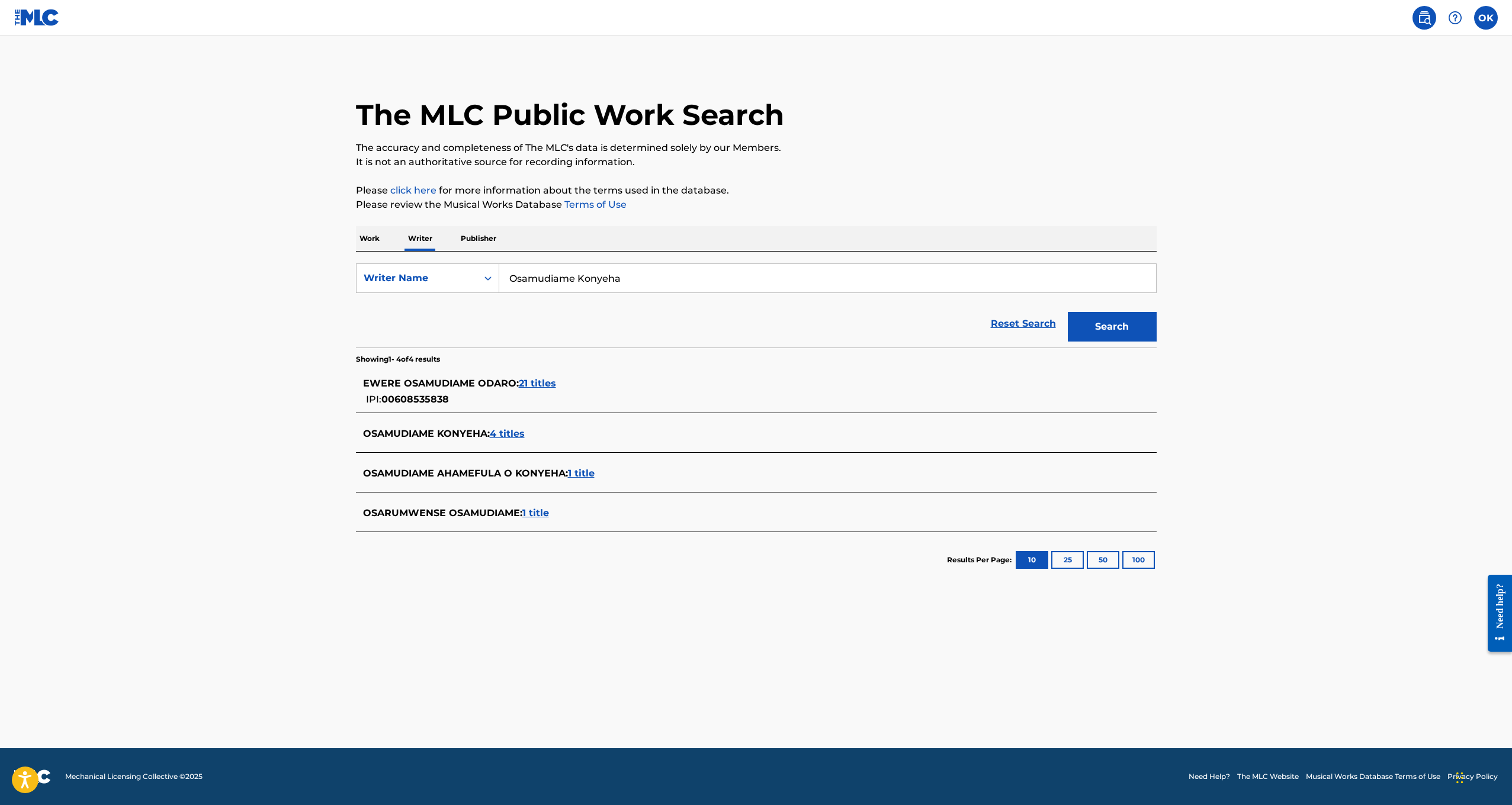
click at [575, 471] on span "1 title" at bounding box center [581, 473] width 27 height 12
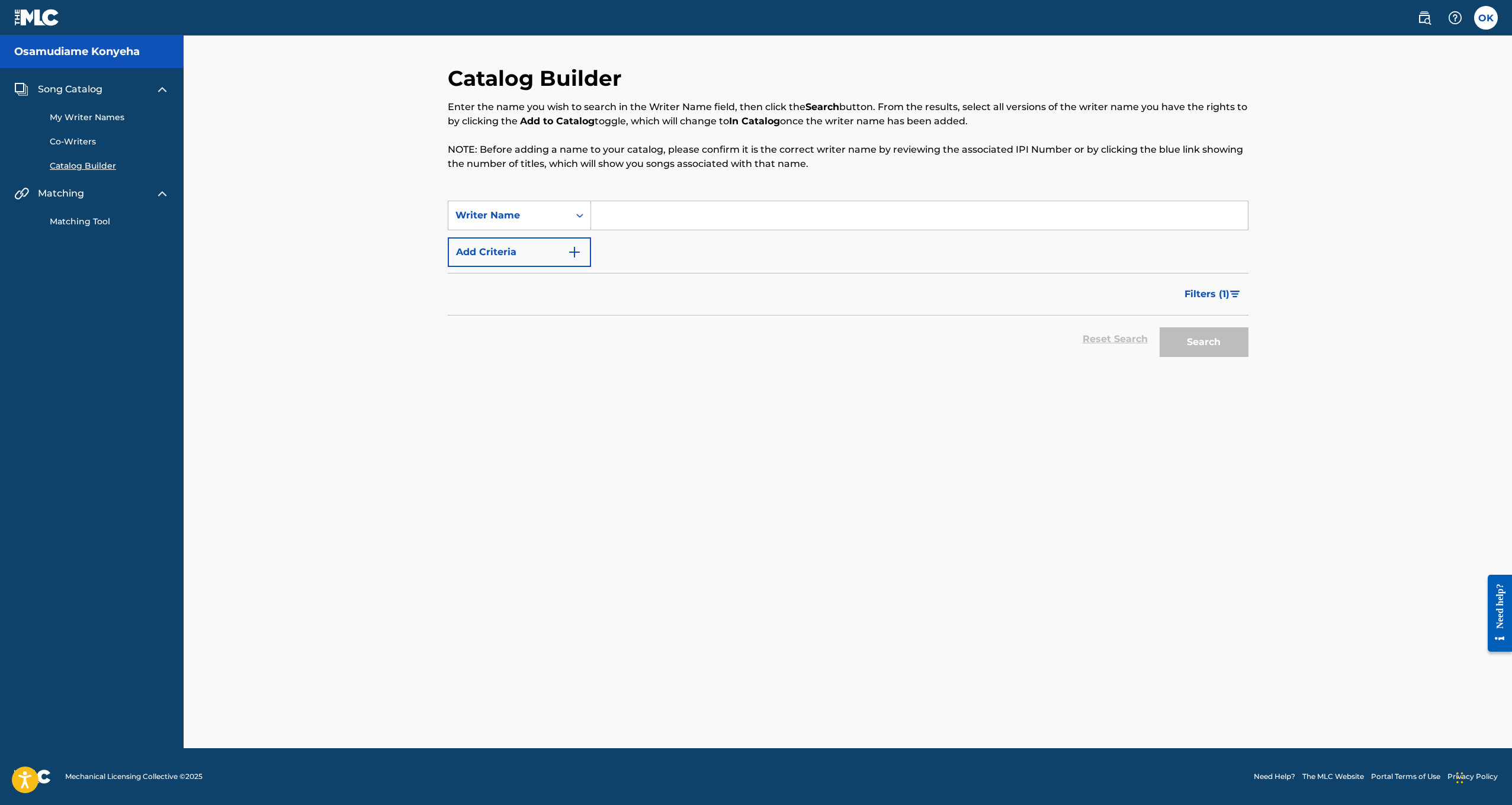
click at [657, 225] on input "Search Form" at bounding box center [919, 215] width 657 height 28
type input "Osamudiame"
click at [1203, 343] on button "Search" at bounding box center [1203, 342] width 89 height 30
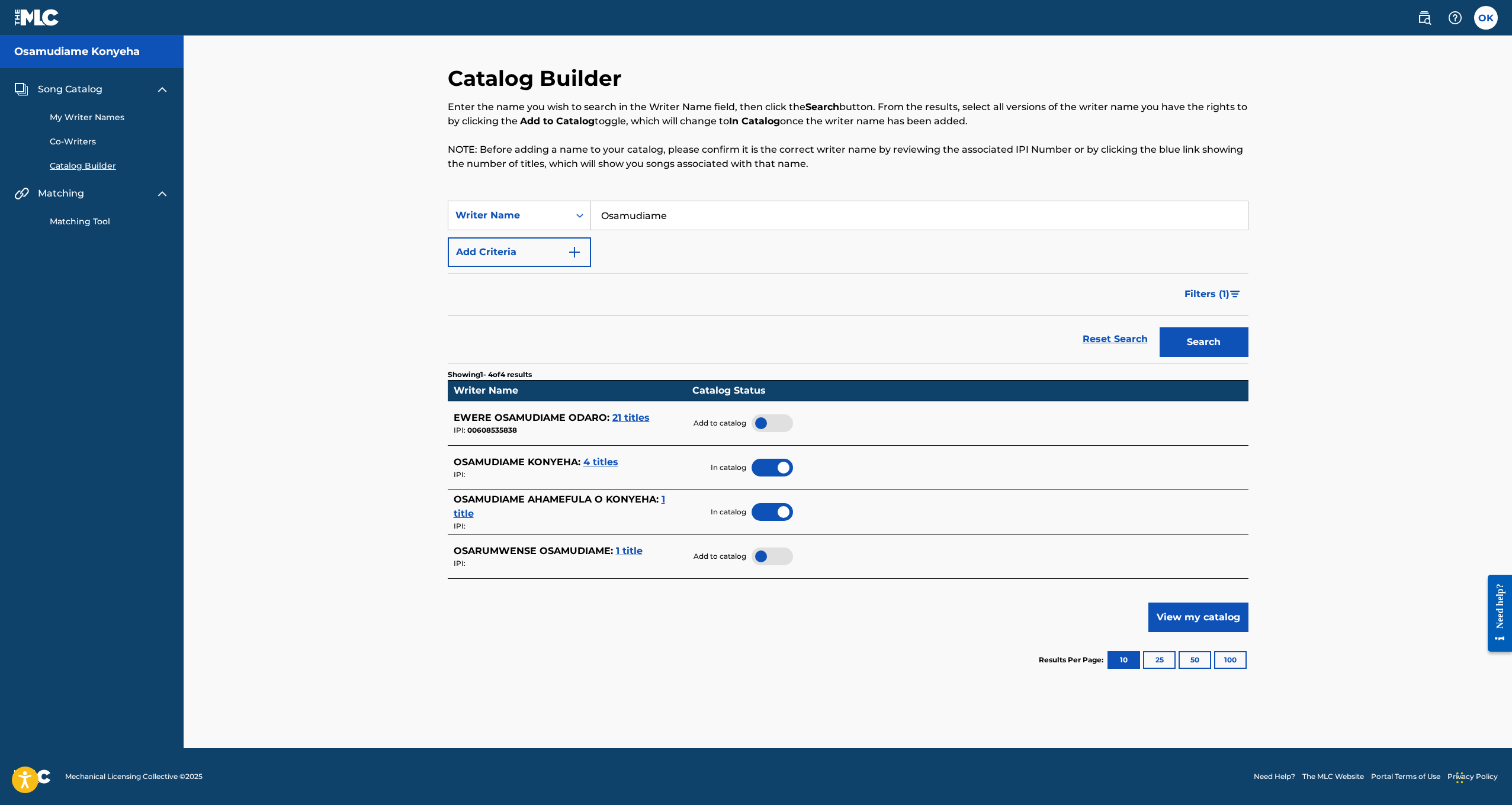
click at [74, 231] on div "Song Catalog My Writer Names Co-Writers Catalog Builder Matching Matching Tool" at bounding box center [92, 155] width 184 height 174
click at [74, 224] on link "Matching Tool" at bounding box center [110, 221] width 120 height 12
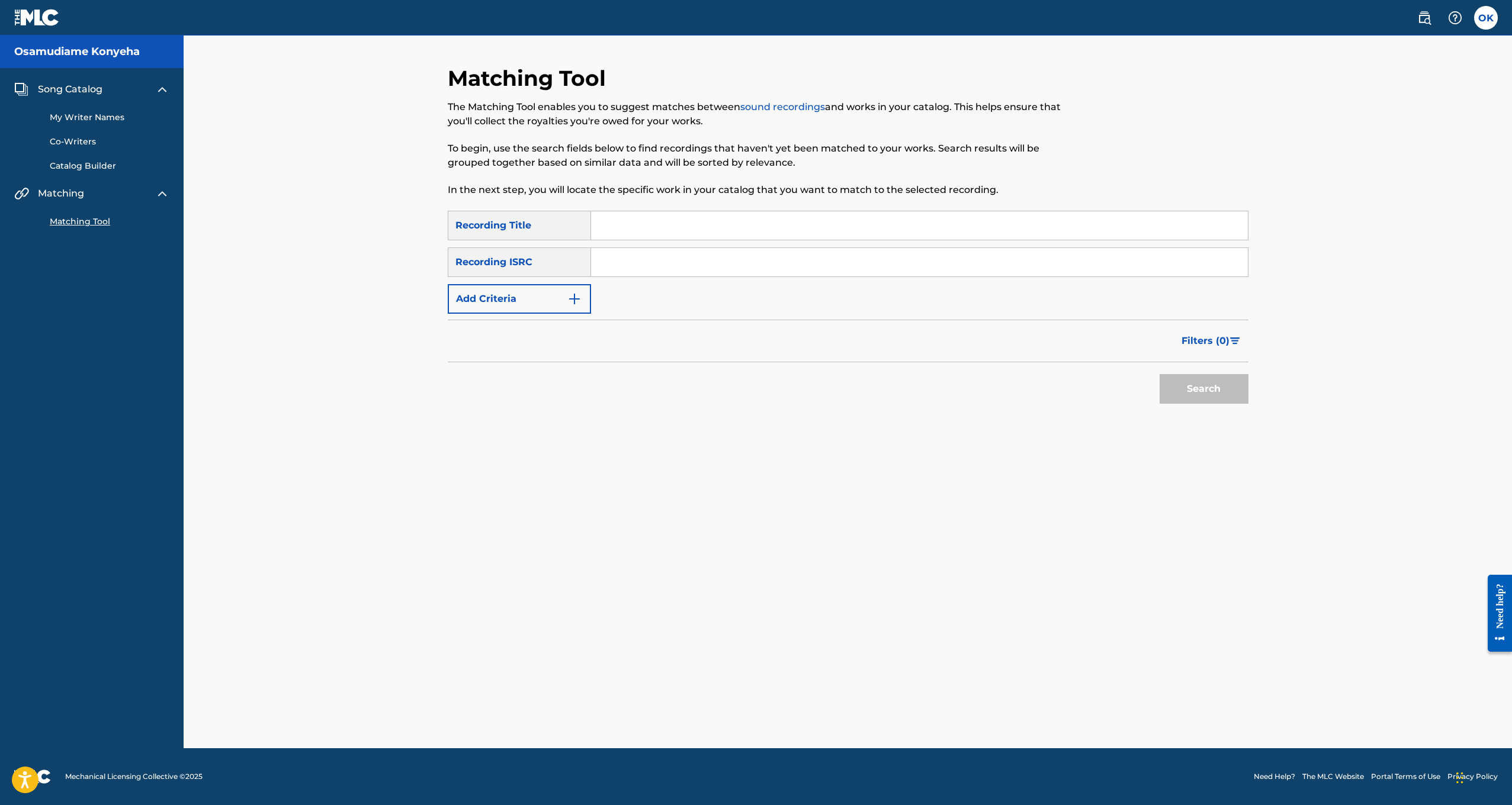
click at [666, 228] on input "Search Form" at bounding box center [919, 225] width 657 height 28
type input "Venting"
click at [1203, 389] on button "Search" at bounding box center [1203, 389] width 89 height 30
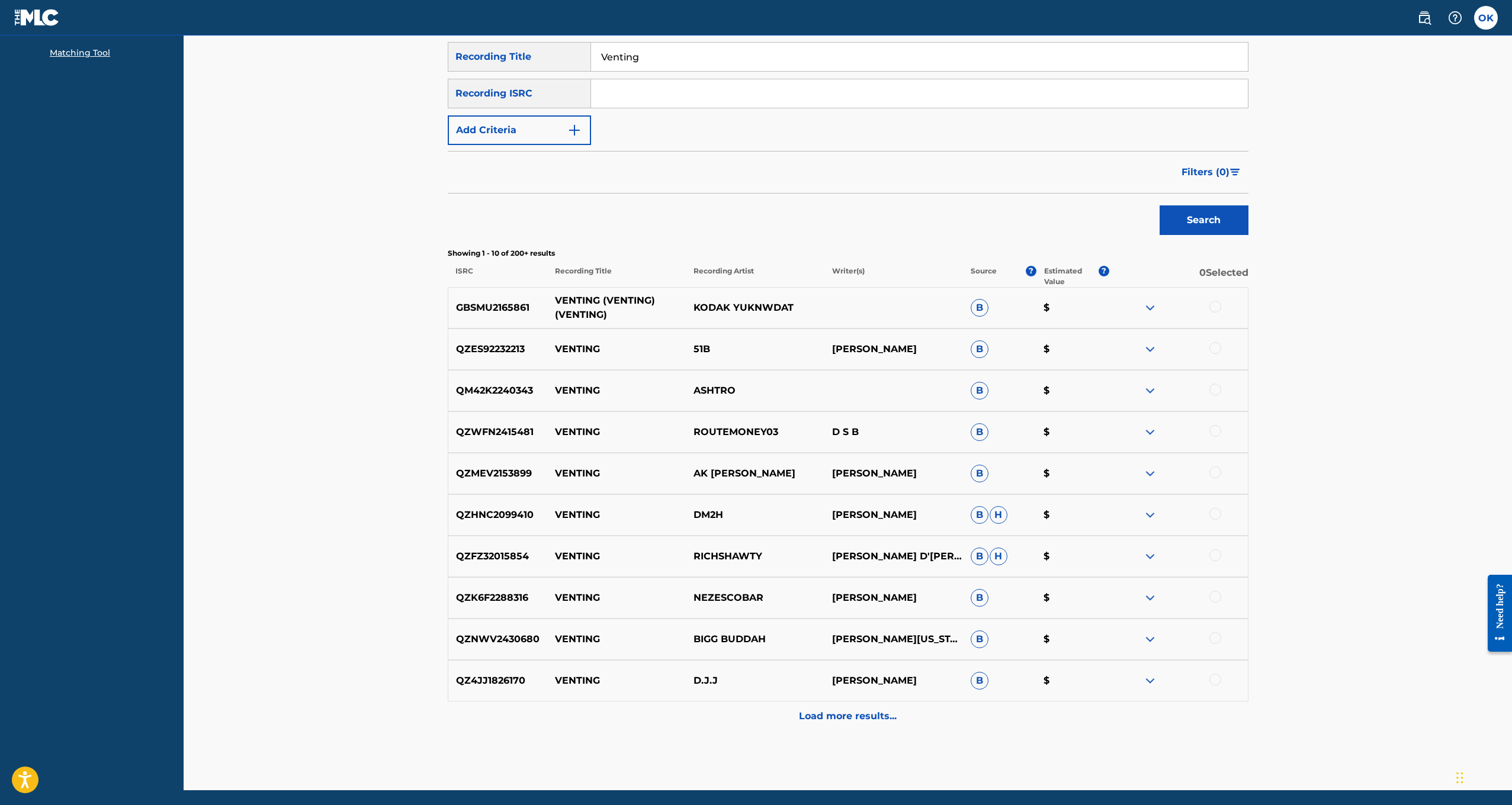
scroll to position [169, 0]
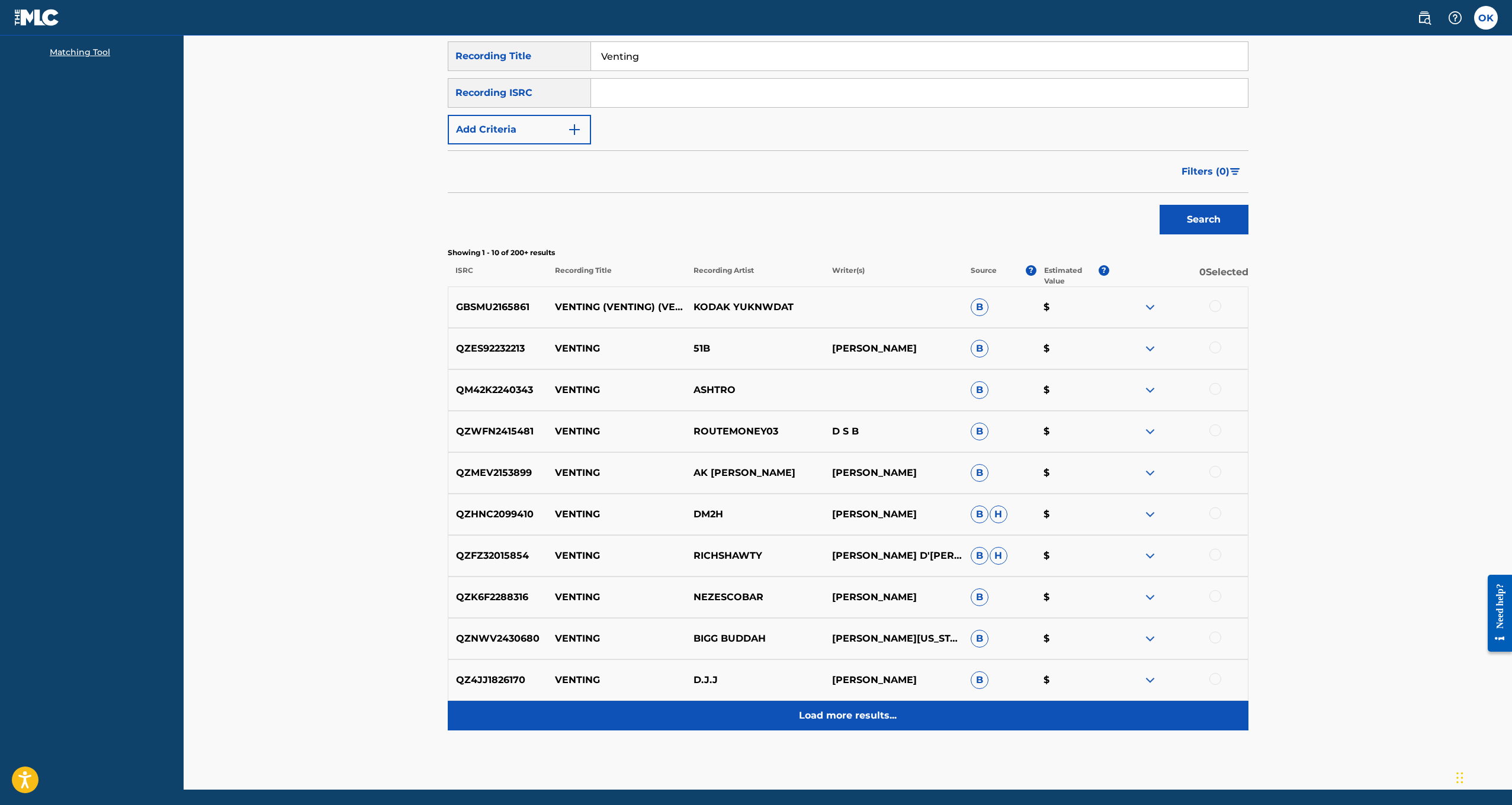
click at [825, 716] on p "Load more results..." at bounding box center [847, 716] width 98 height 14
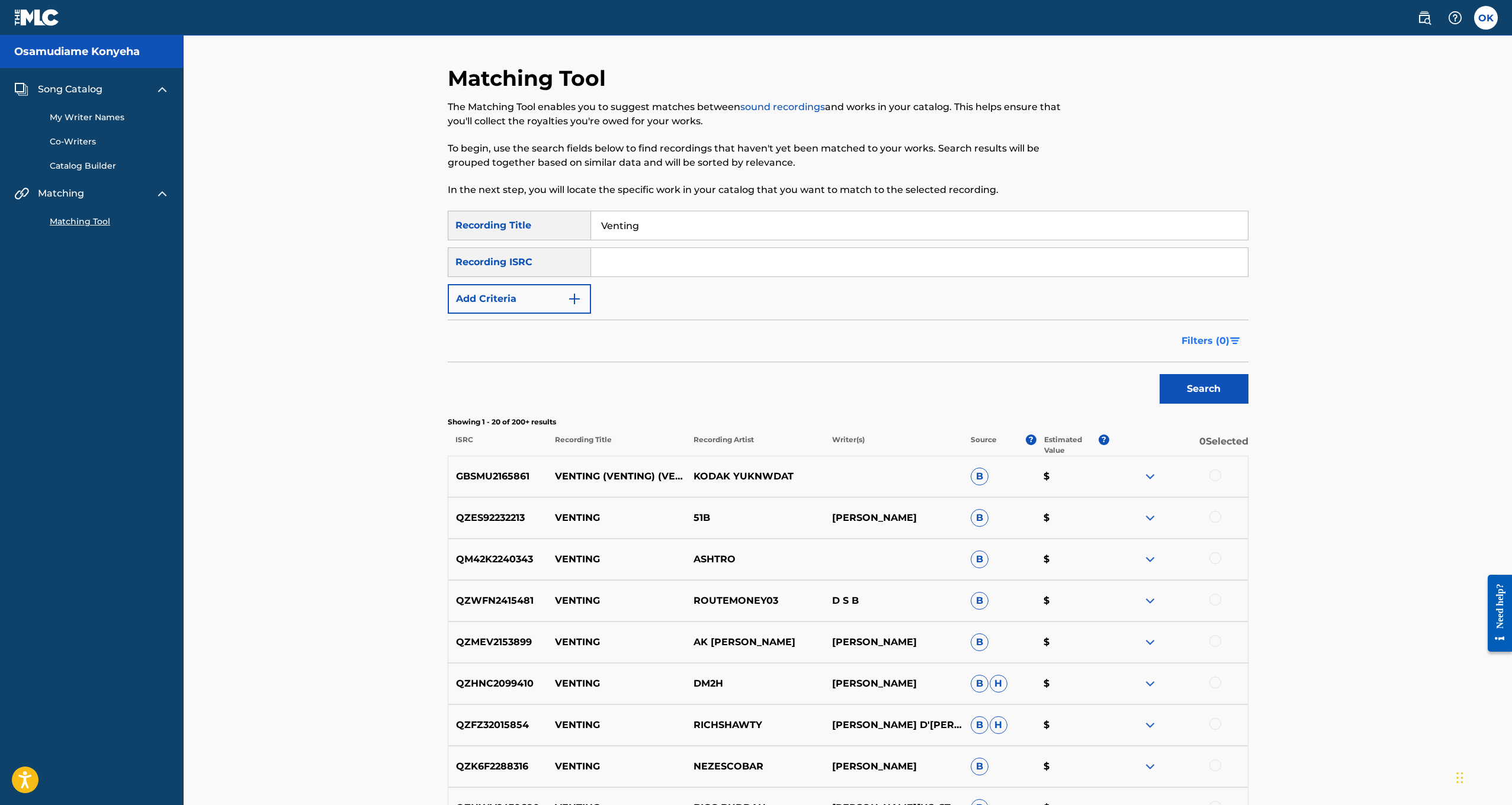
scroll to position [0, 0]
click at [1206, 343] on span "Filters ( 0 )" at bounding box center [1206, 341] width 48 height 14
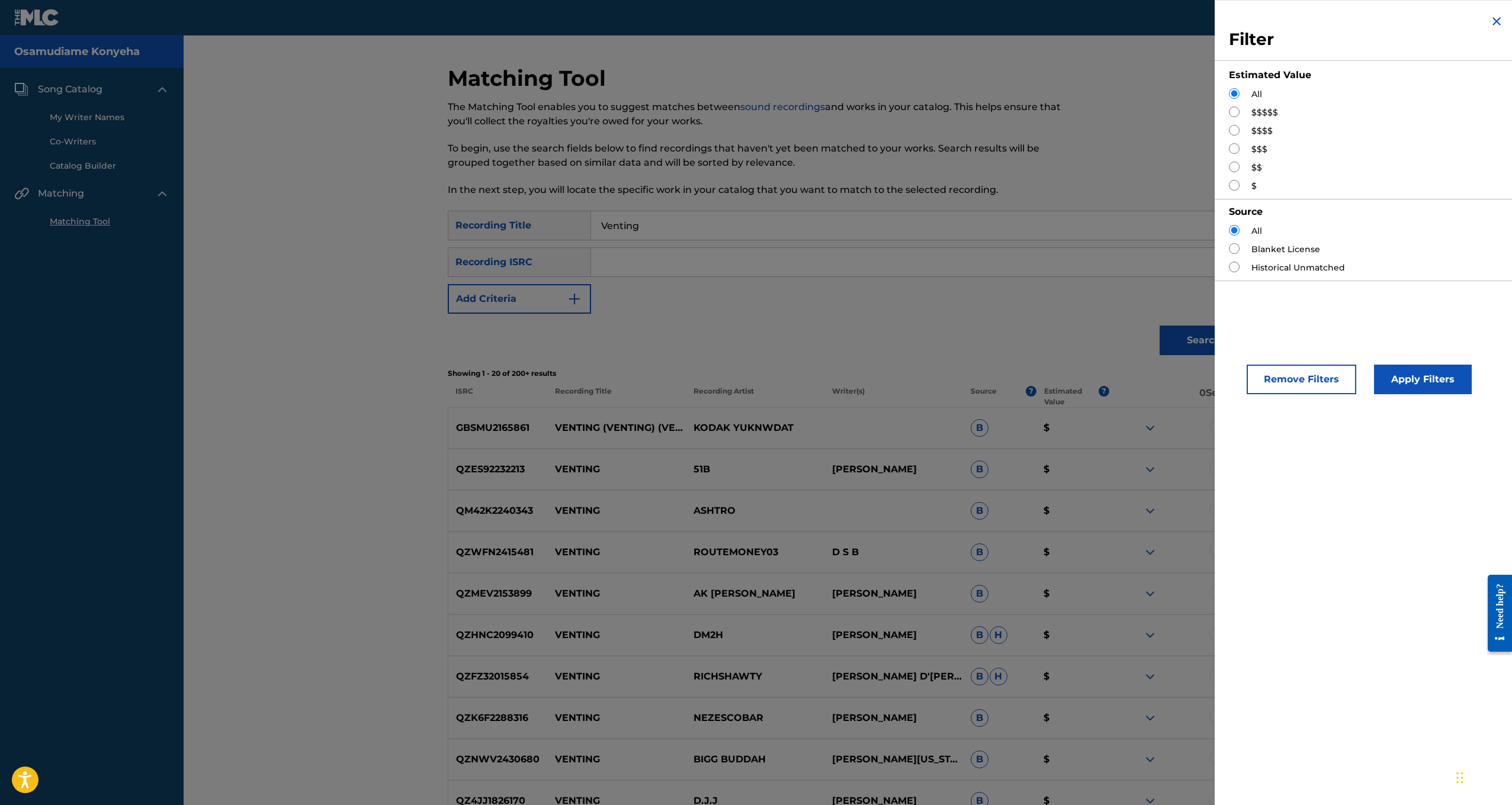
click at [1234, 113] on input "Search Form" at bounding box center [1234, 112] width 11 height 11
radio input "true"
click at [1232, 148] on input "Search Form" at bounding box center [1234, 148] width 11 height 11
radio input "true"
click at [1397, 368] on button "Apply Filters" at bounding box center [1422, 379] width 98 height 30
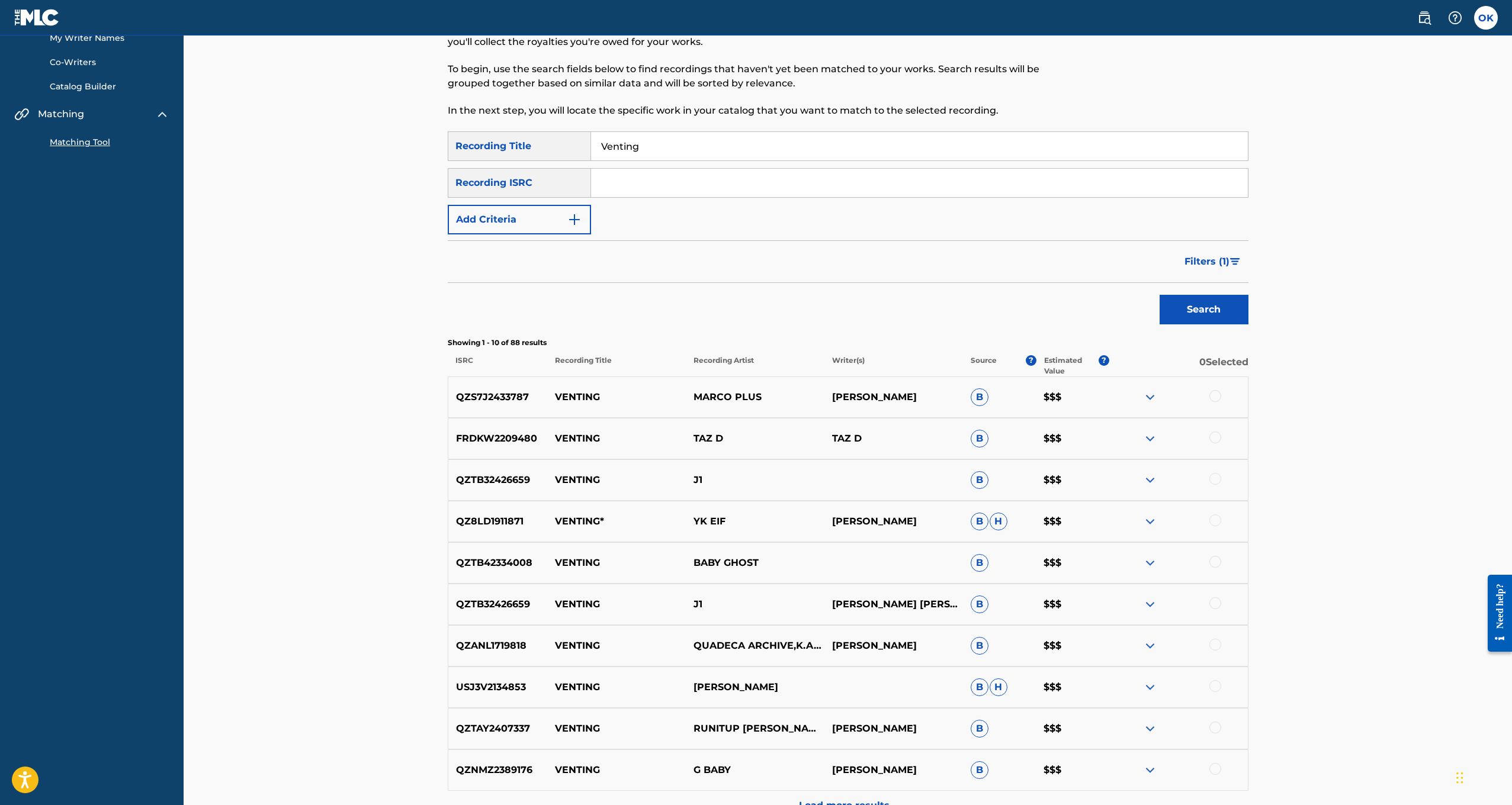
scroll to position [90, 0]
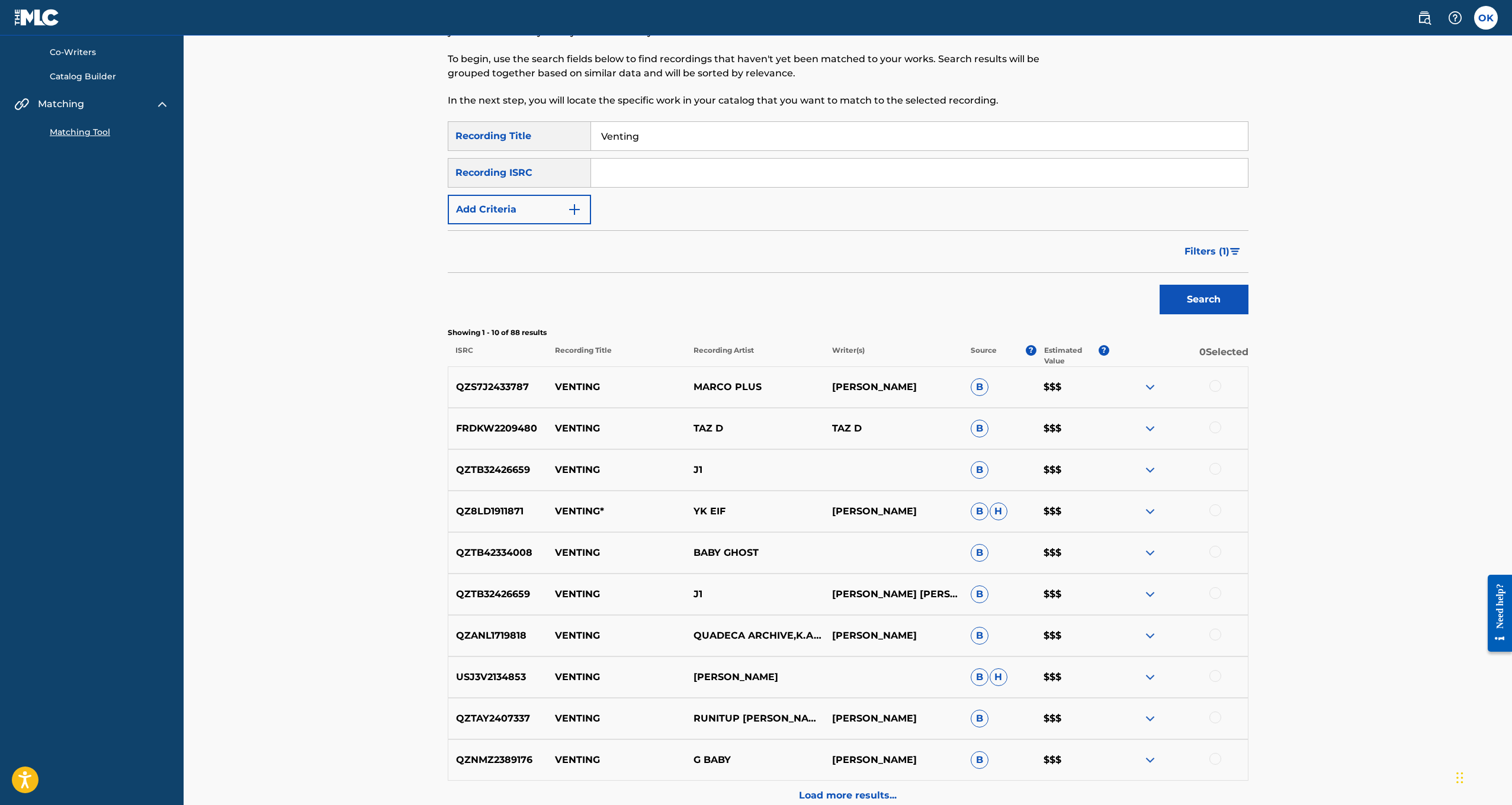
drag, startPoint x: 671, startPoint y: 138, endPoint x: 511, endPoint y: 133, distance: 160.1
click at [511, 133] on div "SearchWithCriteriaa9bad5da-b13f-4b9f-a9d0-5dfb6ad76852 Recording Title Venting" at bounding box center [849, 136] width 801 height 30
click at [619, 176] on input "Search Form" at bounding box center [919, 173] width 657 height 28
type input "QZES82563517"
click at [1158, 297] on div "Search" at bounding box center [1200, 297] width 95 height 48
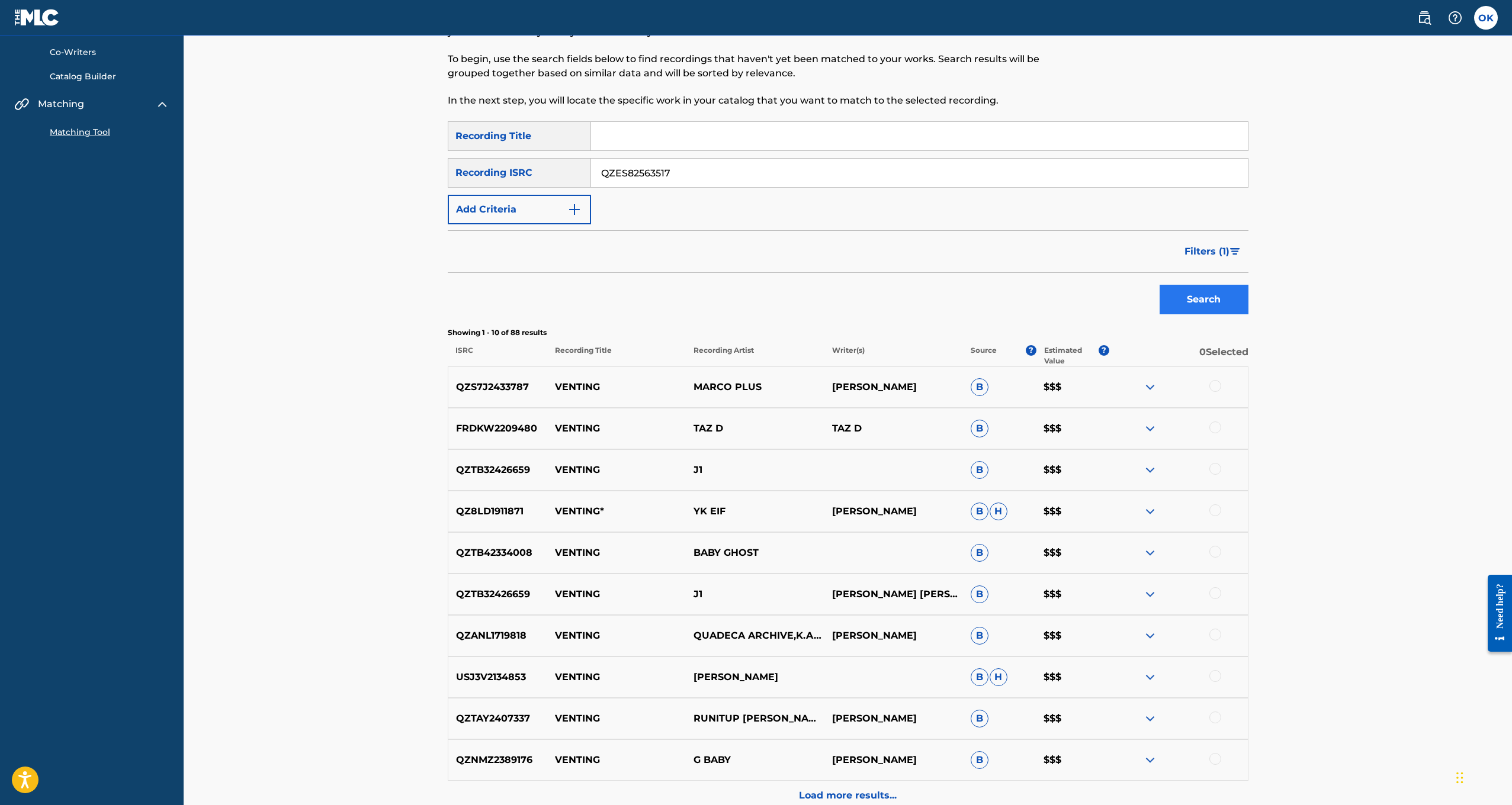
click at [1173, 297] on button "Search" at bounding box center [1203, 299] width 89 height 30
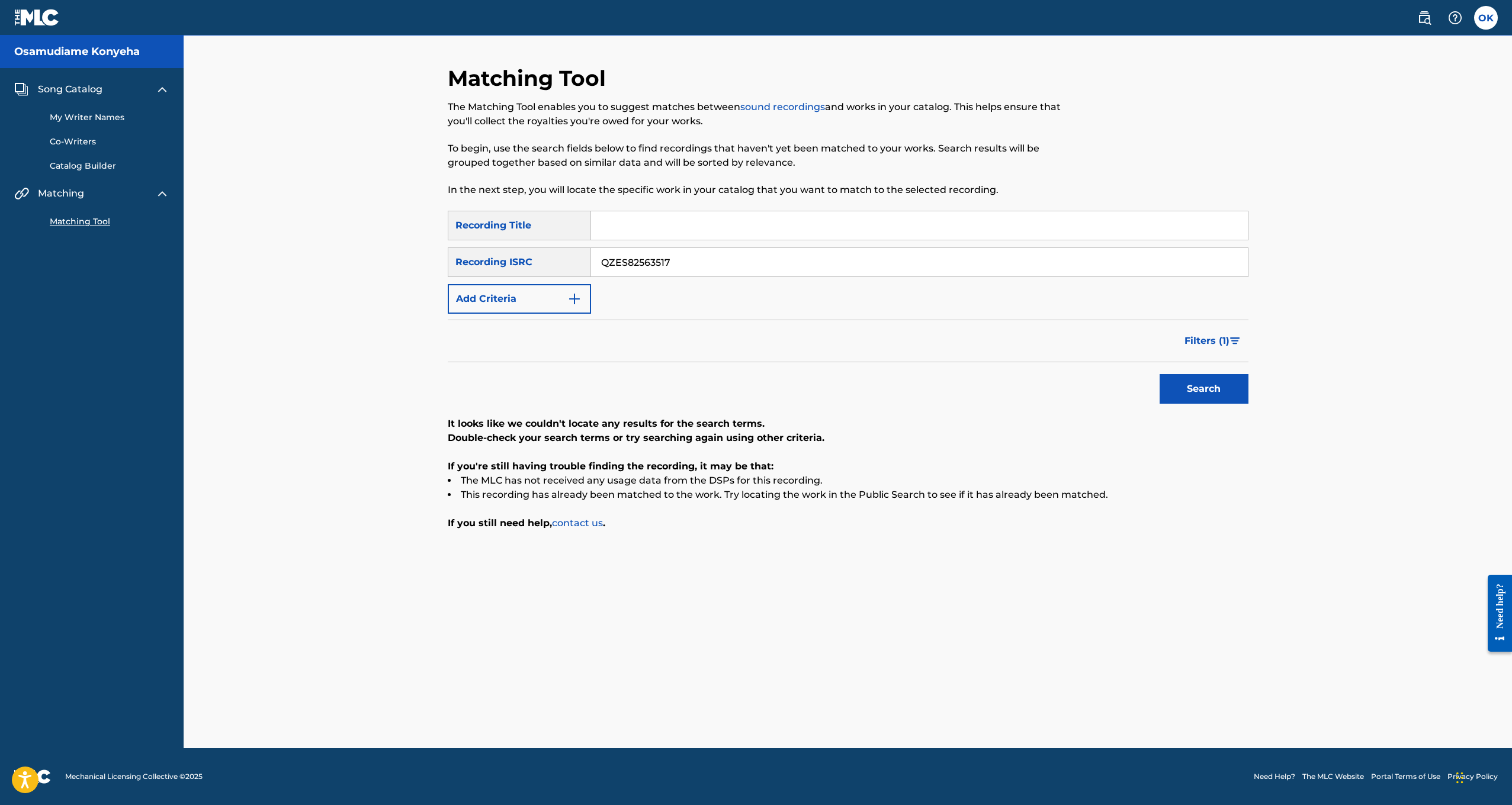
drag, startPoint x: 711, startPoint y: 267, endPoint x: 624, endPoint y: 256, distance: 87.7
click at [624, 256] on input "QZES82563517" at bounding box center [919, 262] width 657 height 28
click at [1186, 348] on button "Filters ( 1 )" at bounding box center [1213, 341] width 71 height 30
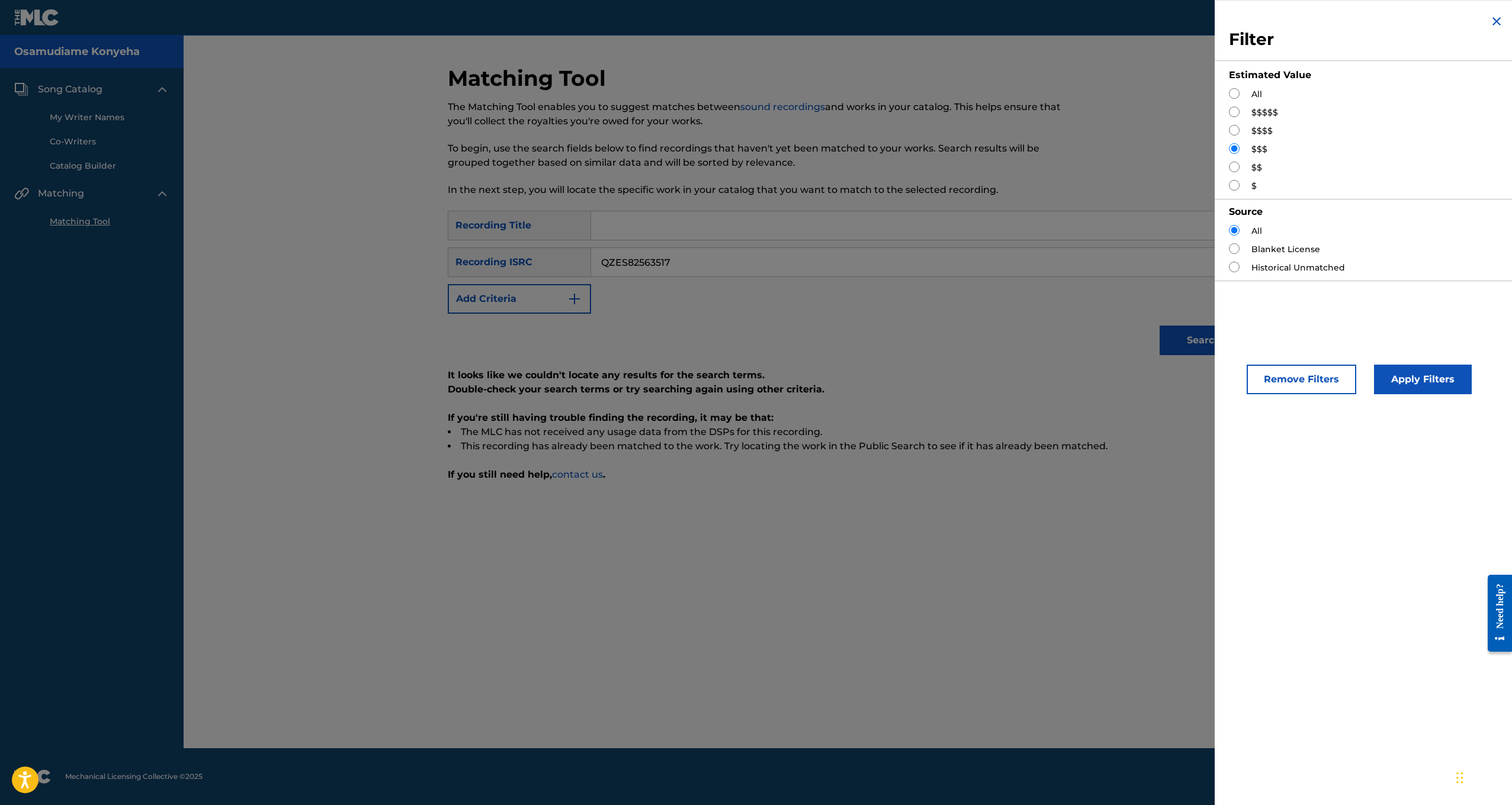
click at [1235, 100] on div "All" at bounding box center [1366, 94] width 275 height 12
click at [1235, 90] on input "Search Form" at bounding box center [1234, 93] width 11 height 11
radio input "true"
click at [1432, 383] on button "Apply Filters" at bounding box center [1422, 379] width 98 height 30
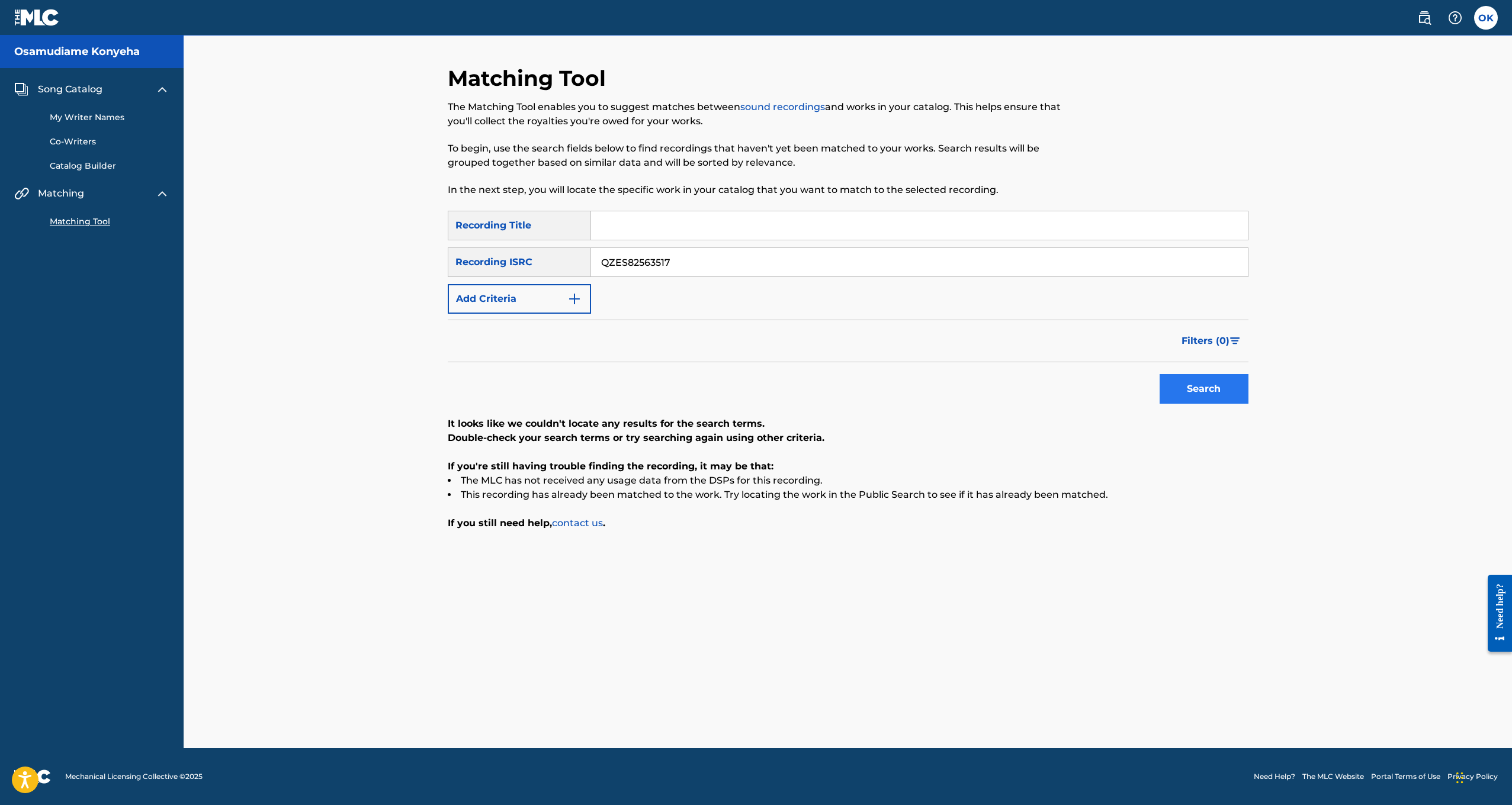
click at [1193, 389] on button "Search" at bounding box center [1203, 389] width 89 height 30
drag, startPoint x: 705, startPoint y: 261, endPoint x: 570, endPoint y: 257, distance: 135.1
click at [570, 257] on div "SearchWithCriteria5ef05cba-6104-4574-ac9b-80ab37f70285 Recording ISRC QZES82563…" at bounding box center [849, 262] width 801 height 30
type input "QZWFG2577579"
click at [1189, 390] on button "Search" at bounding box center [1203, 389] width 89 height 30
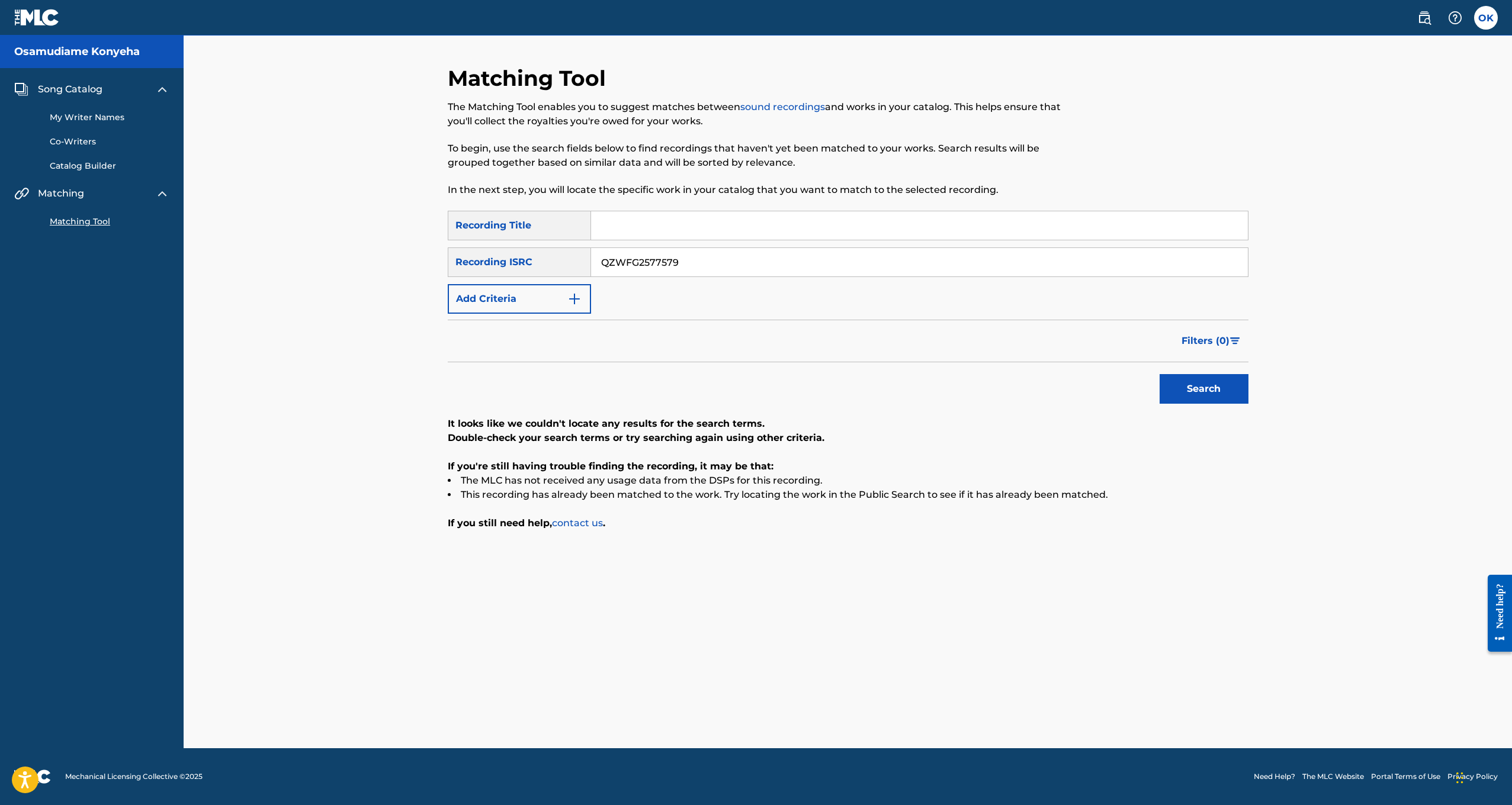
click at [1189, 389] on button "Search" at bounding box center [1203, 389] width 89 height 30
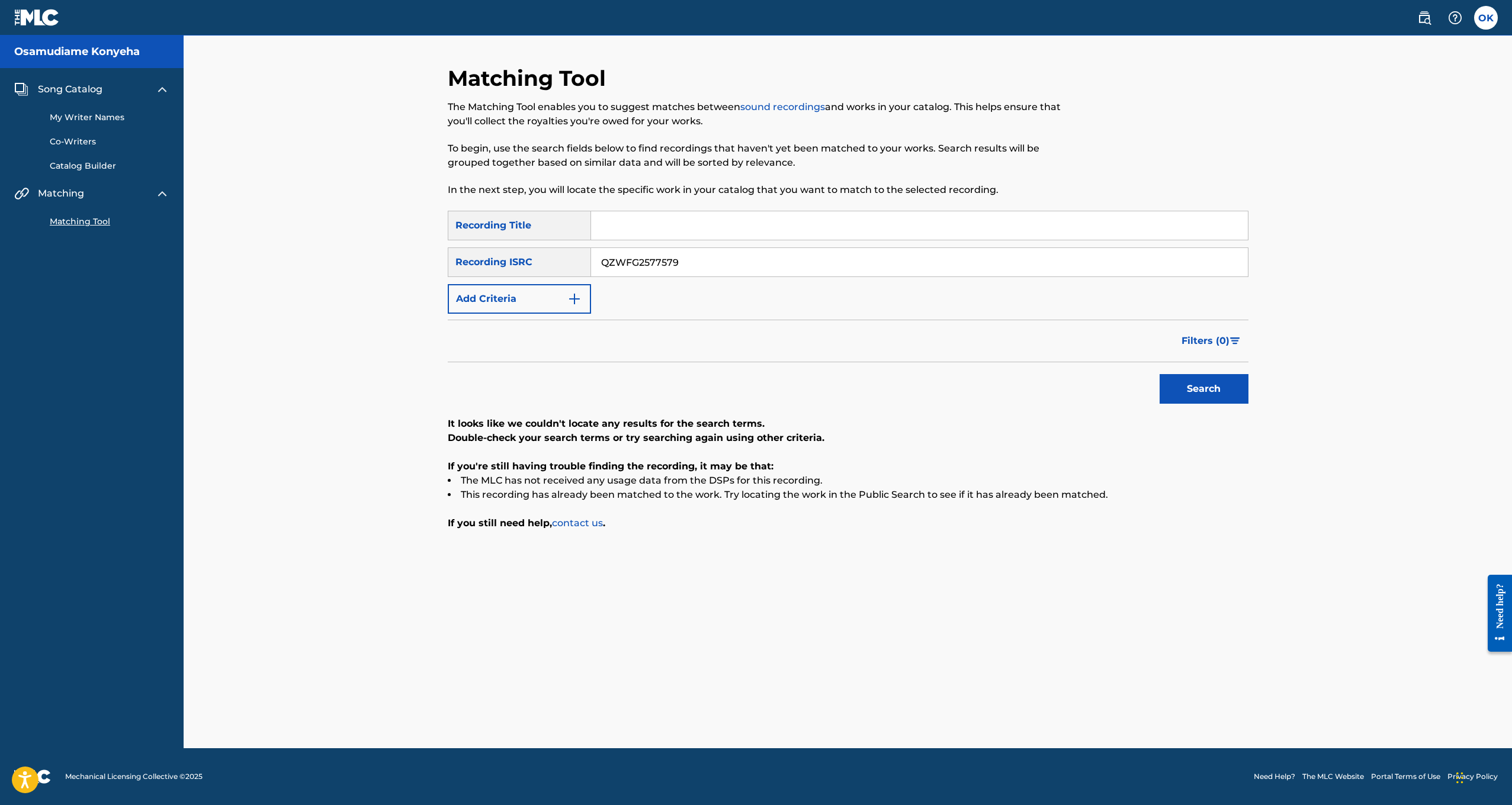
click at [1190, 389] on button "Search" at bounding box center [1203, 389] width 89 height 30
drag, startPoint x: 747, startPoint y: 264, endPoint x: 540, endPoint y: 262, distance: 207.0
click at [540, 262] on div "SearchWithCriteria5ef05cba-6104-4574-ac9b-80ab37f70285 Recording ISRC QZWFG2577…" at bounding box center [849, 262] width 801 height 30
click at [666, 223] on input "Search Form" at bounding box center [919, 225] width 657 height 28
type input "Confidence"
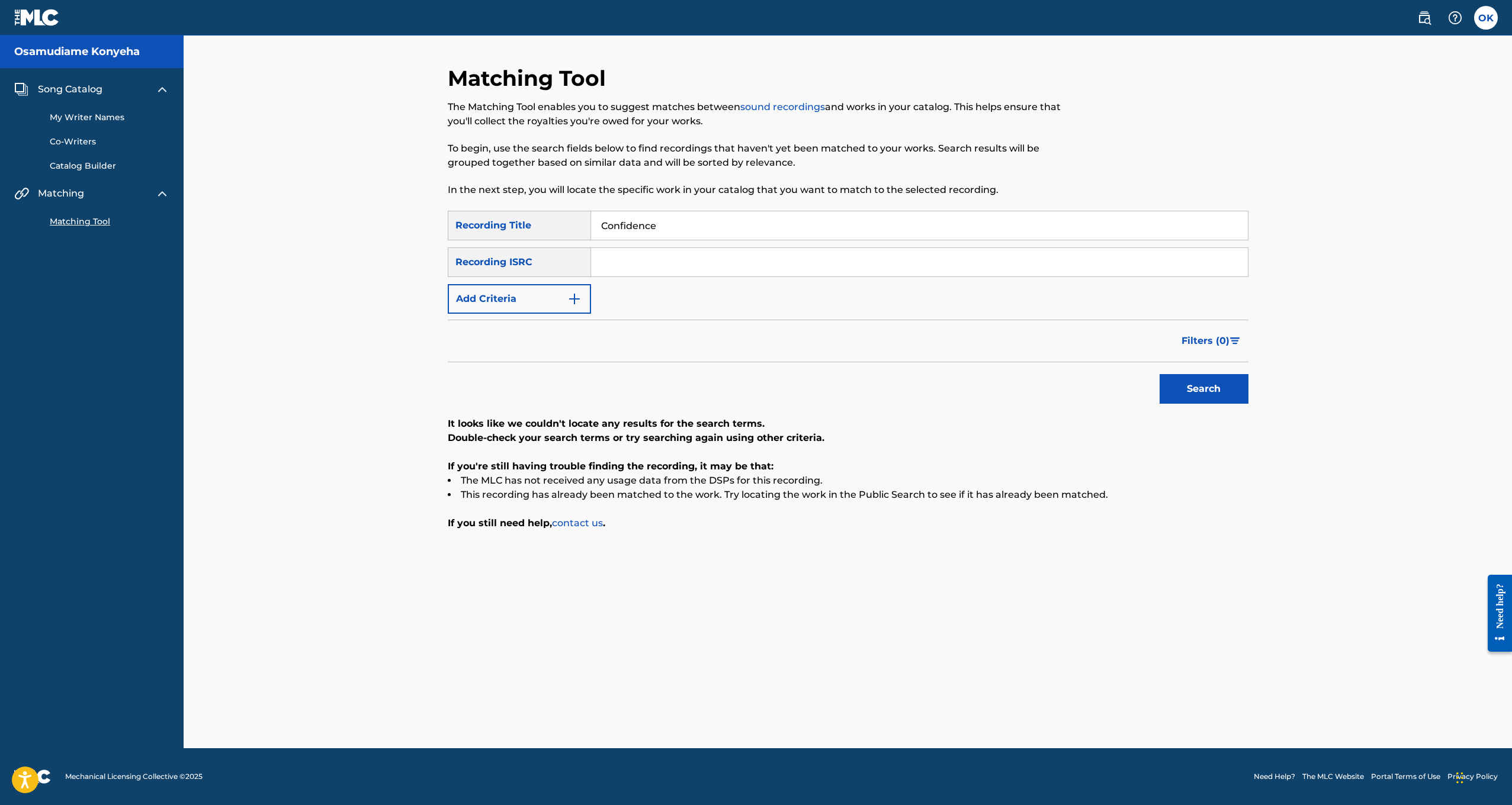
click at [1203, 389] on button "Search" at bounding box center [1203, 389] width 89 height 30
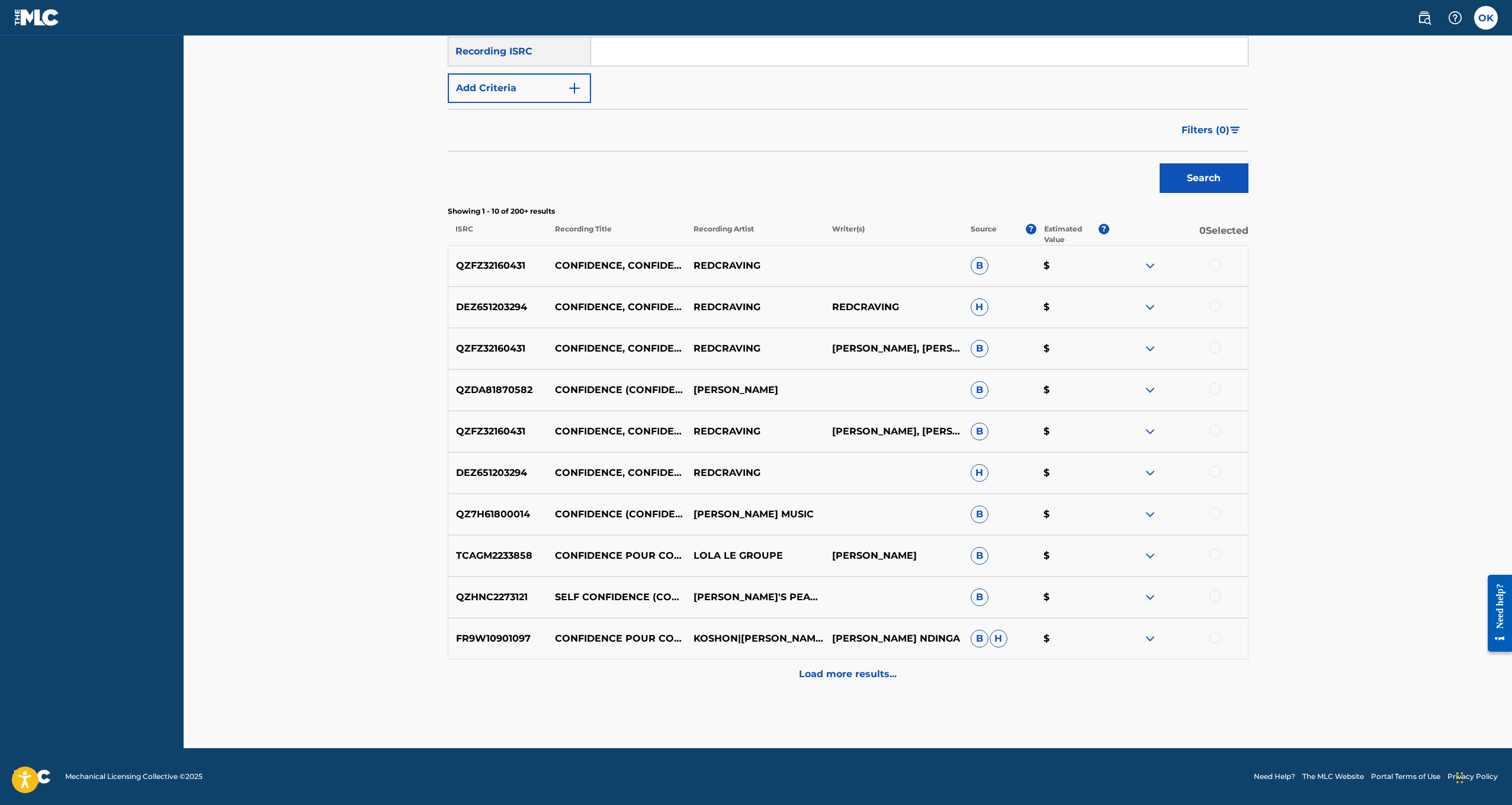
scroll to position [211, 0]
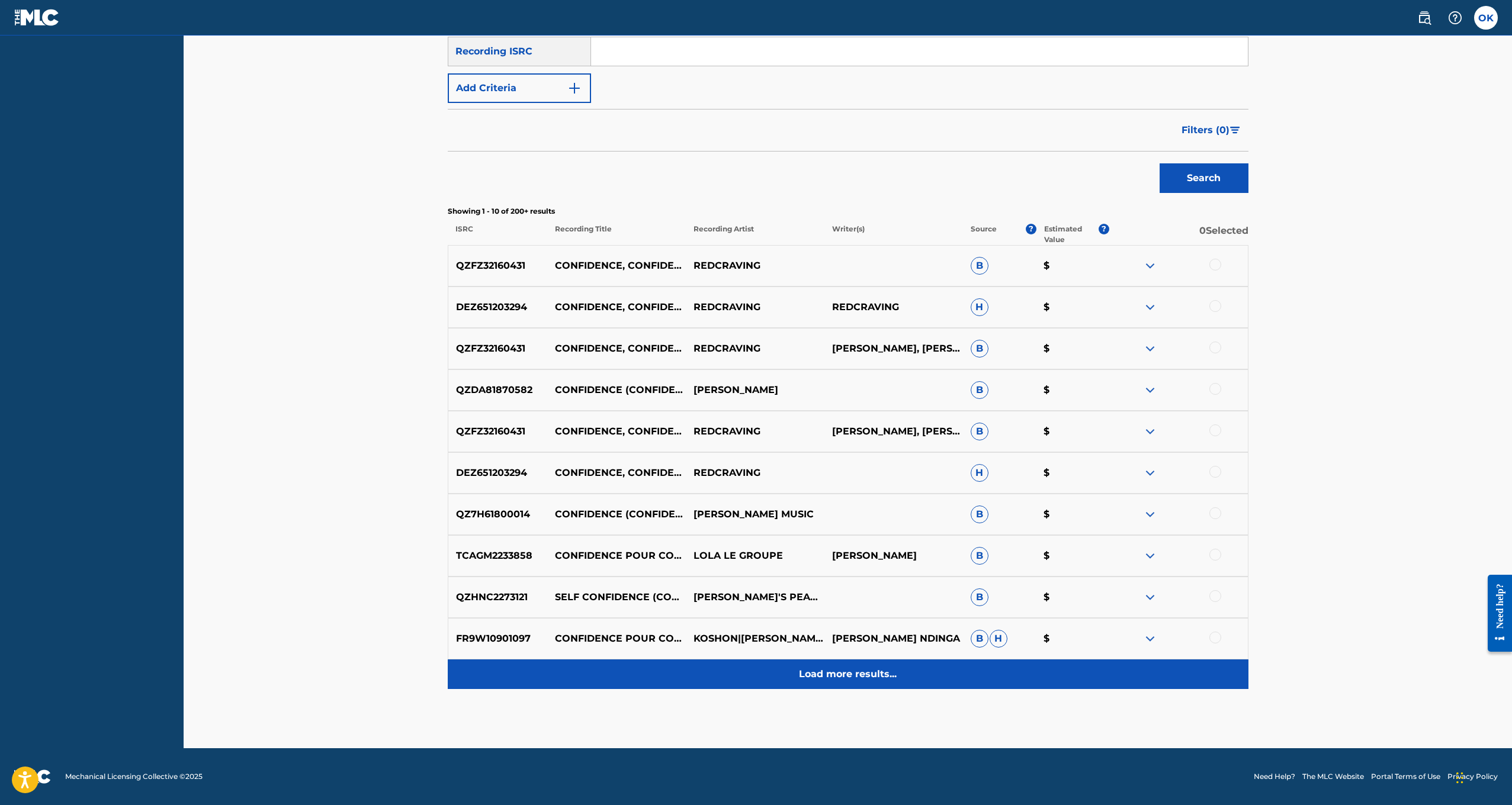
click at [866, 672] on p "Load more results..." at bounding box center [847, 675] width 98 height 14
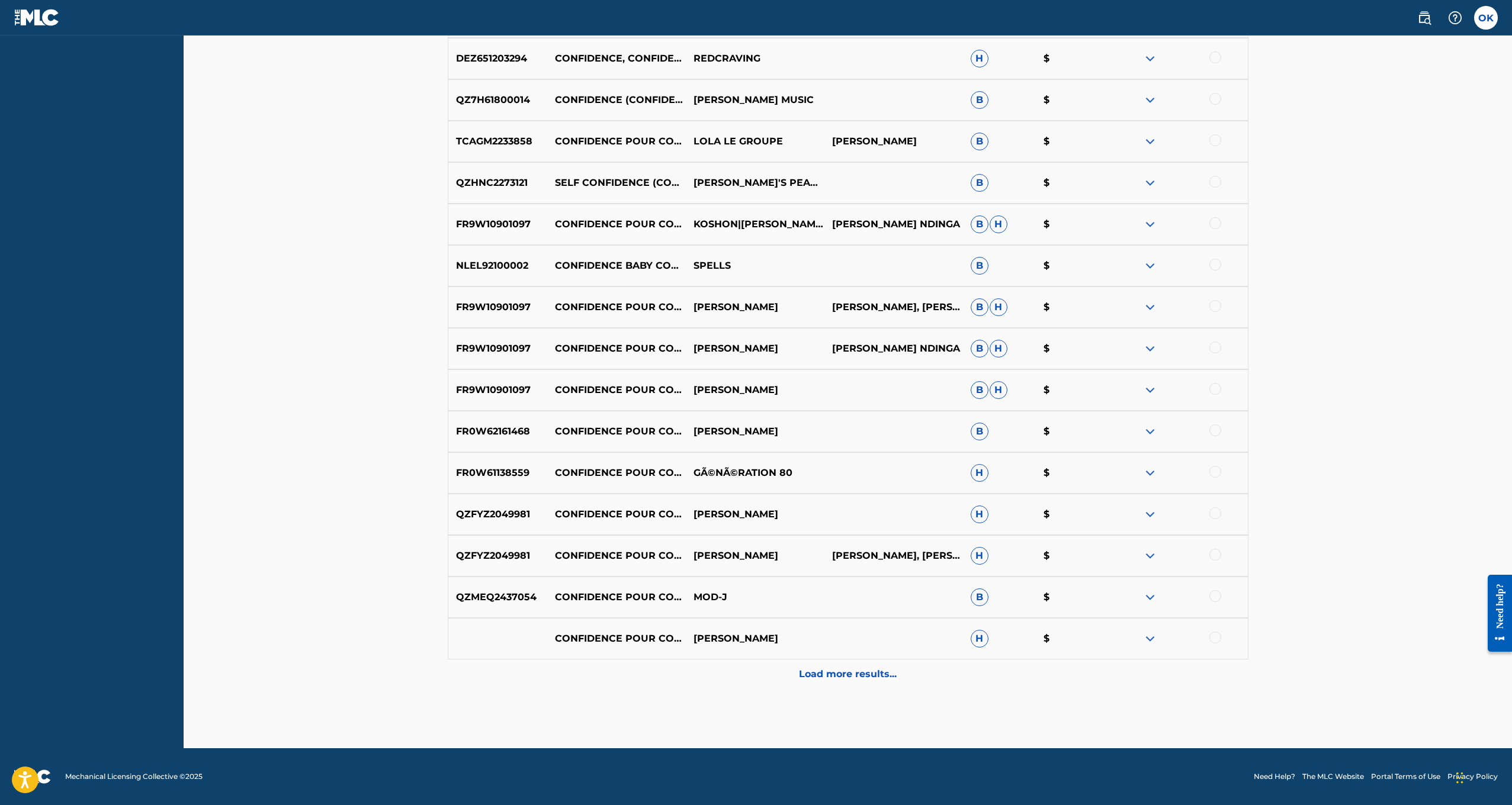
scroll to position [625, 0]
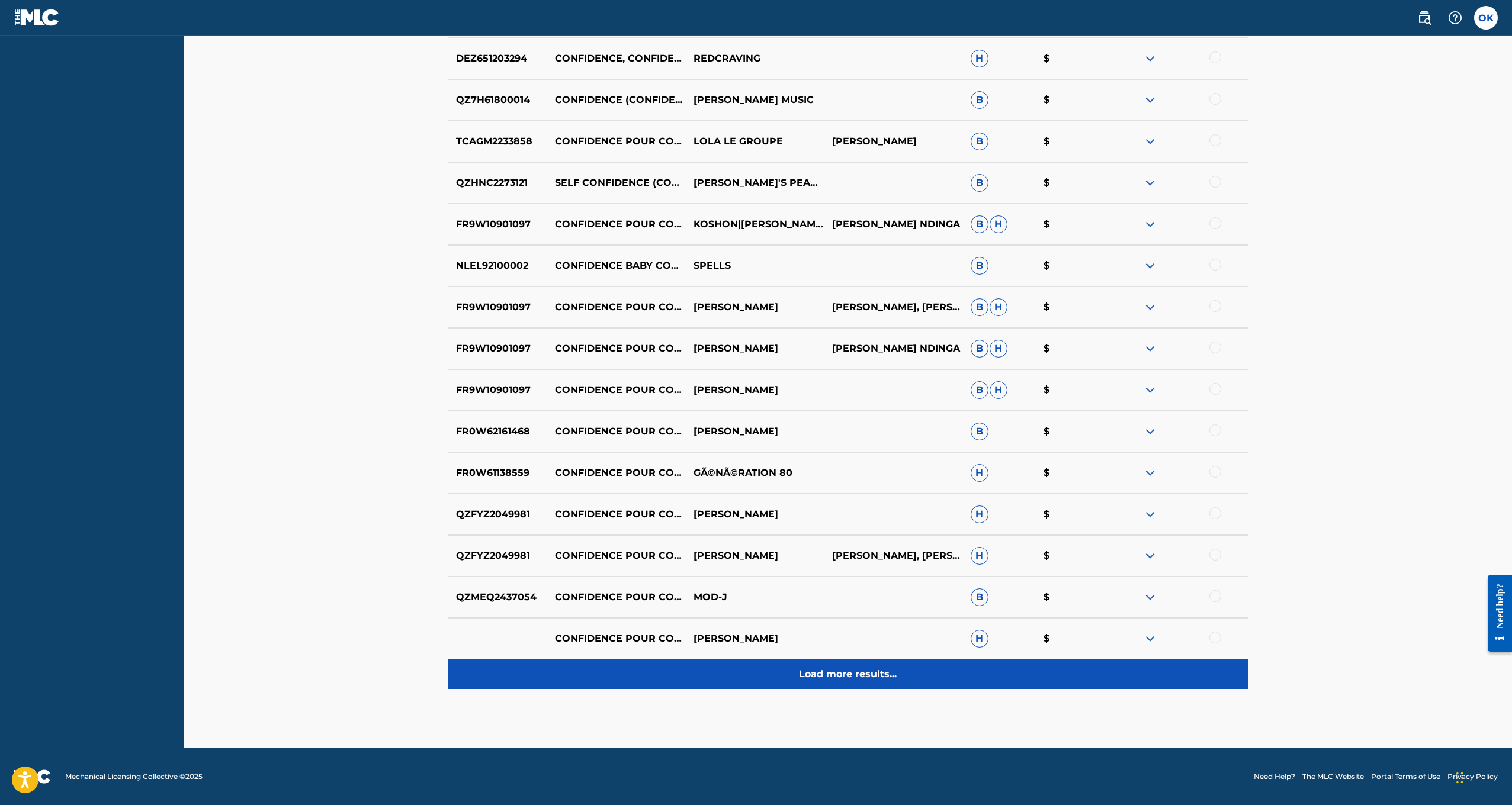
click at [859, 668] on p "Load more results..." at bounding box center [847, 675] width 98 height 14
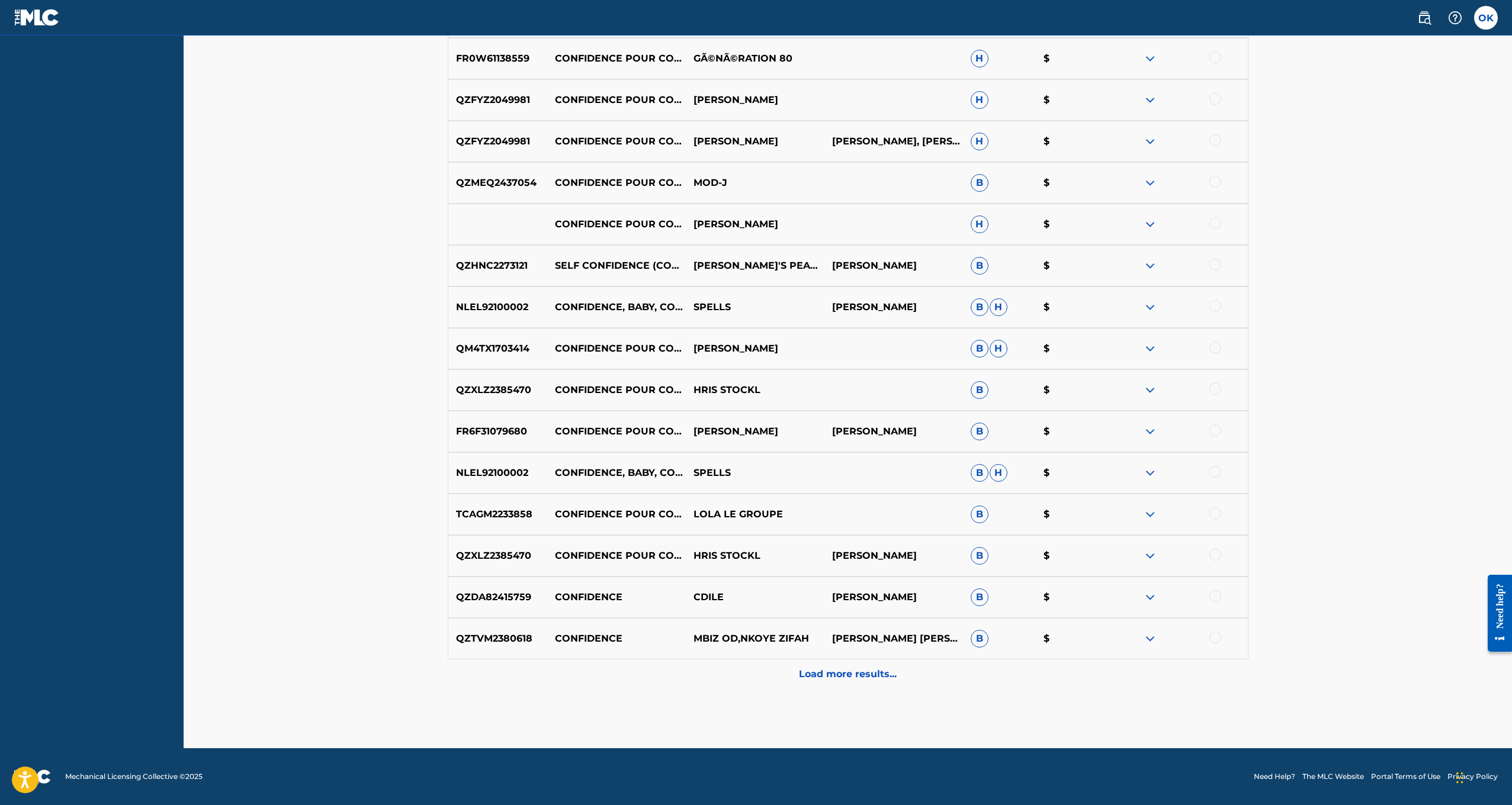
scroll to position [1040, 0]
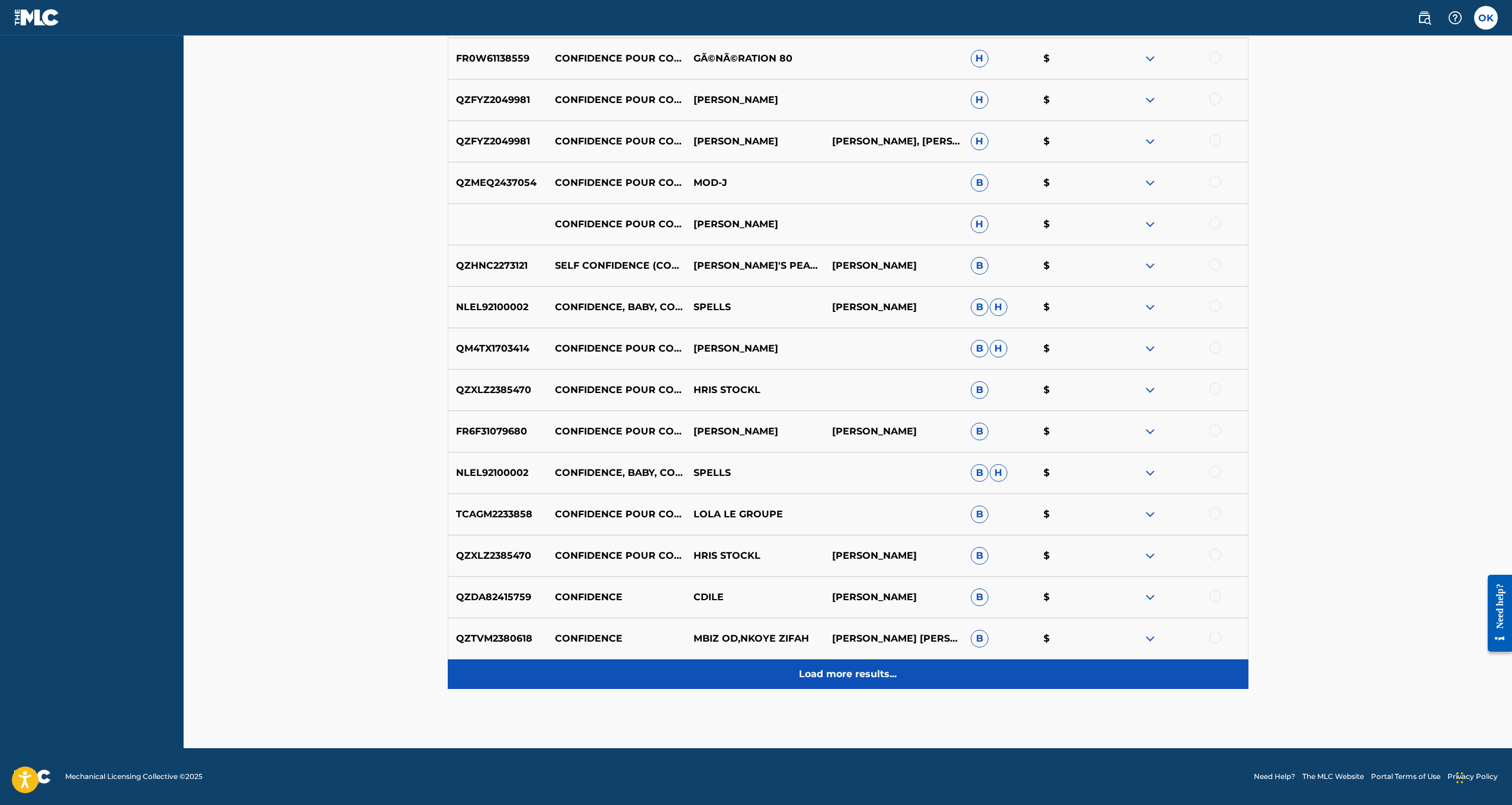
click at [856, 675] on p "Load more results..." at bounding box center [847, 675] width 98 height 14
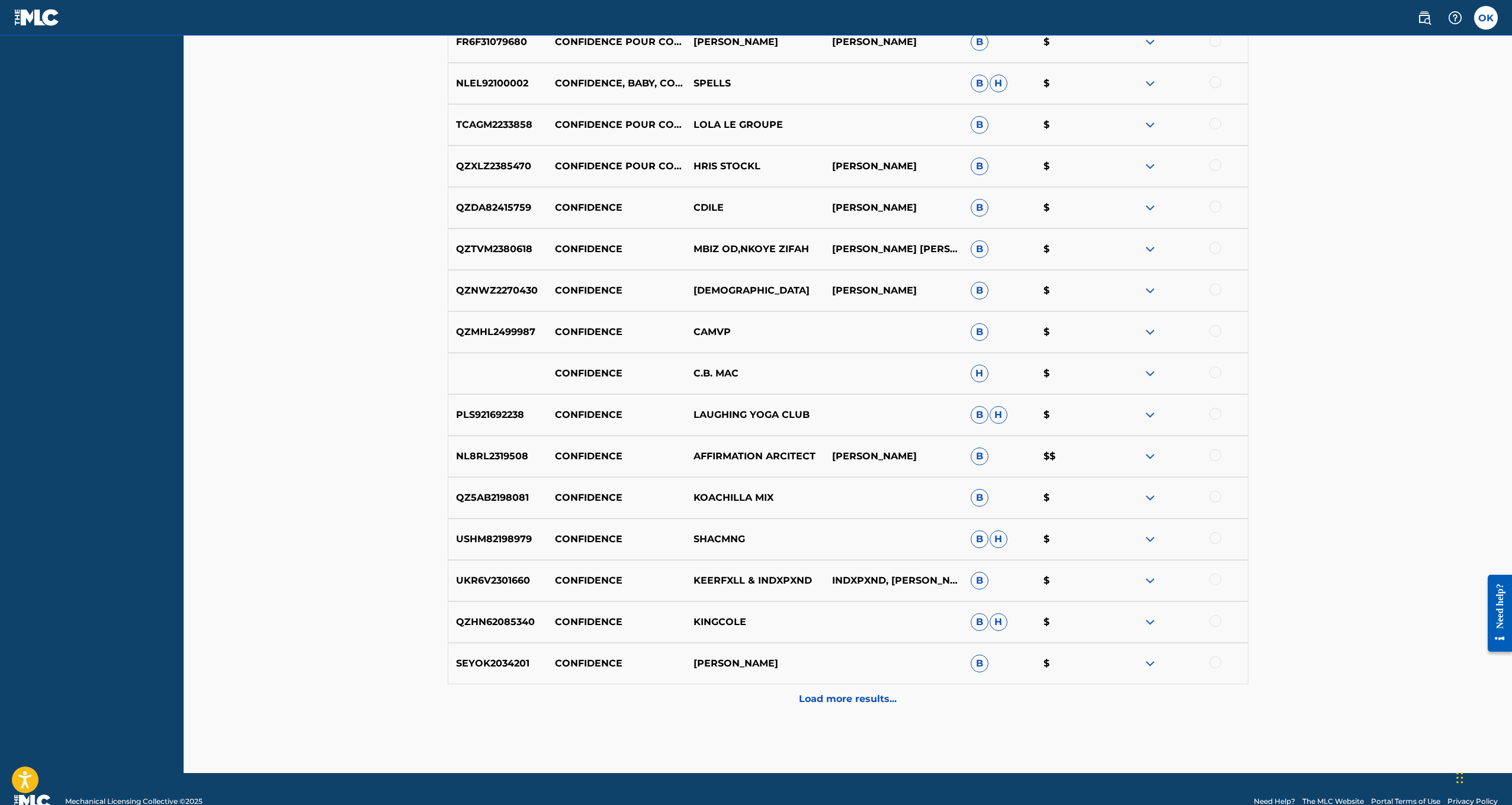
scroll to position [1436, 0]
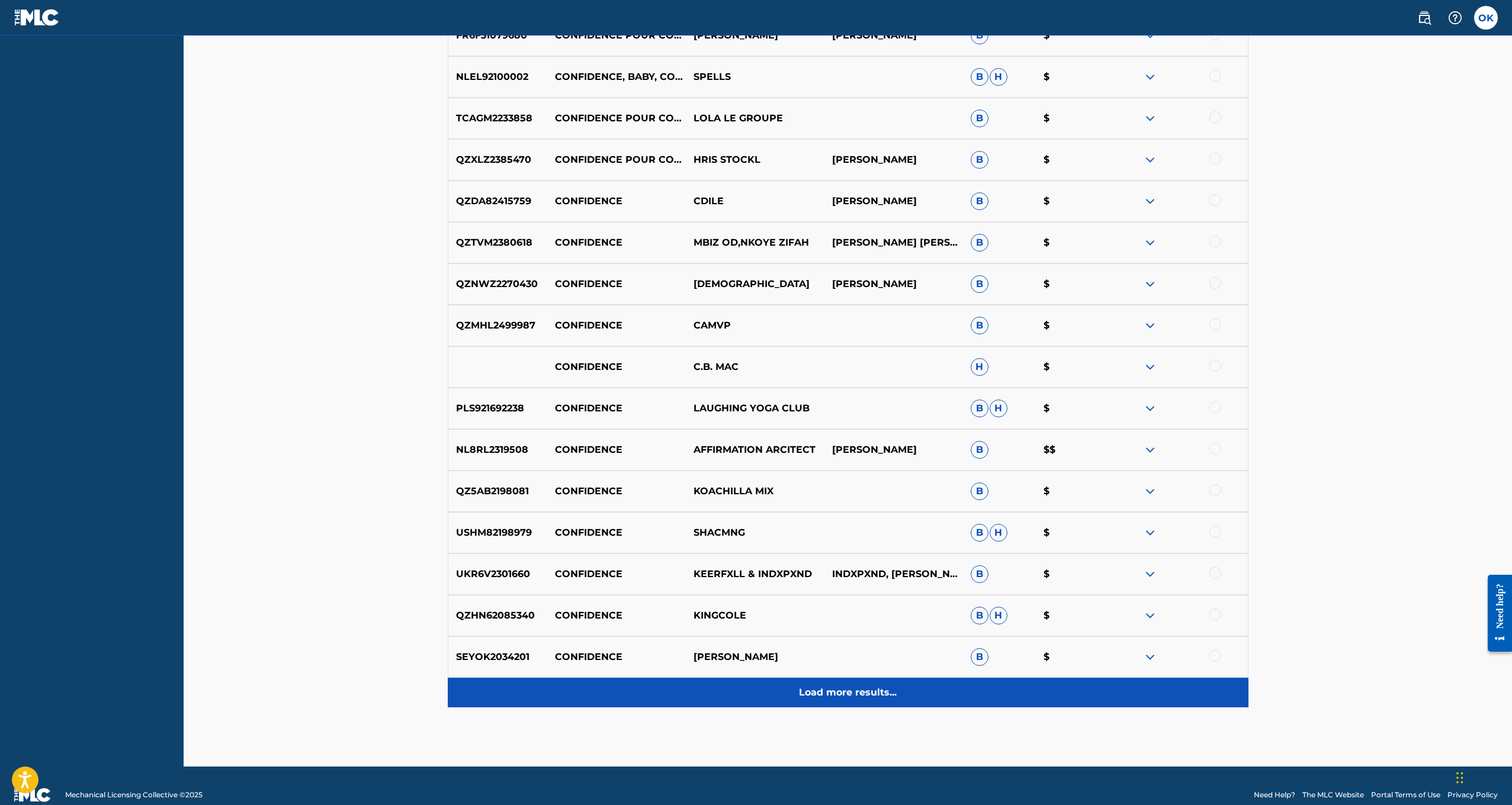
click at [849, 686] on p "Load more results..." at bounding box center [847, 693] width 98 height 14
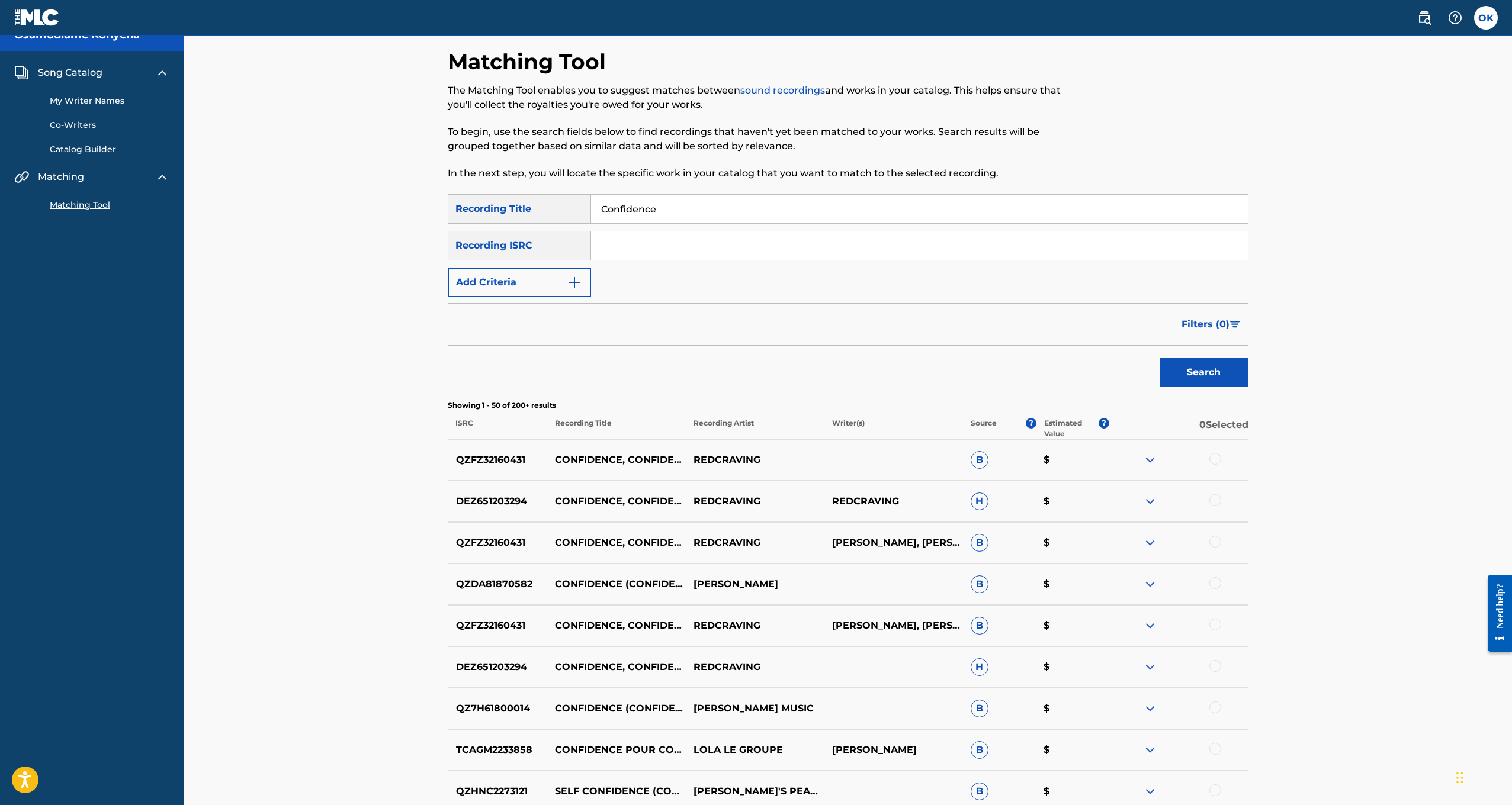
scroll to position [18, 0]
click at [849, 685] on div "DEZ651203294 CONFIDENCE, CONFIDENCE REDCRAVING H $" at bounding box center [849, 666] width 801 height 41
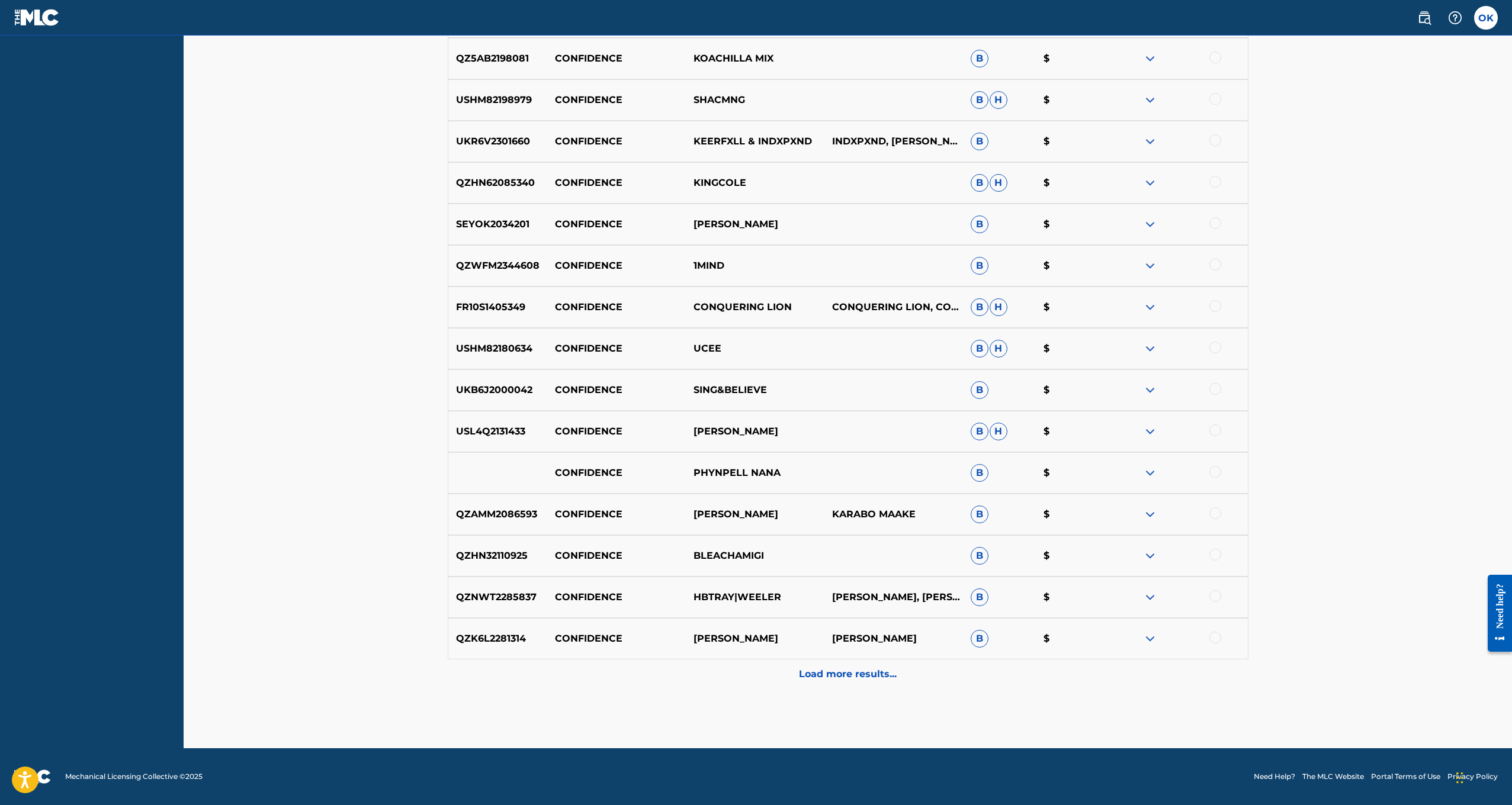
scroll to position [1869, 0]
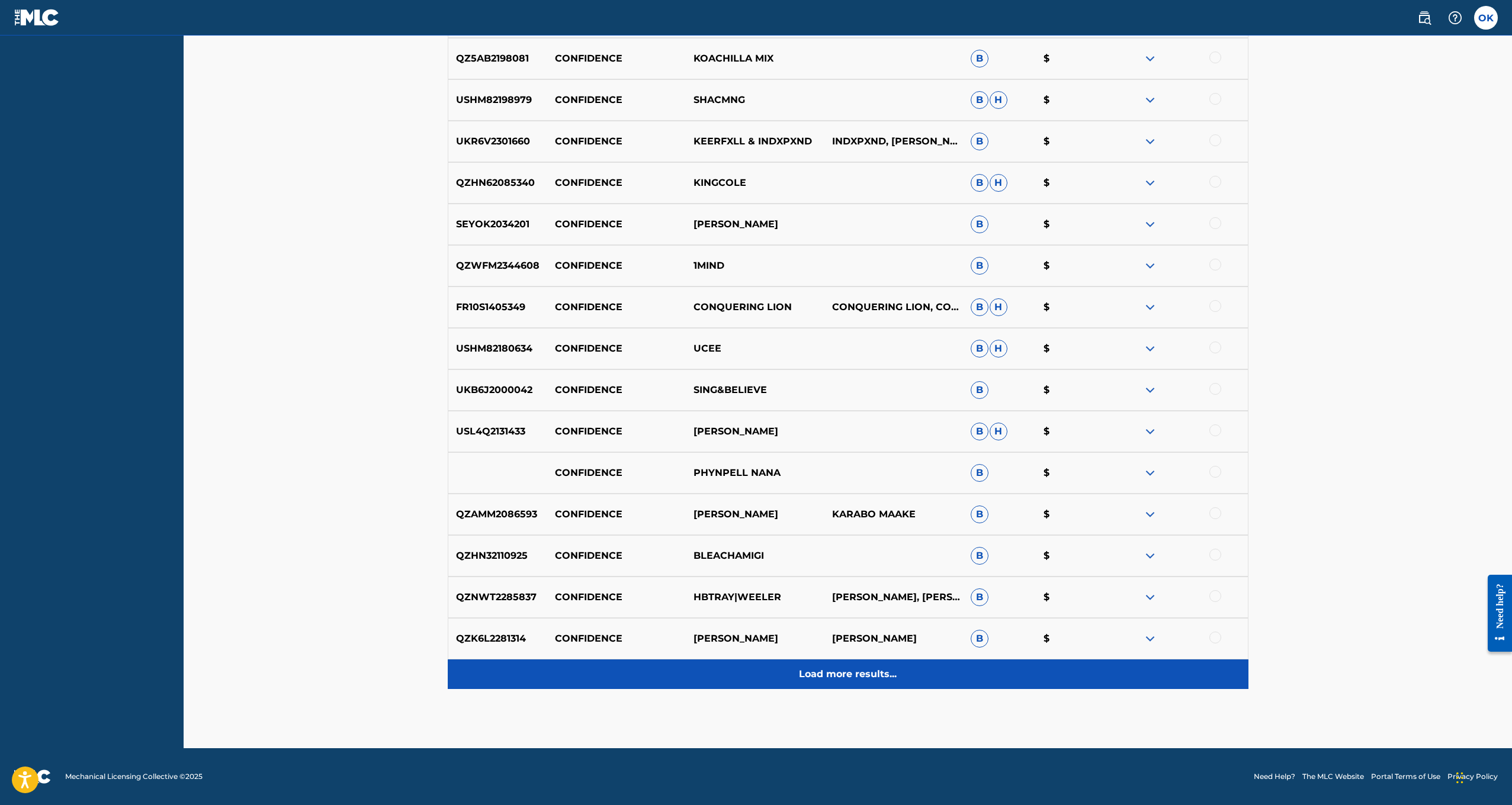
click at [809, 675] on p "Load more results..." at bounding box center [847, 675] width 98 height 14
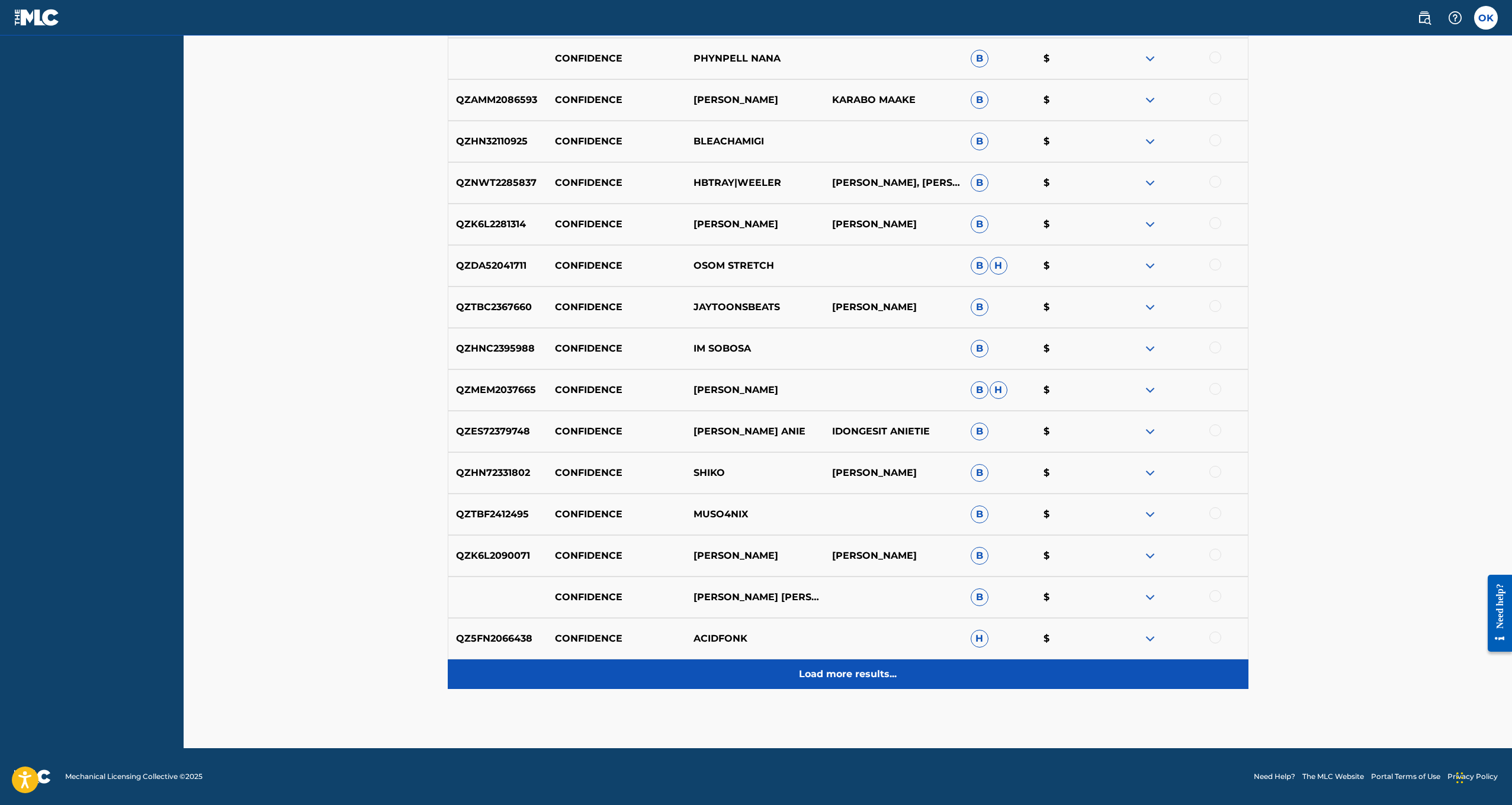
scroll to position [2283, 0]
click at [832, 675] on p "Load more results..." at bounding box center [847, 675] width 98 height 14
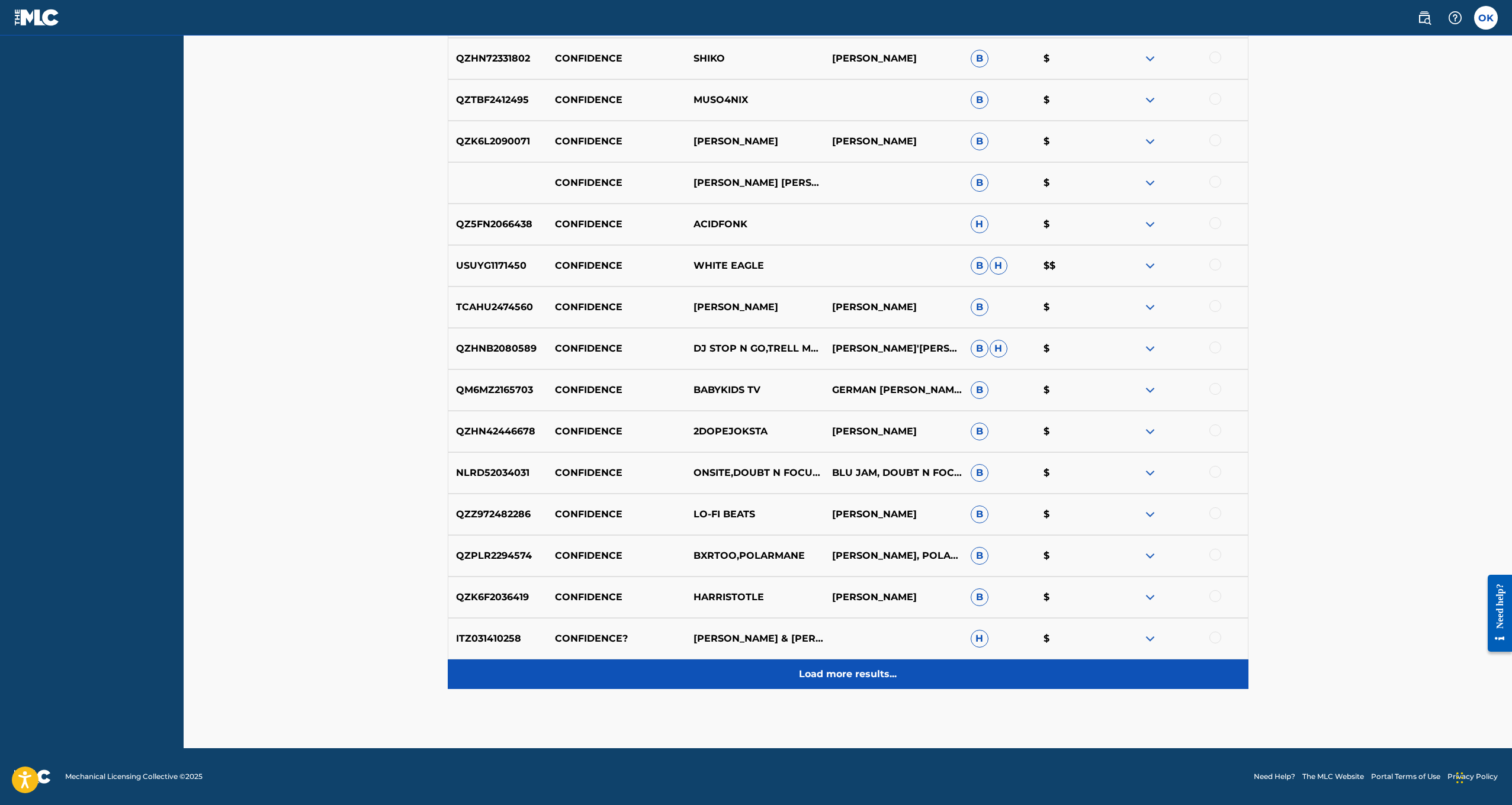
scroll to position [2698, 0]
click at [831, 667] on div "Load more results..." at bounding box center [849, 674] width 801 height 30
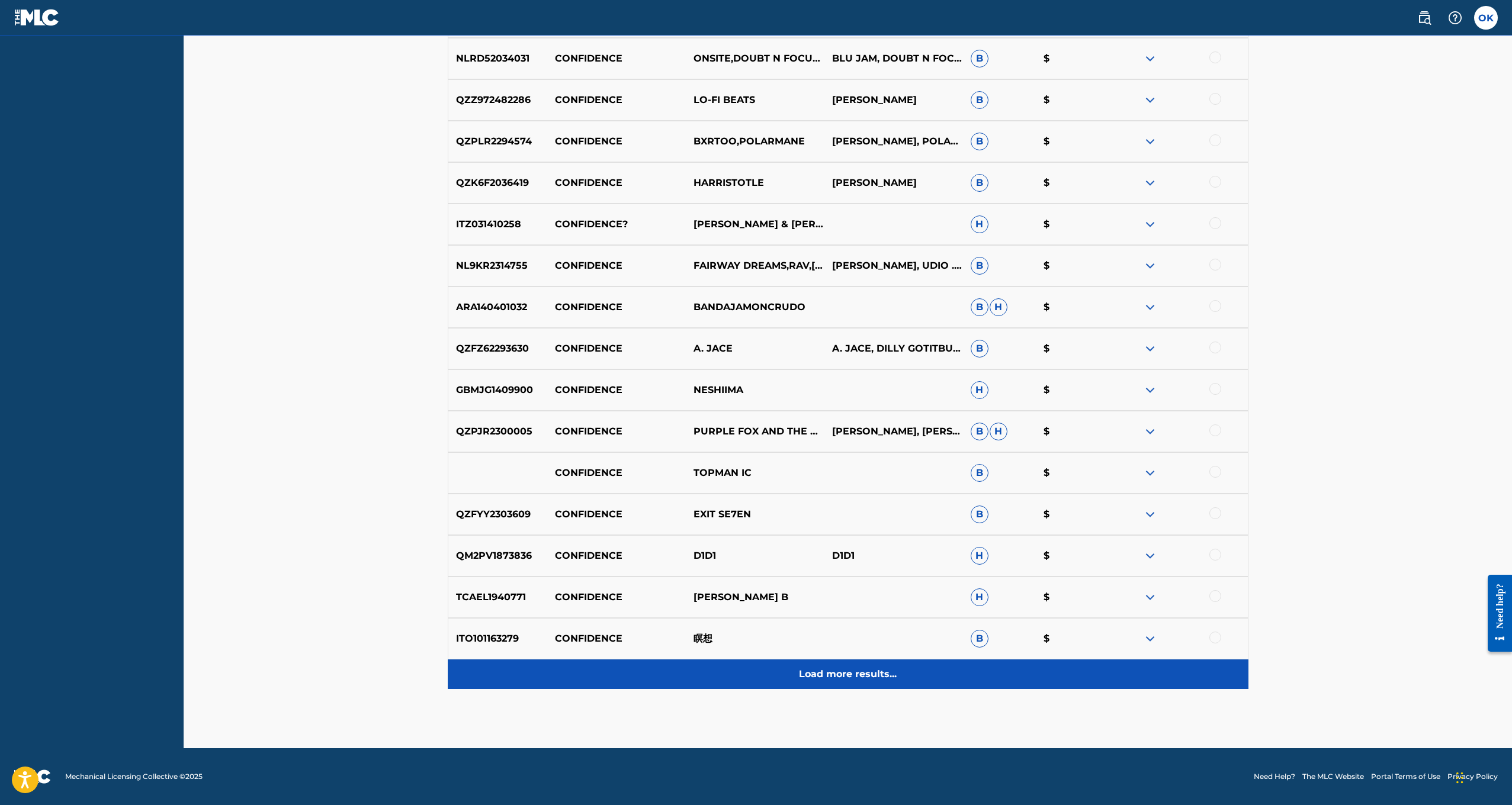
scroll to position [3112, 0]
click at [840, 668] on p "Load more results..." at bounding box center [847, 675] width 98 height 14
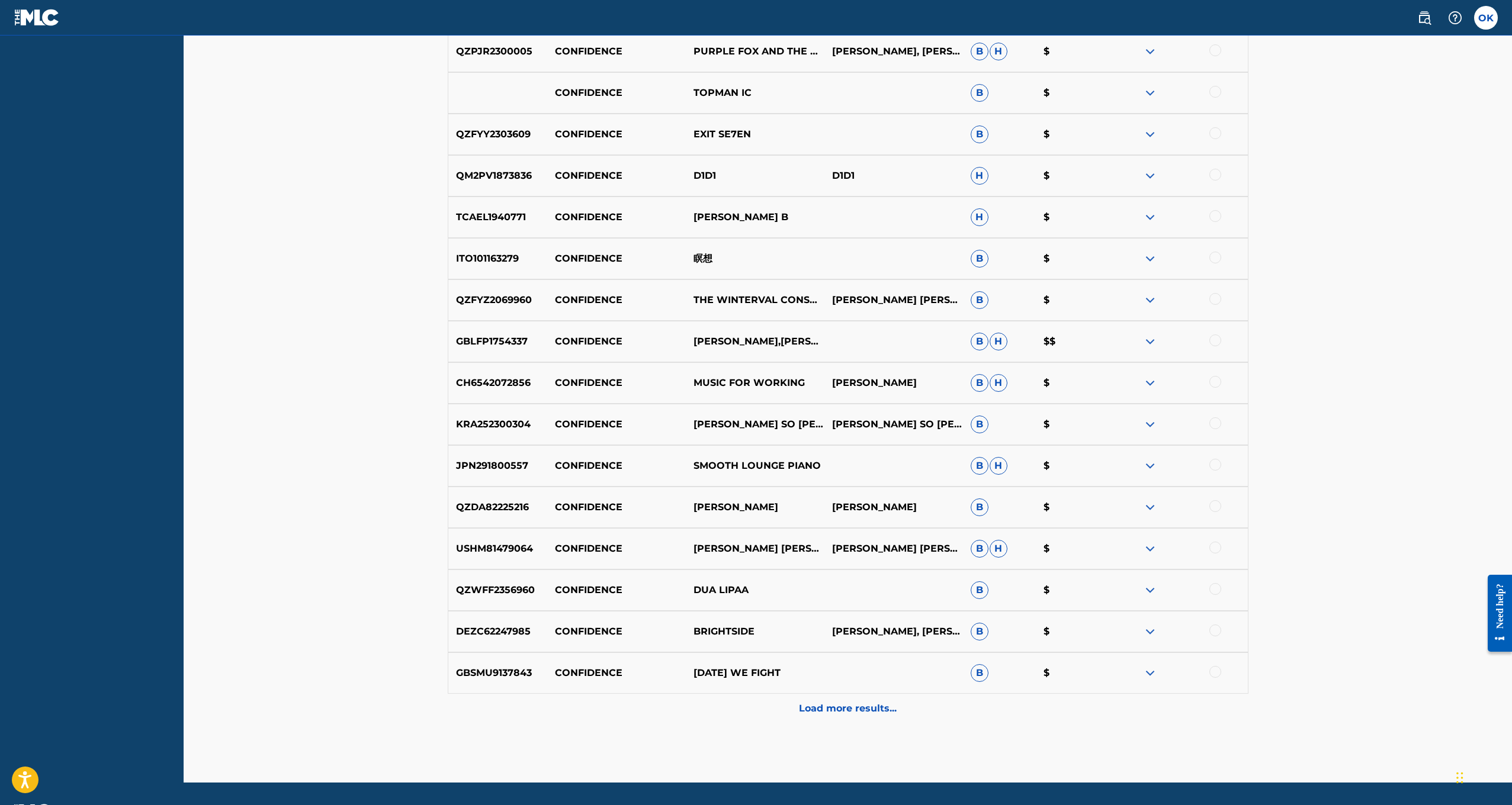
scroll to position [3498, 0]
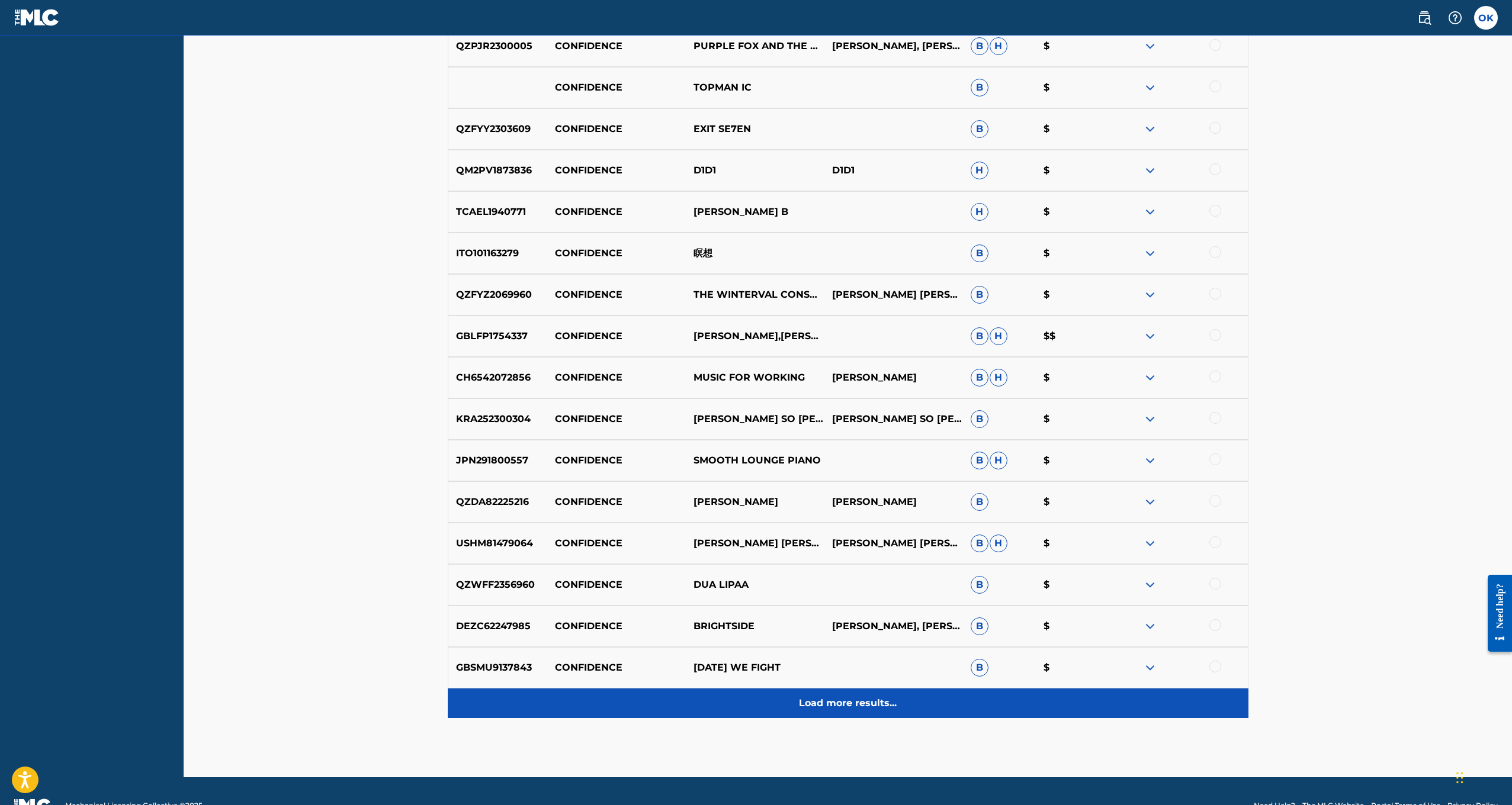
click at [838, 704] on p "Load more results..." at bounding box center [847, 704] width 98 height 14
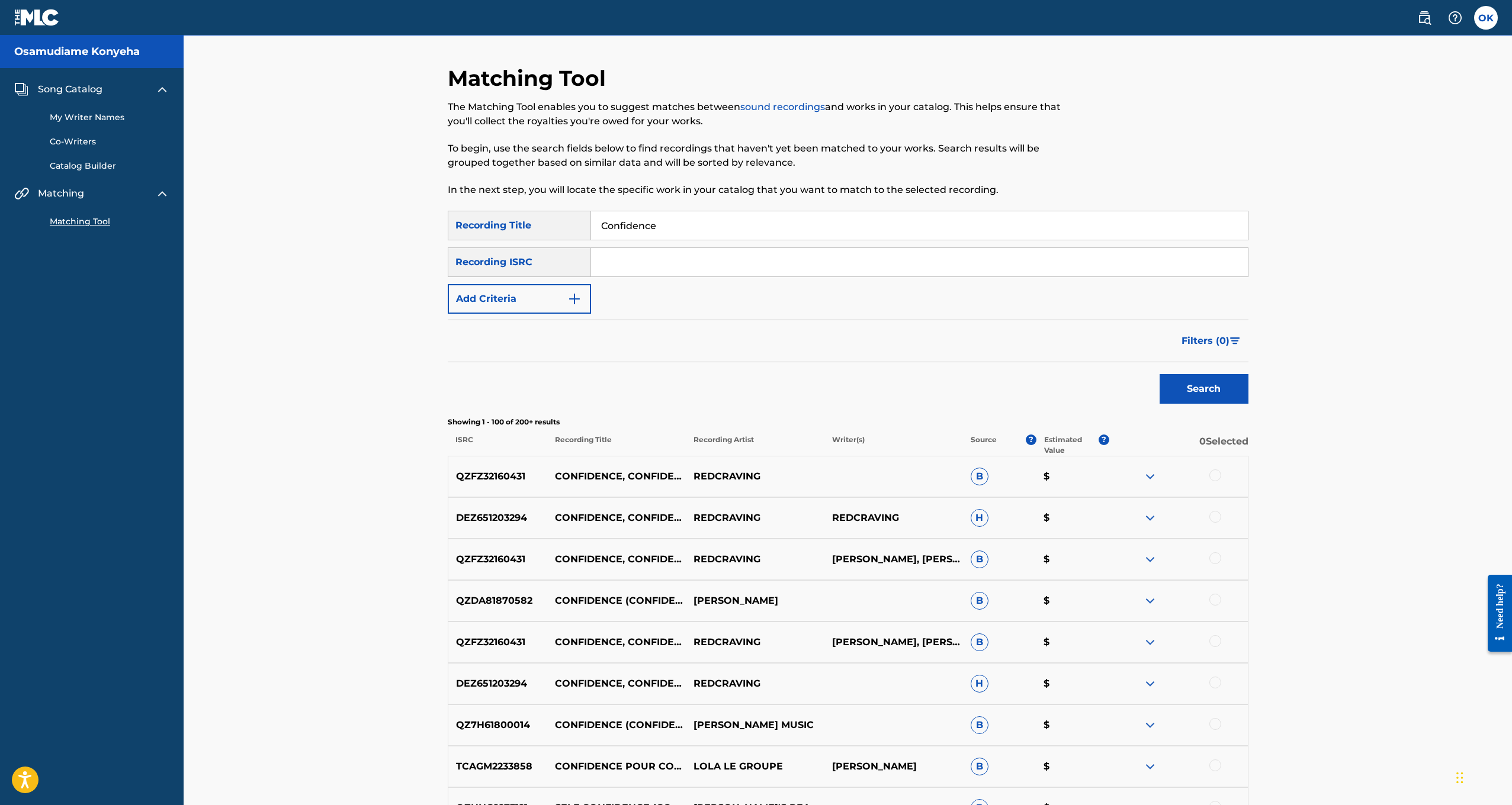
click at [659, 264] on input "Search Form" at bounding box center [919, 262] width 657 height 28
type input "QZWFG2577579"
click at [1160, 400] on button "Search" at bounding box center [1203, 389] width 89 height 30
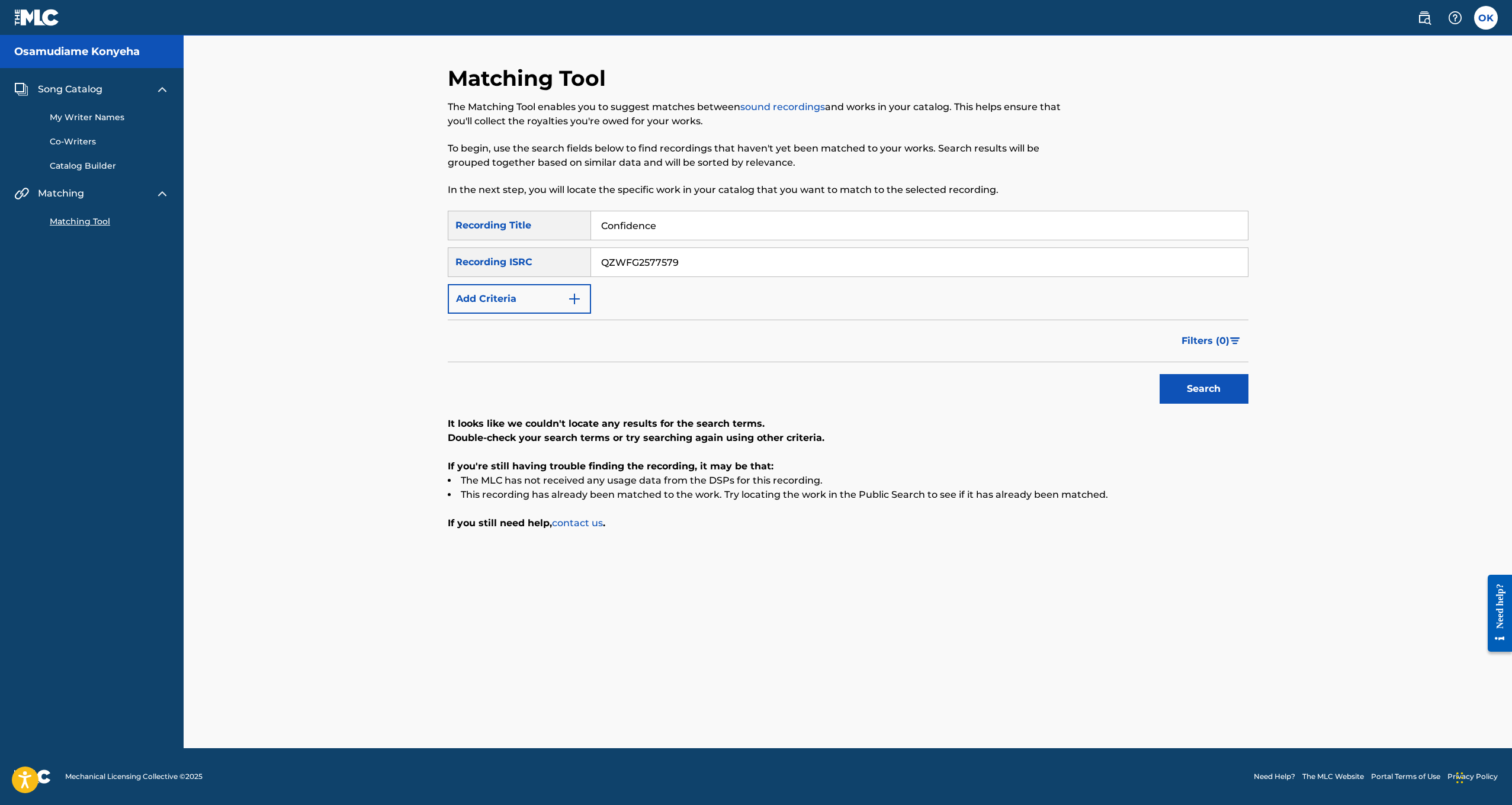
click at [578, 522] on link "contact us" at bounding box center [577, 523] width 51 height 12
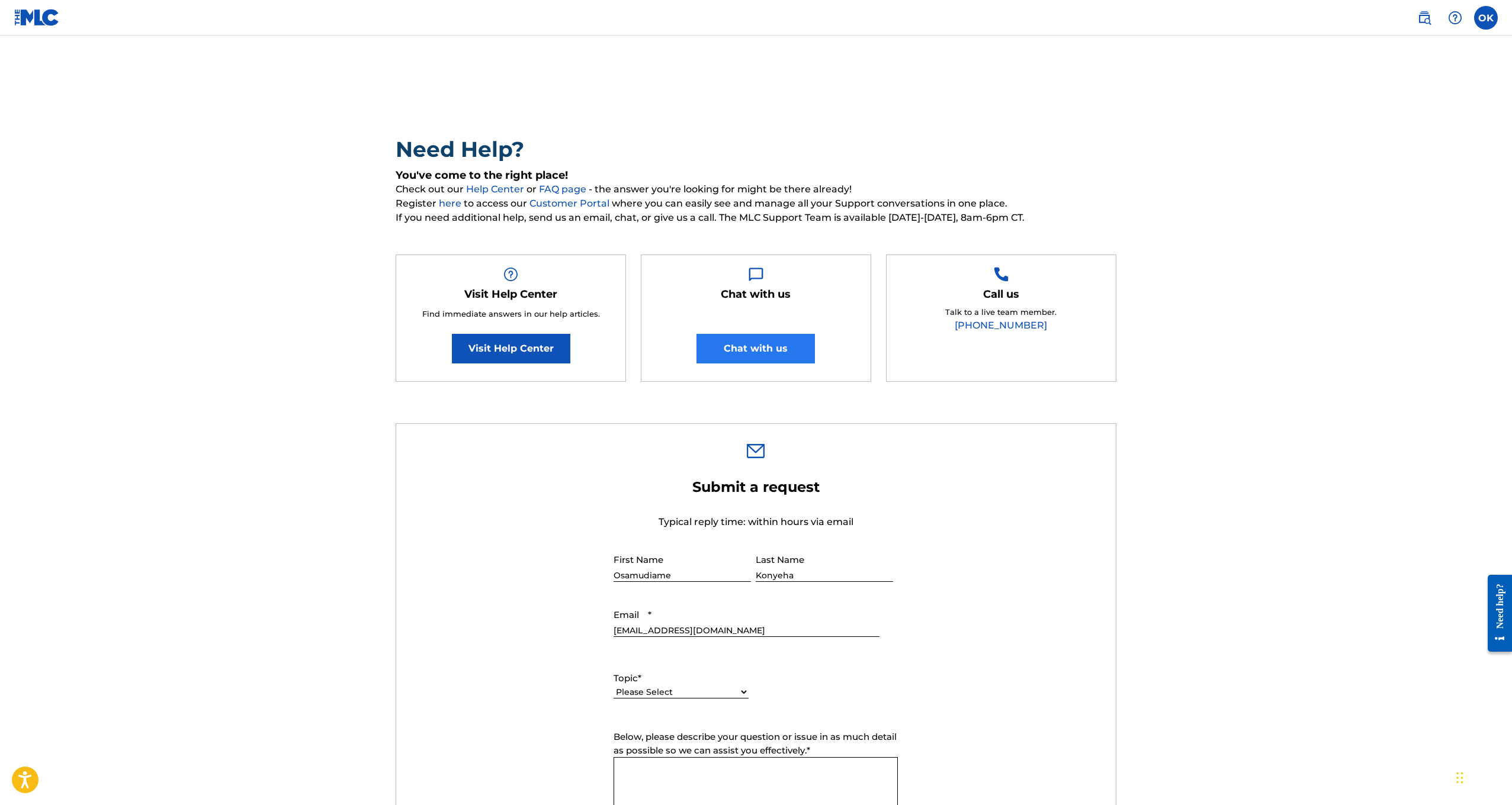
click at [731, 345] on button "Chat with us" at bounding box center [756, 348] width 119 height 30
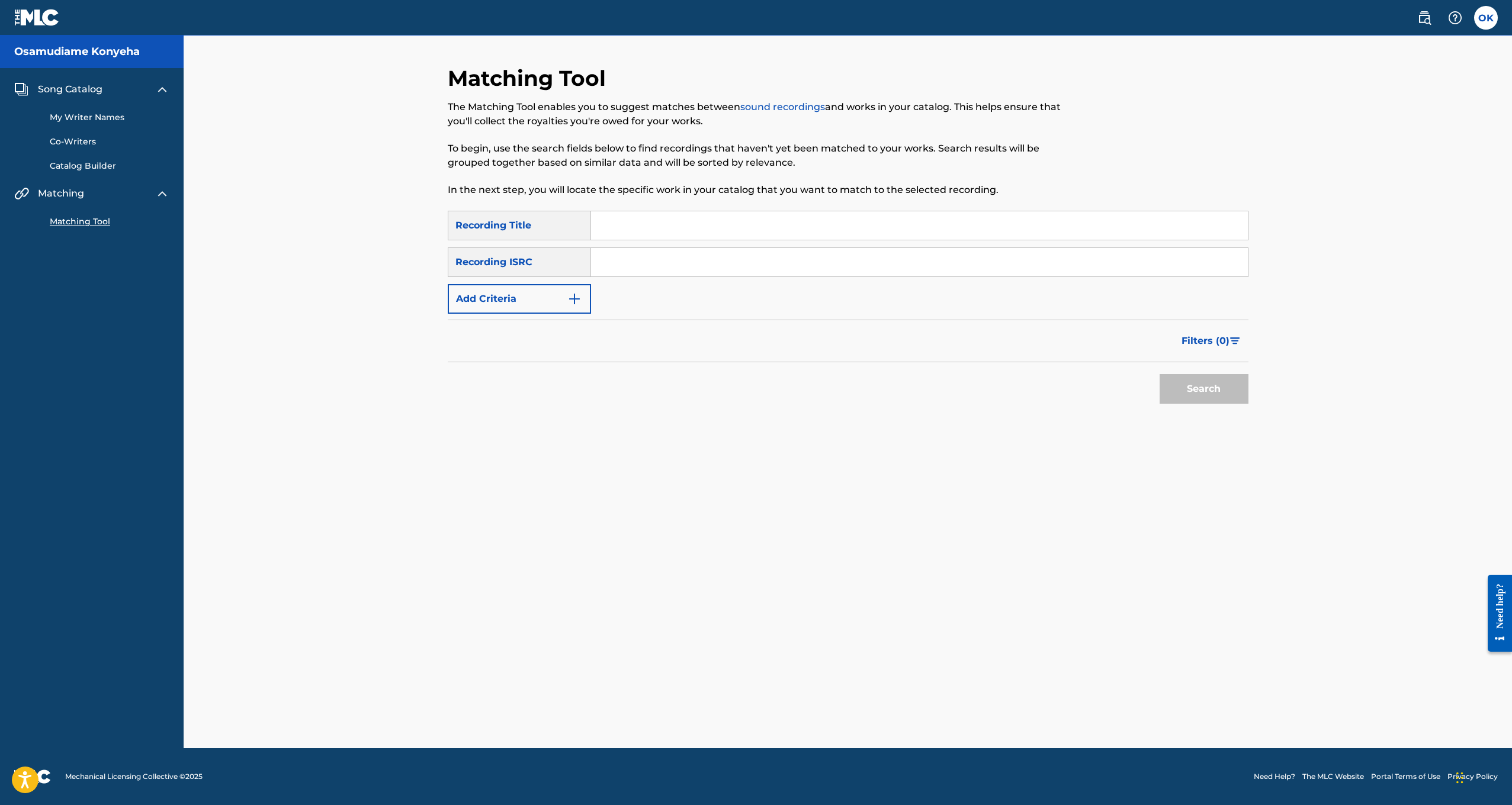
click at [82, 142] on link "Co-Writers" at bounding box center [110, 142] width 120 height 12
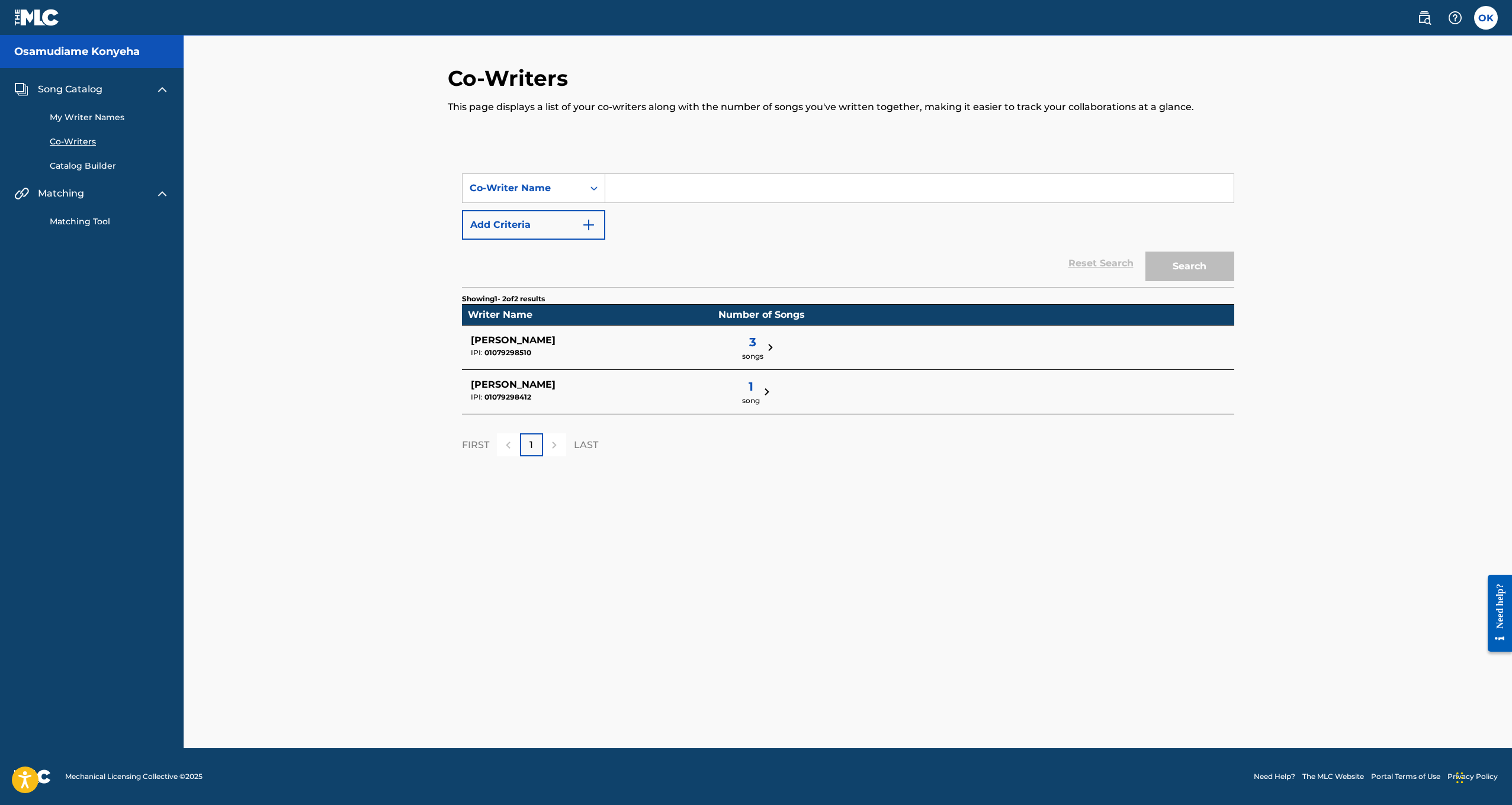
click at [594, 363] on td "[PERSON_NAME] IPI: 01079298510 3 songs" at bounding box center [587, 348] width 251 height 44
click at [742, 351] on span "songs" at bounding box center [753, 356] width 22 height 11
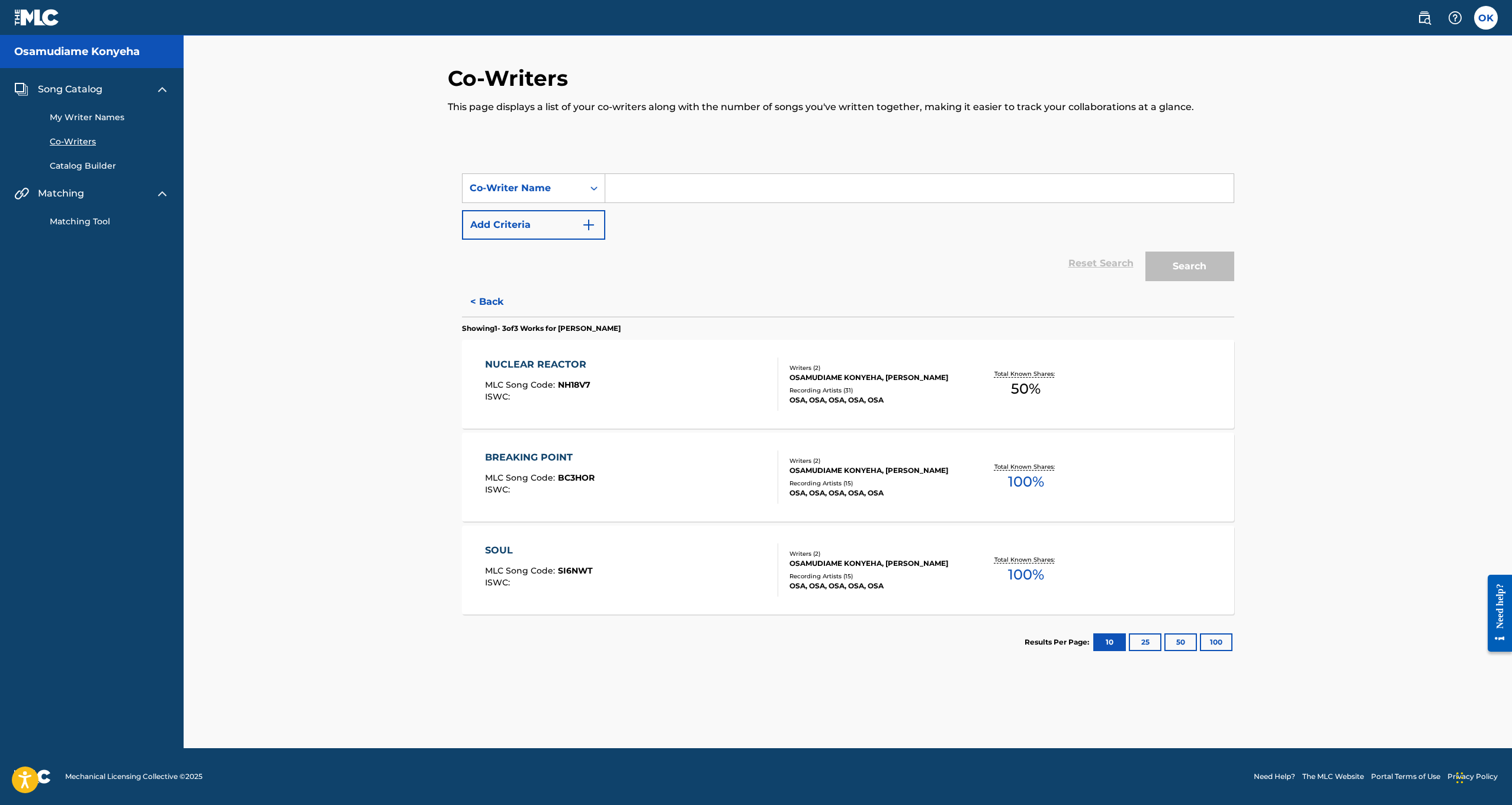
click at [72, 225] on link "Matching Tool" at bounding box center [110, 221] width 120 height 12
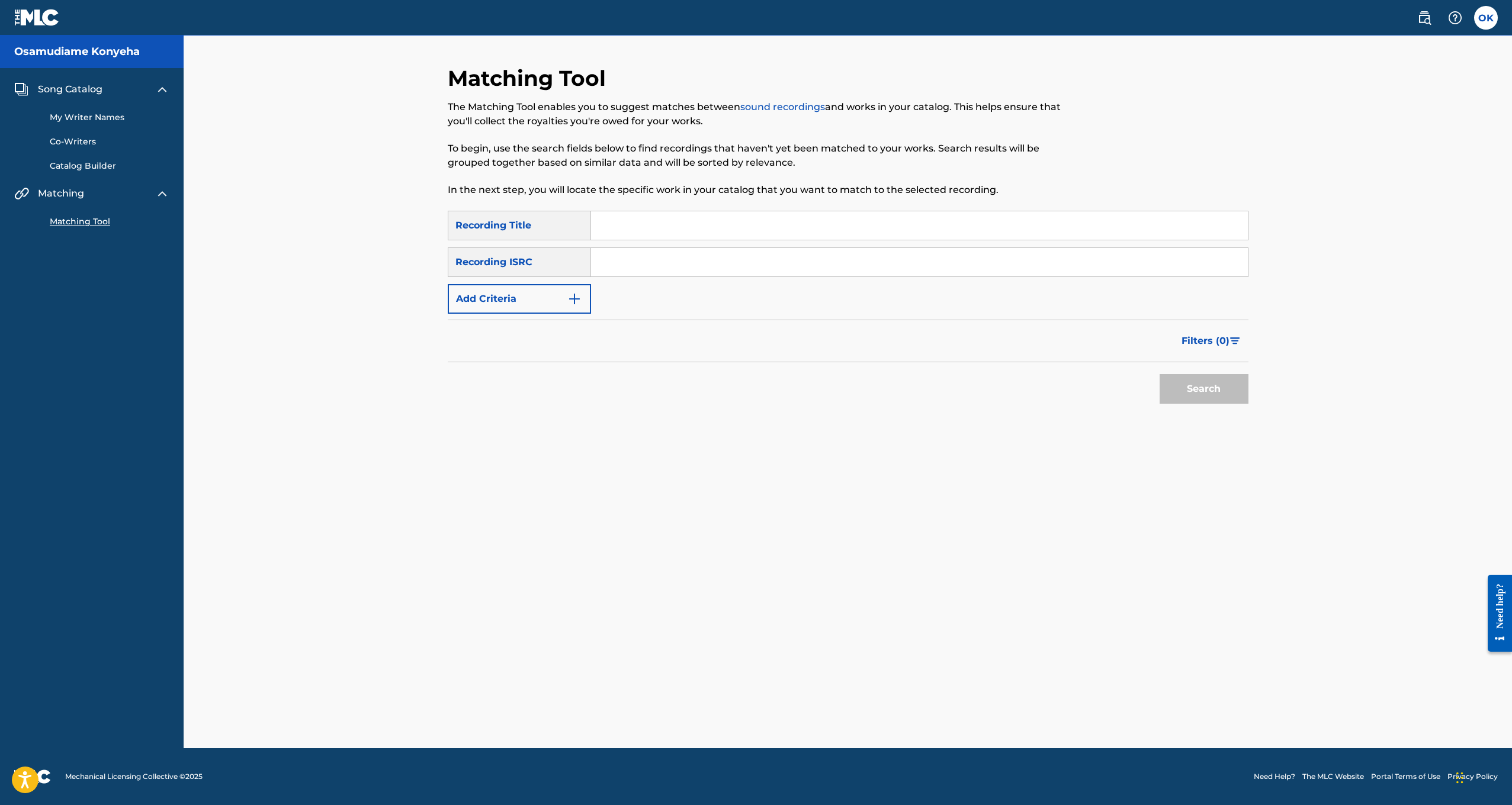
click at [84, 168] on link "Catalog Builder" at bounding box center [110, 165] width 120 height 12
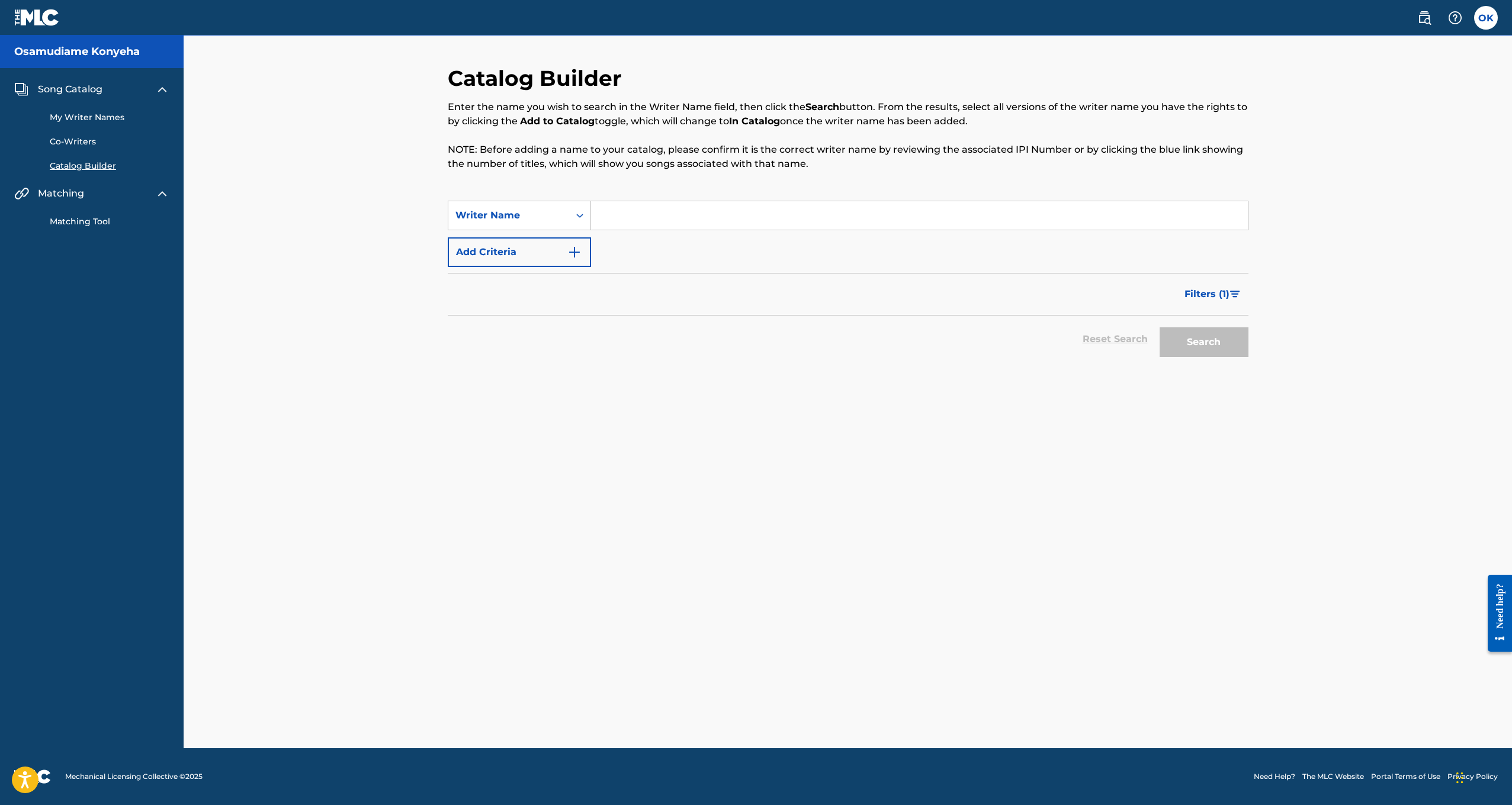
click at [680, 218] on input "Search Form" at bounding box center [919, 215] width 657 height 28
type input "Osamudiame"
click at [1203, 343] on button "Search" at bounding box center [1203, 342] width 89 height 30
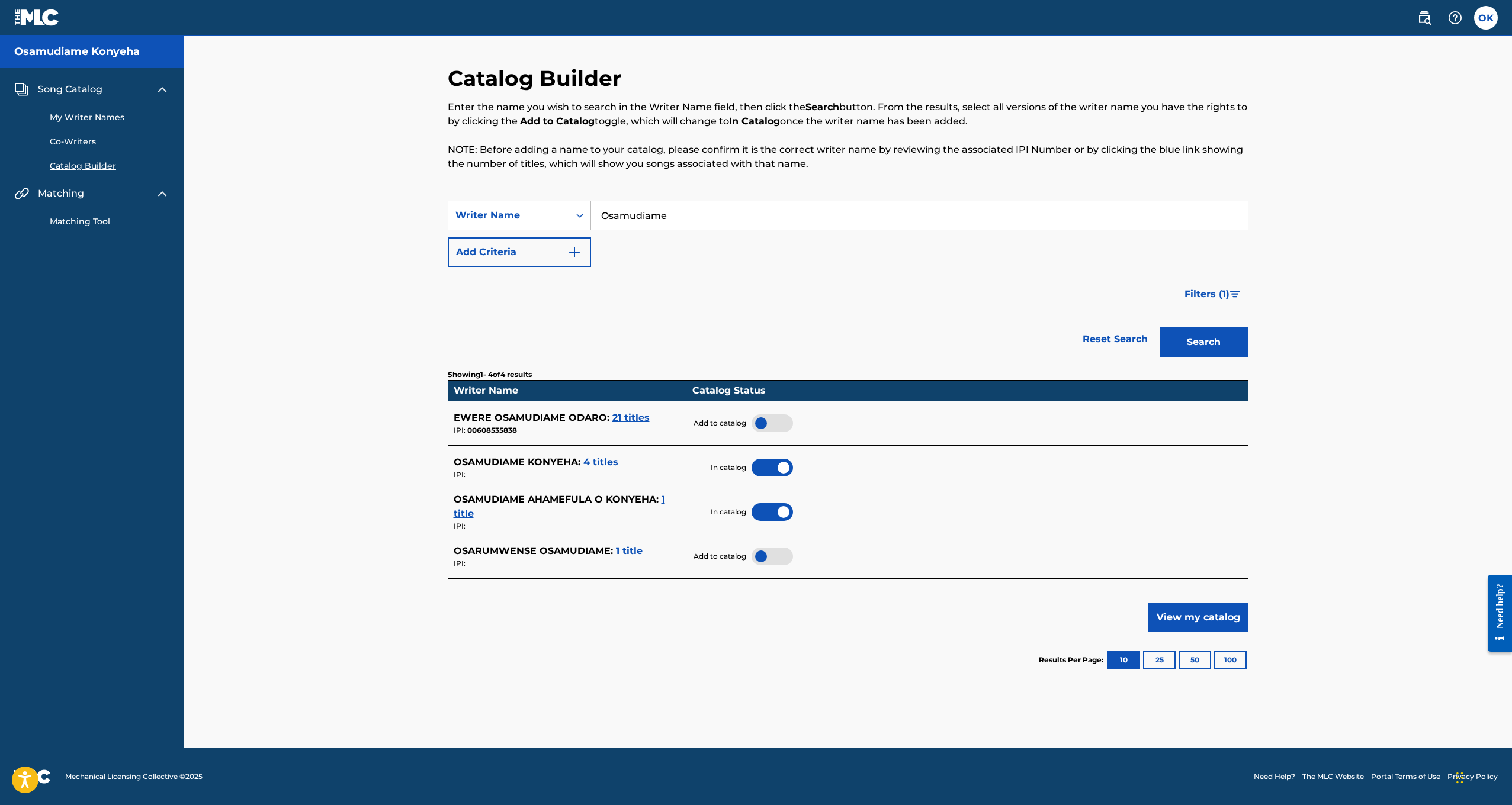
click at [632, 412] on span "21 titles" at bounding box center [631, 418] width 38 height 12
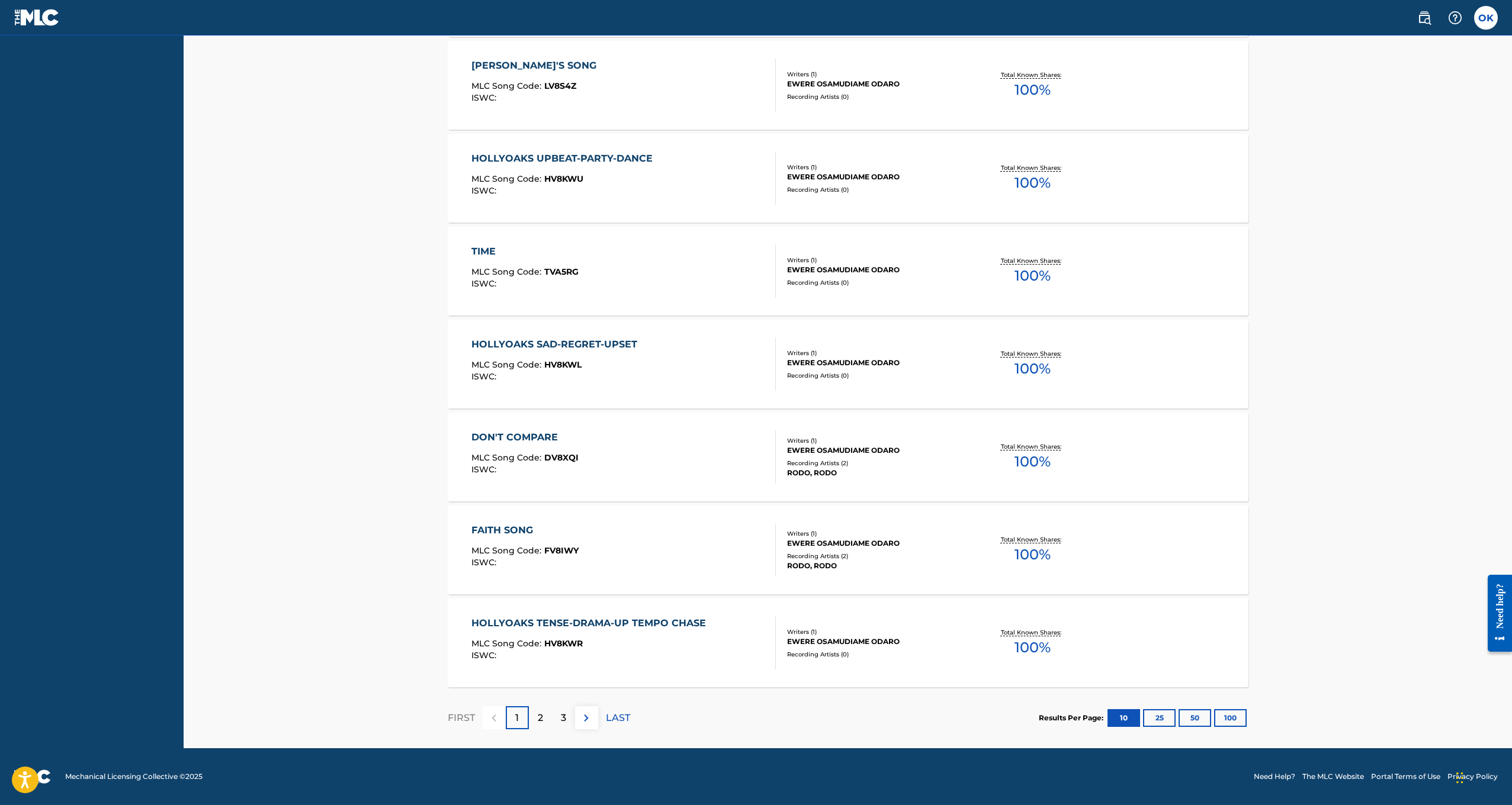
scroll to position [654, 0]
click at [543, 720] on div "2" at bounding box center [541, 718] width 23 height 23
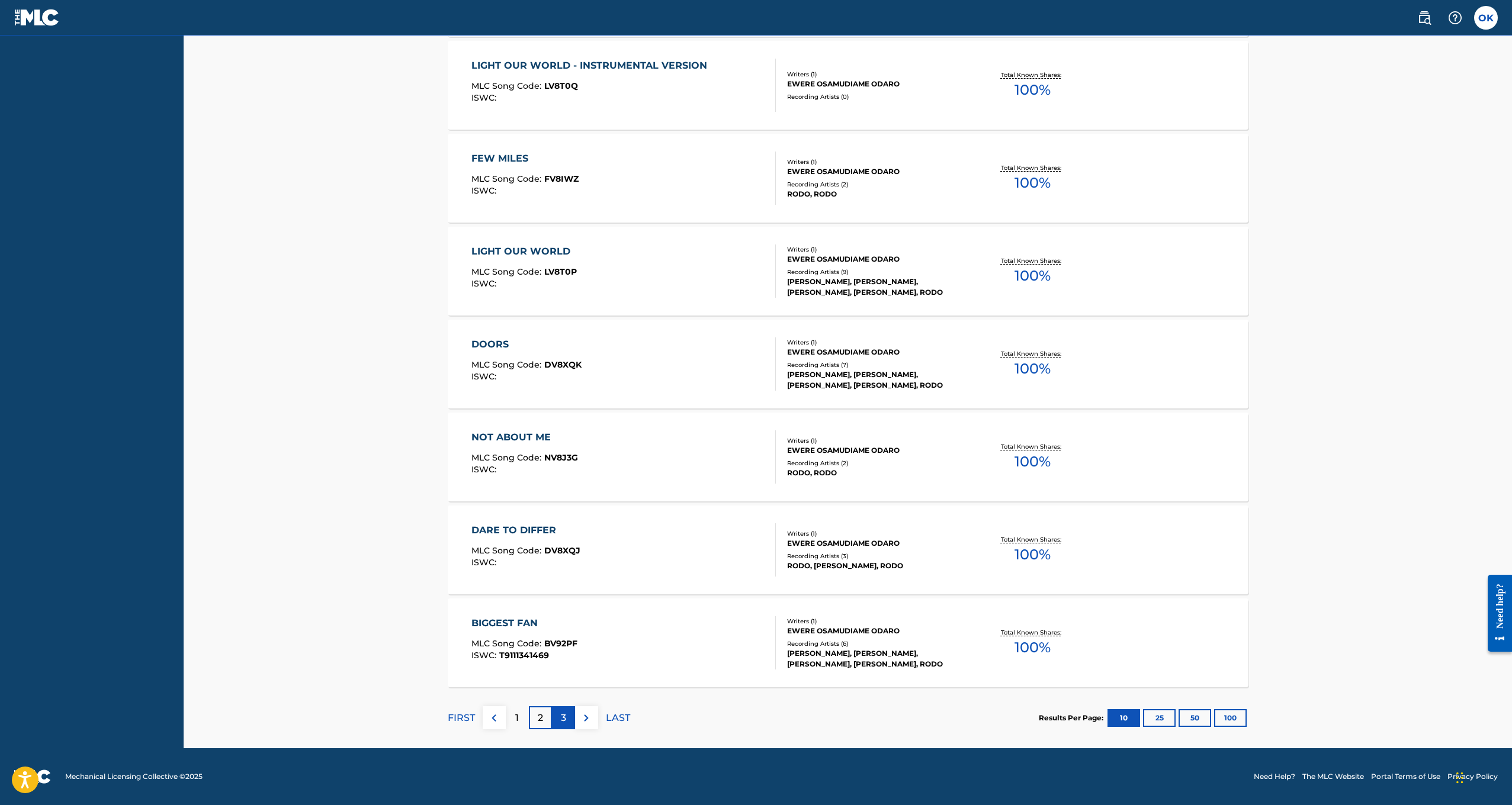
click at [562, 717] on p "3" at bounding box center [563, 718] width 5 height 14
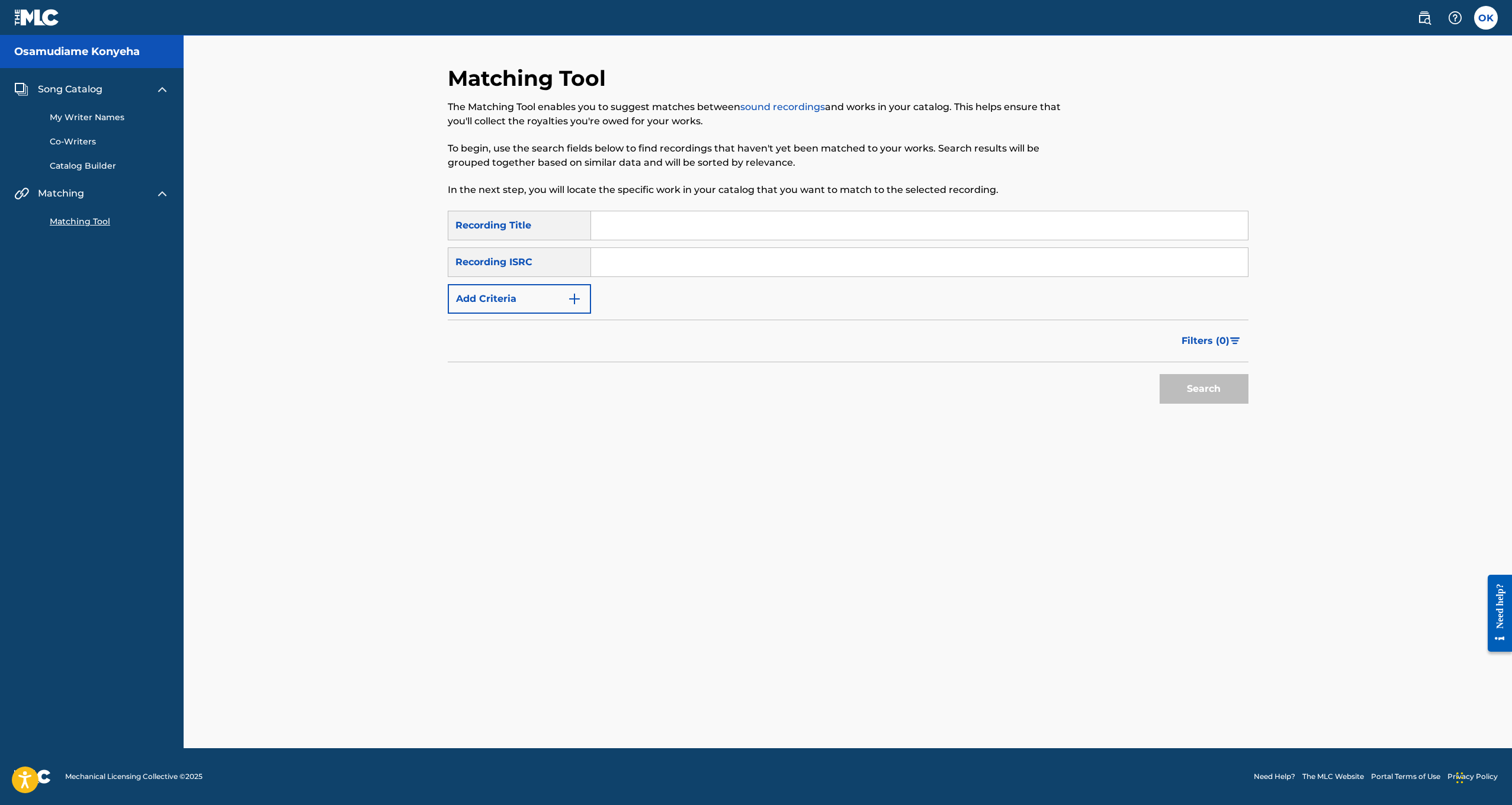
click at [78, 220] on link "Matching Tool" at bounding box center [110, 221] width 120 height 12
click at [76, 168] on link "Catalog Builder" at bounding box center [110, 165] width 120 height 12
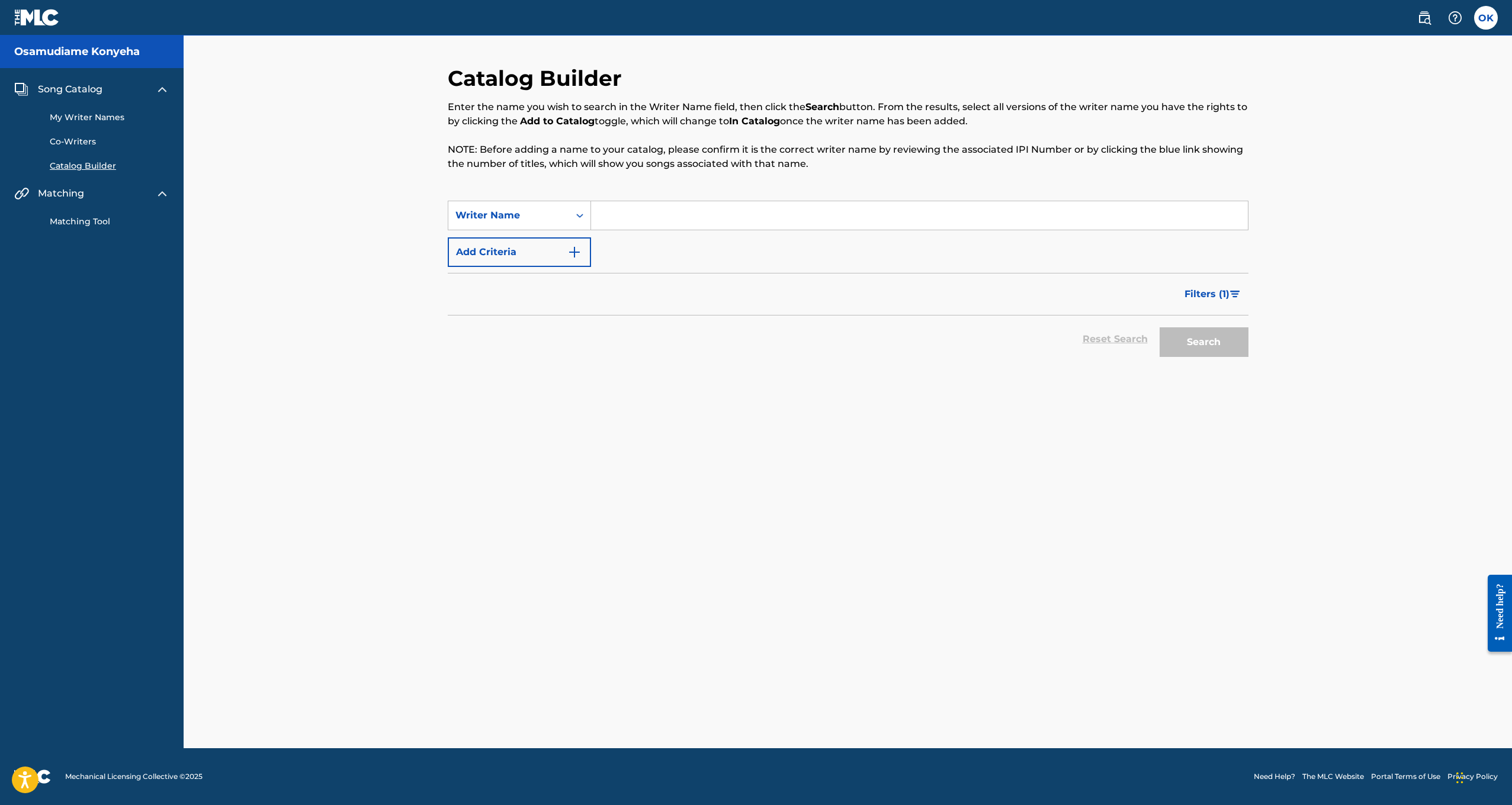
click at [85, 119] on link "My Writer Names" at bounding box center [110, 117] width 120 height 12
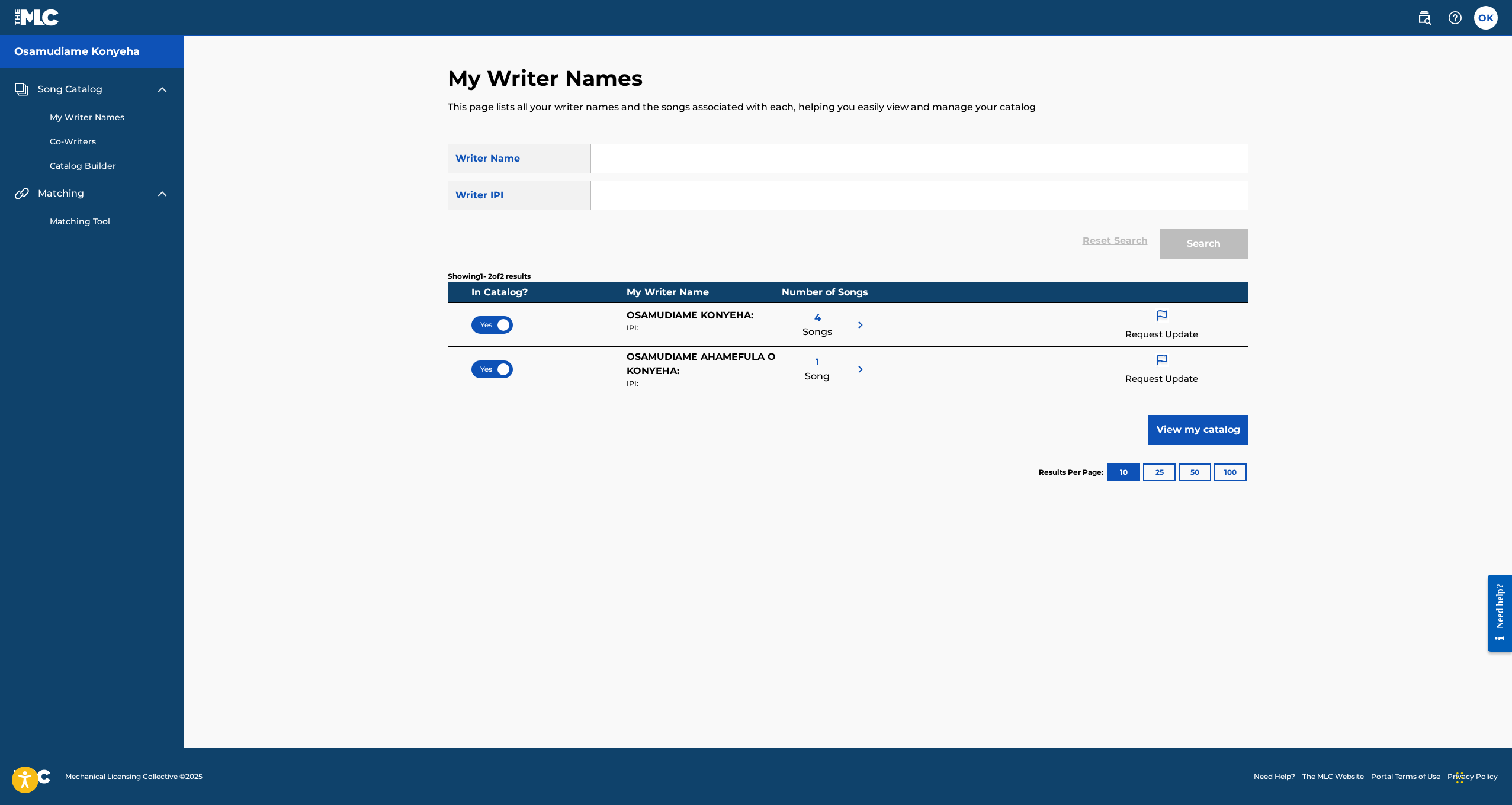
click at [995, 653] on div "My Writer Names This page lists all your writer names and the songs associated …" at bounding box center [848, 407] width 829 height 684
click at [1214, 434] on button "View my catalog" at bounding box center [1198, 429] width 100 height 30
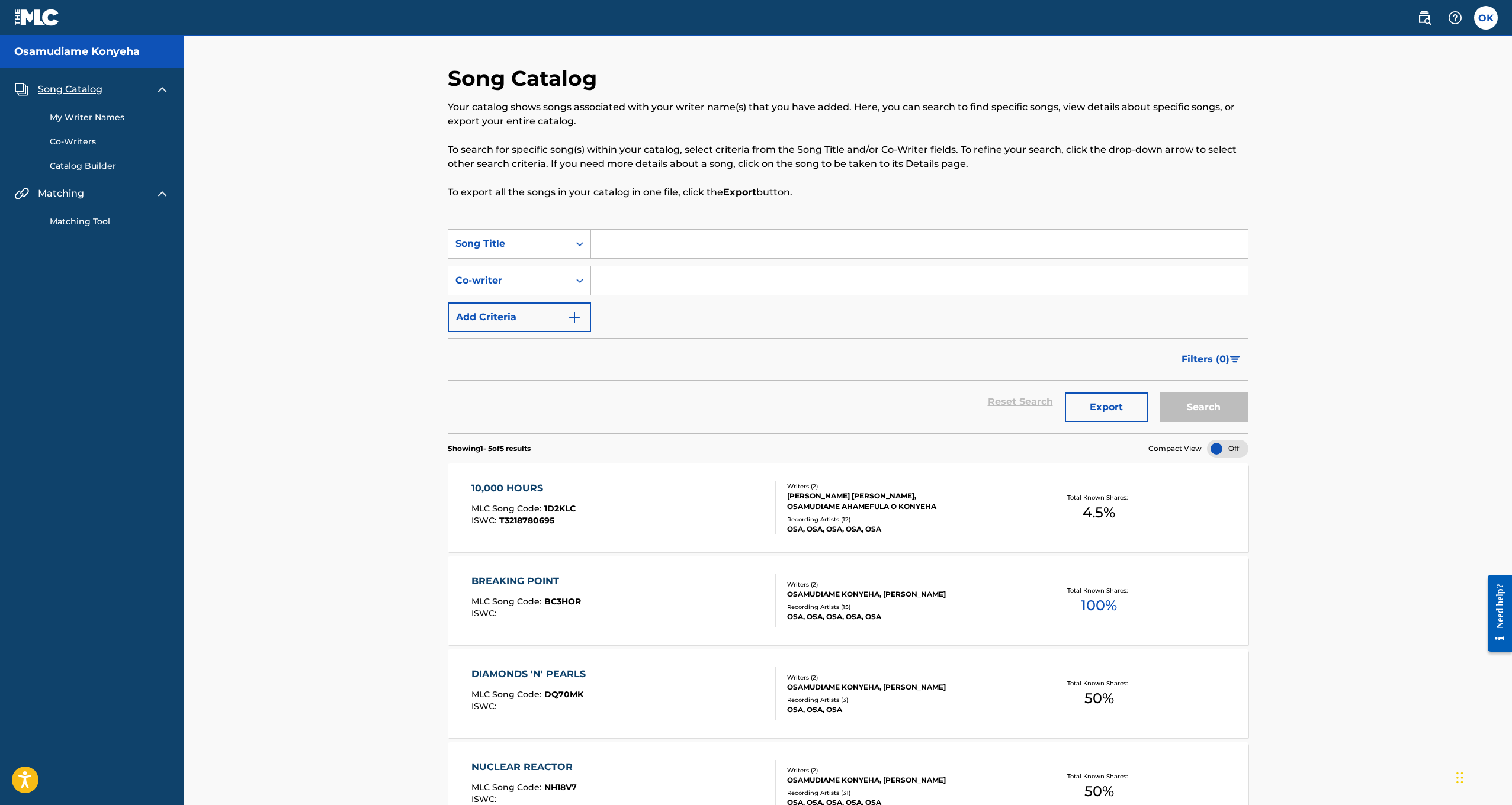
click at [155, 87] on img at bounding box center [163, 90] width 14 height 14
click at [169, 124] on img at bounding box center [163, 118] width 14 height 14
click at [169, 122] on img at bounding box center [163, 118] width 14 height 14
click at [620, 233] on input "Search Form" at bounding box center [919, 244] width 657 height 28
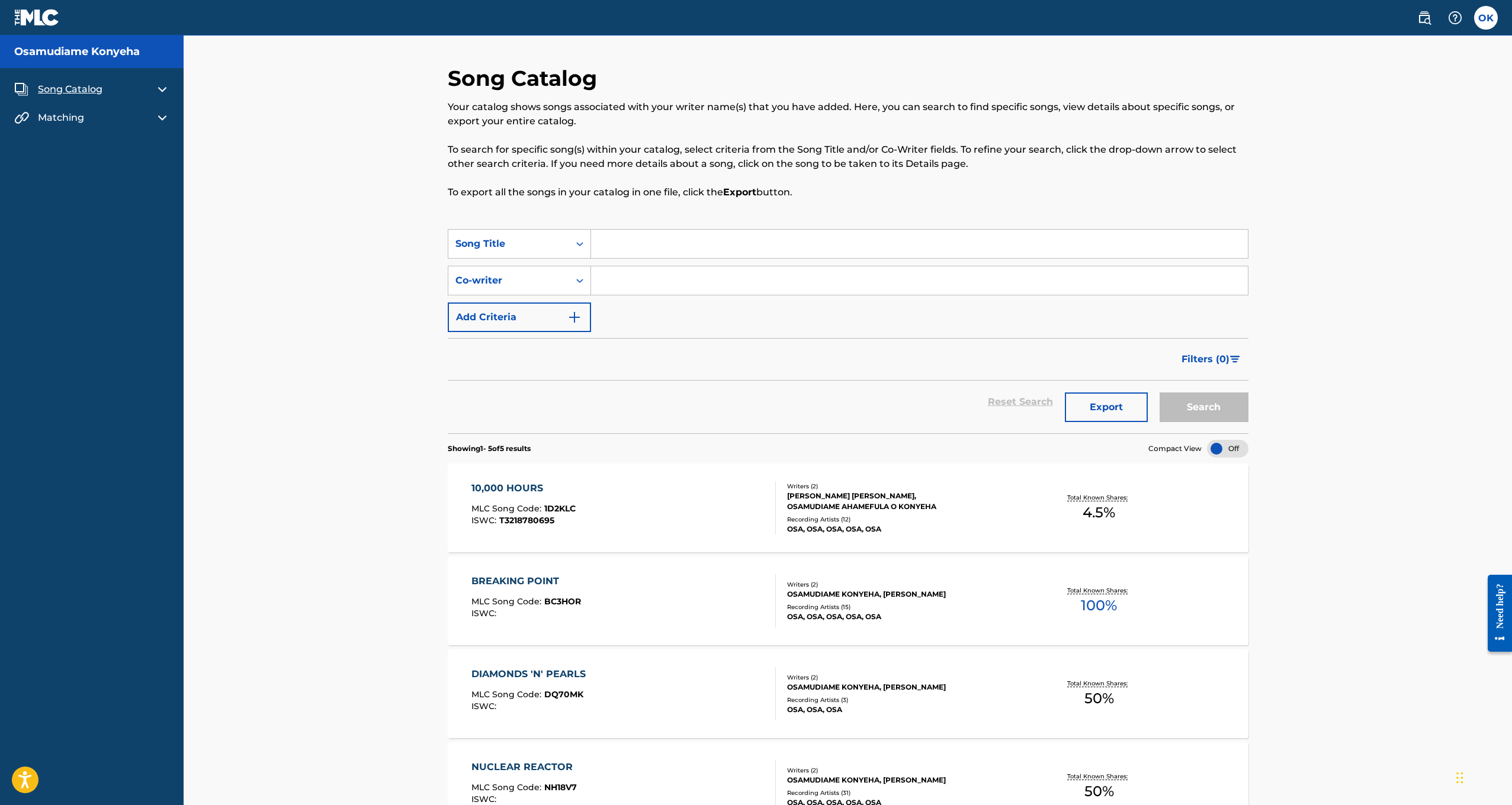
click at [54, 114] on span "Matching" at bounding box center [61, 118] width 46 height 14
click at [160, 121] on img at bounding box center [163, 118] width 14 height 14
click at [87, 146] on link "Matching Tool" at bounding box center [110, 145] width 120 height 12
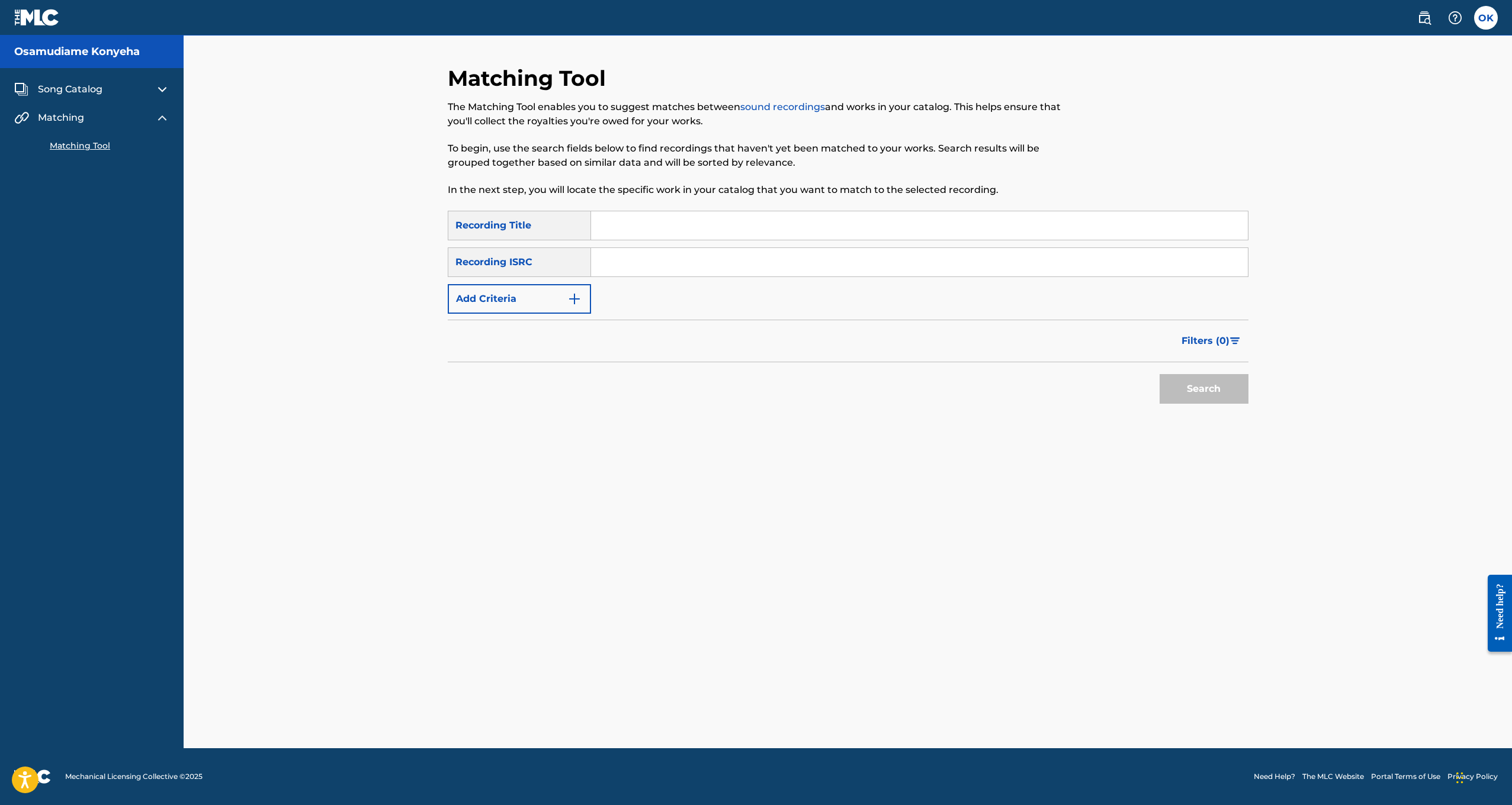
click at [614, 254] on input "Search Form" at bounding box center [919, 262] width 657 height 28
type input "QZNWT2440968"
click at [1203, 389] on button "Search" at bounding box center [1203, 389] width 89 height 30
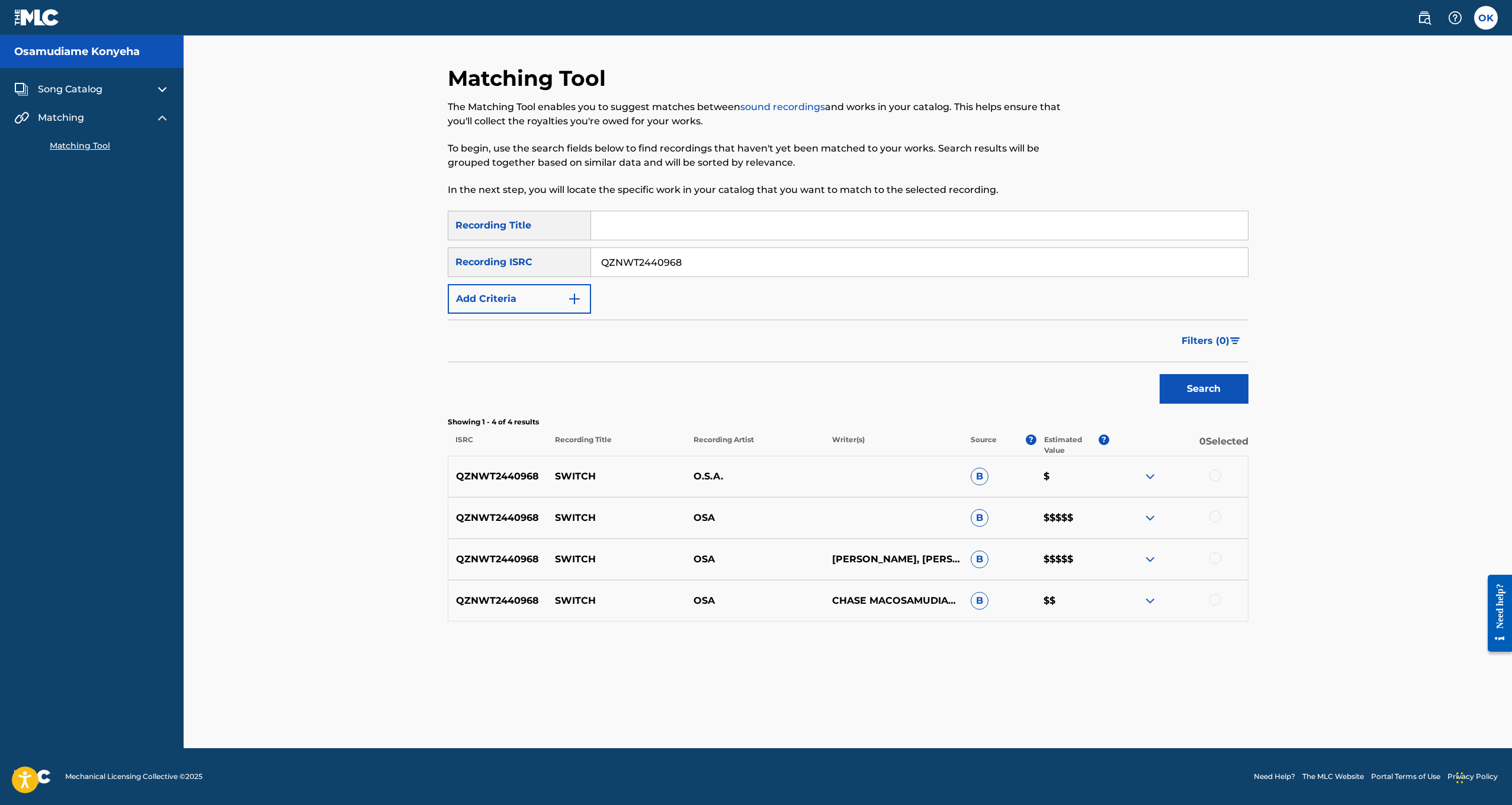
click at [888, 552] on div "QZNWT2440968 SWITCH OSA CHASE MAC, [PERSON_NAME], OSAMUDIAME KONYEHA B $$$$$" at bounding box center [849, 559] width 801 height 41
click at [1213, 515] on div at bounding box center [1215, 517] width 12 height 12
click at [1210, 556] on div at bounding box center [1215, 559] width 12 height 12
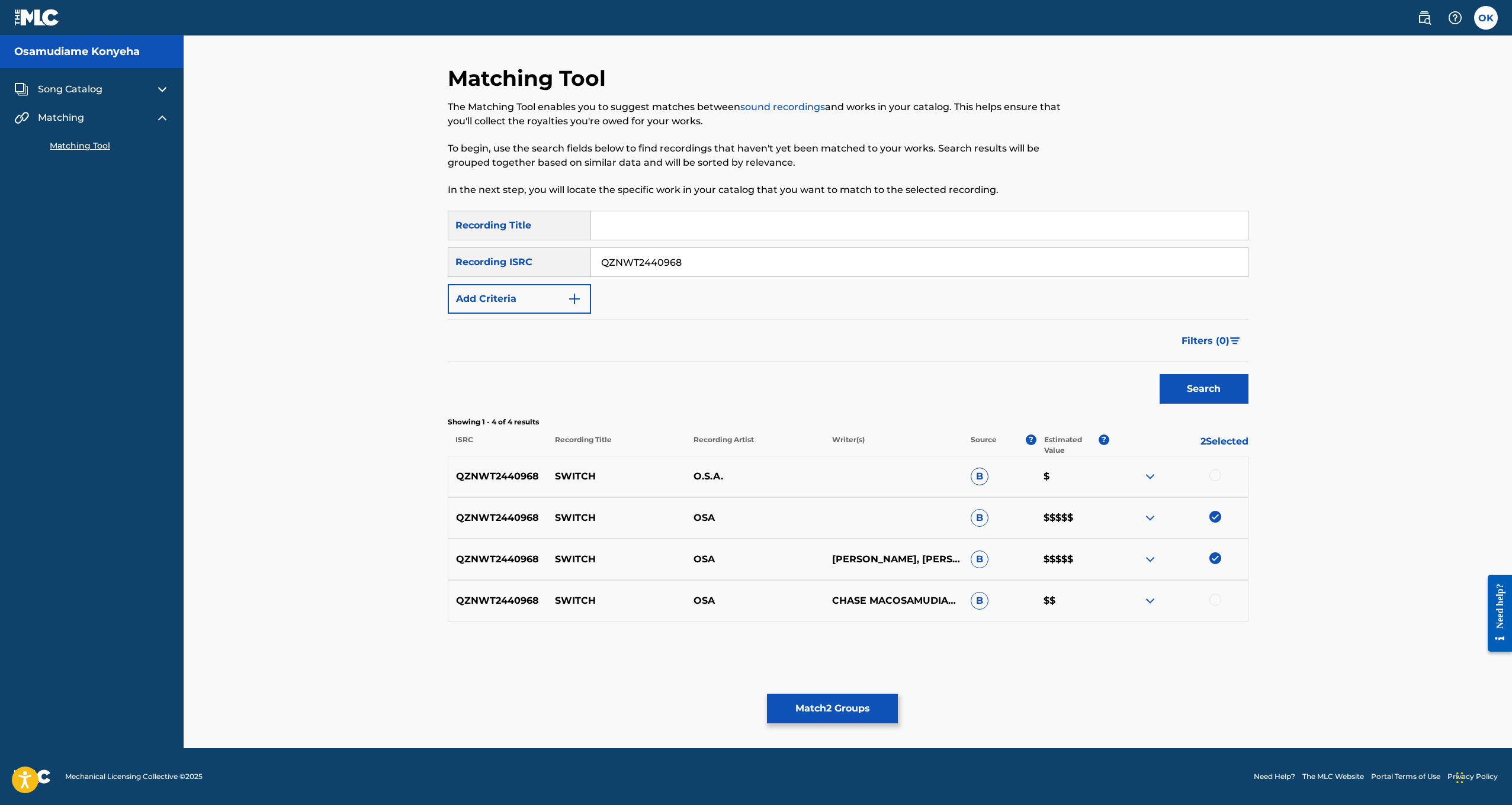
click at [1217, 483] on div "QZNWT2440968 SWITCH O.S.A. B $" at bounding box center [849, 476] width 801 height 41
click at [1228, 473] on div at bounding box center [1179, 477] width 139 height 14
click at [1212, 595] on div "QZNWT2440968 SWITCH OSA CHASE MACOSAMUDIAME KONYEHAGIOVANNI [PERSON_NAME] B $$" at bounding box center [849, 600] width 801 height 41
click at [1212, 595] on div at bounding box center [1215, 600] width 12 height 12
click at [1218, 476] on div at bounding box center [1215, 475] width 12 height 12
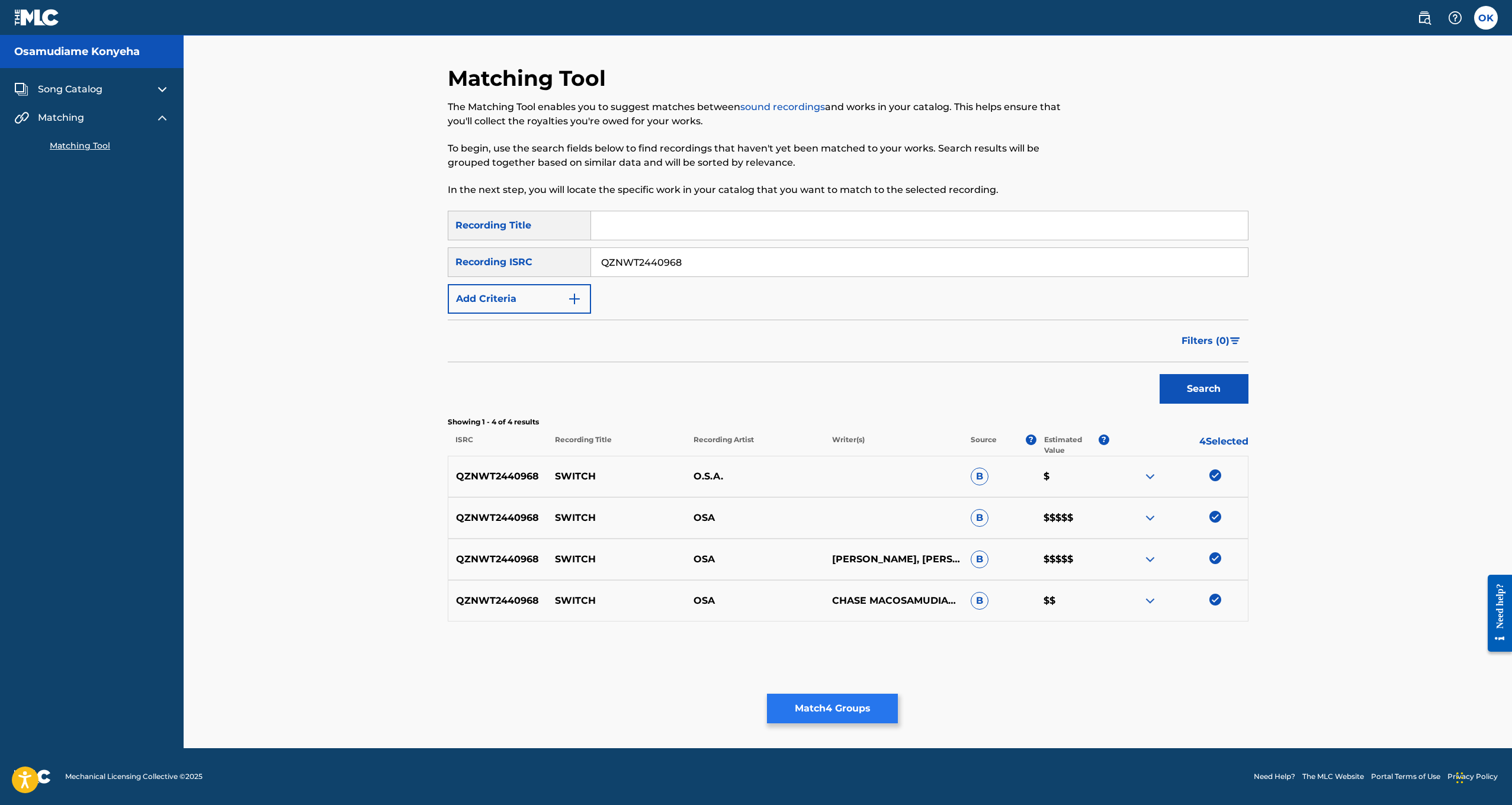
click at [830, 704] on button "Match 4 Groups" at bounding box center [832, 708] width 131 height 30
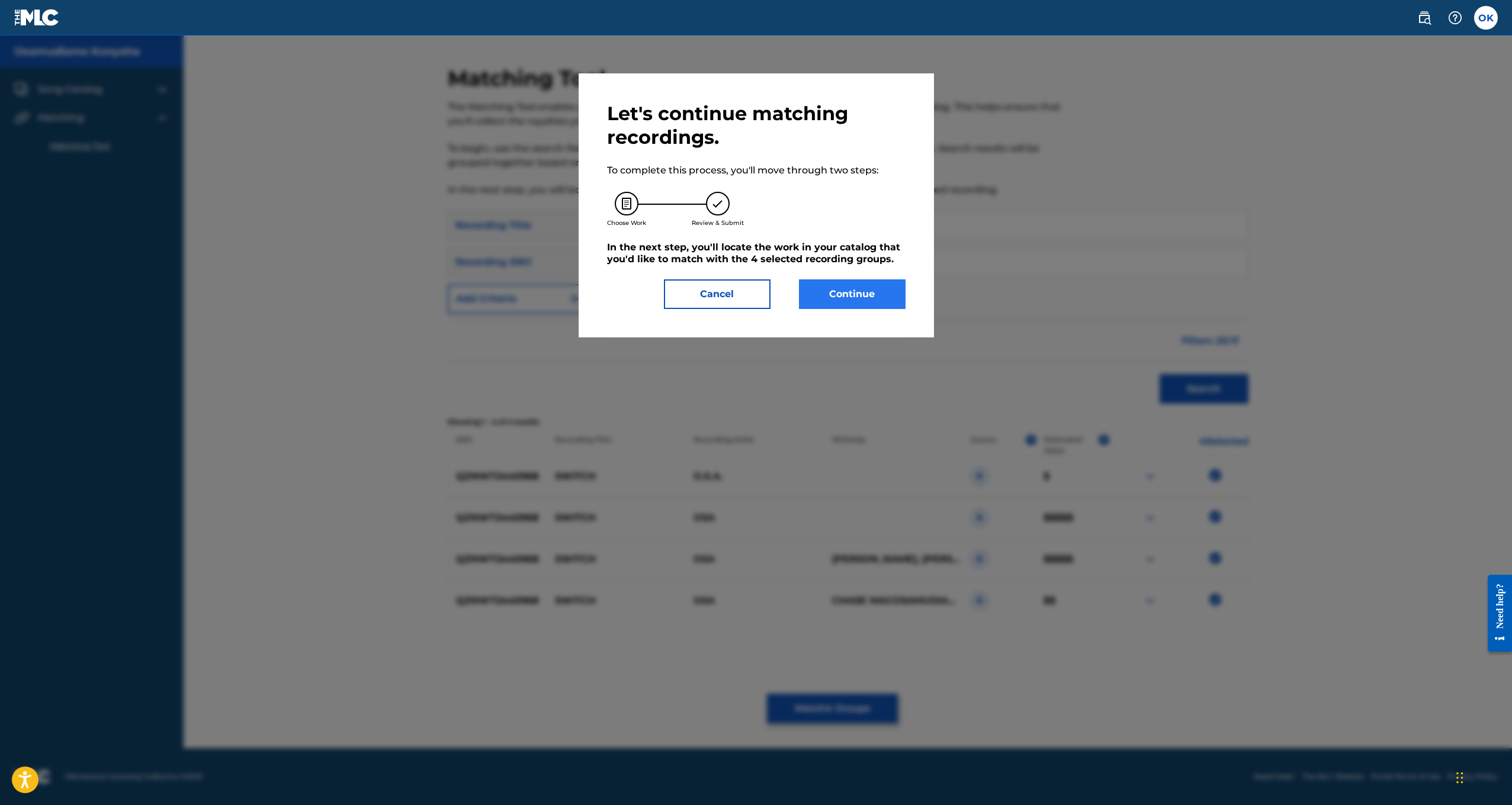
click at [809, 304] on button "Continue" at bounding box center [852, 294] width 107 height 30
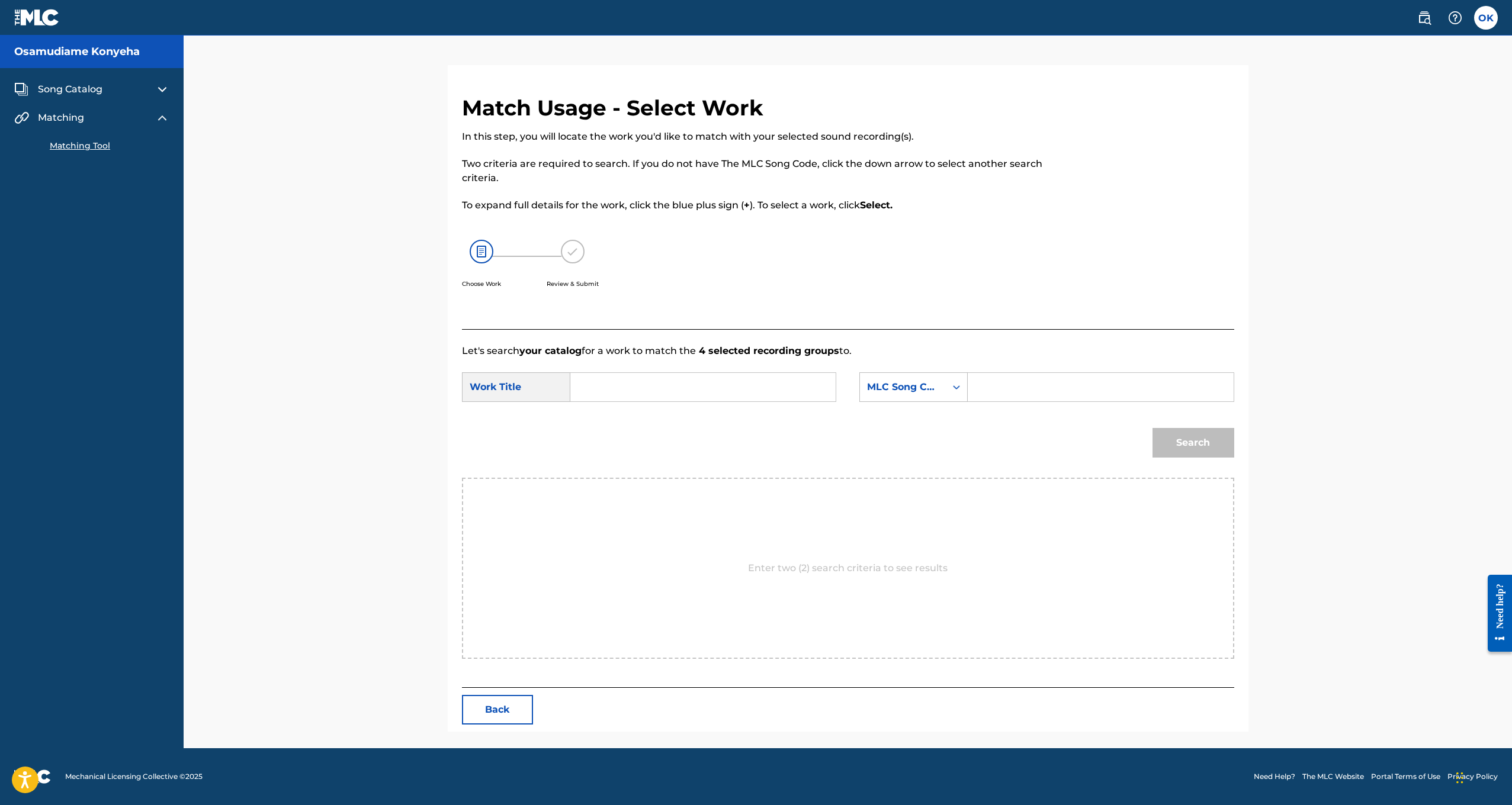
click at [731, 399] on input "Search Form" at bounding box center [703, 387] width 245 height 28
type input "S"
click at [51, 120] on span "Matching" at bounding box center [61, 118] width 46 height 14
click at [79, 90] on span "Song Catalog" at bounding box center [69, 90] width 64 height 14
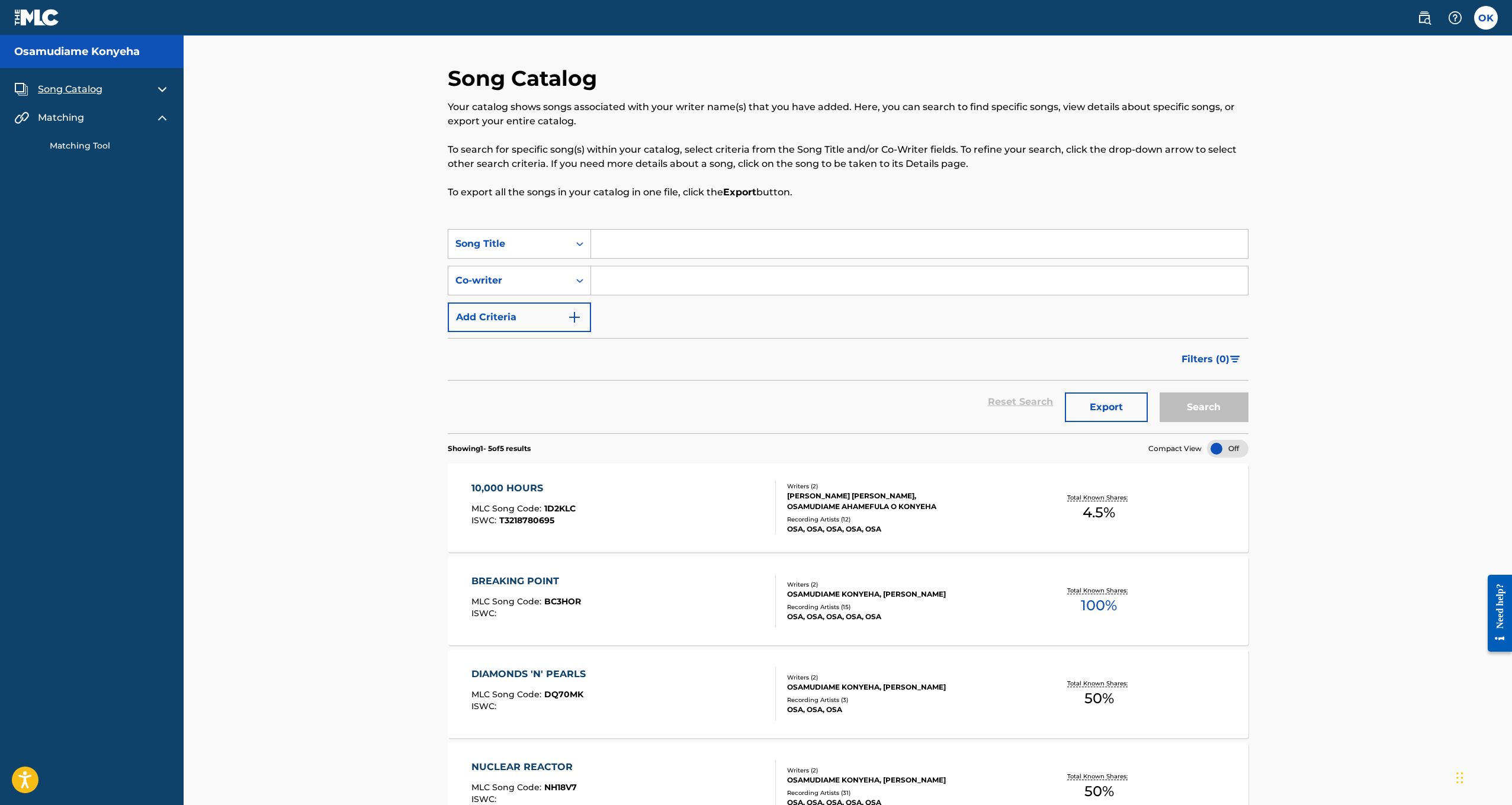
click at [603, 248] on input "Search Form" at bounding box center [919, 244] width 657 height 28
type input "SWITCH"
click at [1203, 408] on button "Search" at bounding box center [1203, 407] width 89 height 30
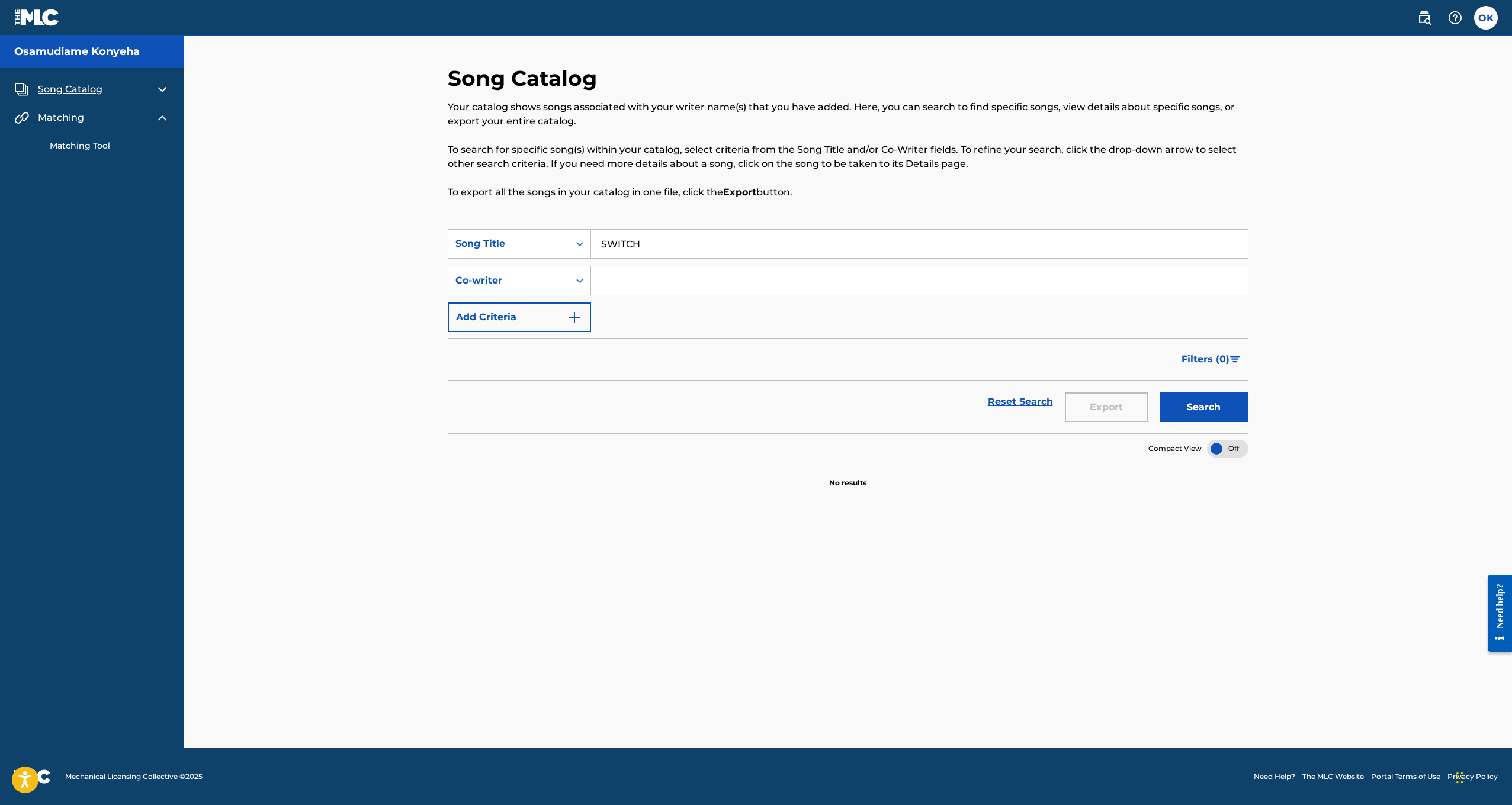
click at [73, 82] on span "Song Catalog" at bounding box center [69, 90] width 64 height 14
click at [167, 87] on img at bounding box center [163, 90] width 14 height 14
click at [88, 171] on link "Catalog Builder" at bounding box center [110, 165] width 120 height 12
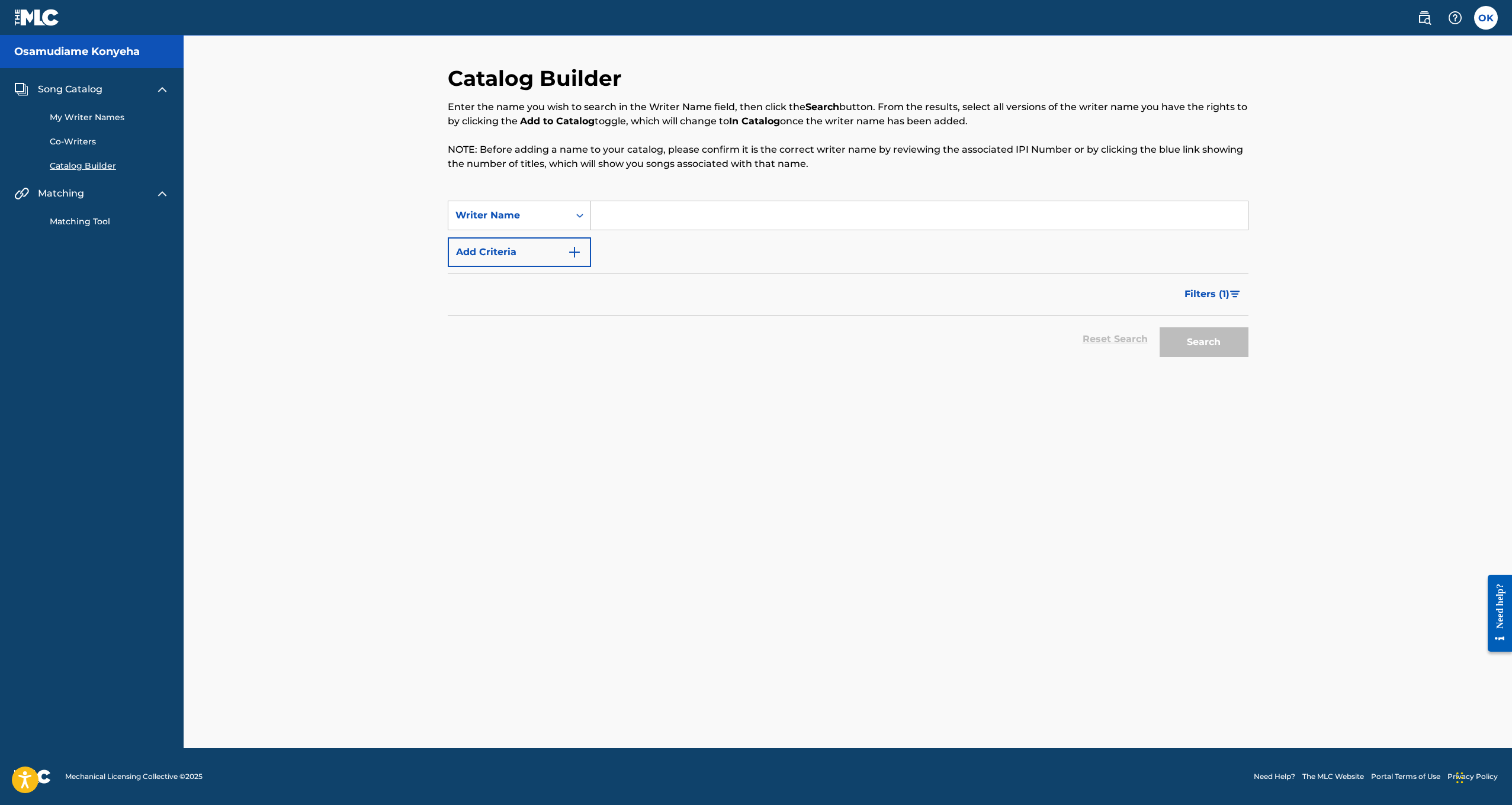
click at [625, 215] on input "Search Form" at bounding box center [919, 215] width 657 height 28
click at [642, 227] on input "Search Form" at bounding box center [919, 215] width 657 height 28
click at [1203, 343] on button "Search" at bounding box center [1203, 342] width 89 height 30
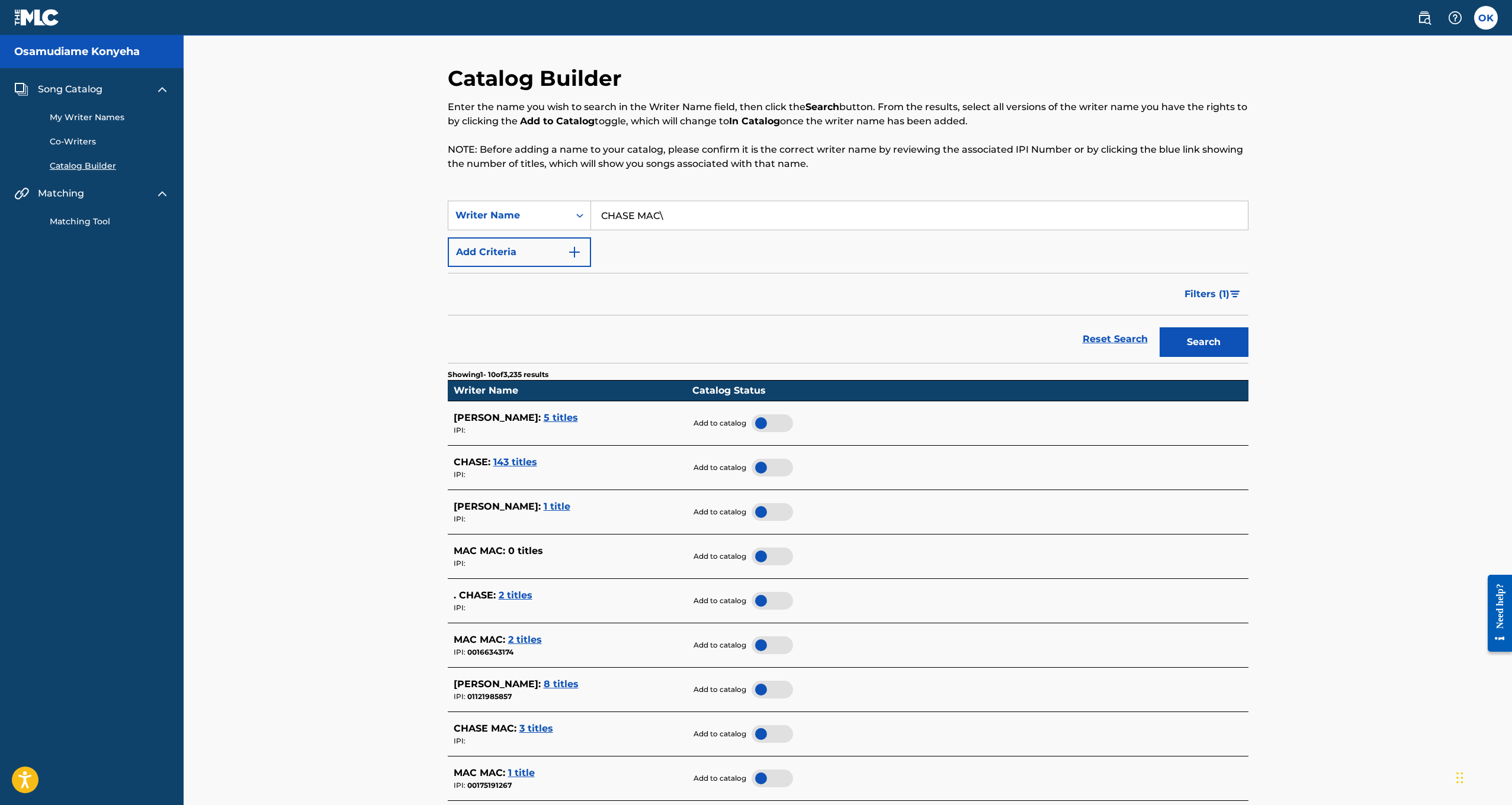
type input "CHASE MAC"
click at [1203, 343] on button "Search" at bounding box center [1203, 342] width 89 height 30
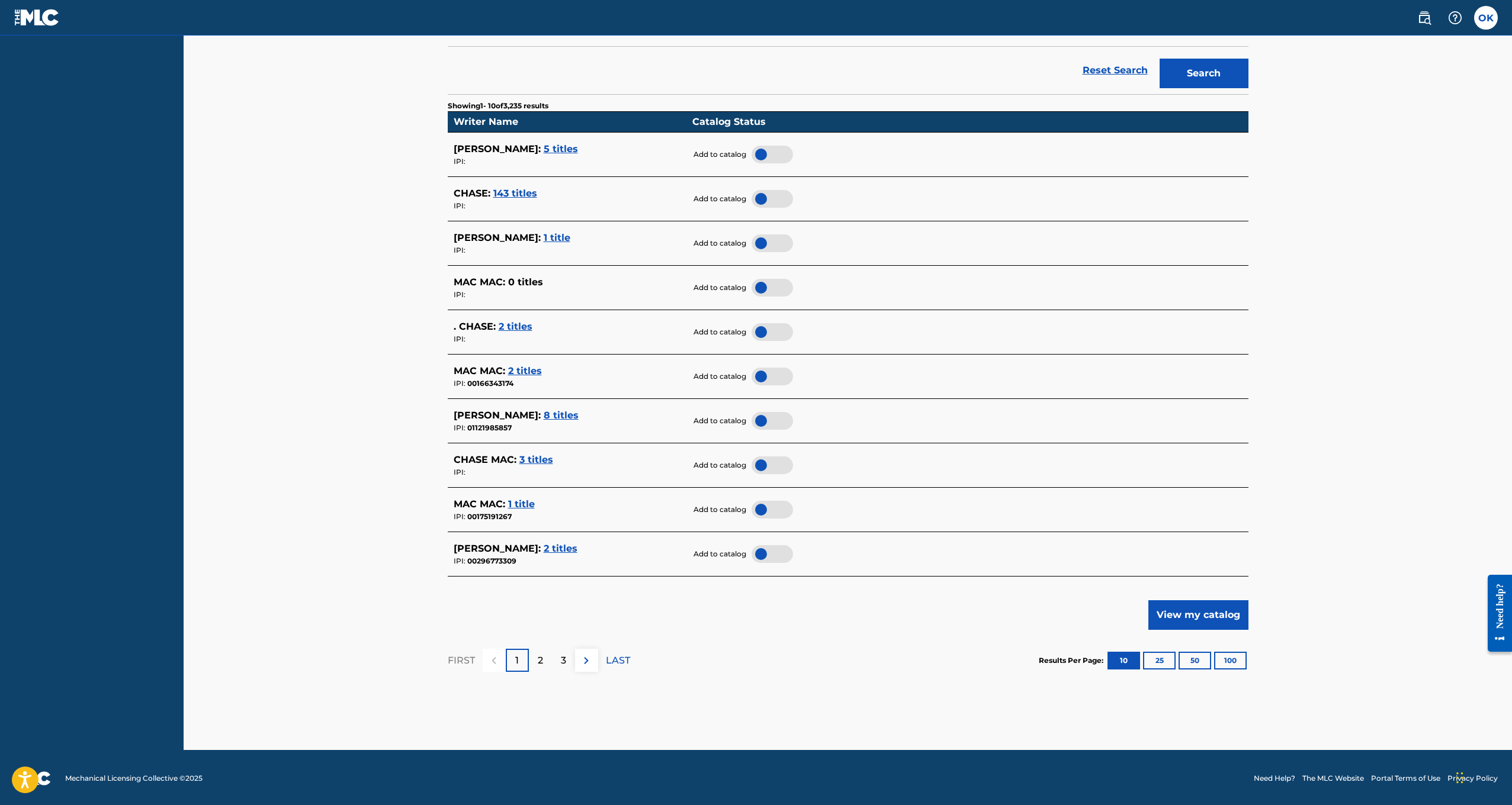
scroll to position [265, 0]
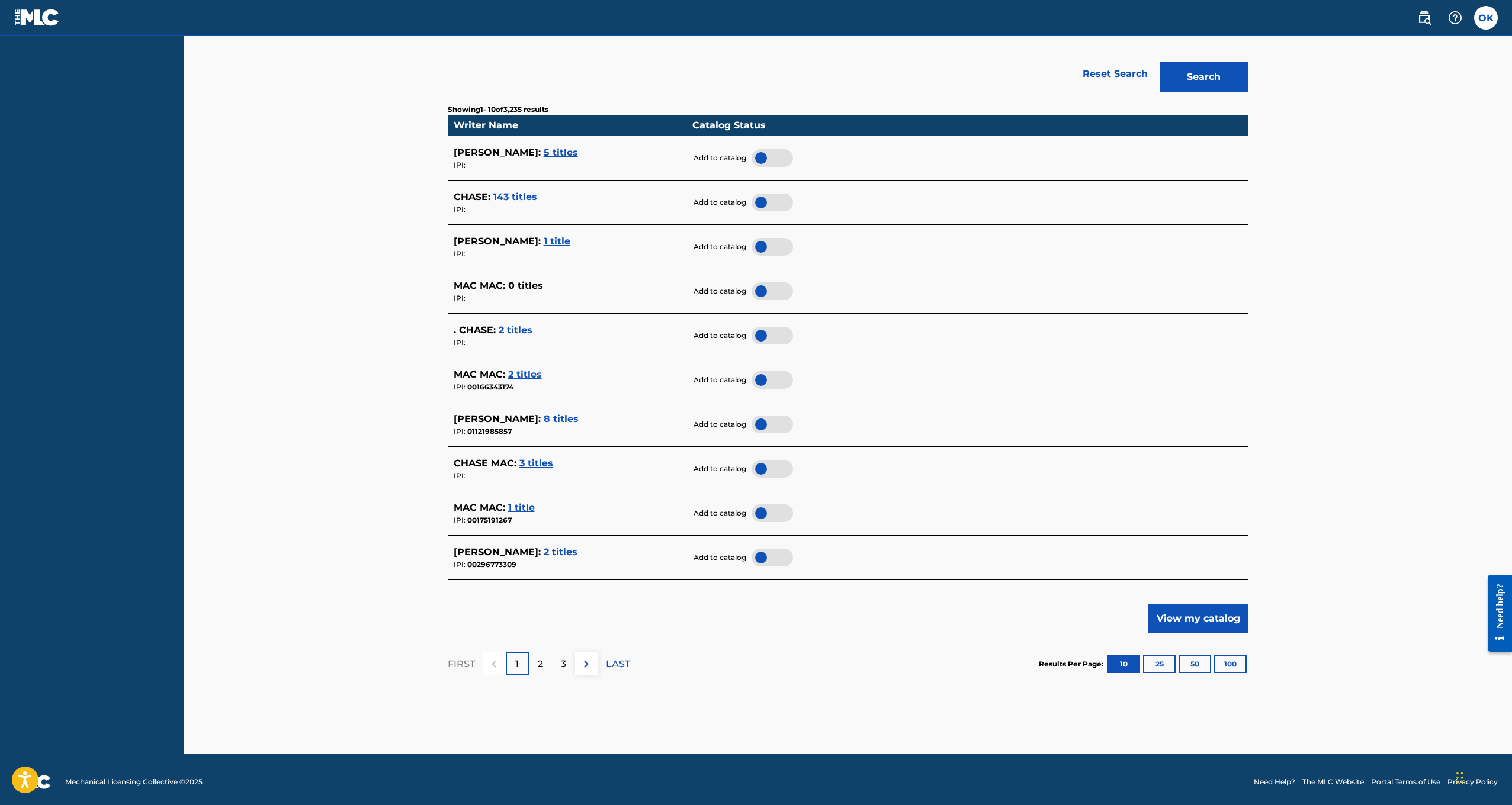
click at [536, 457] on span "3 titles" at bounding box center [536, 463] width 34 height 12
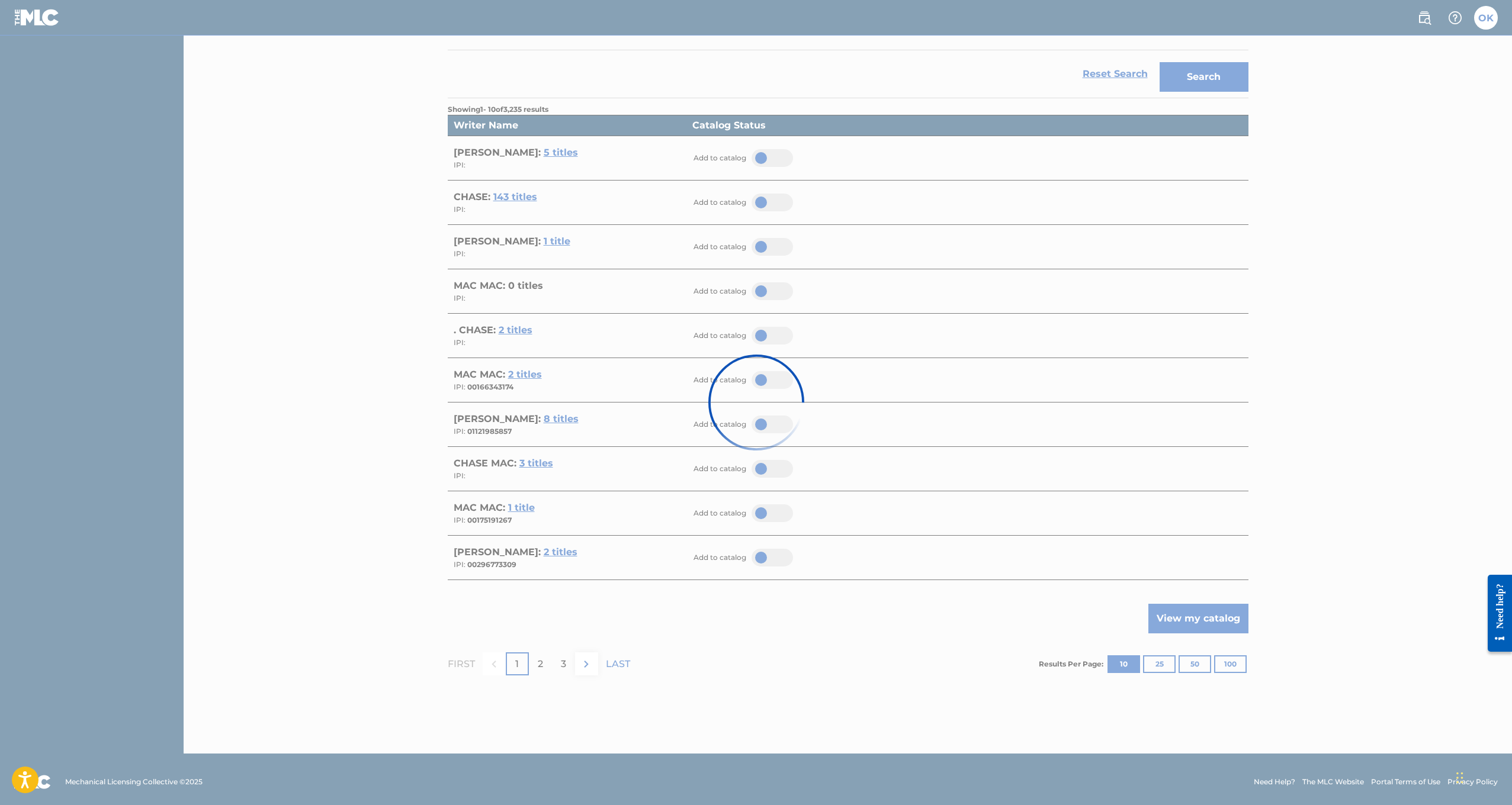
scroll to position [0, 0]
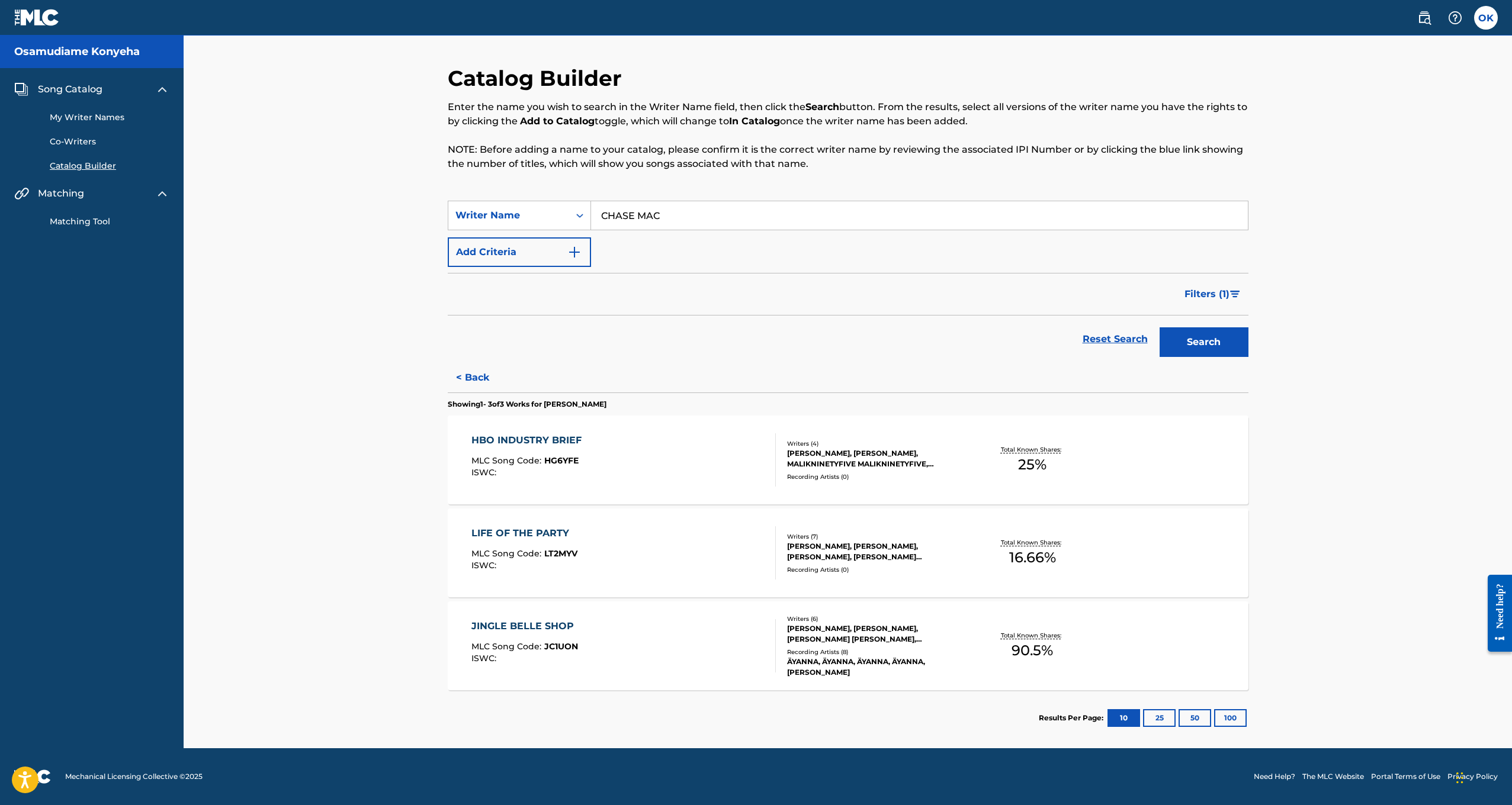
click at [80, 157] on div "My Writer Names Co-Writers Catalog Builder" at bounding box center [92, 134] width 155 height 76
click at [79, 171] on link "Catalog Builder" at bounding box center [110, 165] width 120 height 12
click at [71, 215] on div "Matching Tool" at bounding box center [92, 215] width 155 height 27
click at [71, 223] on link "Matching Tool" at bounding box center [110, 221] width 120 height 12
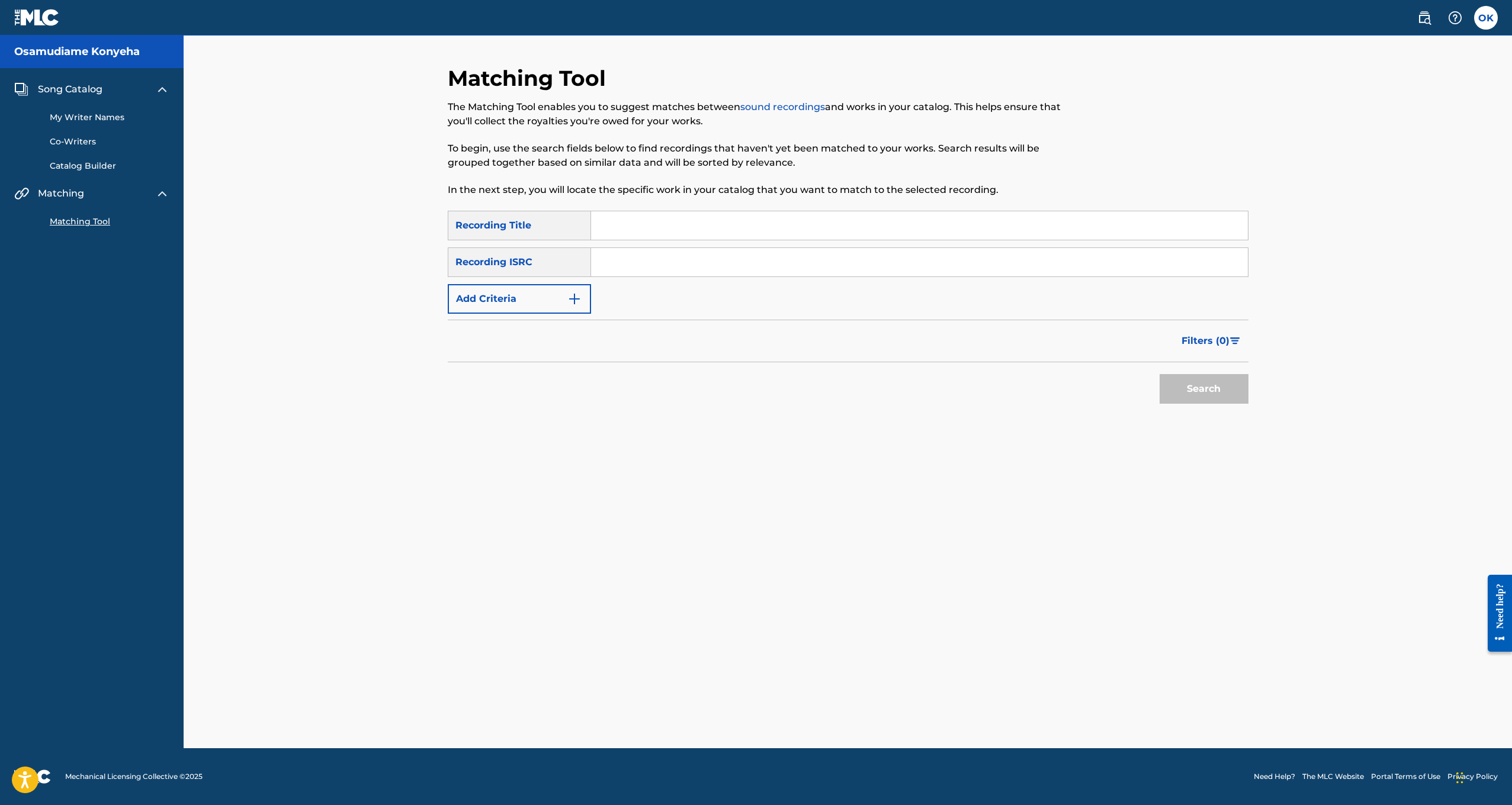
click at [89, 225] on link "Matching Tool" at bounding box center [110, 221] width 120 height 12
click at [160, 193] on img at bounding box center [163, 194] width 14 height 14
click at [77, 145] on link "Co-Writers" at bounding box center [110, 142] width 120 height 12
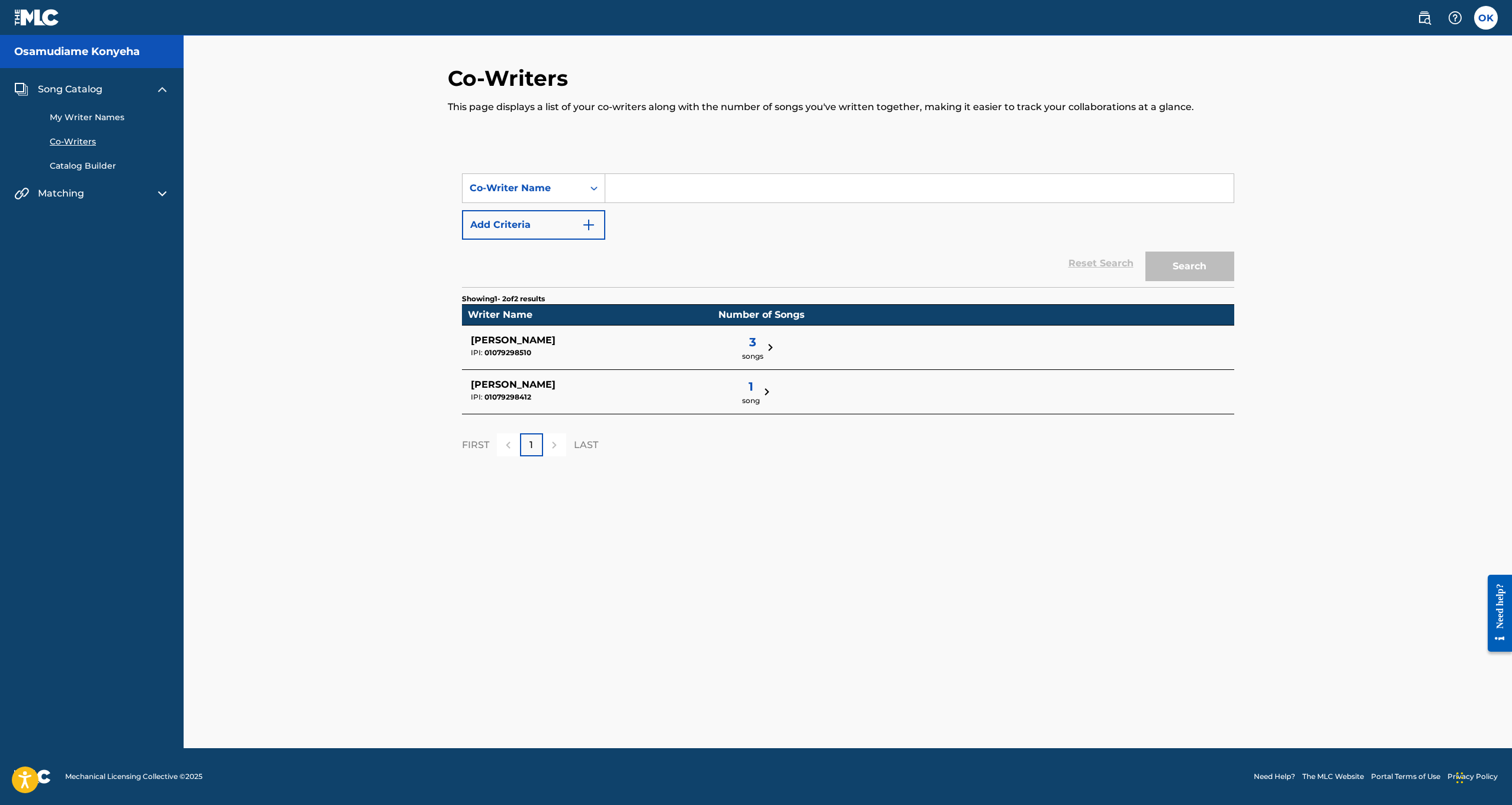
click at [63, 199] on span "Matching" at bounding box center [61, 194] width 46 height 14
click at [67, 195] on span "Matching" at bounding box center [61, 194] width 46 height 14
click at [163, 192] on img at bounding box center [163, 194] width 14 height 14
click at [80, 87] on span "Song Catalog" at bounding box center [69, 90] width 64 height 14
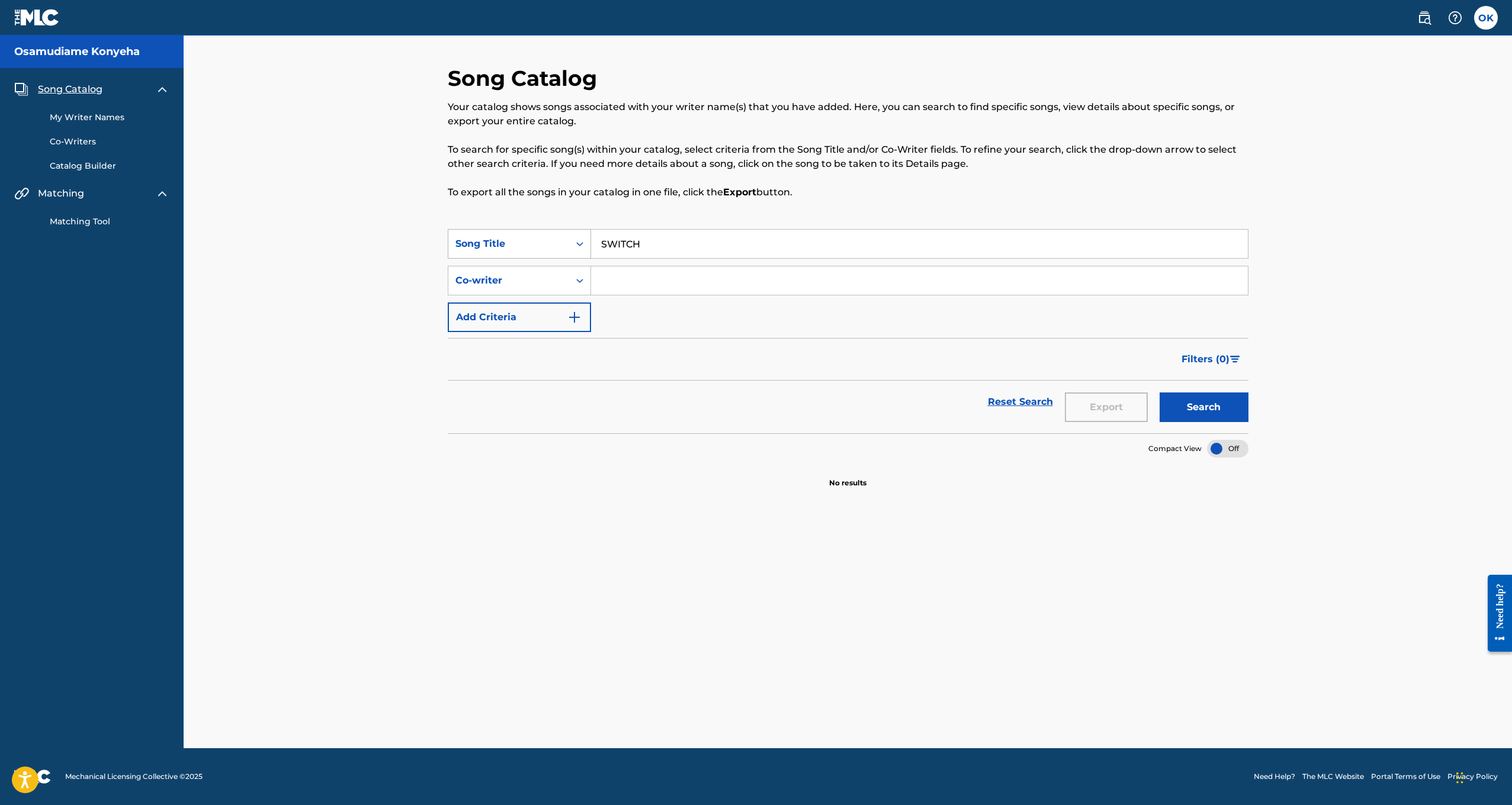
drag, startPoint x: 572, startPoint y: 238, endPoint x: 499, endPoint y: 238, distance: 73.0
click at [499, 238] on div "SearchWithCriteria8acec3d1-7513-40f7-80ed-464eb552d195 Song Title SWITCH" at bounding box center [849, 244] width 801 height 30
click at [650, 358] on div "Filters ( 0 )" at bounding box center [849, 359] width 801 height 43
click at [76, 89] on span "Song Catalog" at bounding box center [69, 90] width 64 height 14
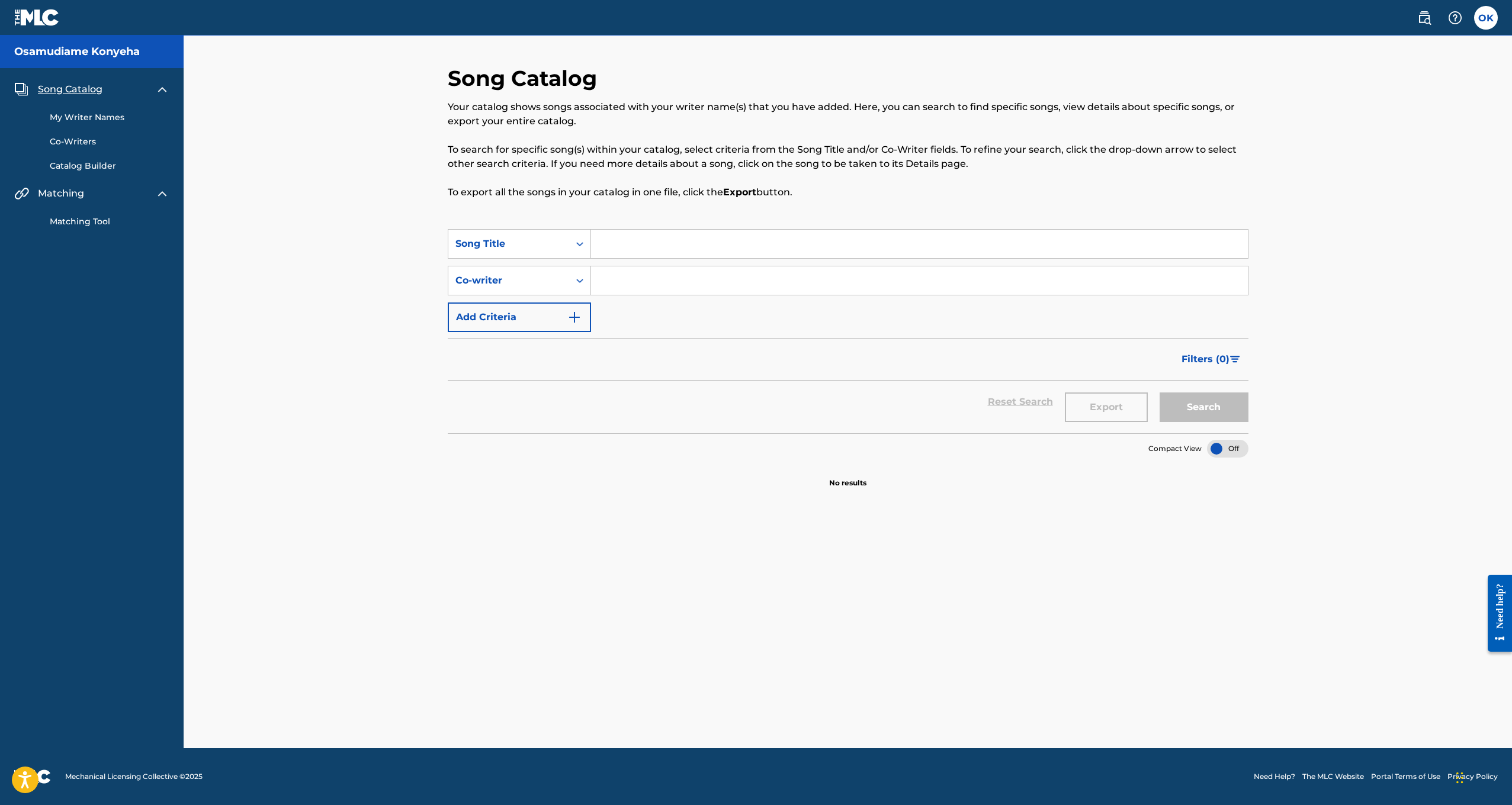
click at [76, 89] on span "Song Catalog" at bounding box center [69, 90] width 64 height 14
click at [75, 171] on link "Catalog Builder" at bounding box center [110, 165] width 120 height 12
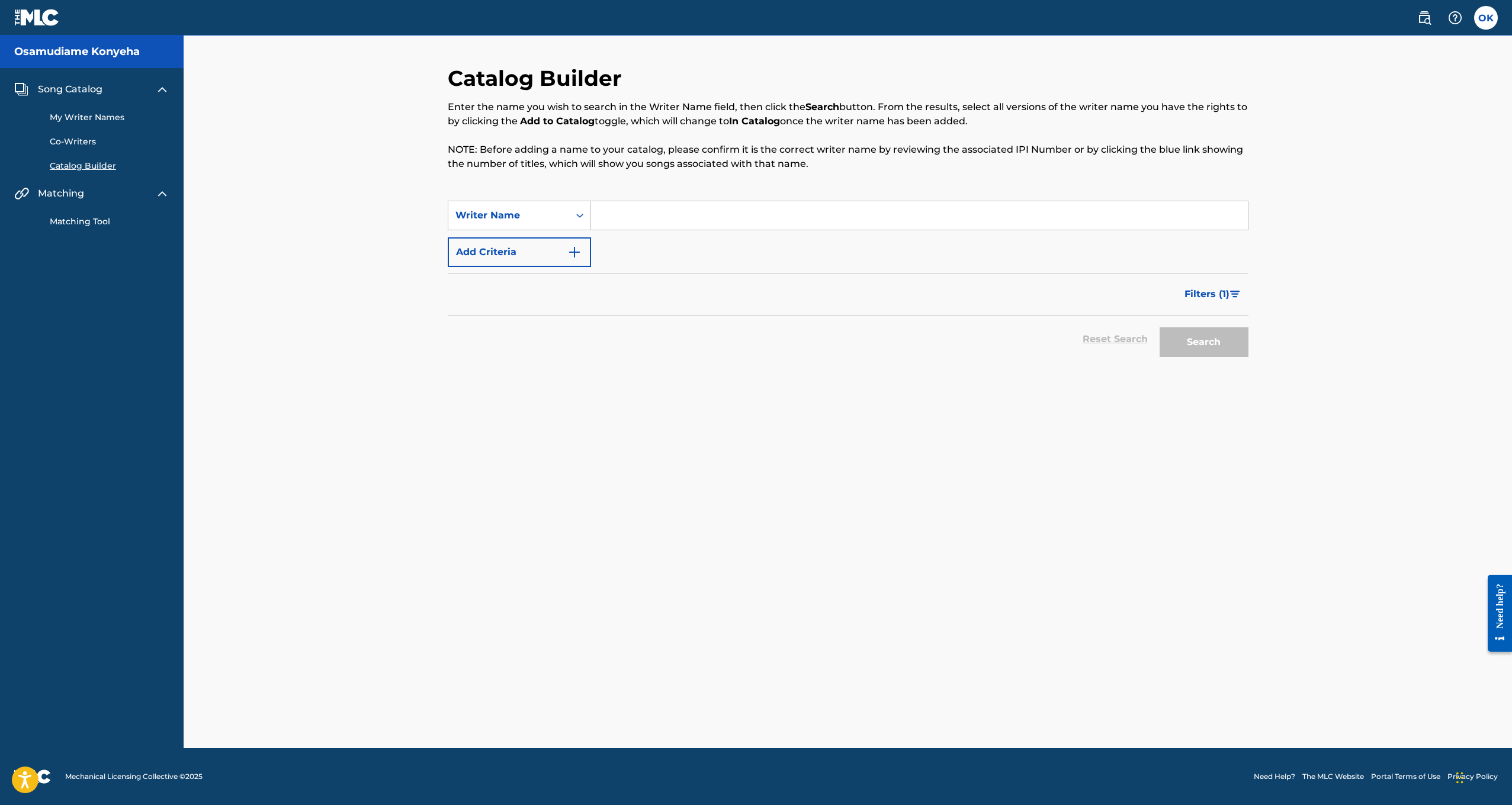
click at [74, 134] on div "My Writer Names Co-Writers Catalog Builder" at bounding box center [92, 134] width 155 height 76
click at [79, 124] on div "My Writer Names Co-Writers Catalog Builder" at bounding box center [92, 134] width 155 height 76
click at [77, 120] on link "My Writer Names" at bounding box center [110, 117] width 120 height 12
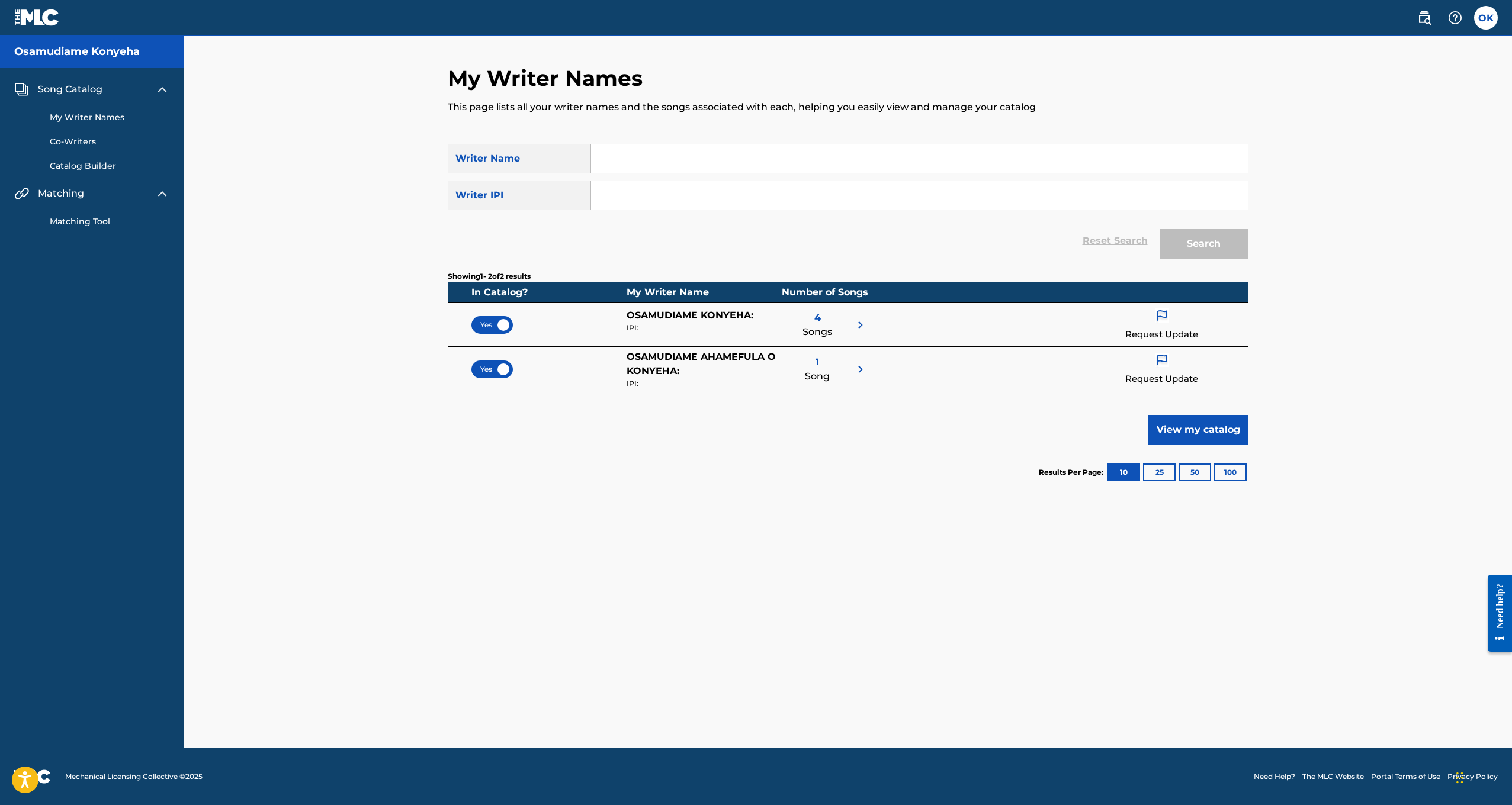
click at [845, 332] on div "4 Songs" at bounding box center [825, 325] width 85 height 33
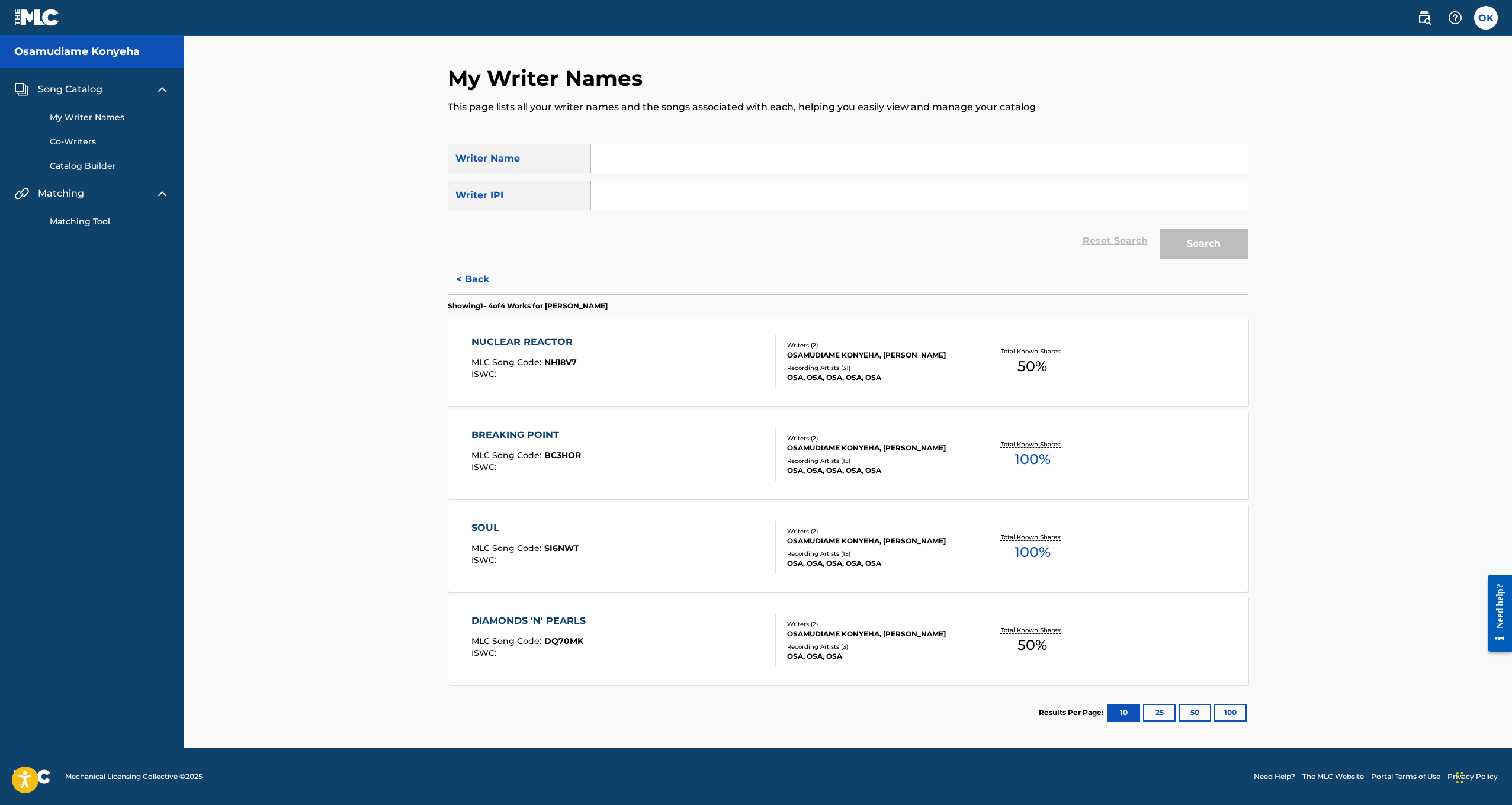
click at [520, 616] on div "DIAMONDS 'N' PEARLS" at bounding box center [531, 621] width 120 height 14
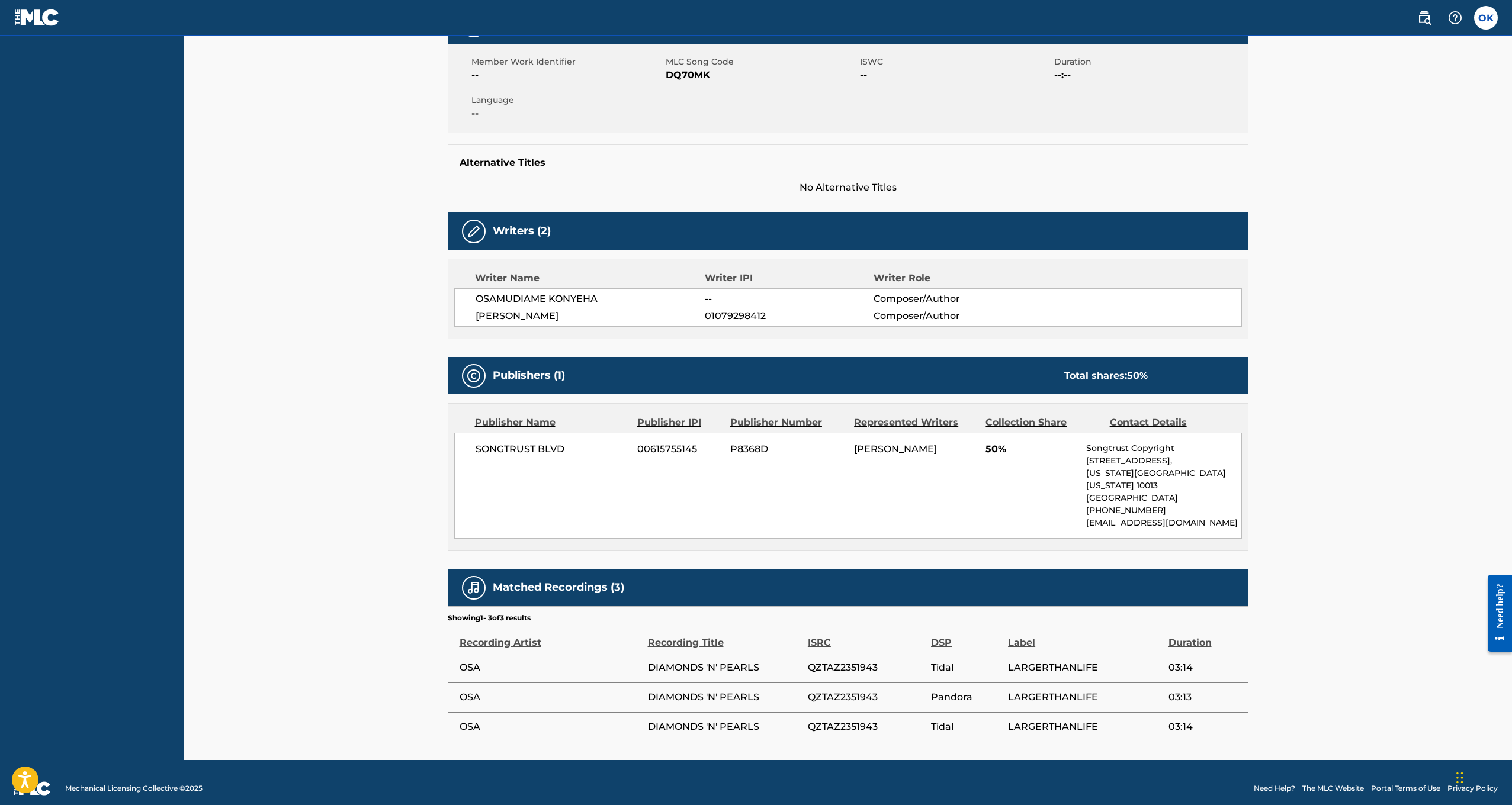
scroll to position [204, 0]
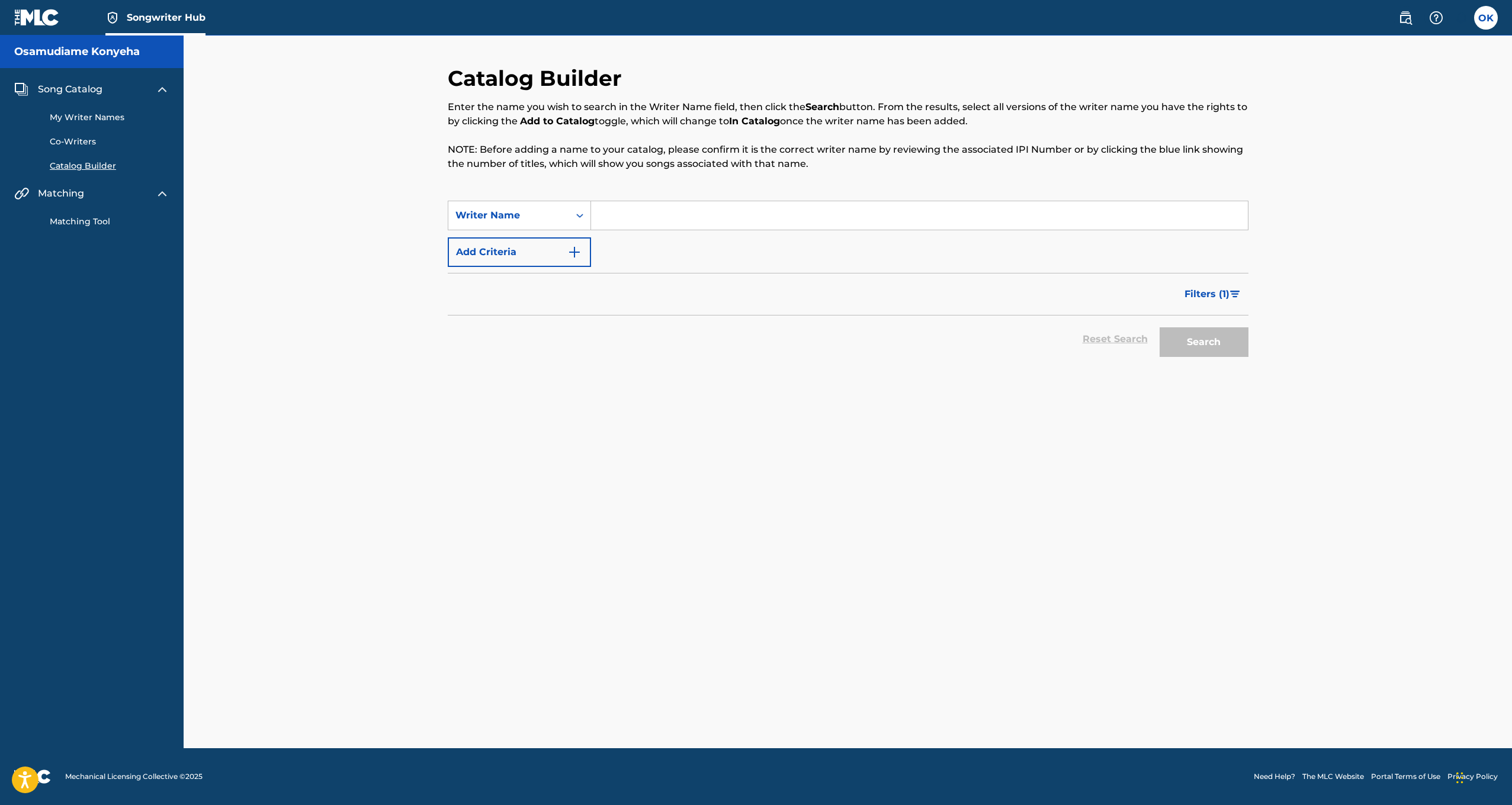
click at [670, 210] on input "Search Form" at bounding box center [919, 215] width 657 height 28
paste input "CHASE MACOSAMUDIAME KONYEHAGIOVANNI [PERSON_NAME]"
click at [1203, 336] on button "Search" at bounding box center [1203, 342] width 89 height 30
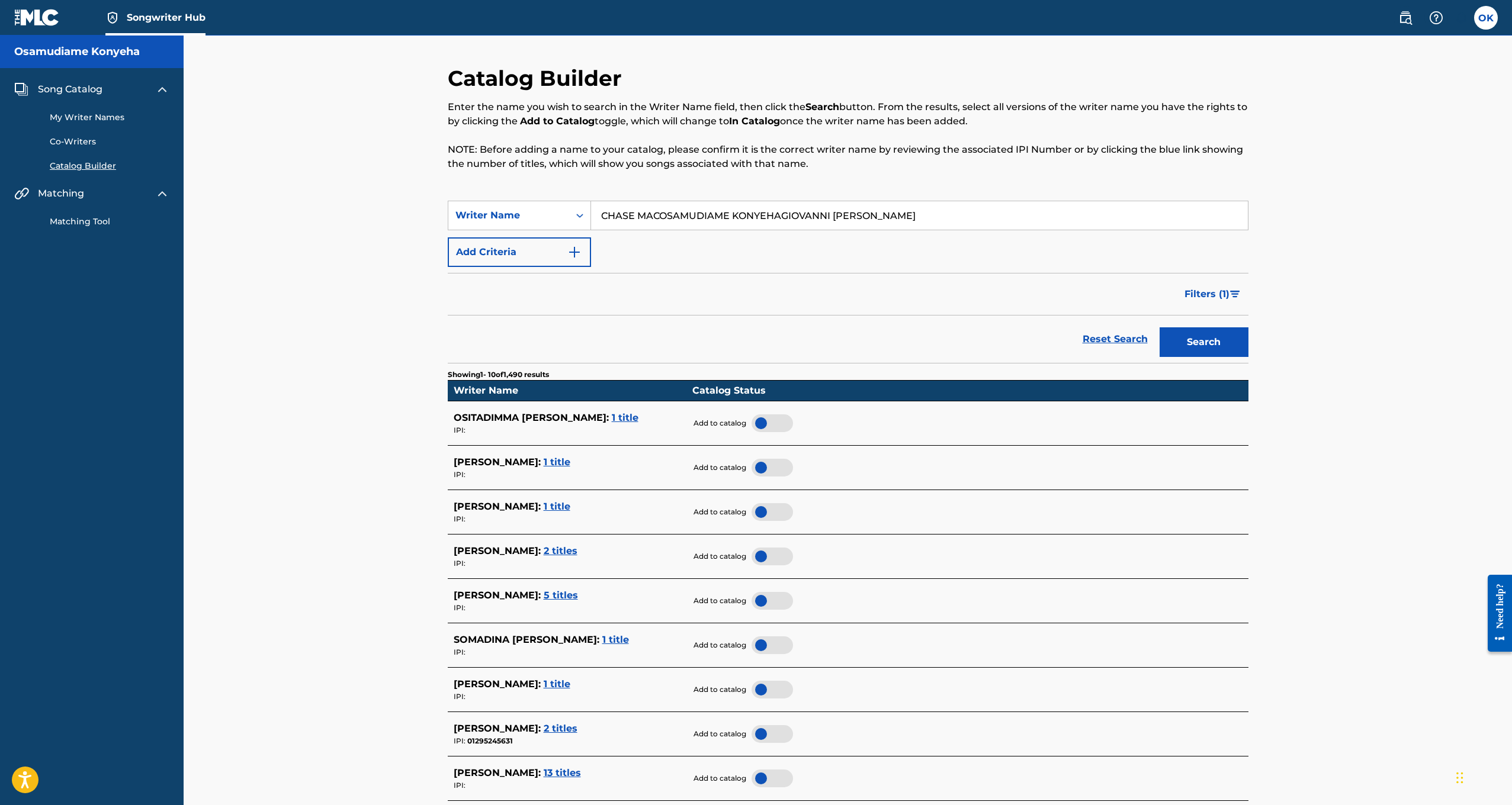
drag, startPoint x: 875, startPoint y: 212, endPoint x: 661, endPoint y: 215, distance: 214.0
click at [661, 215] on input "CHASE MACOSAMUDIAME KONYEHAGIOVANNI [PERSON_NAME]" at bounding box center [919, 215] width 657 height 28
type input "CHASE MAC"
click at [1203, 343] on button "Search" at bounding box center [1203, 342] width 89 height 30
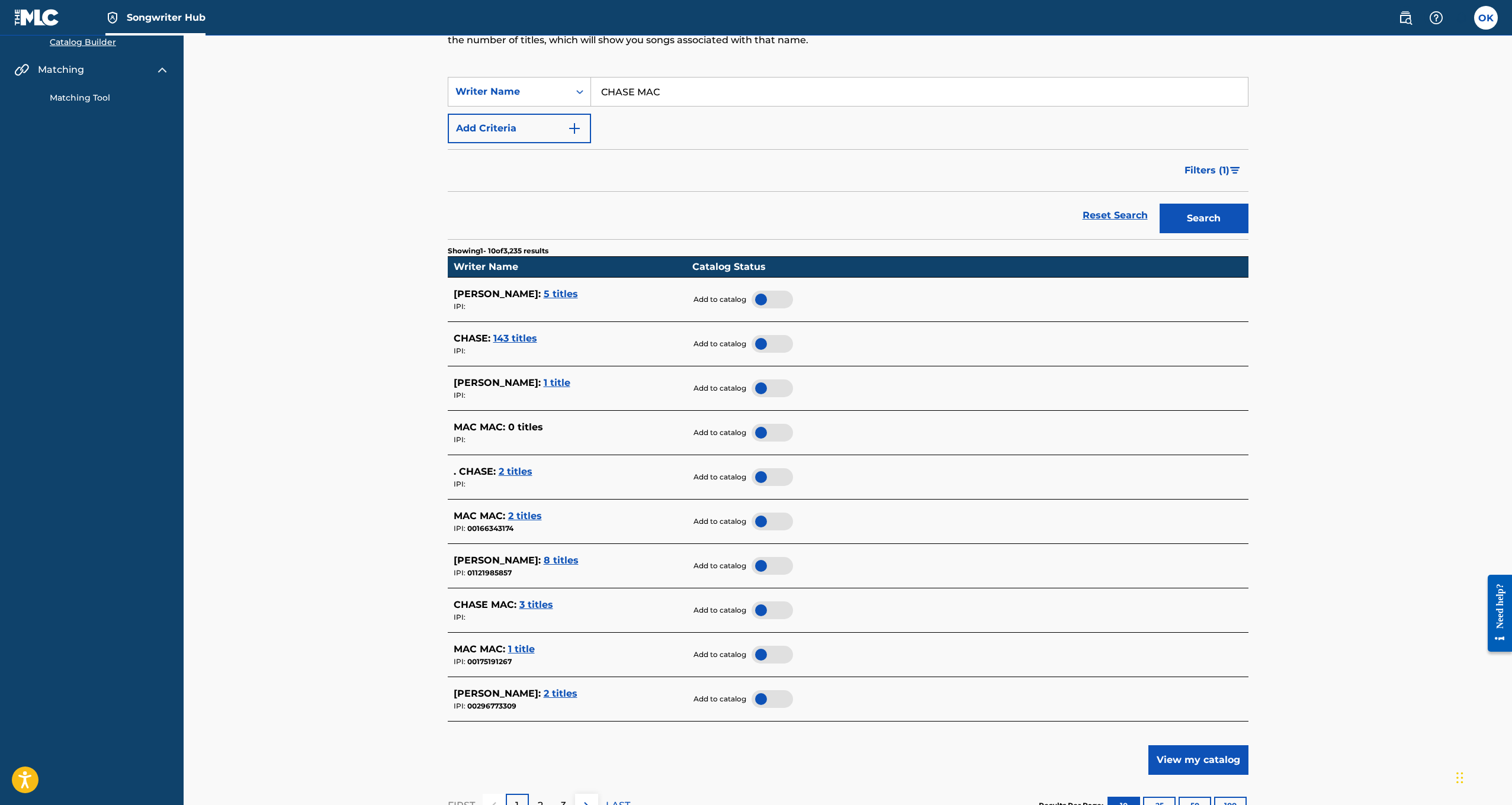
scroll to position [124, 0]
click at [532, 598] on span "3 titles" at bounding box center [536, 604] width 34 height 12
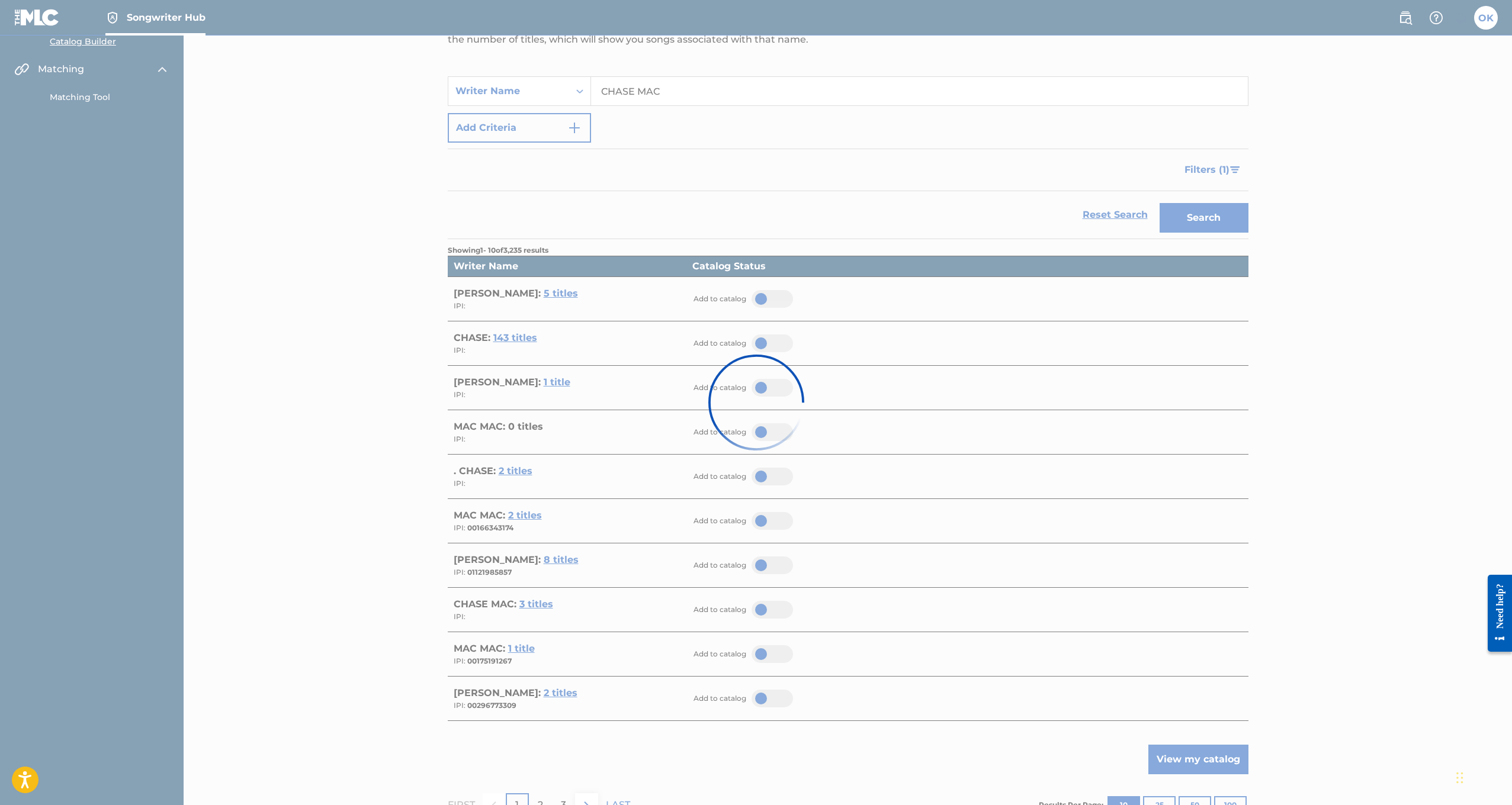
scroll to position [0, 0]
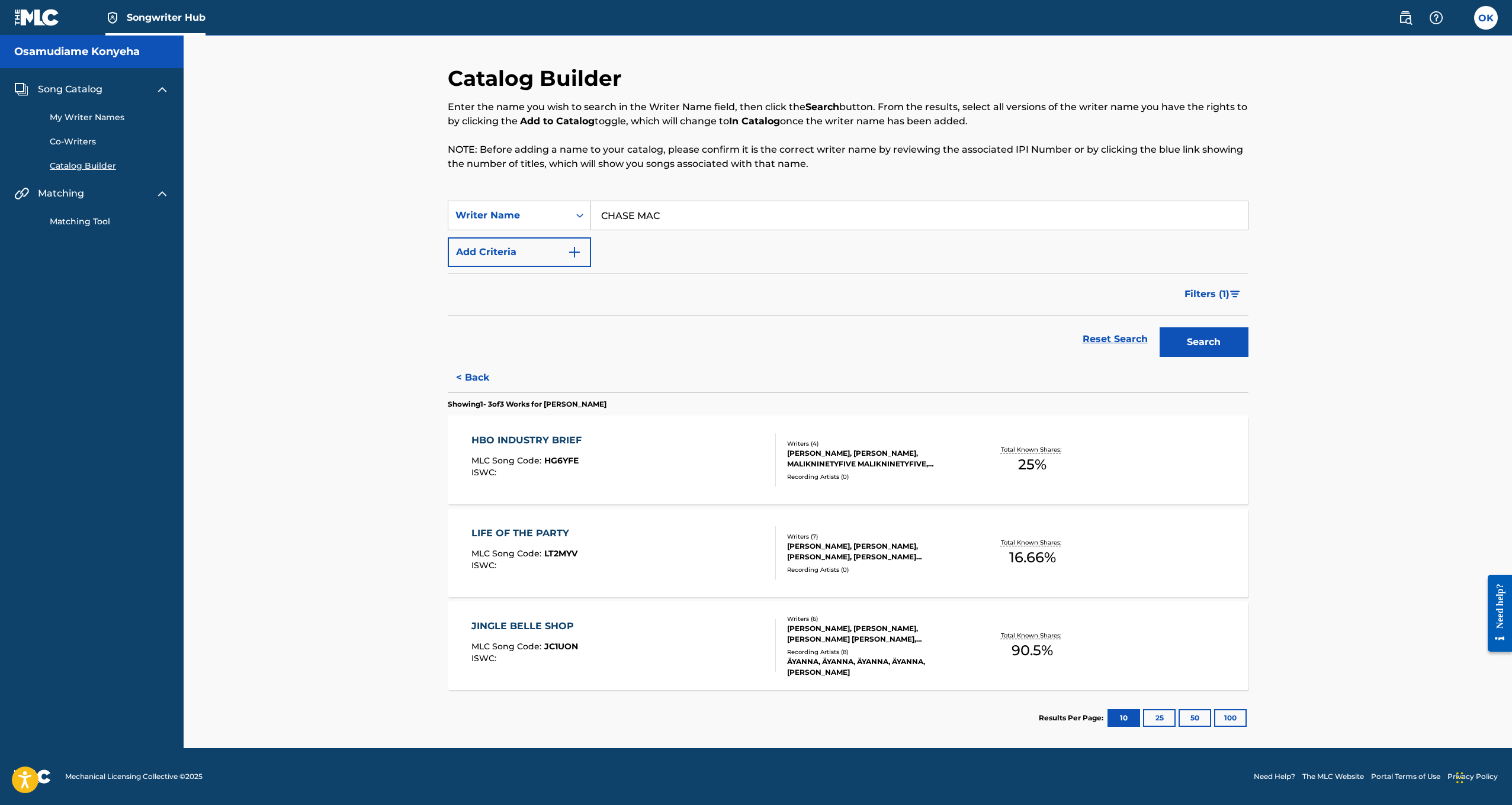
click at [689, 213] on input "CHASE MAC" at bounding box center [919, 215] width 657 height 28
drag, startPoint x: 690, startPoint y: 216, endPoint x: 574, endPoint y: 218, distance: 116.0
click at [574, 218] on div "SearchWithCriteria080d4d79-108d-48d1-b24a-27981c758498 Writer Name CHASE MAC" at bounding box center [849, 215] width 801 height 30
click at [574, 218] on icon "Search Form" at bounding box center [580, 215] width 12 height 12
click at [269, 261] on div "Catalog Builder Enter the name you wish to search in the Writer Name field, the…" at bounding box center [848, 392] width 1328 height 713
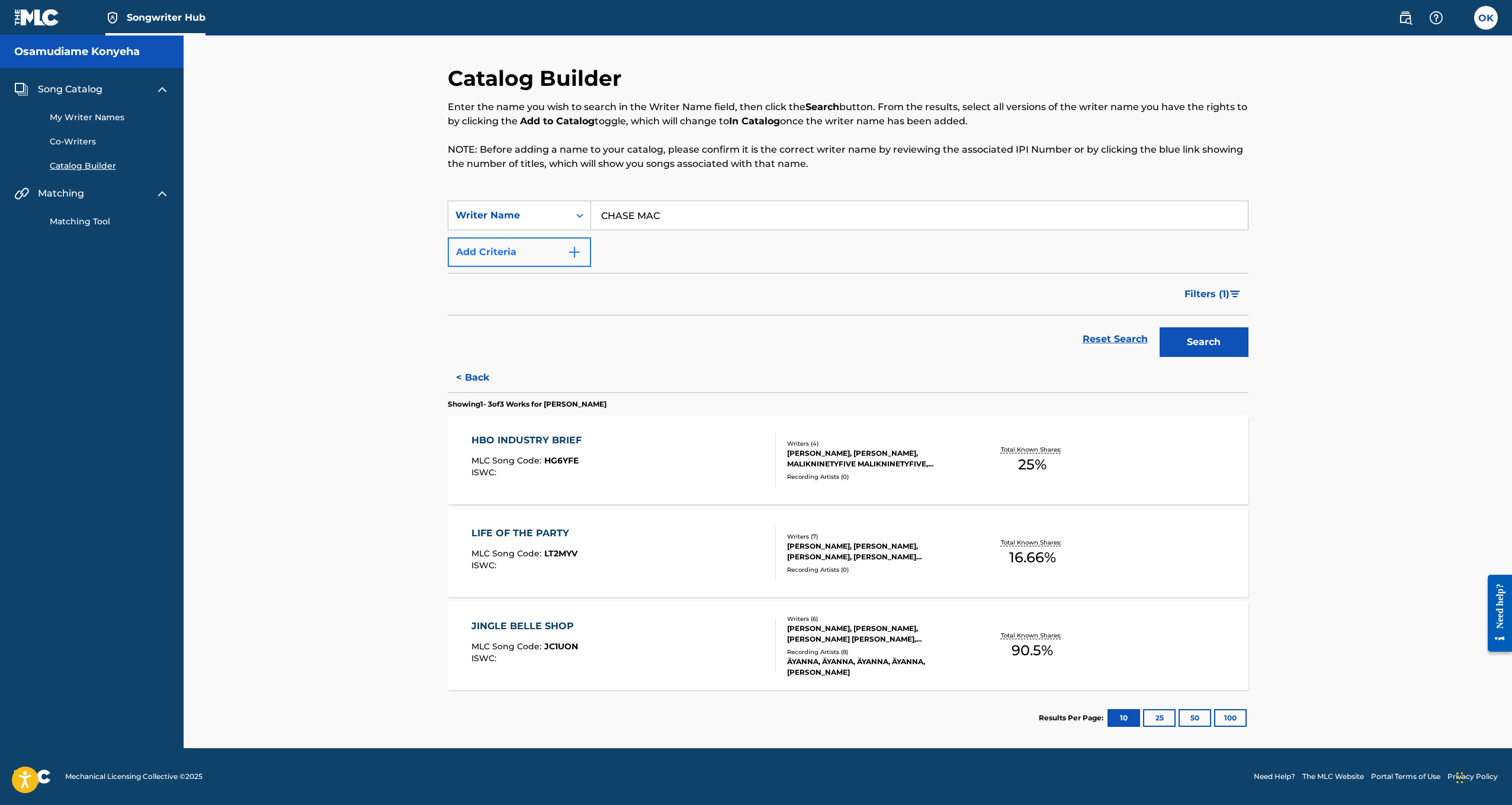
click at [554, 251] on button "Add Criteria" at bounding box center [520, 252] width 143 height 30
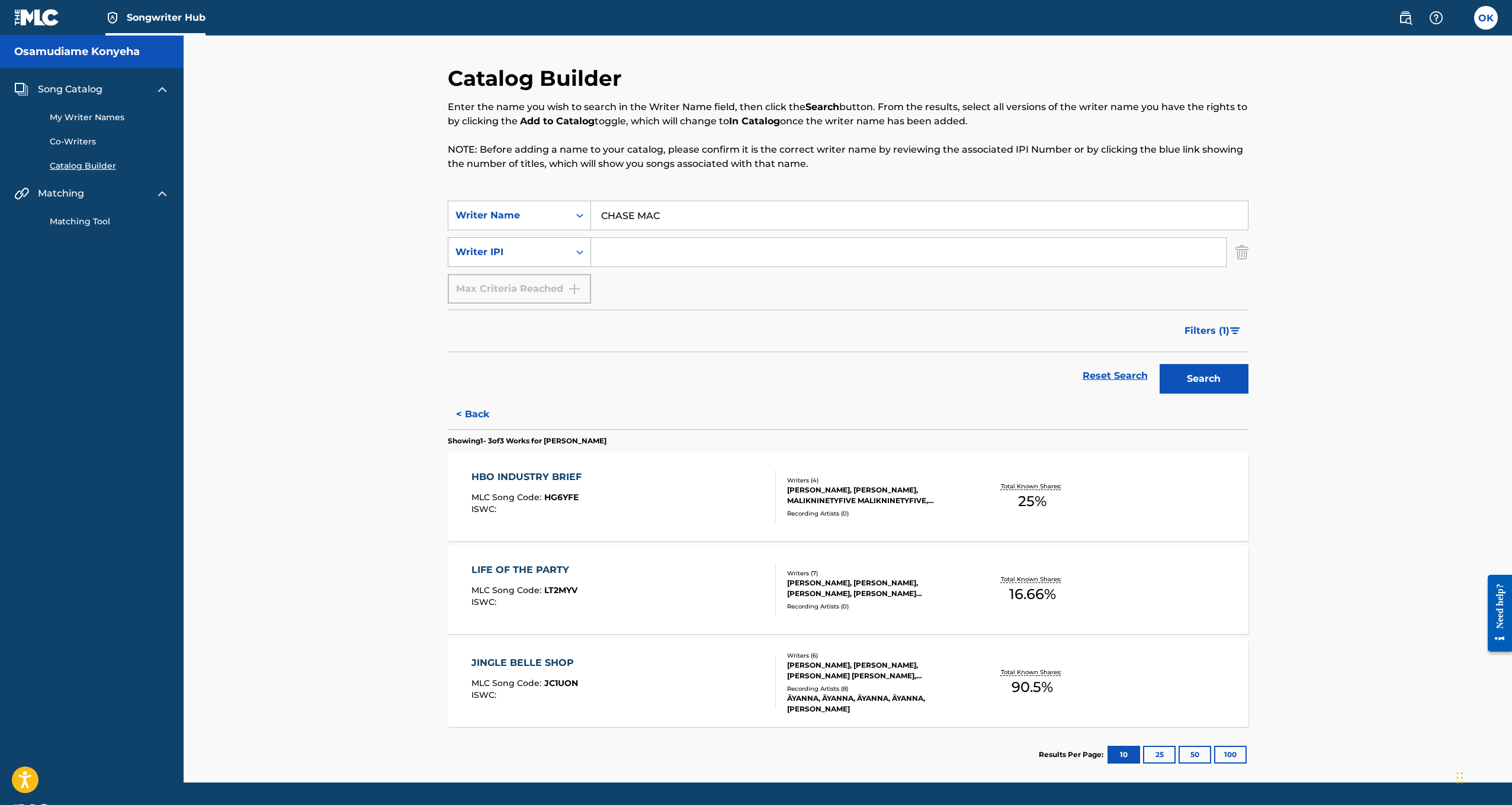
click at [523, 259] on div "Writer IPI" at bounding box center [508, 252] width 121 height 22
click at [1244, 260] on img "Search Form" at bounding box center [1242, 252] width 13 height 30
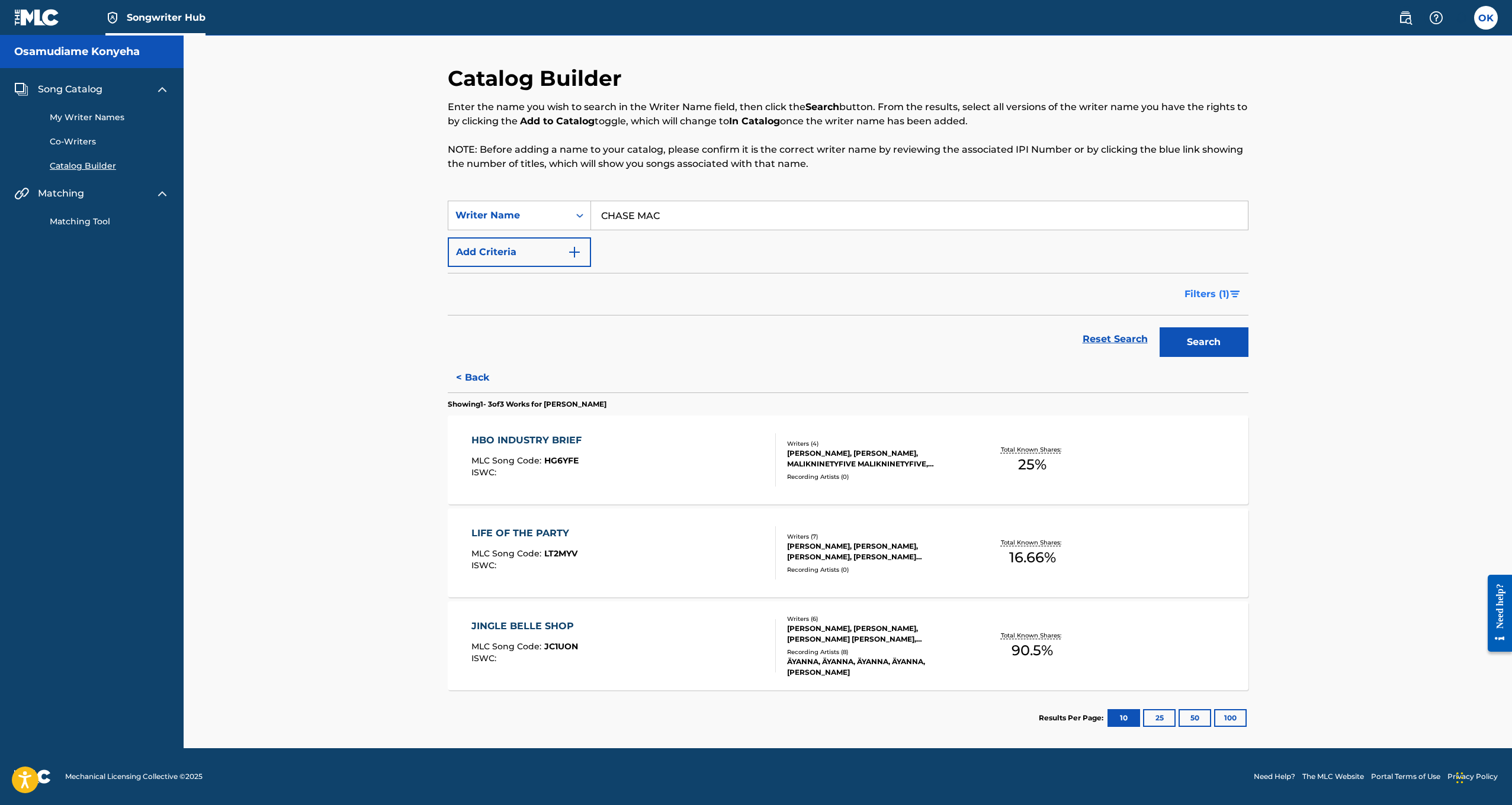
click at [1216, 285] on button "Filters ( 1 )" at bounding box center [1213, 294] width 71 height 30
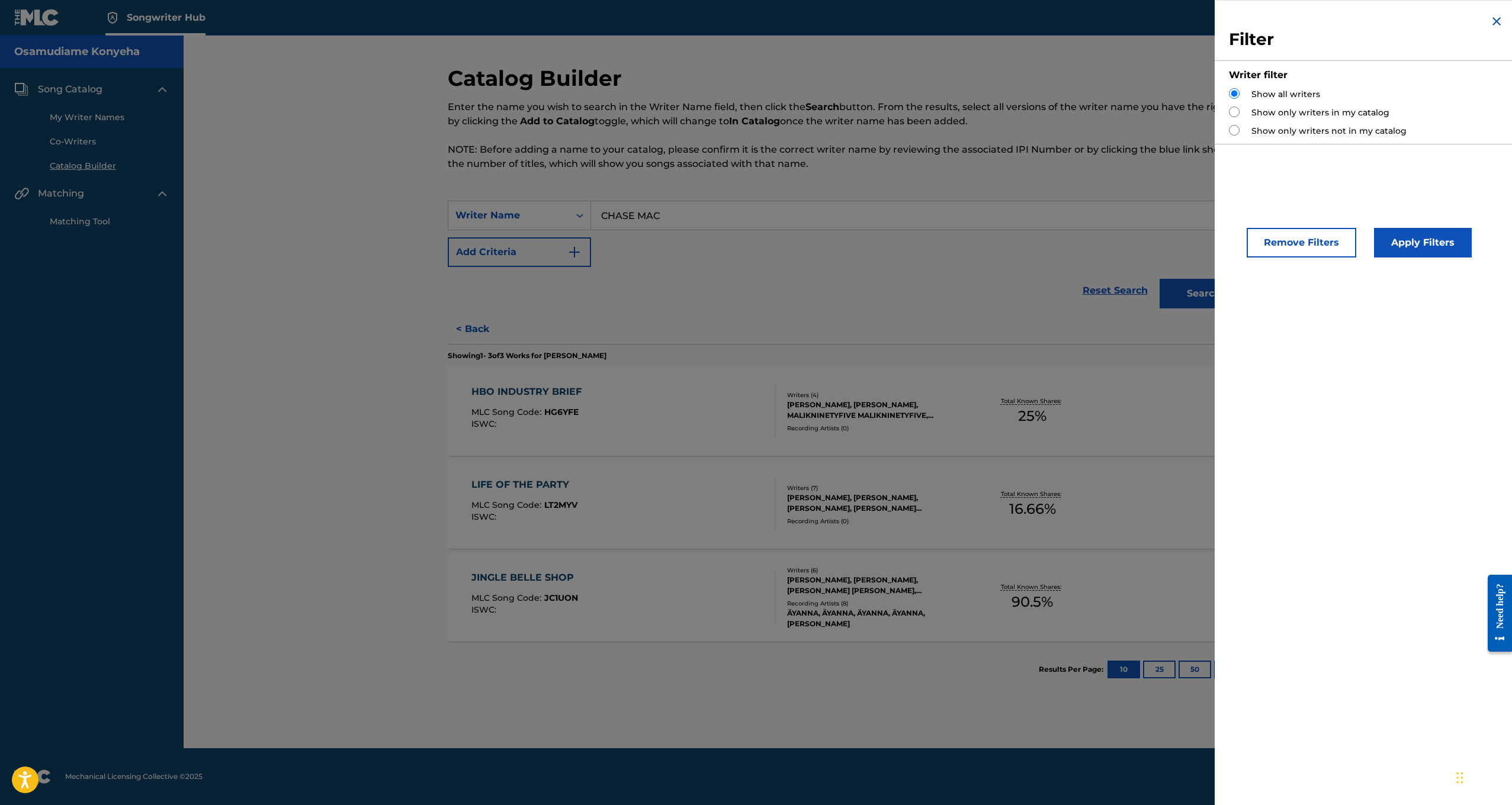
click at [398, 256] on div "Catalog Builder Enter the name you wish to search in the Writer Name field, the…" at bounding box center [848, 392] width 1328 height 713
click at [390, 256] on div "Catalog Builder Enter the name you wish to search in the Writer Name field, the…" at bounding box center [848, 392] width 1328 height 713
click at [1500, 12] on div "Filter Writer filter Show all writers Show only writers in my catalog Show only…" at bounding box center [1367, 79] width 304 height 158
click at [1505, 22] on div "Filter Writer filter Show all writers Show only writers in my catalog Show only…" at bounding box center [1367, 79] width 304 height 158
click at [1492, 15] on img "Search Form" at bounding box center [1497, 22] width 14 height 14
